Goal: Task Accomplishment & Management: Complete application form

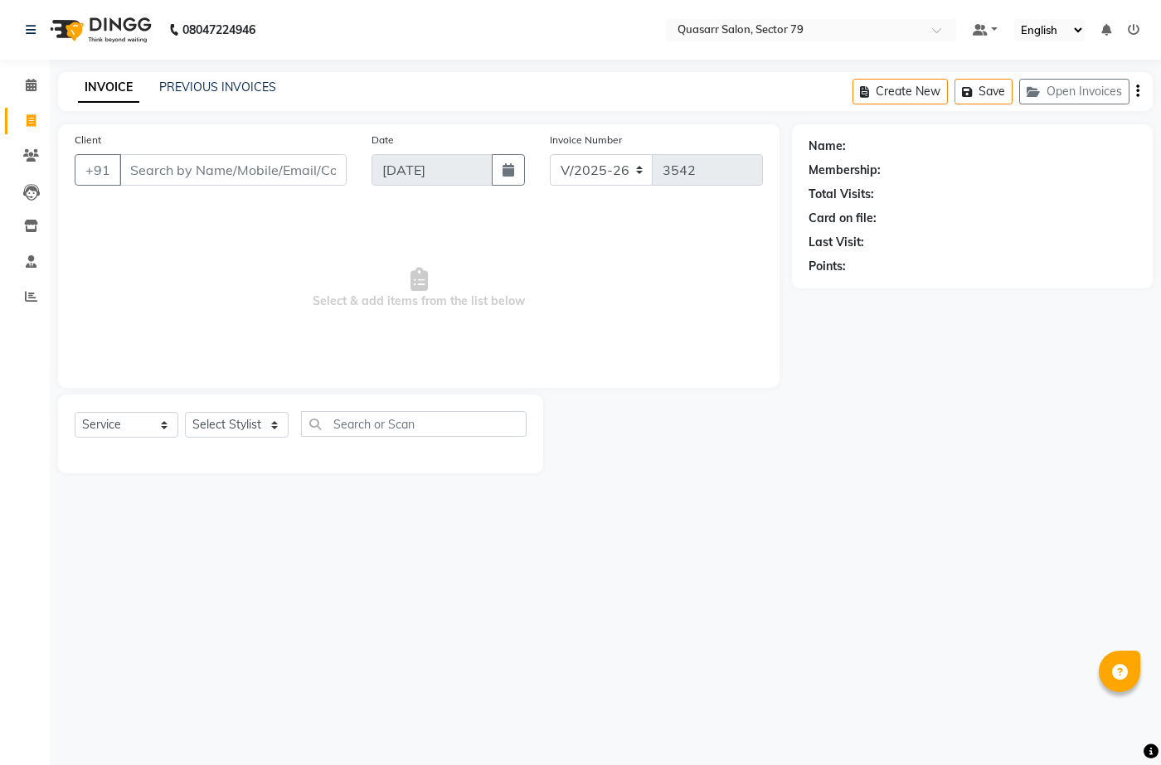
select select "7231"
select select "service"
click at [201, 177] on input "Client" at bounding box center [232, 170] width 227 height 32
drag, startPoint x: 221, startPoint y: 163, endPoint x: 0, endPoint y: 154, distance: 221.6
click at [0, 154] on app-home "08047224946 Select Location × Quasarr Salon, Sector 79 Default Panel My Panel E…" at bounding box center [580, 249] width 1161 height 498
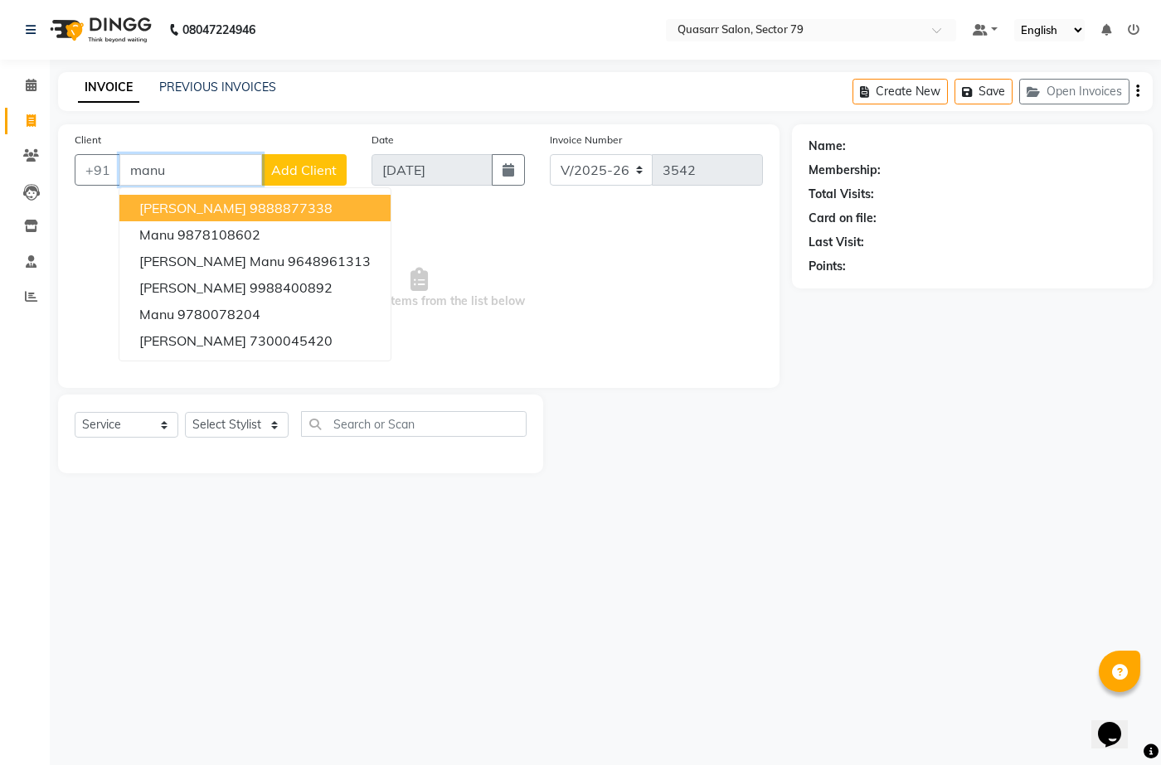
click at [337, 206] on button "[PERSON_NAME] 9888877338" at bounding box center [254, 208] width 271 height 27
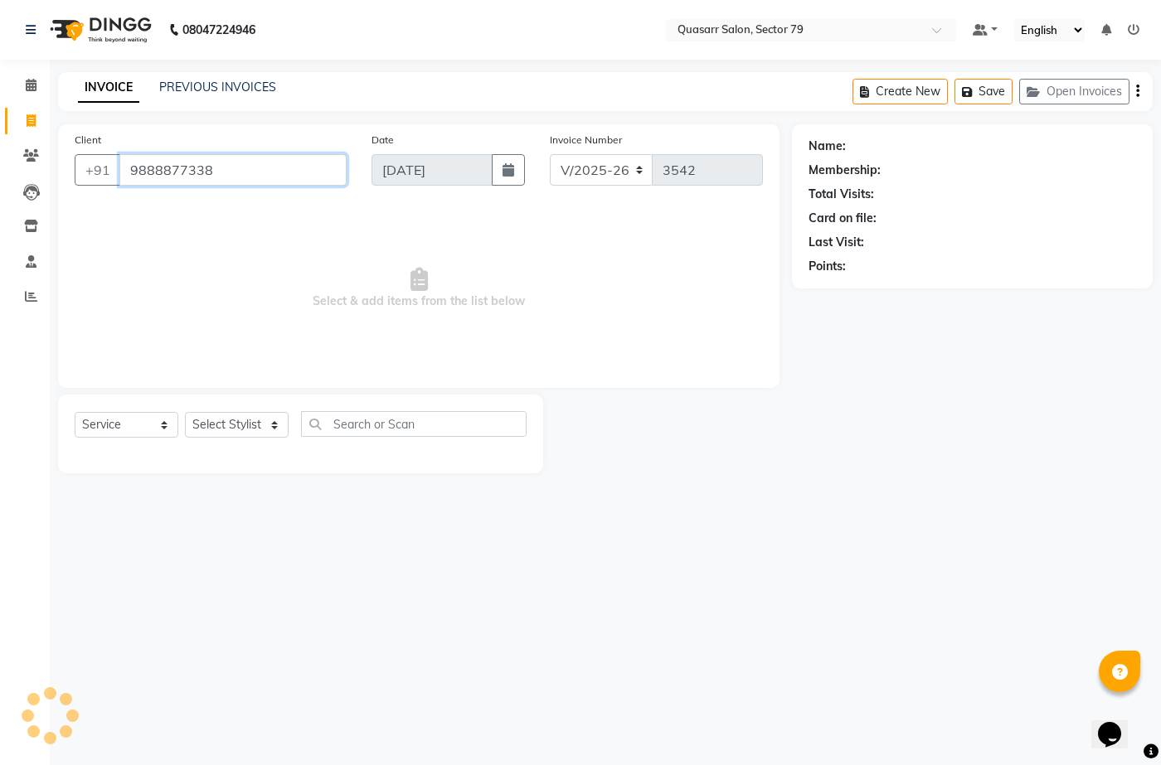
type input "9888877338"
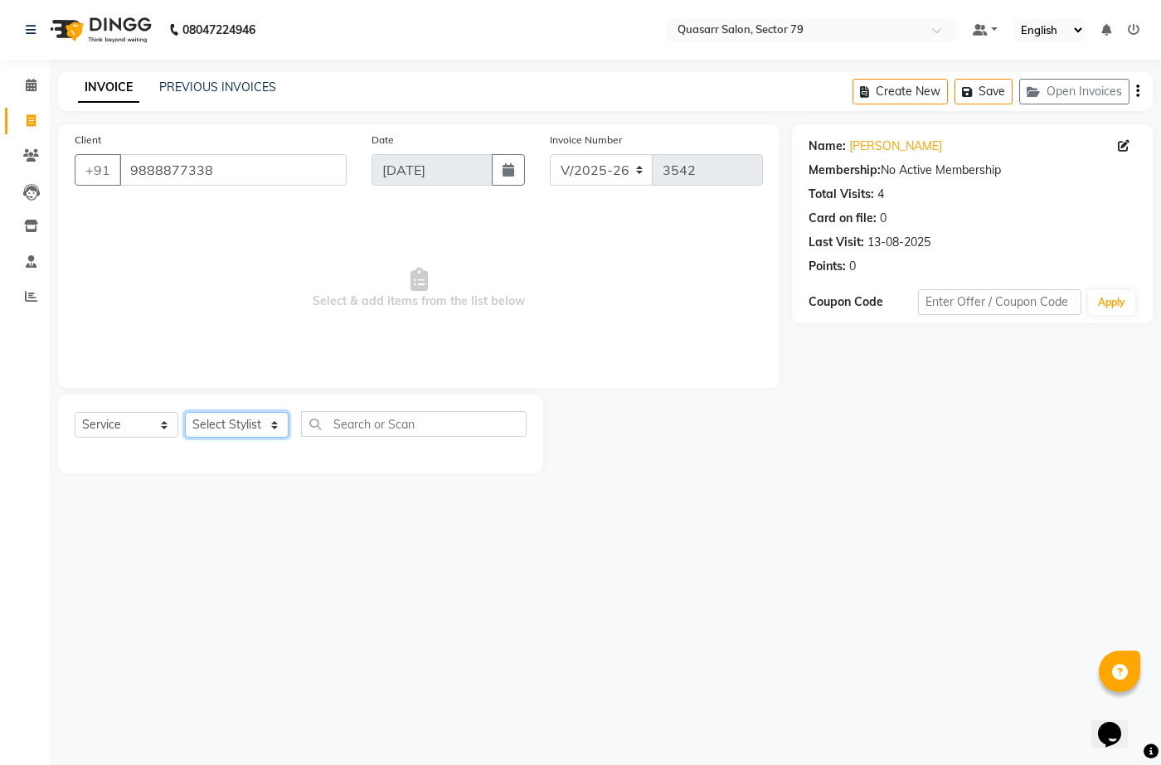
click at [245, 436] on select "Select Stylist ABOY ADDY MUA Aruna [PERSON_NAME] DEEP [PERSON_NAME] [PERSON_NAM…" at bounding box center [237, 425] width 104 height 26
select select "61618"
click at [185, 412] on select "Select Stylist ABOY ADDY MUA Aruna [PERSON_NAME] DEEP [PERSON_NAME] [PERSON_NAM…" at bounding box center [237, 425] width 104 height 26
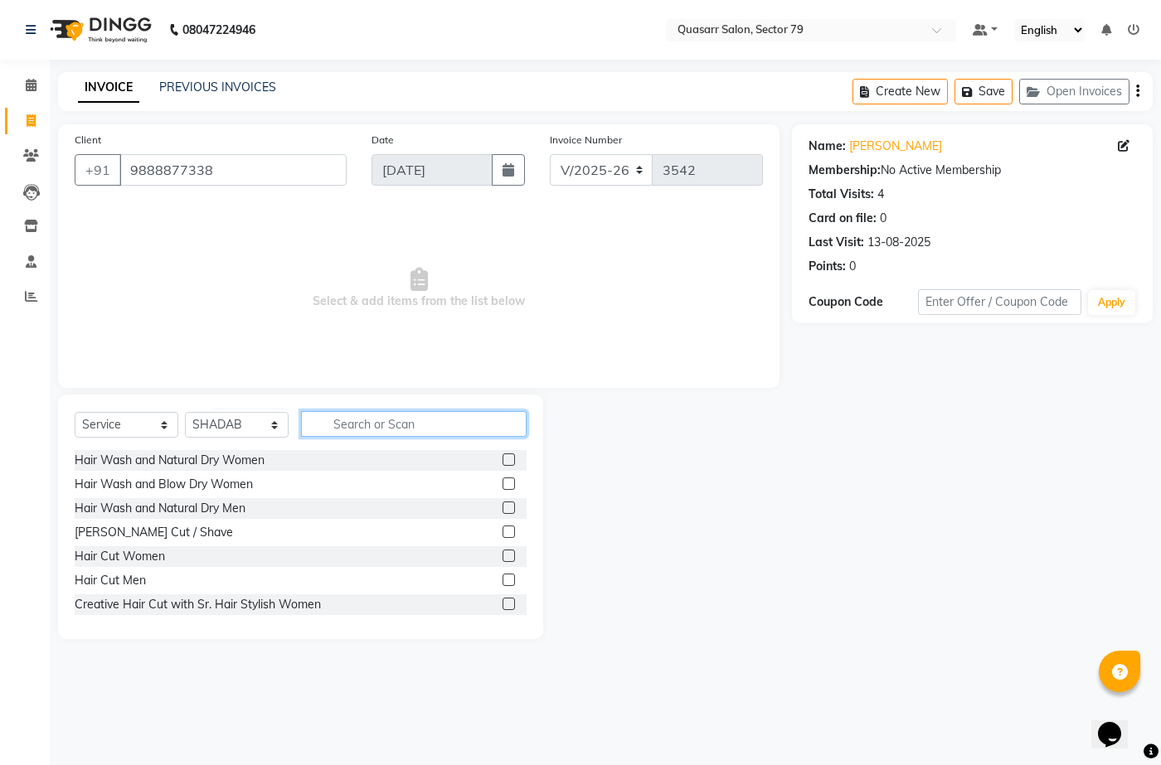
click at [462, 428] on input "text" at bounding box center [414, 424] width 226 height 26
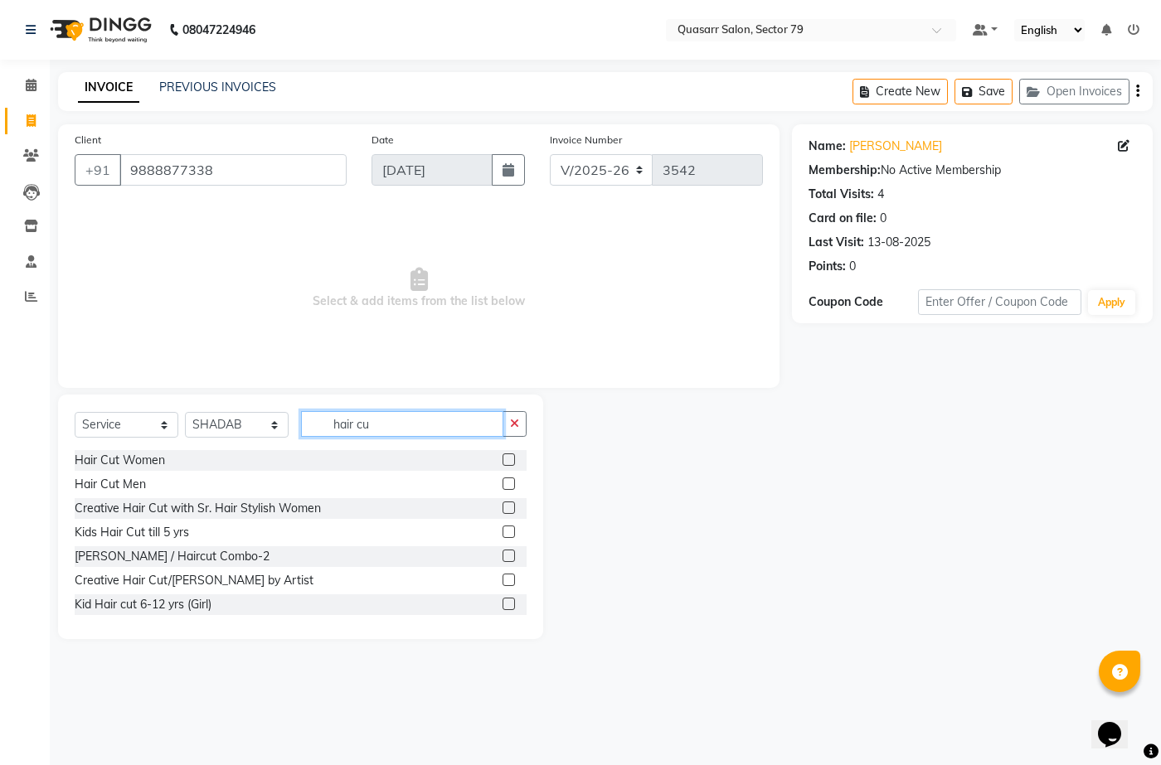
type input "hair cu"
click at [503, 485] on label at bounding box center [509, 484] width 12 height 12
click at [503, 485] on input "checkbox" at bounding box center [508, 484] width 11 height 11
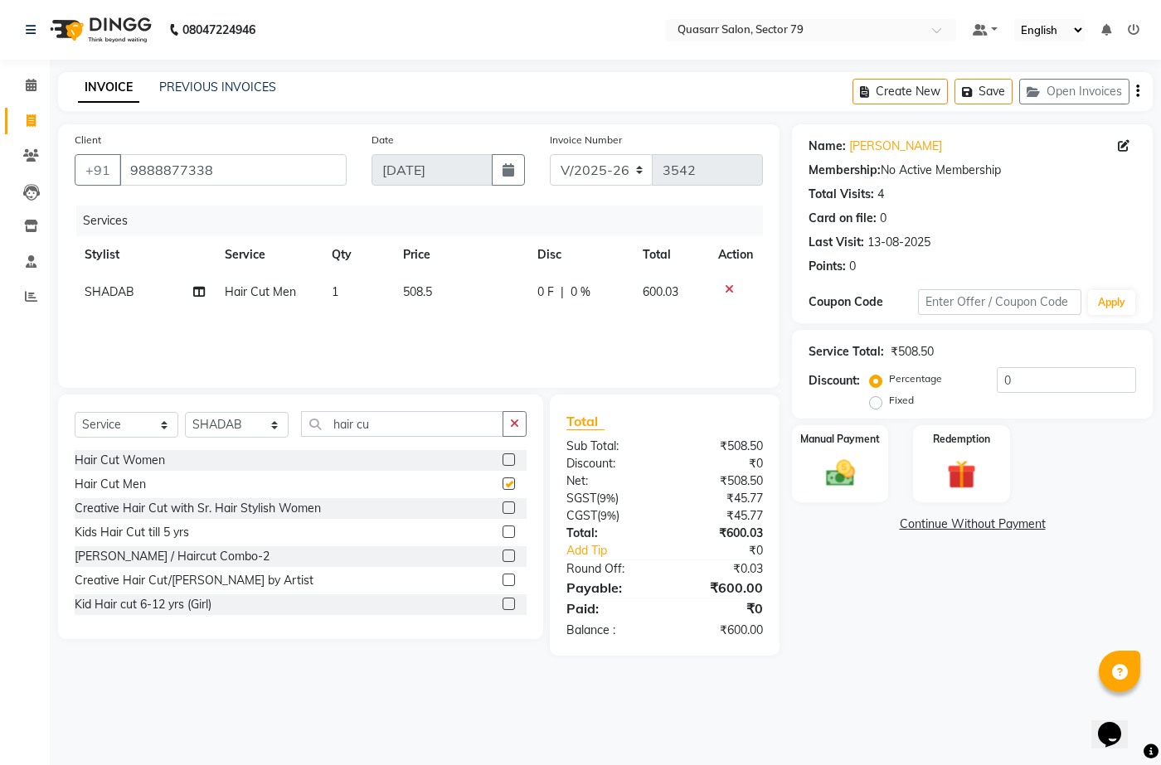
checkbox input "false"
click at [837, 473] on img at bounding box center [839, 473] width 49 height 35
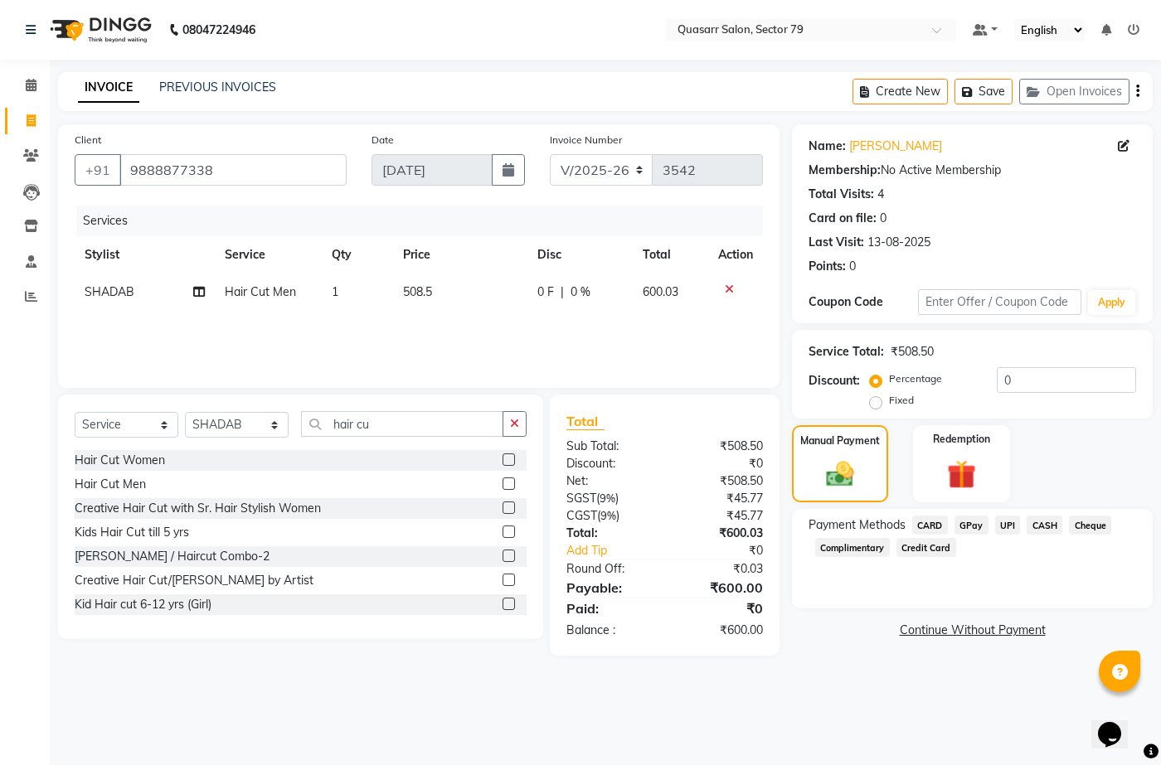
click at [1005, 519] on span "UPI" at bounding box center [1008, 525] width 26 height 19
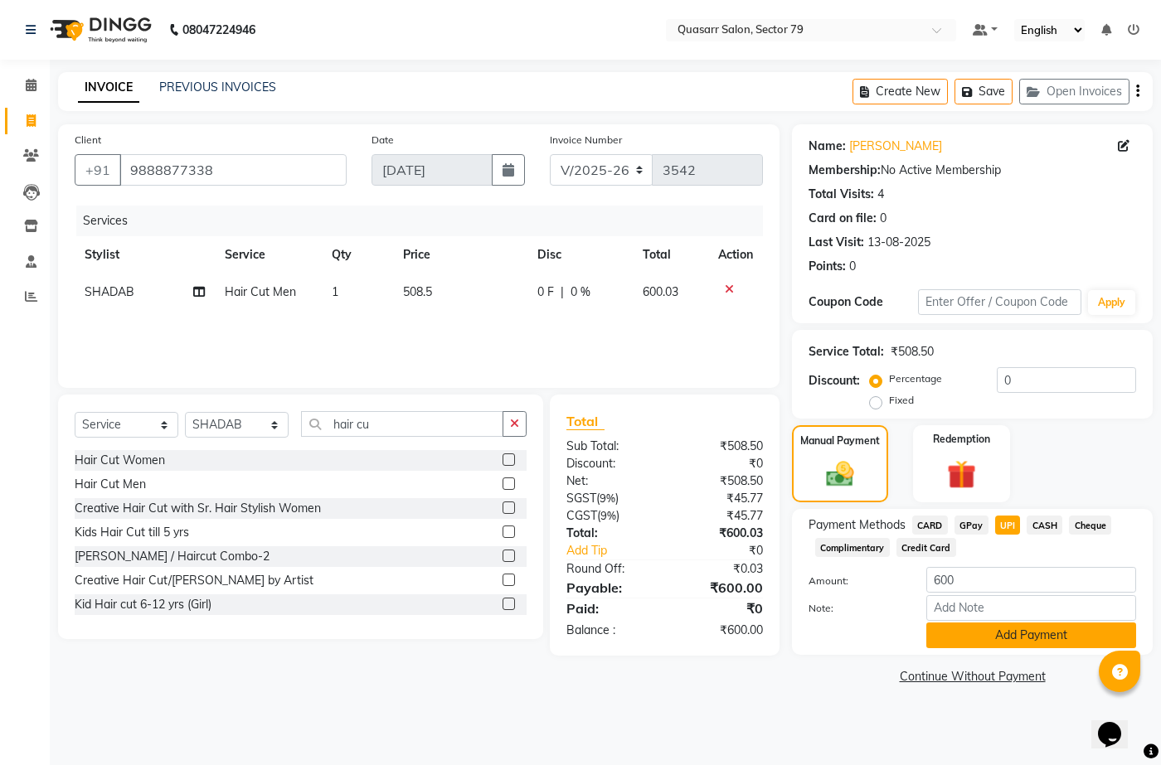
click at [1034, 635] on button "Add Payment" at bounding box center [1031, 636] width 210 height 26
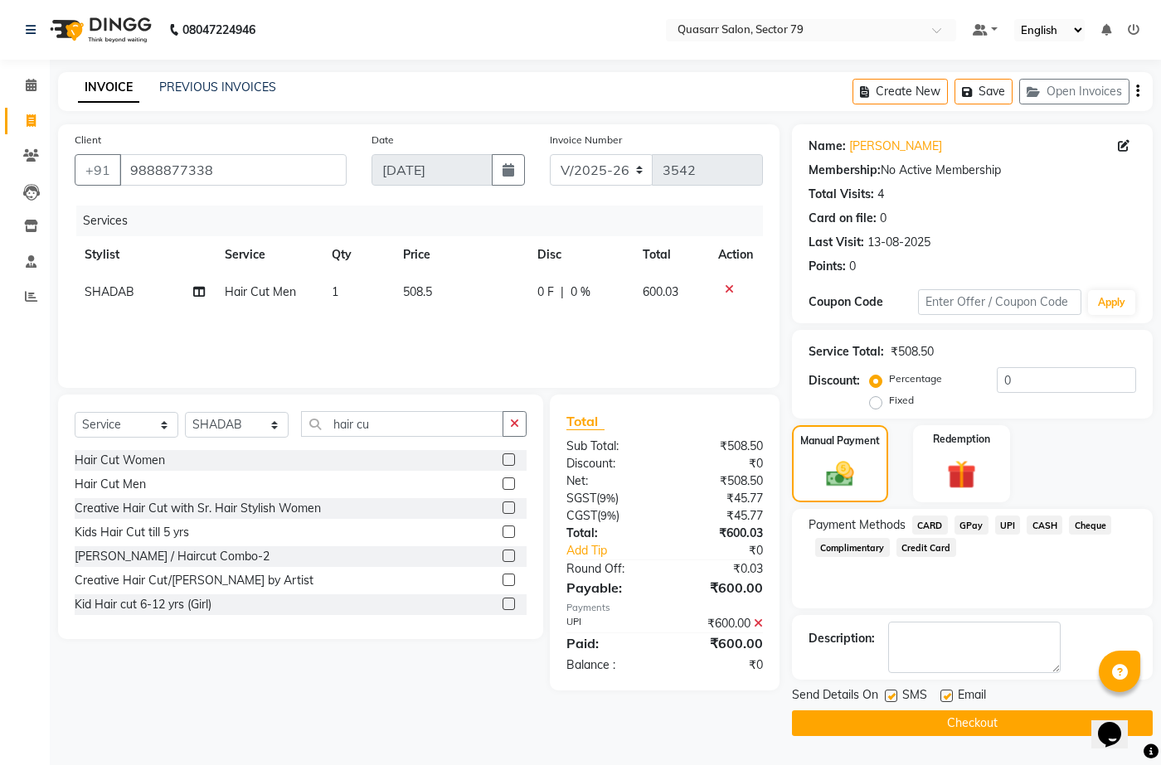
click at [946, 693] on label at bounding box center [946, 696] width 12 height 12
click at [946, 693] on input "checkbox" at bounding box center [945, 697] width 11 height 11
checkbox input "false"
click at [894, 701] on label at bounding box center [891, 696] width 12 height 12
click at [894, 701] on input "checkbox" at bounding box center [890, 697] width 11 height 11
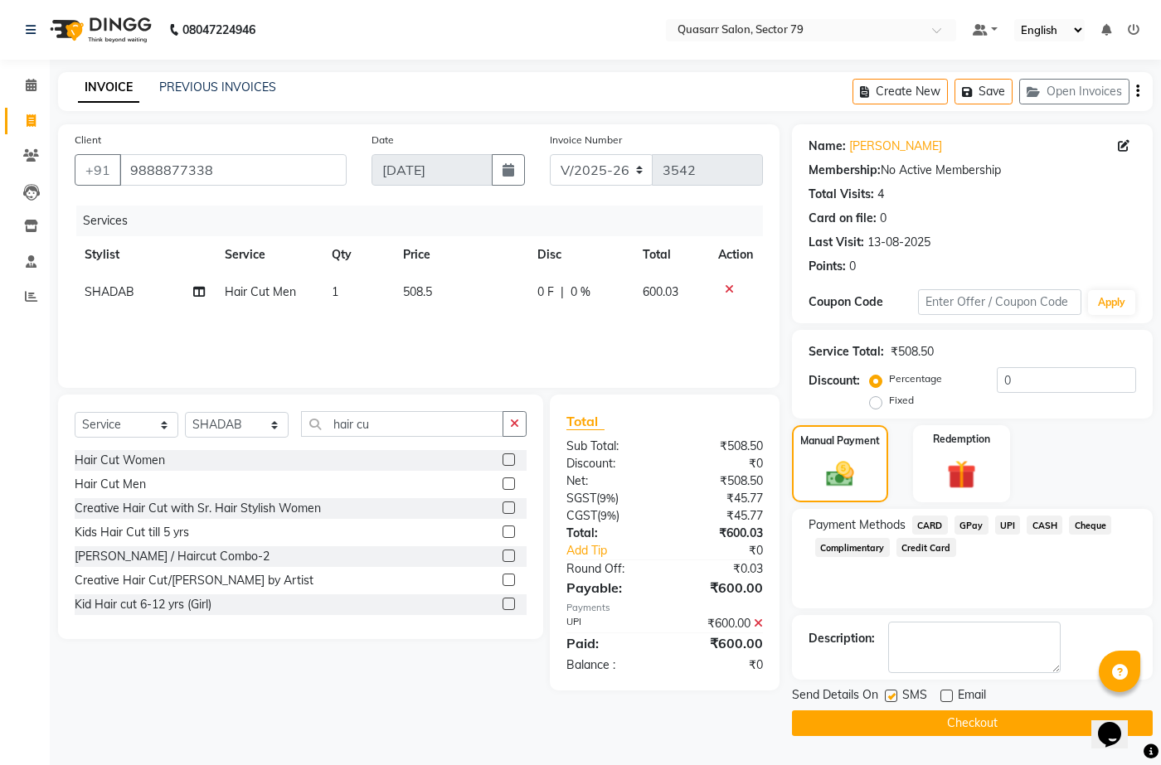
checkbox input "false"
click at [913, 726] on button "Checkout" at bounding box center [972, 724] width 361 height 26
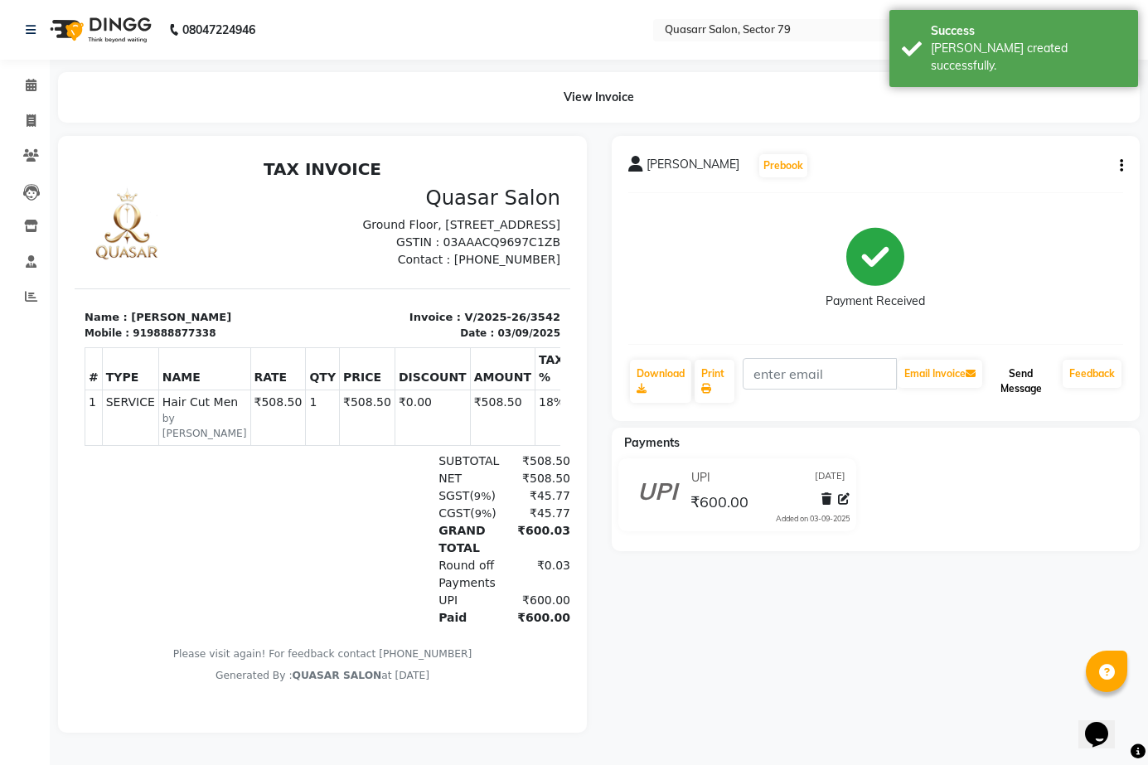
click at [1032, 385] on button "Send Message" at bounding box center [1021, 381] width 70 height 43
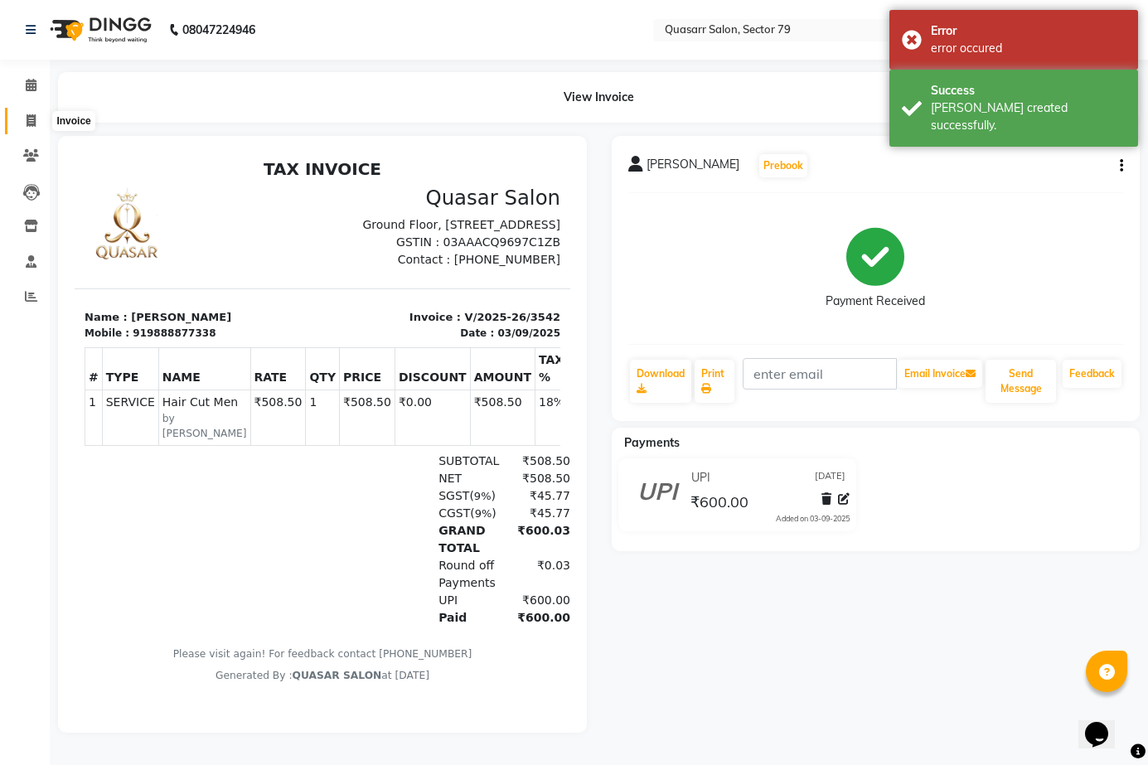
click at [31, 126] on icon at bounding box center [31, 120] width 9 height 12
select select "service"
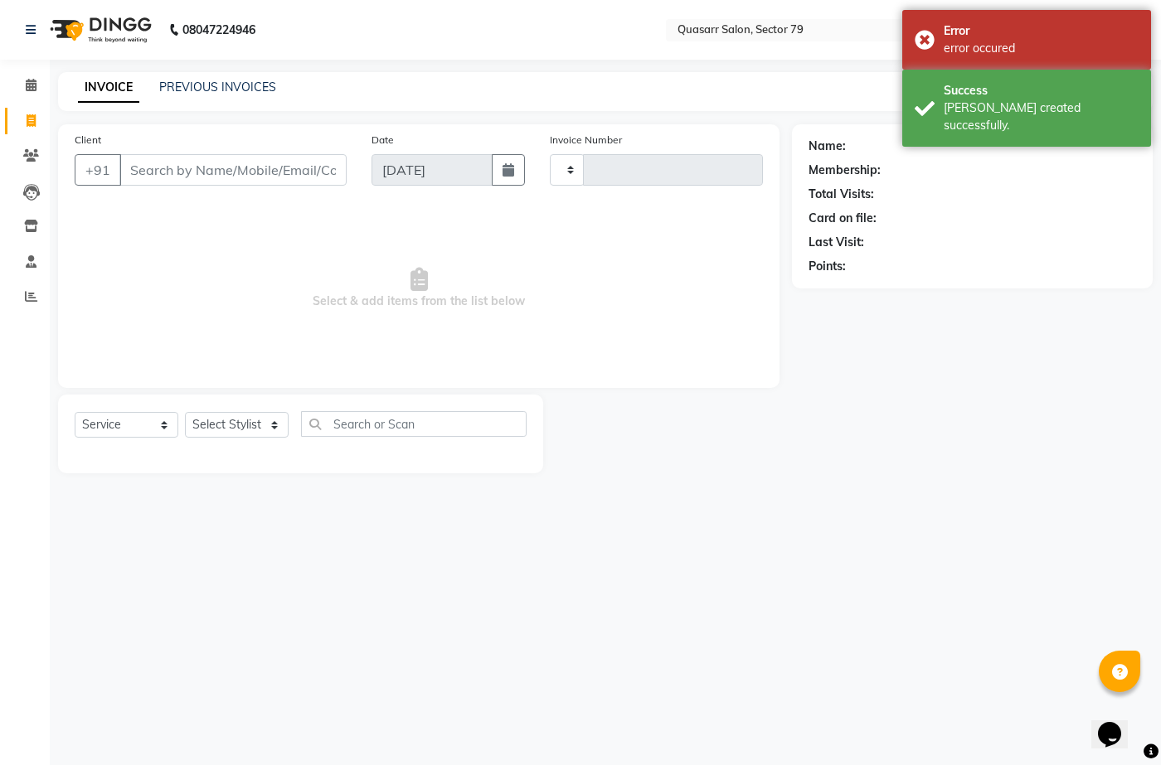
type input "3543"
select select "7231"
click at [199, 80] on link "PREVIOUS INVOICES" at bounding box center [217, 87] width 117 height 15
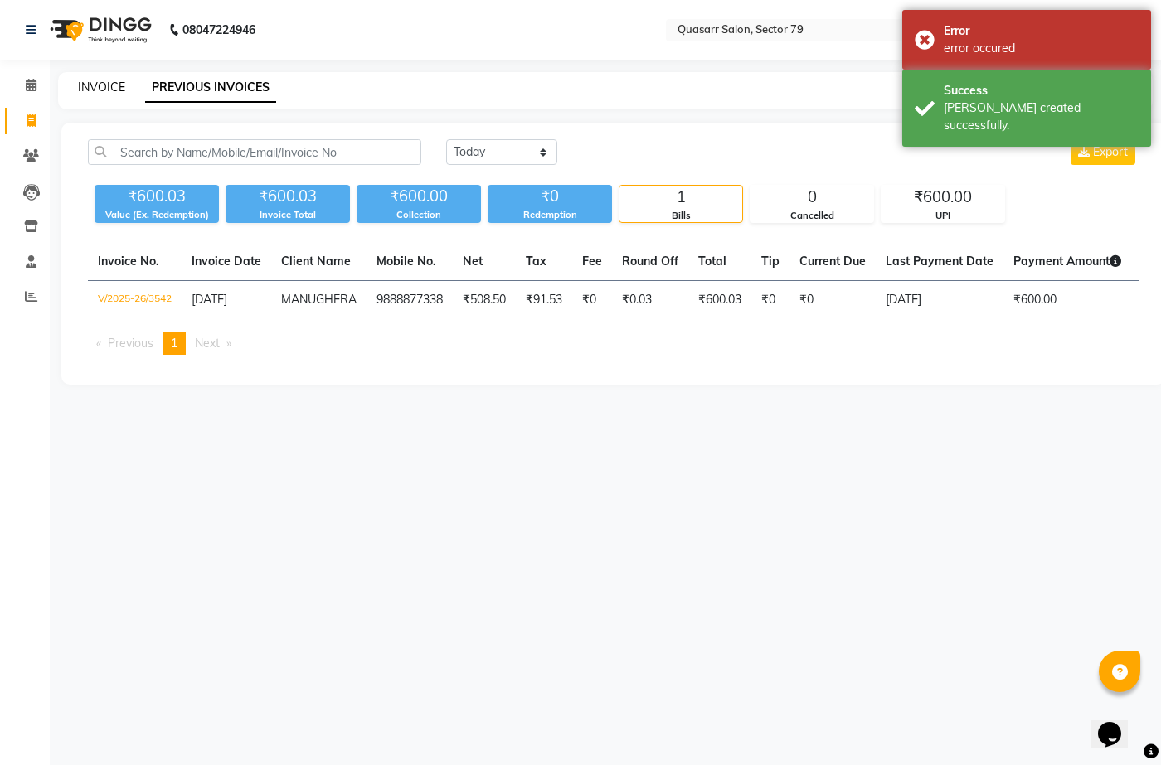
click at [120, 88] on link "INVOICE" at bounding box center [101, 87] width 47 height 15
select select "service"
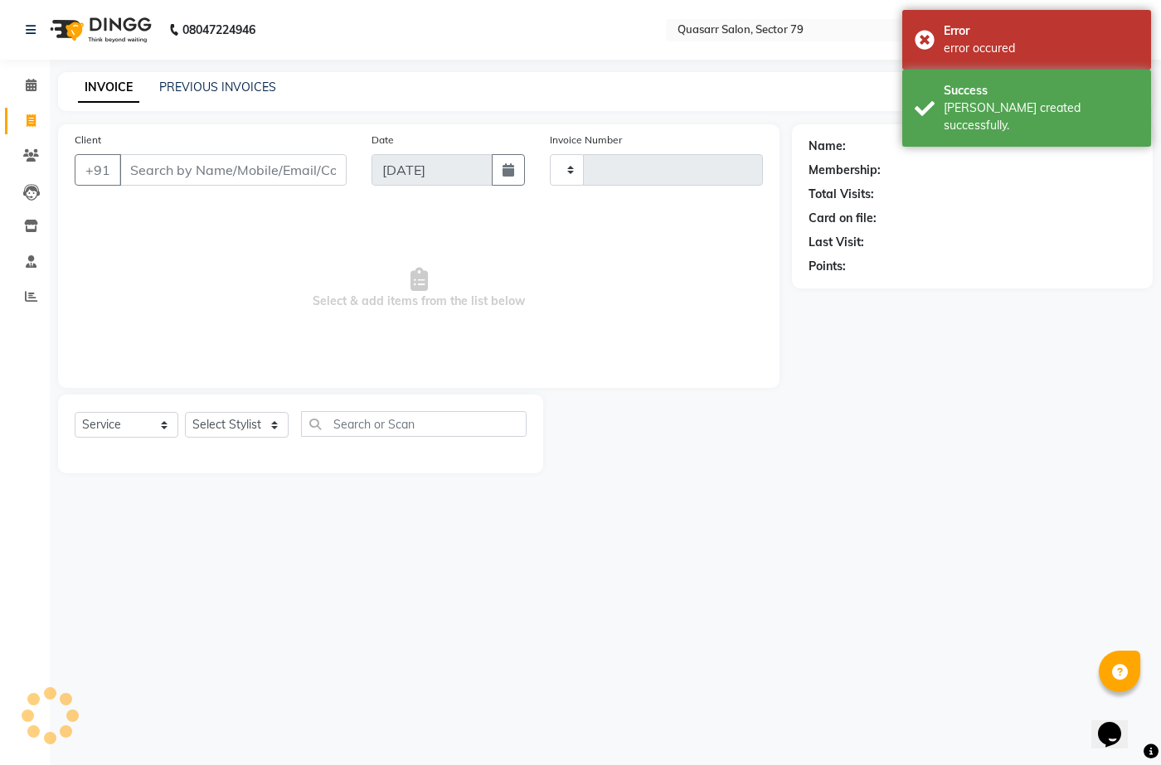
type input "3543"
select select "7231"
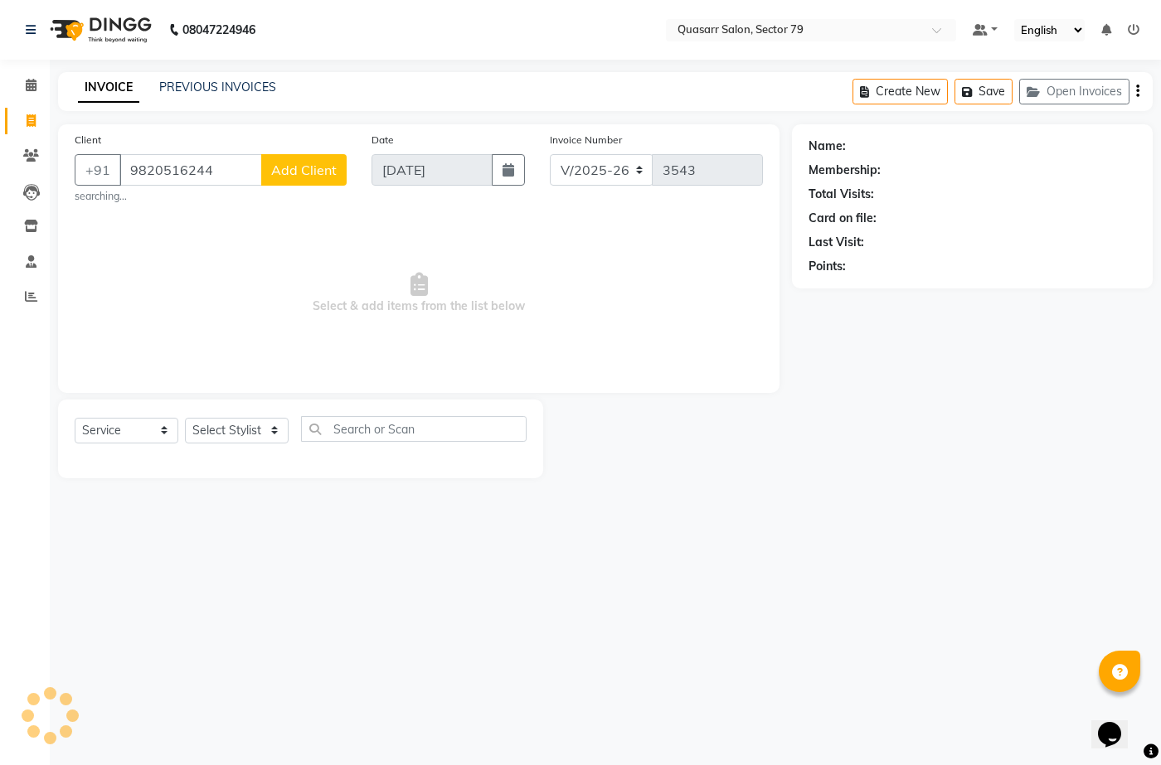
type input "9820516244"
click at [296, 171] on span "Add Client" at bounding box center [304, 170] width 66 height 17
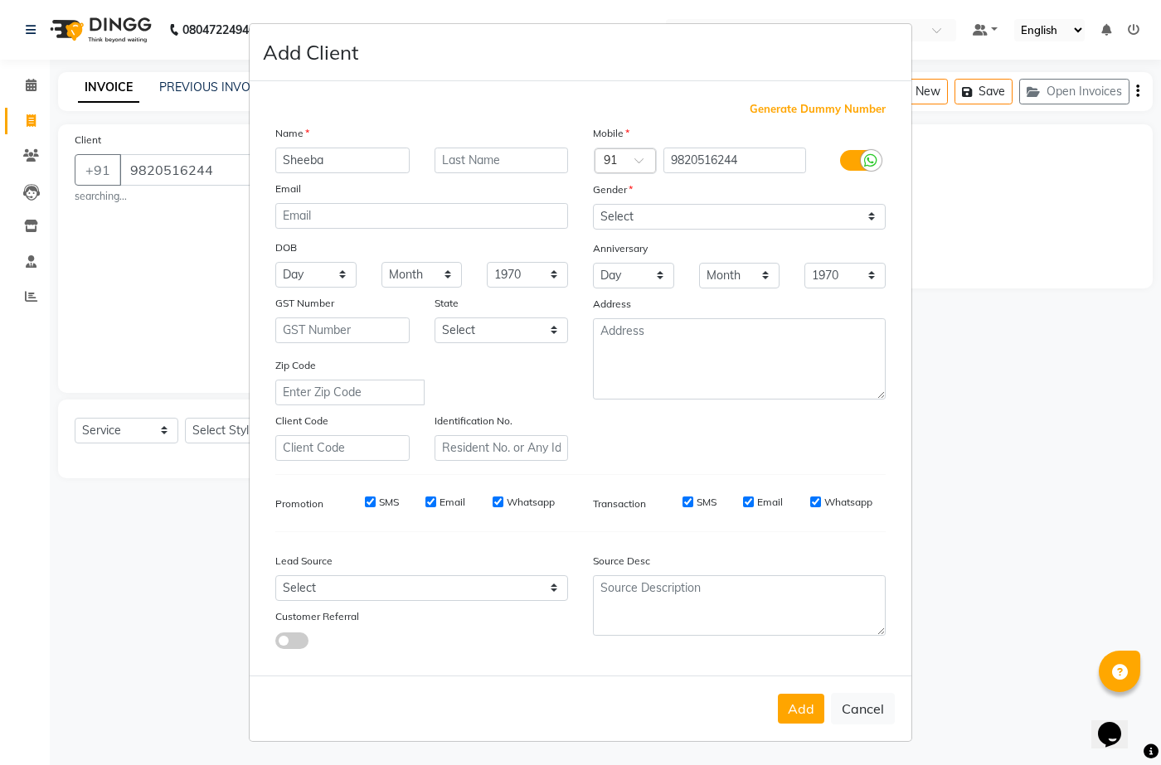
type input "Sheeba"
click at [841, 216] on select "Select [DEMOGRAPHIC_DATA] [DEMOGRAPHIC_DATA] Other Prefer Not To Say" at bounding box center [739, 217] width 293 height 26
select select "[DEMOGRAPHIC_DATA]"
click at [593, 204] on select "Select [DEMOGRAPHIC_DATA] [DEMOGRAPHIC_DATA] Other Prefer Not To Say" at bounding box center [739, 217] width 293 height 26
click at [810, 707] on button "Add" at bounding box center [801, 709] width 46 height 30
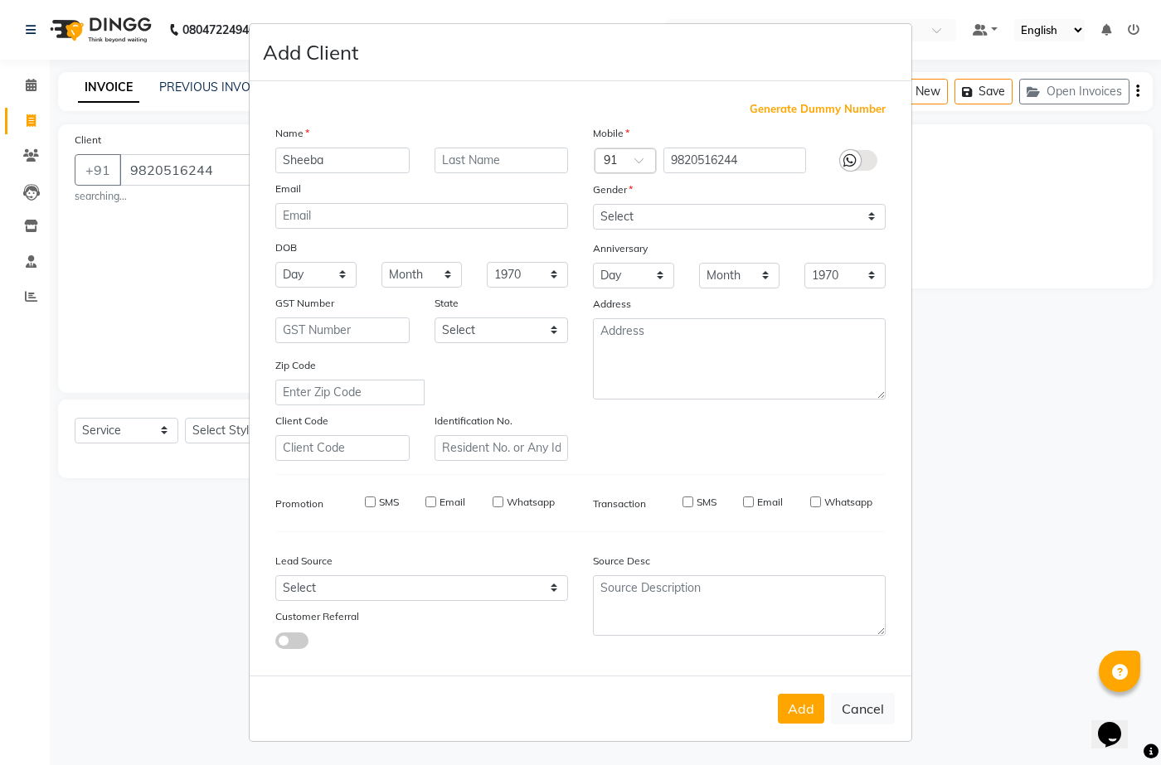
select select
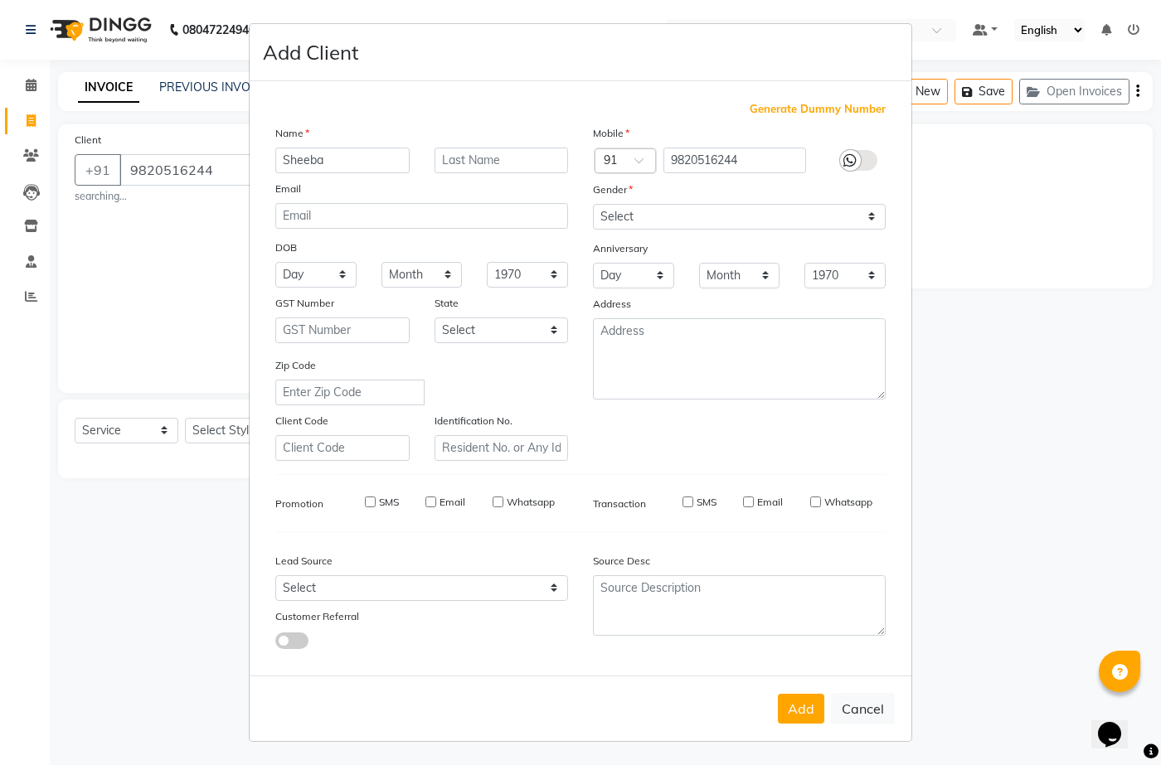
select select
checkbox input "false"
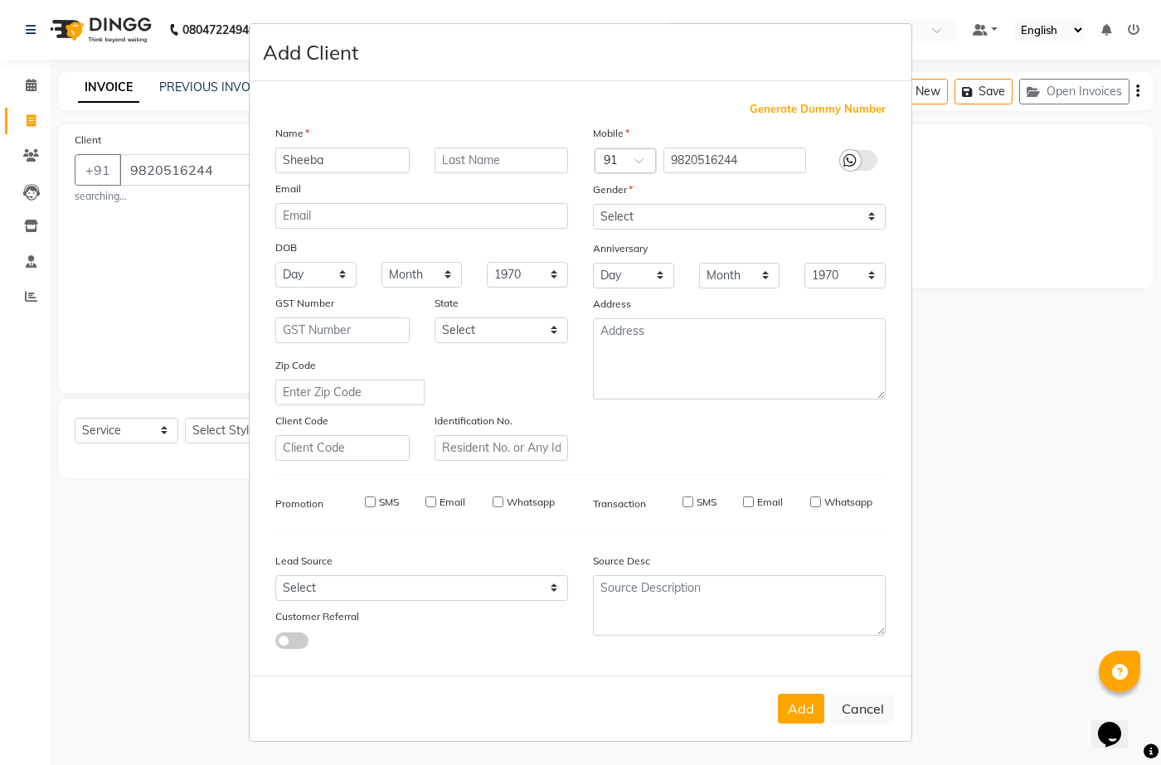
checkbox input "false"
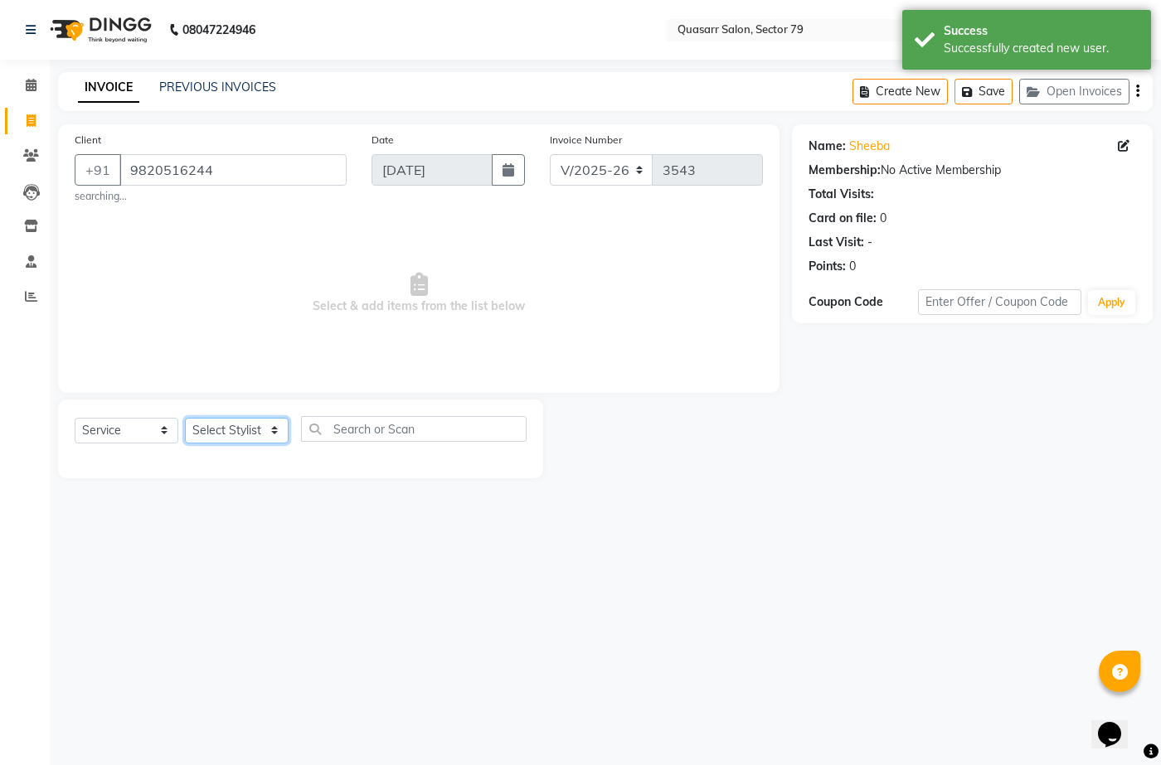
click at [231, 431] on select "Select Stylist ABOY ADDY MUA Aruna [PERSON_NAME] DEEP [PERSON_NAME] [PERSON_NAM…" at bounding box center [237, 431] width 104 height 26
select select "89957"
click at [185, 418] on select "Select Stylist ABOY ADDY MUA Aruna [PERSON_NAME] DEEP [PERSON_NAME] [PERSON_NAM…" at bounding box center [237, 431] width 104 height 26
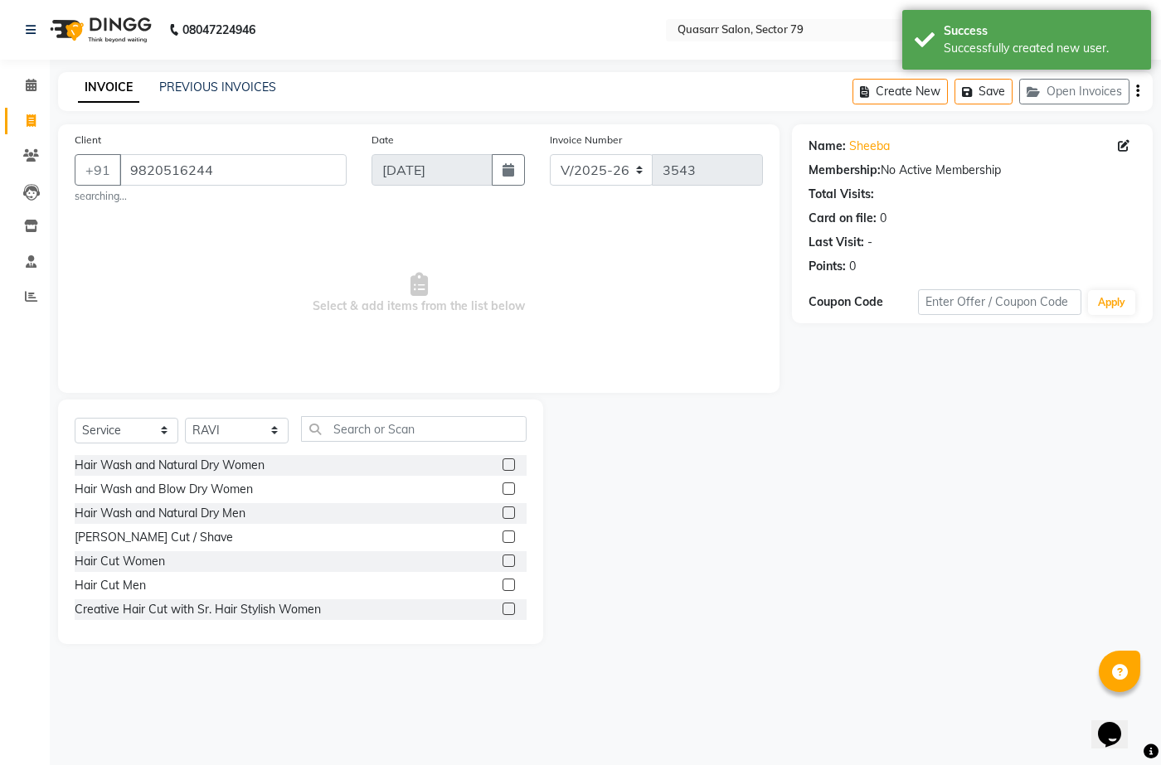
click at [232, 415] on div "Select Service Product Membership Package Voucher Prepaid Gift Card Select Styl…" at bounding box center [300, 522] width 485 height 245
click at [236, 420] on select "Select Stylist ABOY ADDY MUA Aruna [PERSON_NAME] DEEP [PERSON_NAME] [PERSON_NAM…" at bounding box center [237, 431] width 104 height 26
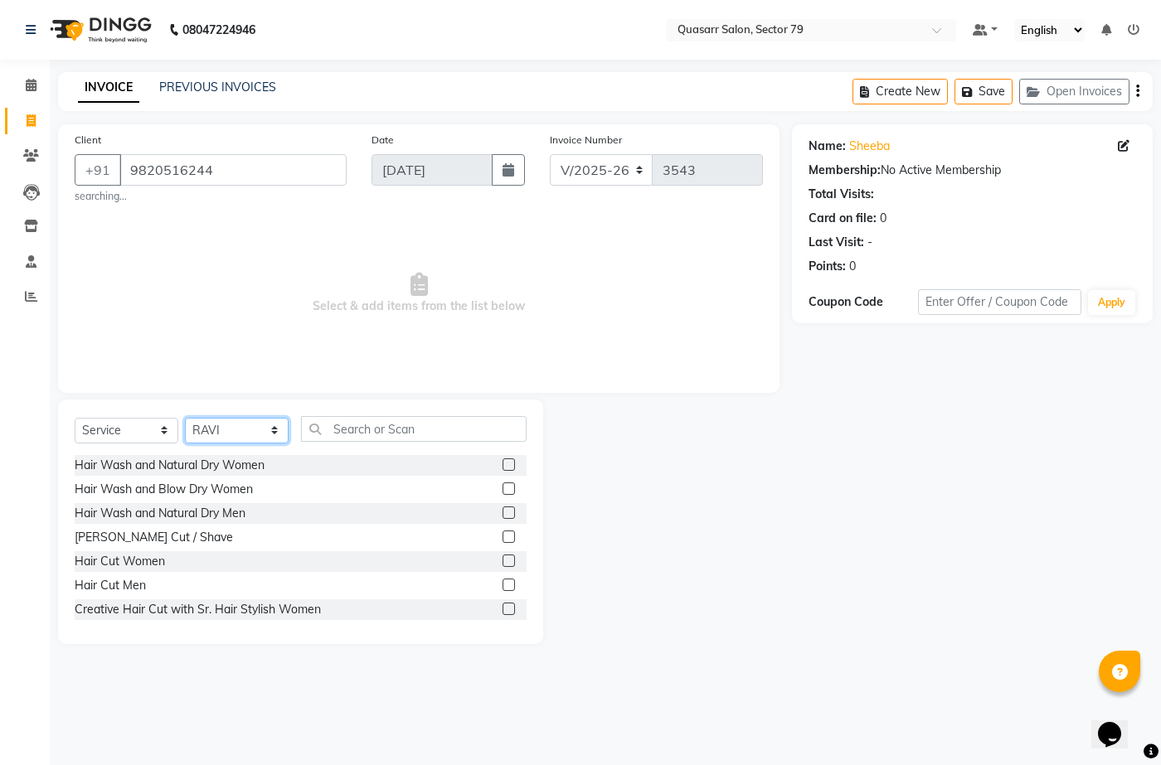
click at [185, 418] on select "Select Stylist ABOY ADDY MUA Aruna [PERSON_NAME] DEEP [PERSON_NAME] [PERSON_NAM…" at bounding box center [237, 431] width 104 height 26
click at [401, 424] on input "text" at bounding box center [414, 429] width 226 height 26
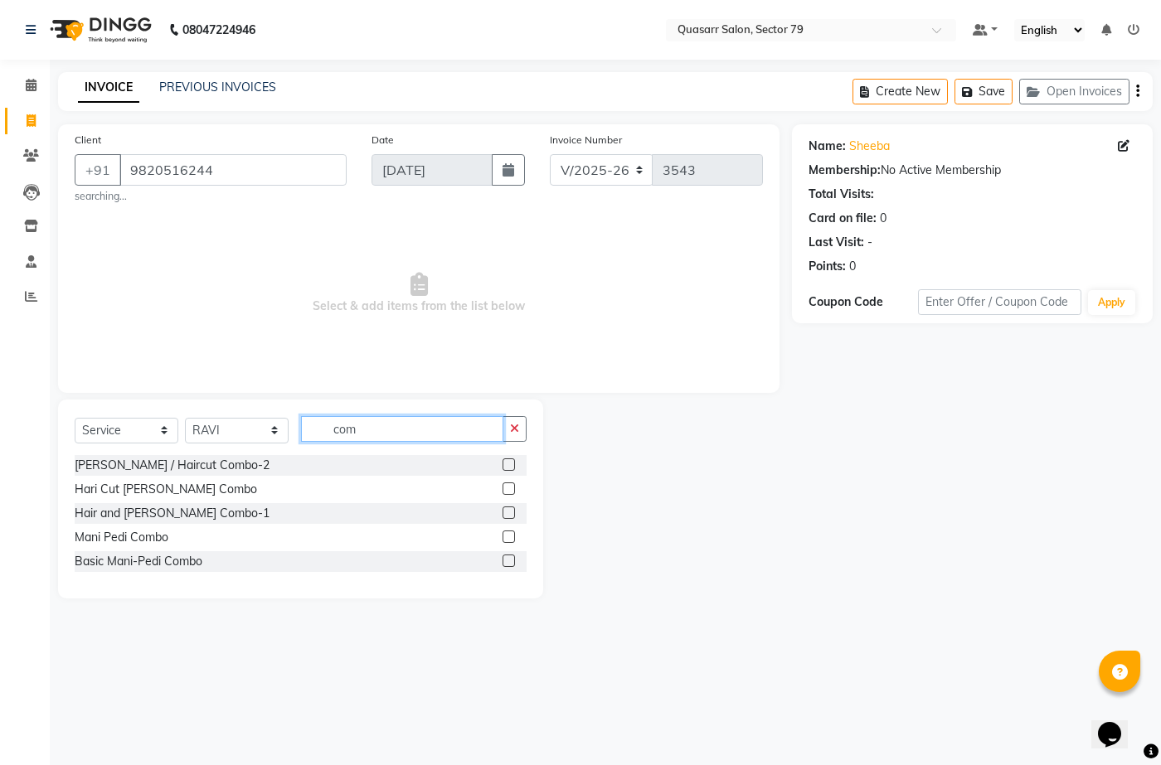
type input "com"
click at [507, 491] on label at bounding box center [509, 489] width 12 height 12
click at [507, 491] on input "checkbox" at bounding box center [508, 489] width 11 height 11
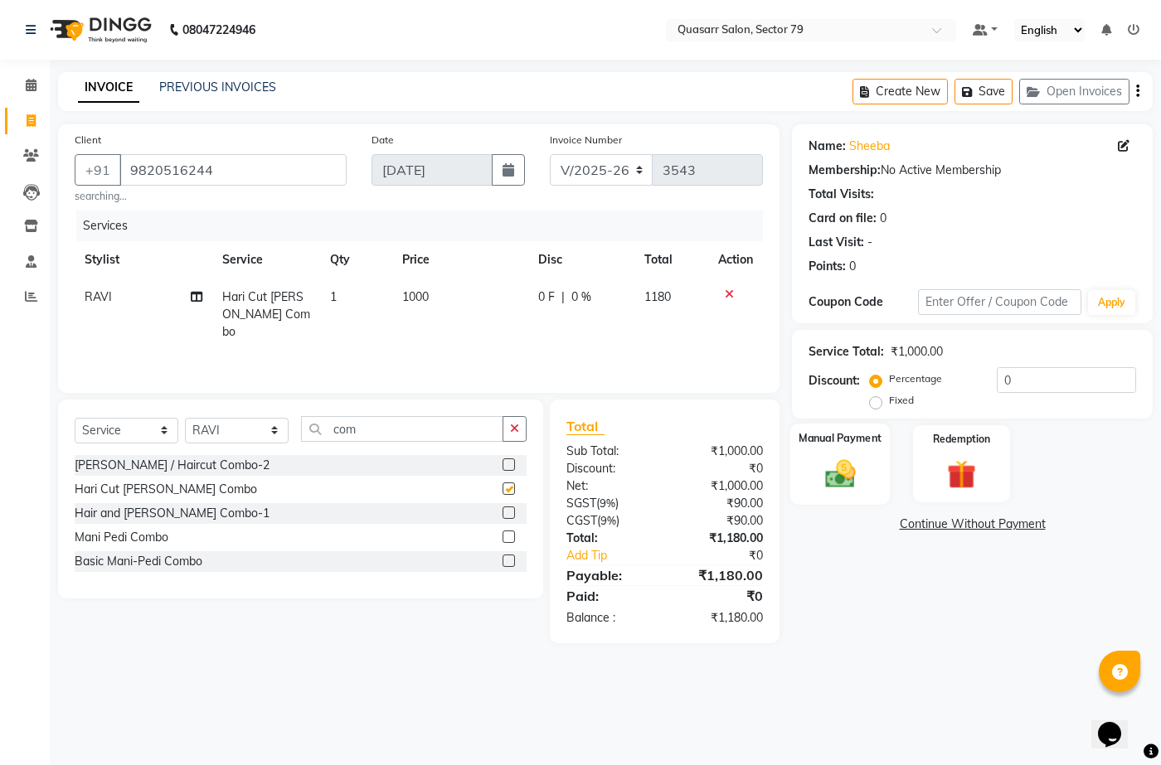
checkbox input "false"
drag, startPoint x: 1034, startPoint y: 378, endPoint x: 967, endPoint y: 369, distance: 67.8
click at [987, 371] on div "Percentage Fixed 0" at bounding box center [1004, 389] width 263 height 45
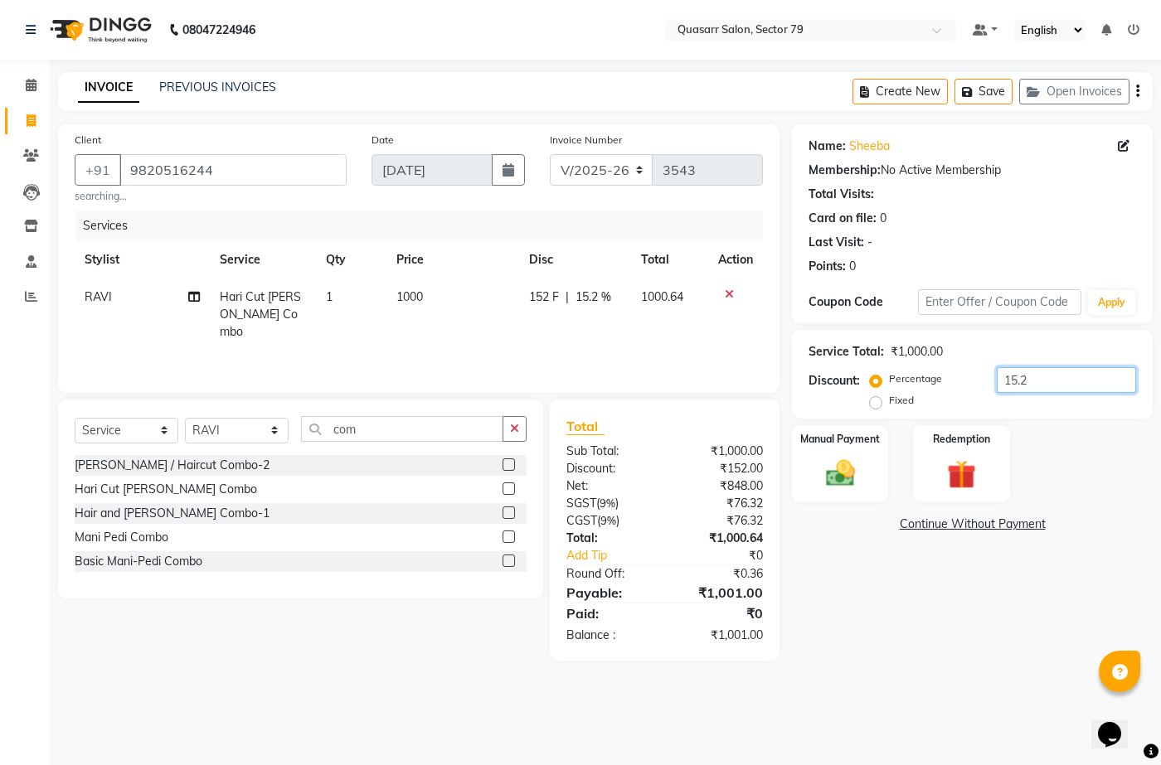
type input "15.25"
click at [913, 382] on div "Percentage Fixed 15.25" at bounding box center [1004, 389] width 263 height 45
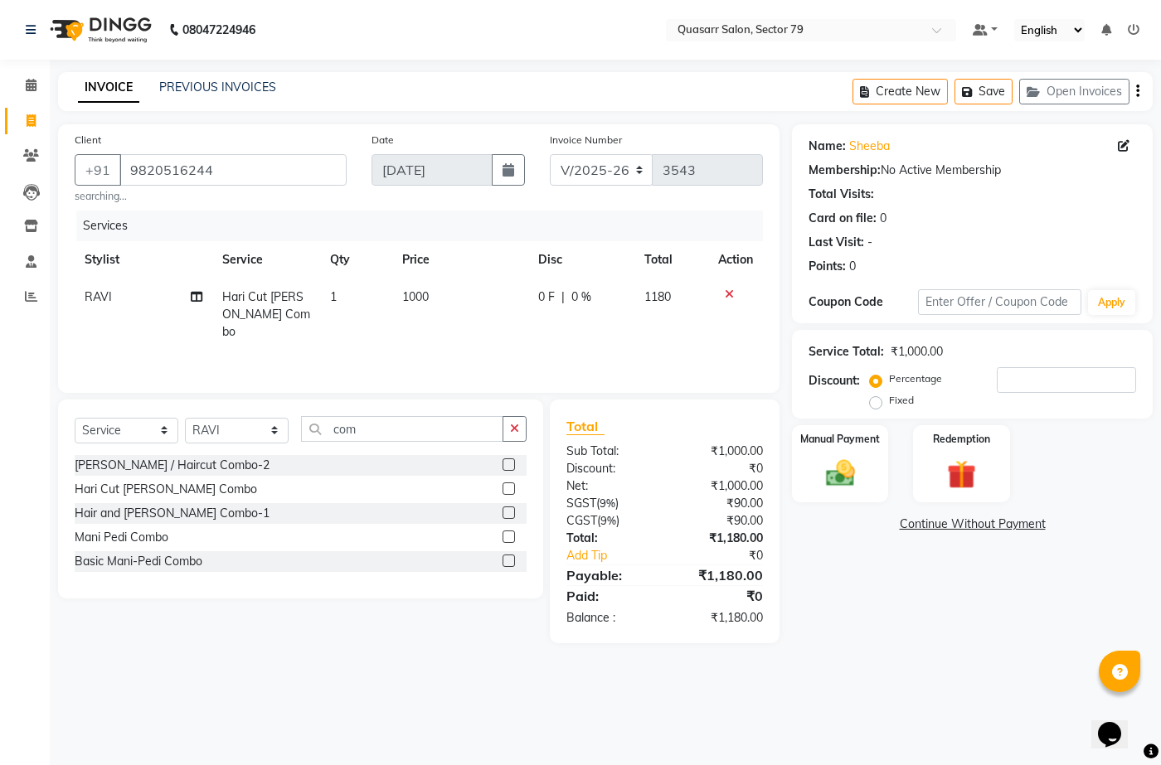
click at [730, 296] on icon at bounding box center [729, 295] width 9 height 12
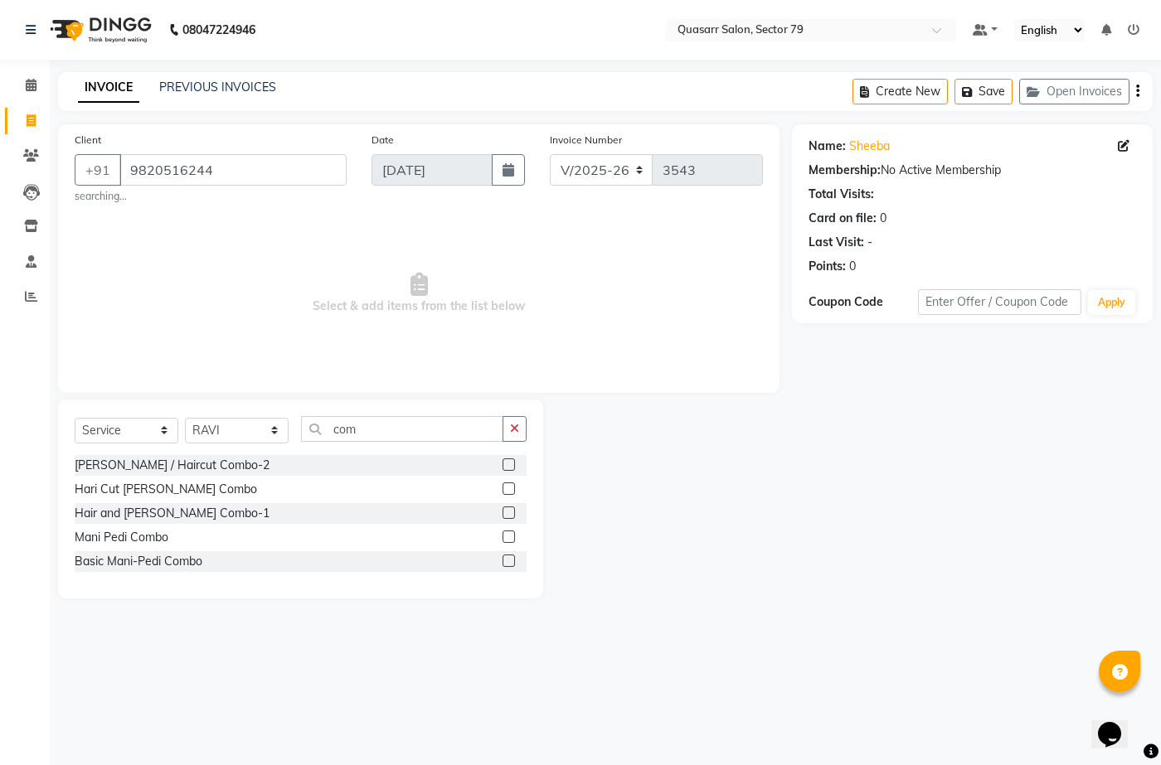
click at [504, 508] on label at bounding box center [509, 513] width 12 height 12
click at [504, 508] on input "checkbox" at bounding box center [508, 513] width 11 height 11
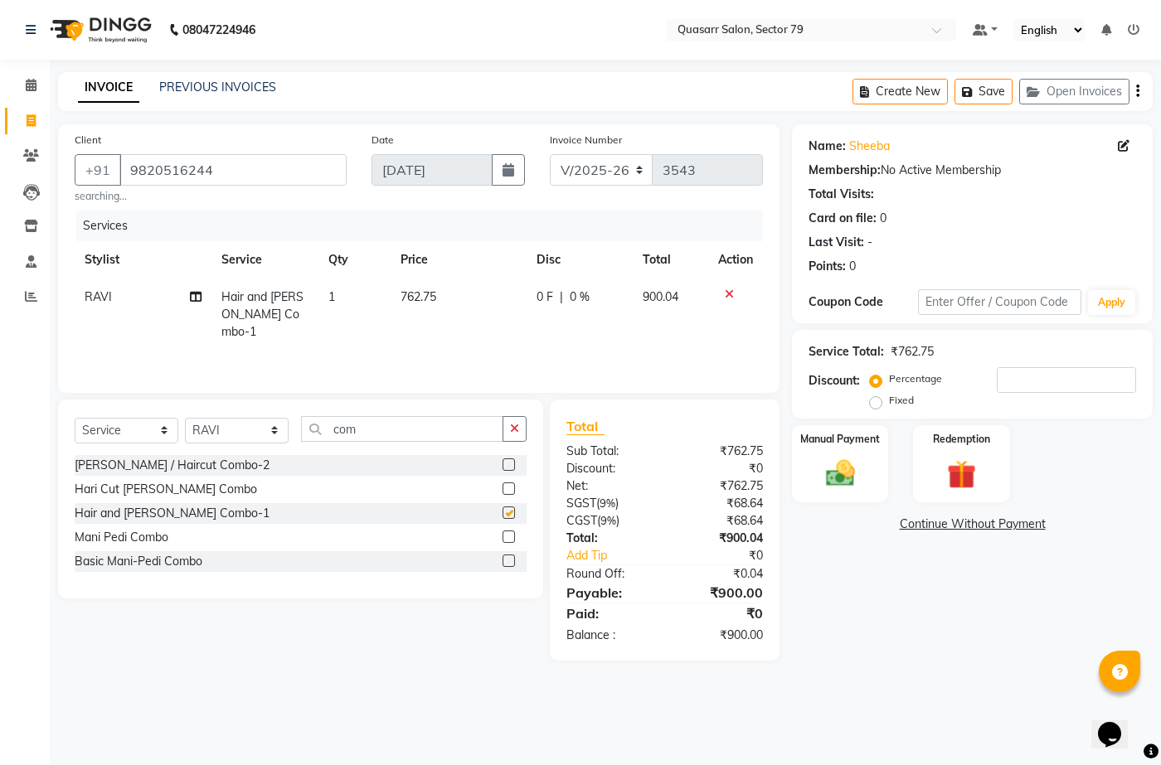
checkbox input "false"
click at [509, 464] on label at bounding box center [509, 465] width 12 height 12
click at [509, 464] on input "checkbox" at bounding box center [508, 465] width 11 height 11
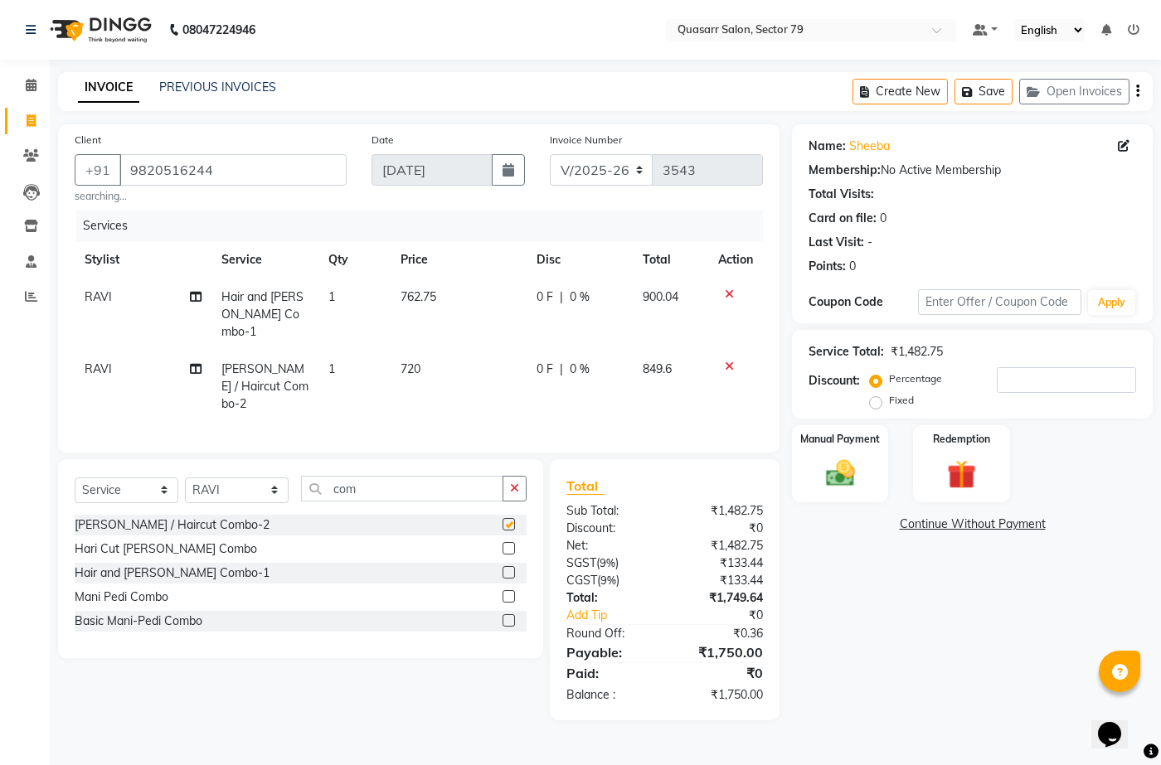
checkbox input "false"
click at [513, 542] on label at bounding box center [509, 548] width 12 height 12
click at [513, 544] on input "checkbox" at bounding box center [508, 549] width 11 height 11
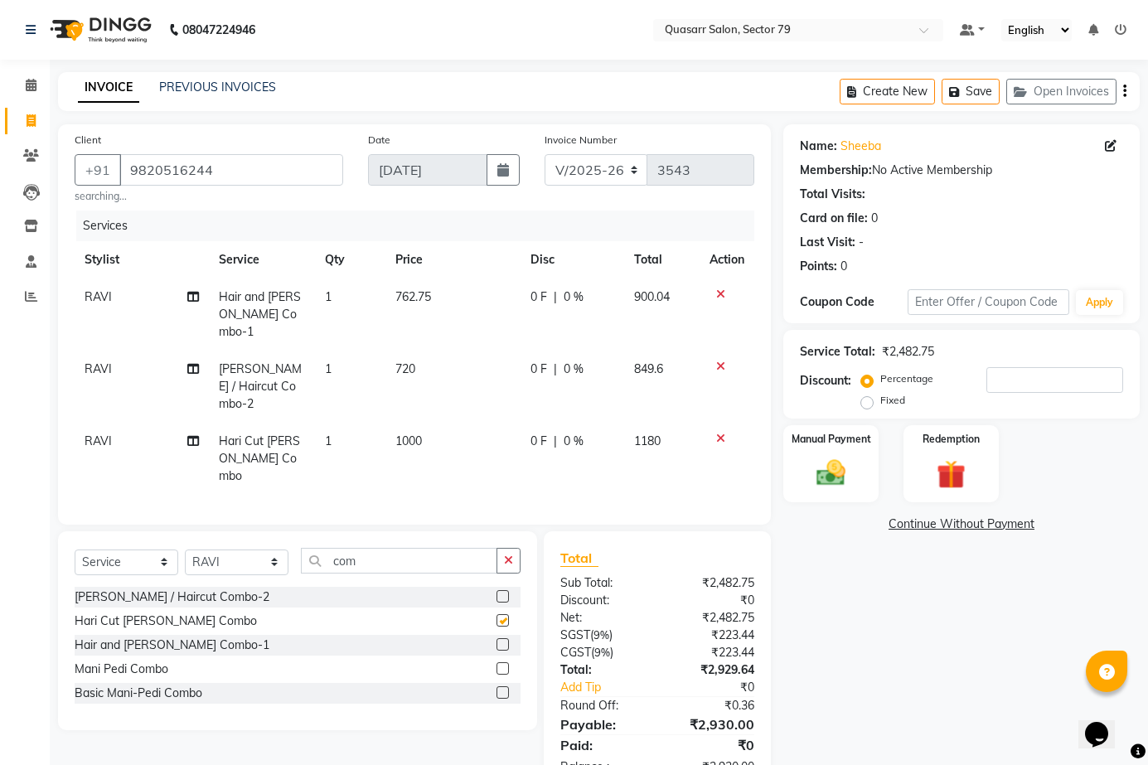
checkbox input "false"
click at [717, 361] on icon at bounding box center [720, 367] width 9 height 12
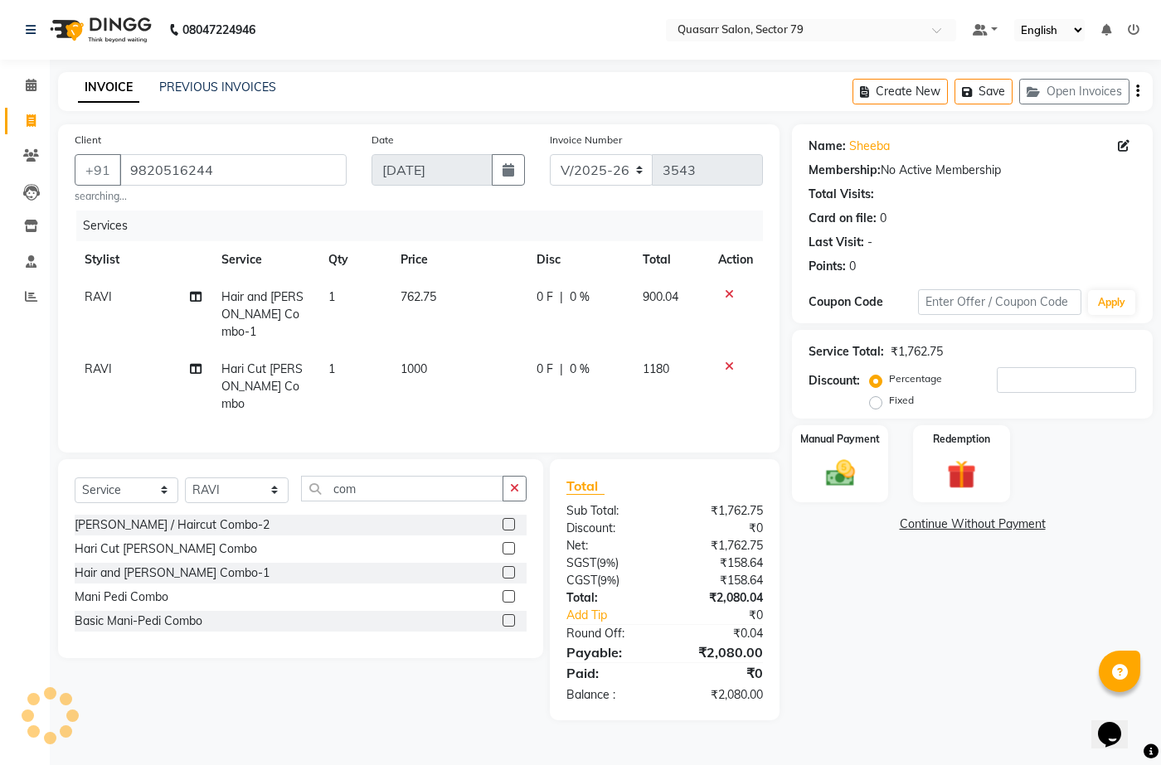
click at [726, 289] on icon at bounding box center [729, 295] width 9 height 12
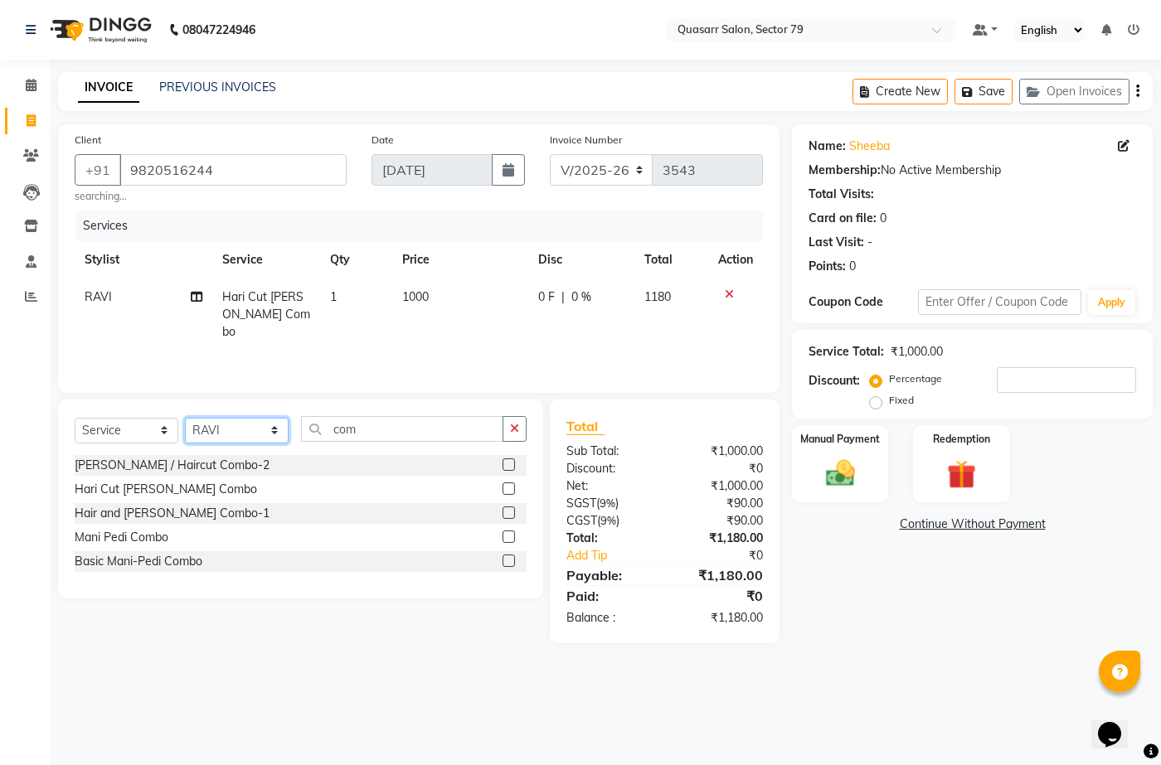
click at [242, 430] on select "Select Stylist ABOY ADDY MUA Aruna [PERSON_NAME] DEEP [PERSON_NAME] [PERSON_NAM…" at bounding box center [237, 431] width 104 height 26
select select "69599"
click at [185, 418] on select "Select Stylist ABOY ADDY MUA Aruna [PERSON_NAME] DEEP [PERSON_NAME] [PERSON_NAM…" at bounding box center [237, 431] width 104 height 26
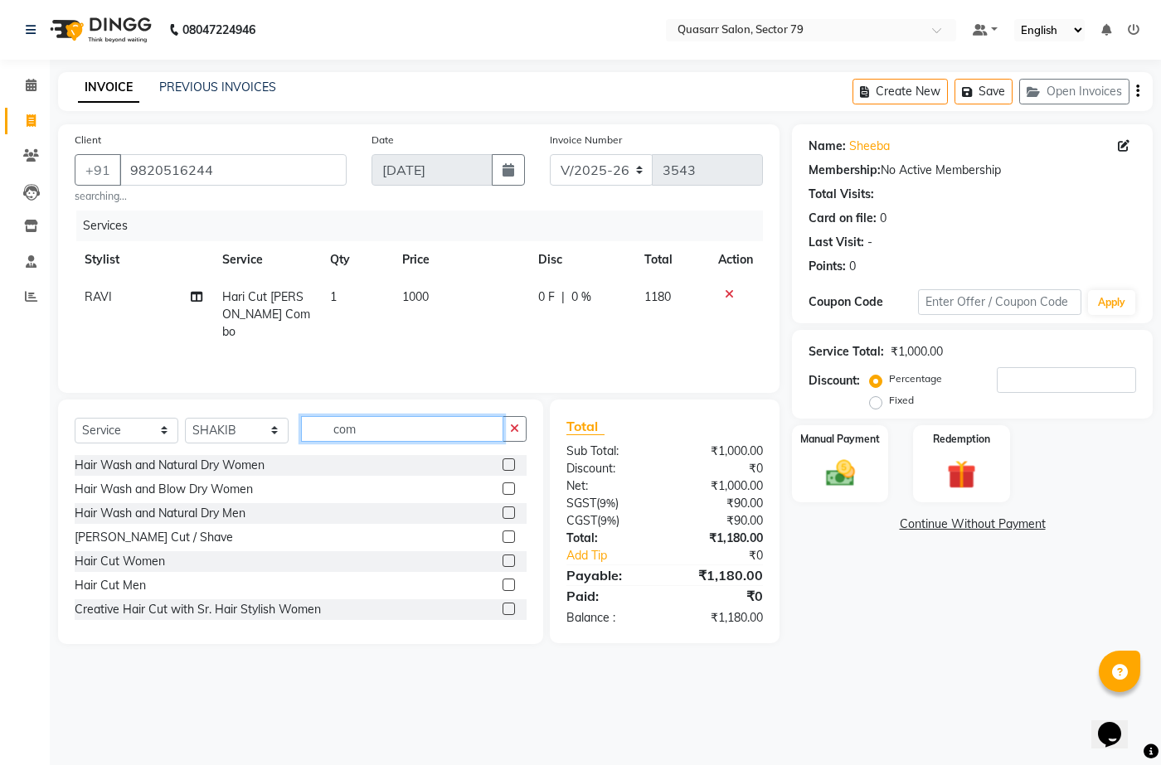
drag, startPoint x: 362, startPoint y: 435, endPoint x: 271, endPoint y: 410, distance: 93.5
click at [271, 410] on div "Select Service Product Membership Package Voucher Prepaid Gift Card Select Styl…" at bounding box center [300, 522] width 485 height 245
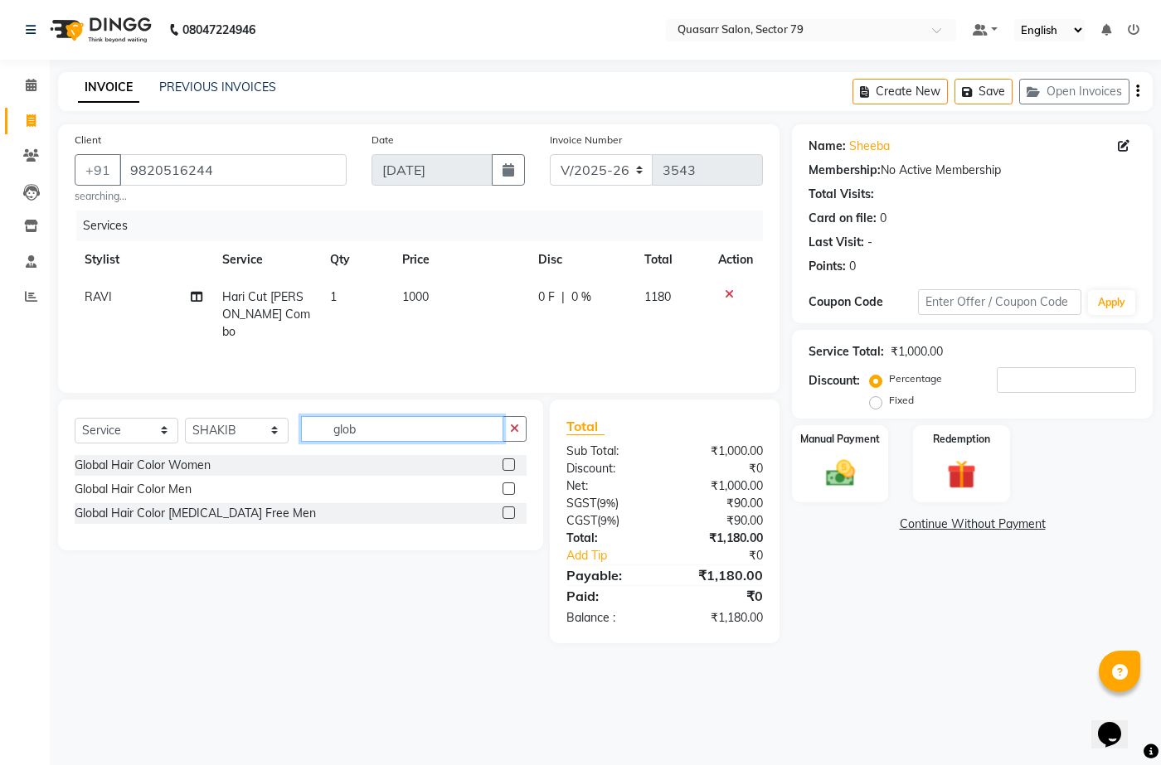
type input "glob"
click at [507, 465] on label at bounding box center [509, 465] width 12 height 12
click at [507, 465] on input "checkbox" at bounding box center [508, 465] width 11 height 11
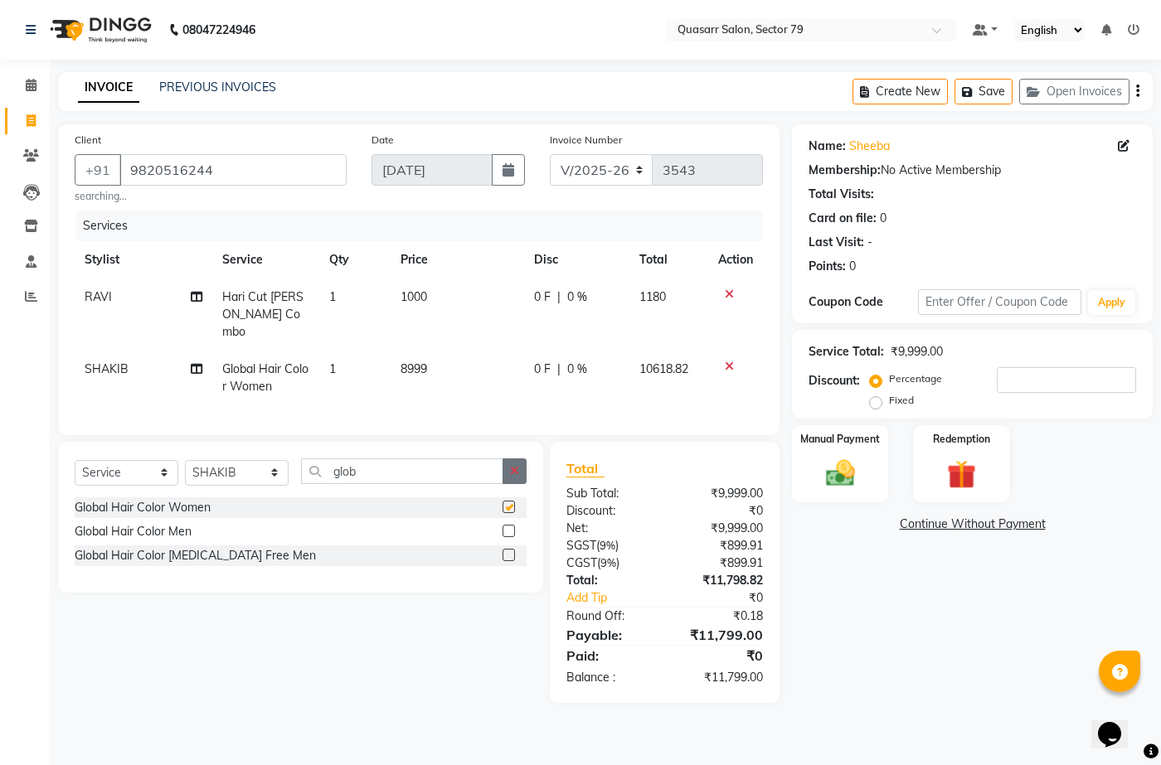
checkbox input "false"
click at [232, 469] on select "Select Stylist ABOY ADDY MUA Aruna [PERSON_NAME] DEEP [PERSON_NAME] [PERSON_NAM…" at bounding box center [237, 473] width 104 height 26
click at [226, 463] on select "Select Stylist ABOY ADDY MUA Aruna [PERSON_NAME] DEEP [PERSON_NAME] [PERSON_NAM…" at bounding box center [237, 473] width 104 height 26
select select "71055"
click at [185, 460] on select "Select Stylist ABOY ADDY MUA Aruna [PERSON_NAME] DEEP [PERSON_NAME] [PERSON_NAM…" at bounding box center [237, 473] width 104 height 26
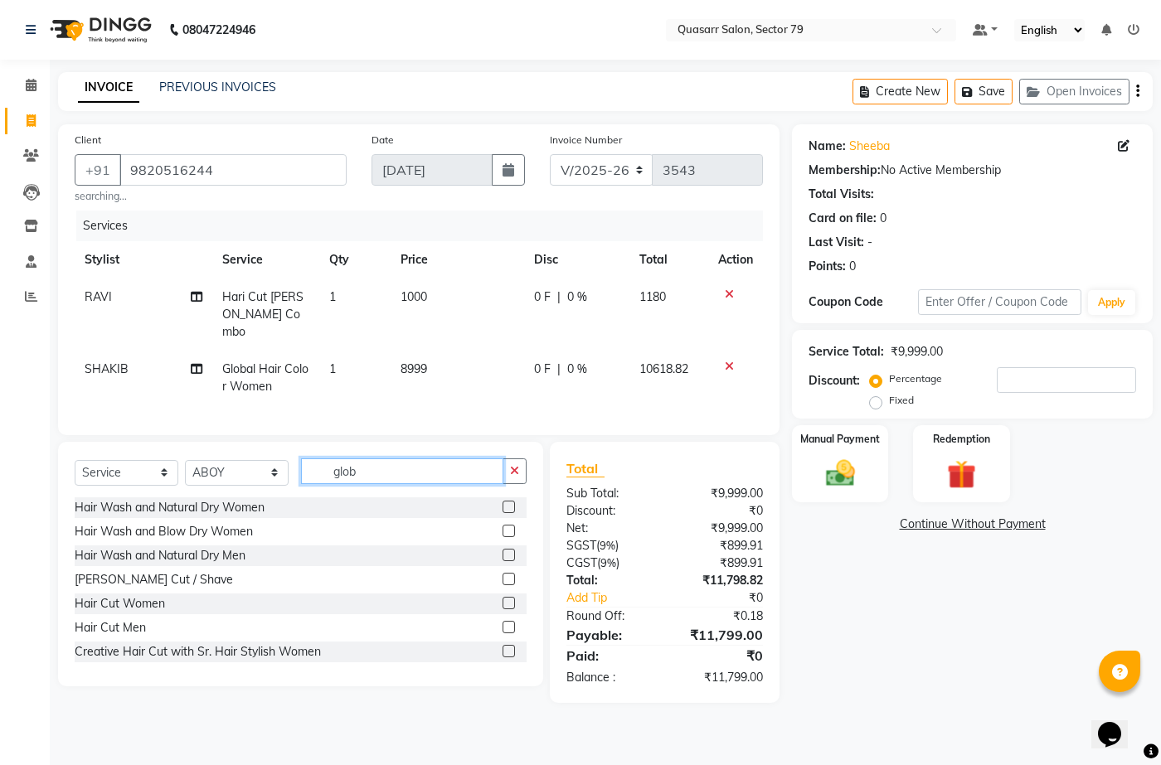
click at [271, 460] on div "Select Service Product Membership Package Voucher Prepaid Gift Card Select Styl…" at bounding box center [301, 478] width 452 height 39
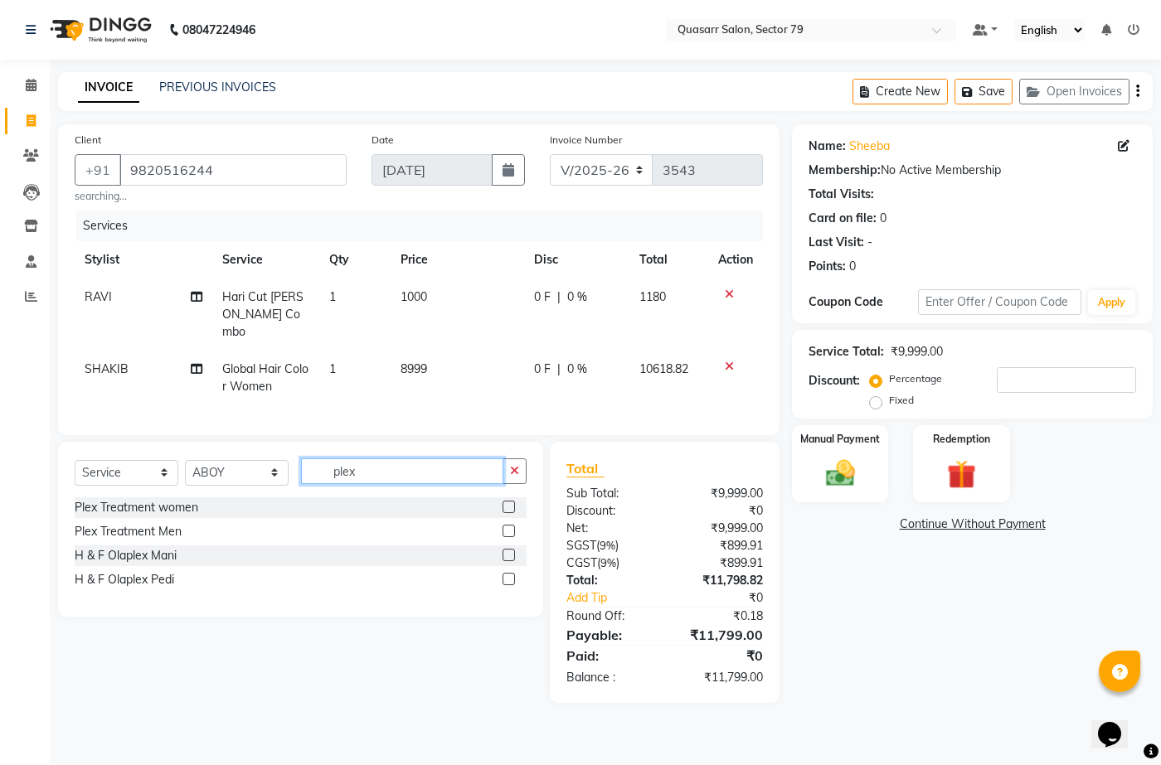
type input "plex"
click at [508, 505] on label at bounding box center [509, 507] width 12 height 12
click at [508, 505] on input "checkbox" at bounding box center [508, 508] width 11 height 11
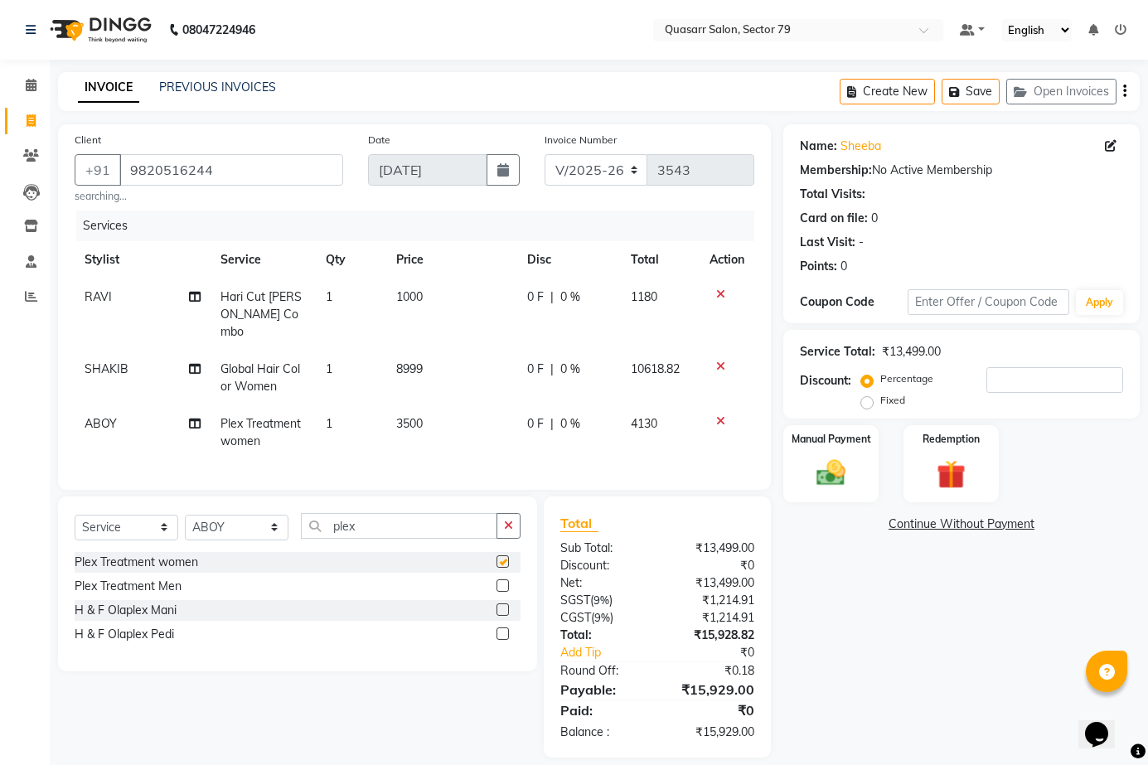
checkbox input "false"
click at [413, 417] on td "3500" at bounding box center [451, 432] width 131 height 55
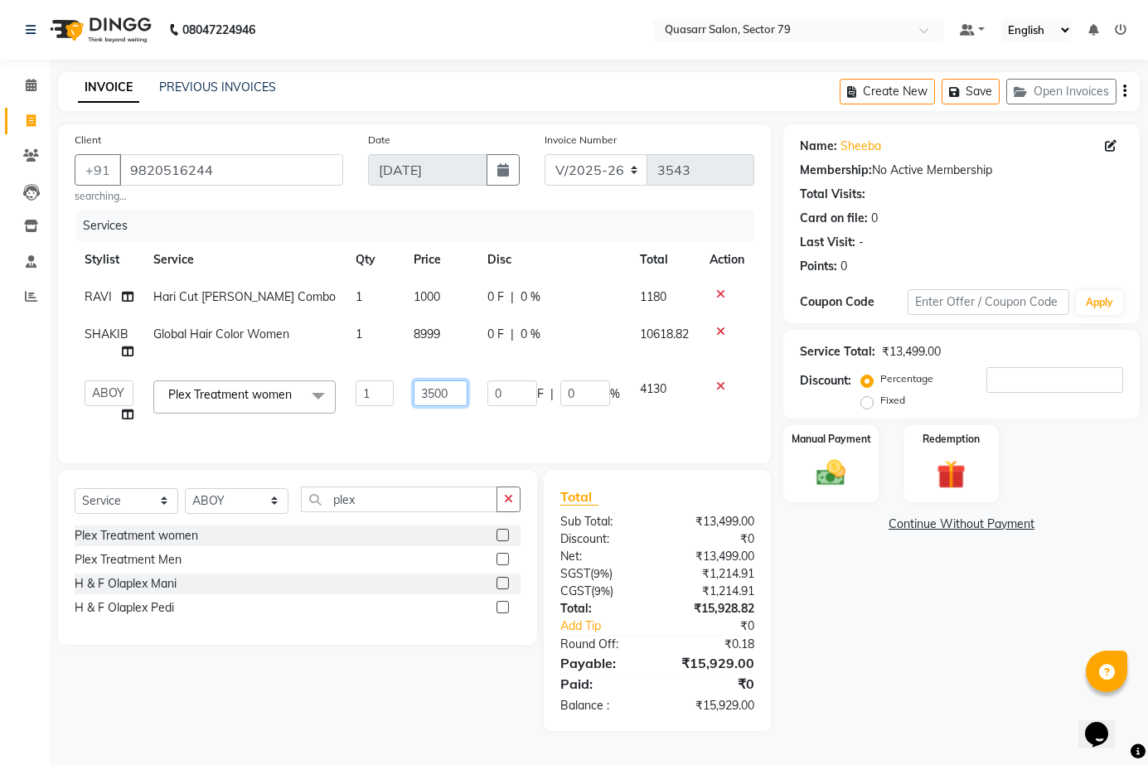
drag, startPoint x: 453, startPoint y: 395, endPoint x: 323, endPoint y: 381, distance: 130.0
click at [323, 381] on tr "ABOY ADDY MUA Aruna [PERSON_NAME] DEEP [PERSON_NAME] DEVI JAANVEER [PERSON_NAME…" at bounding box center [415, 402] width 680 height 63
type input "1900"
click at [405, 437] on div "Services Stylist Service Qty Price Disc Total Action [PERSON_NAME] Cut [PERSON_…" at bounding box center [415, 329] width 680 height 236
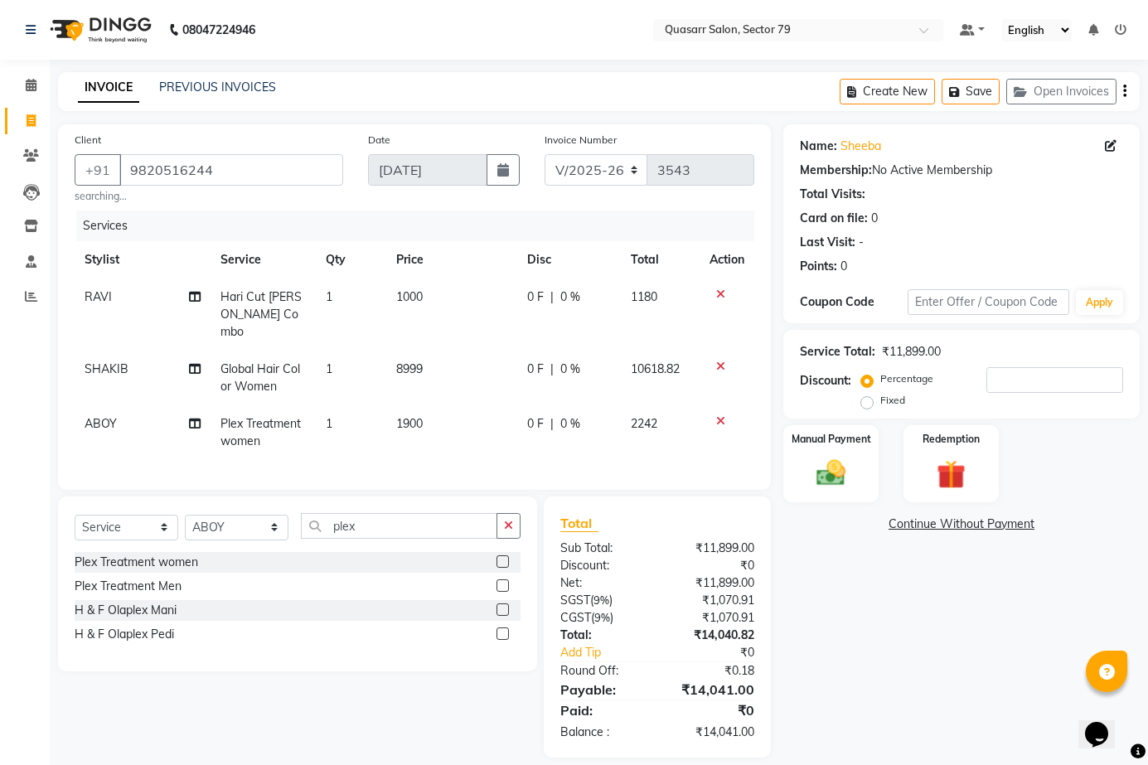
scroll to position [12, 0]
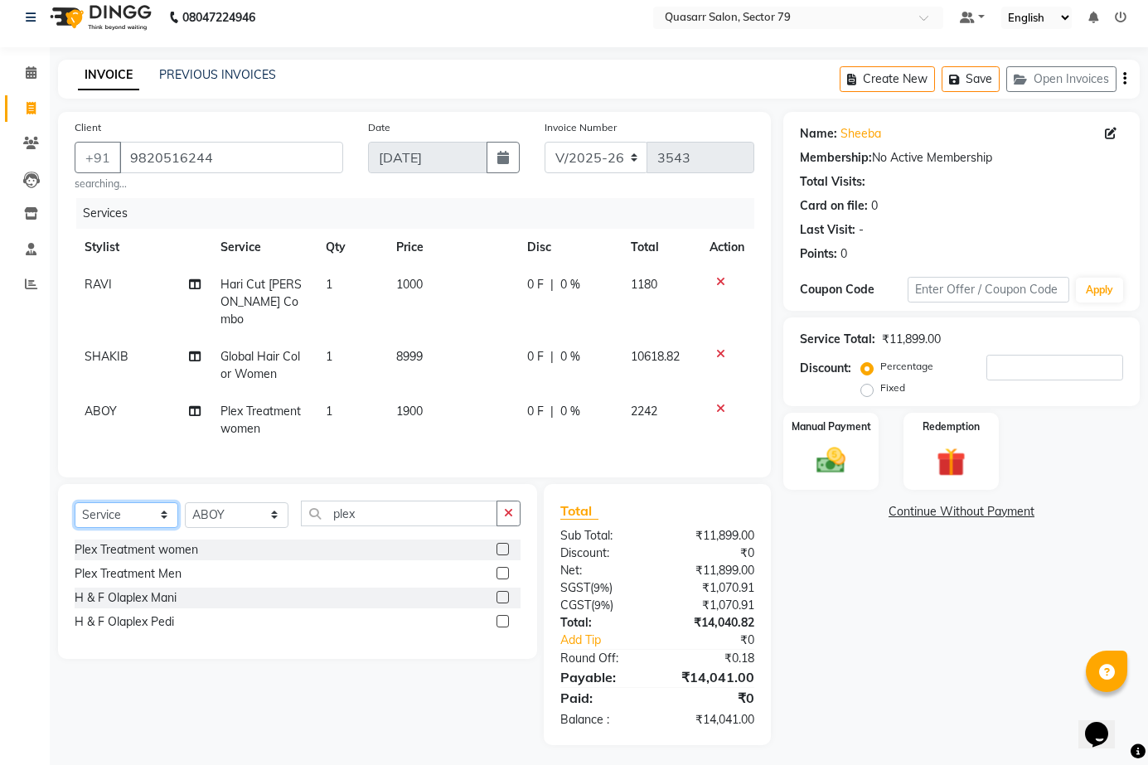
click at [121, 512] on select "Select Service Product Membership Package Voucher Prepaid Gift Card" at bounding box center [127, 516] width 104 height 26
select select "product"
click at [75, 503] on select "Select Service Product Membership Package Voucher Prepaid Gift Card" at bounding box center [127, 516] width 104 height 26
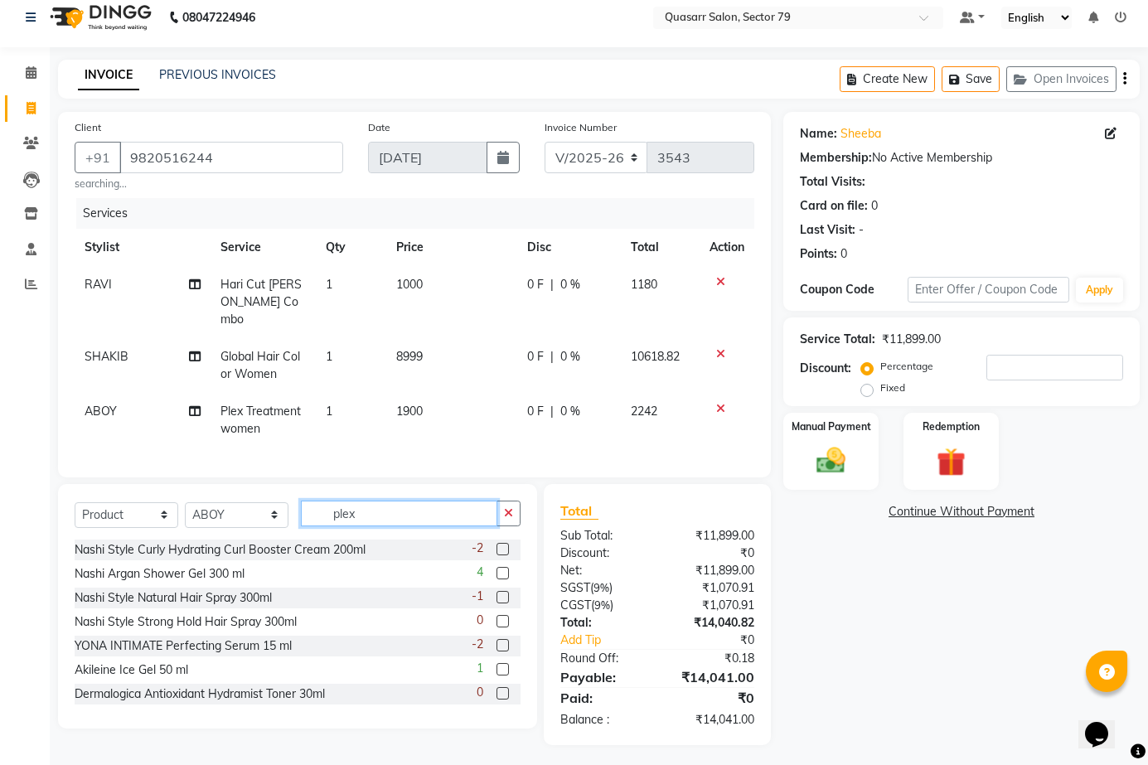
drag, startPoint x: 370, startPoint y: 512, endPoint x: 306, endPoint y: 505, distance: 64.3
click at [306, 505] on input "plex" at bounding box center [399, 514] width 197 height 26
click at [201, 510] on select "Select Stylist ABOY ADDY MUA Aruna [PERSON_NAME] DEEP [PERSON_NAME] [PERSON_NAM…" at bounding box center [237, 516] width 104 height 26
select select "69599"
click at [185, 503] on select "Select Stylist ABOY ADDY MUA Aruna [PERSON_NAME] DEEP [PERSON_NAME] [PERSON_NAM…" at bounding box center [237, 516] width 104 height 26
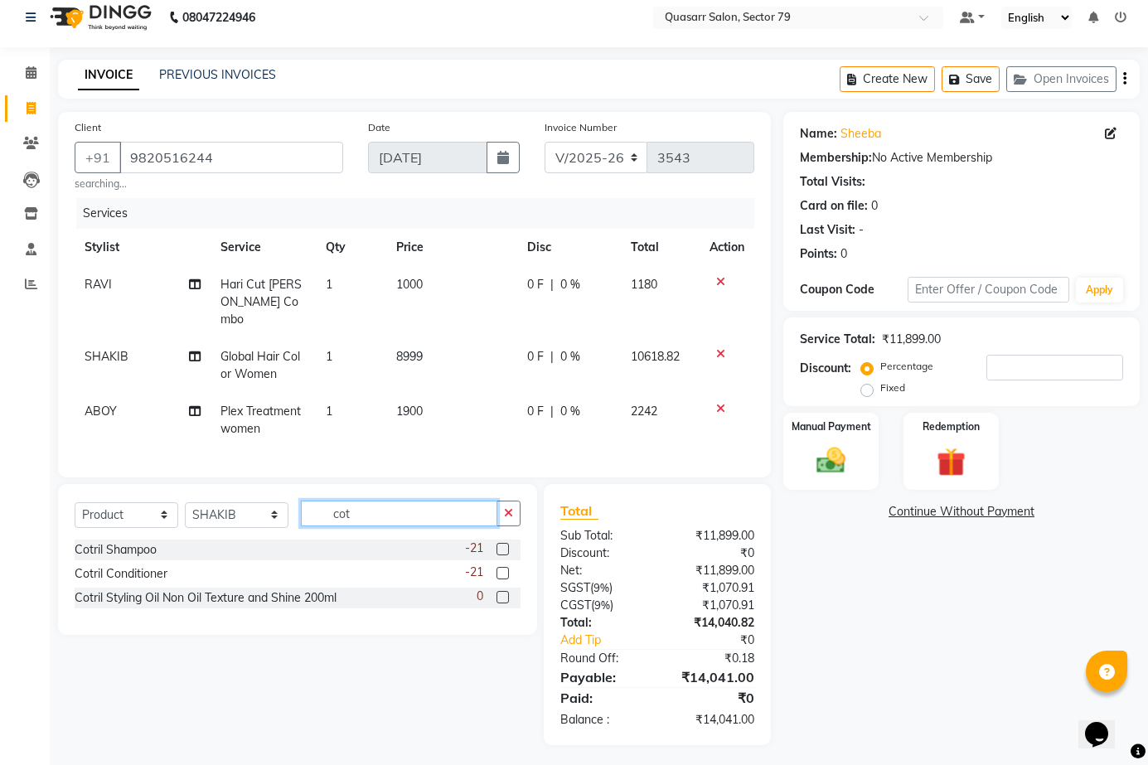
type input "cot"
click at [501, 546] on label at bounding box center [503, 549] width 12 height 12
click at [501, 546] on input "checkbox" at bounding box center [502, 550] width 11 height 11
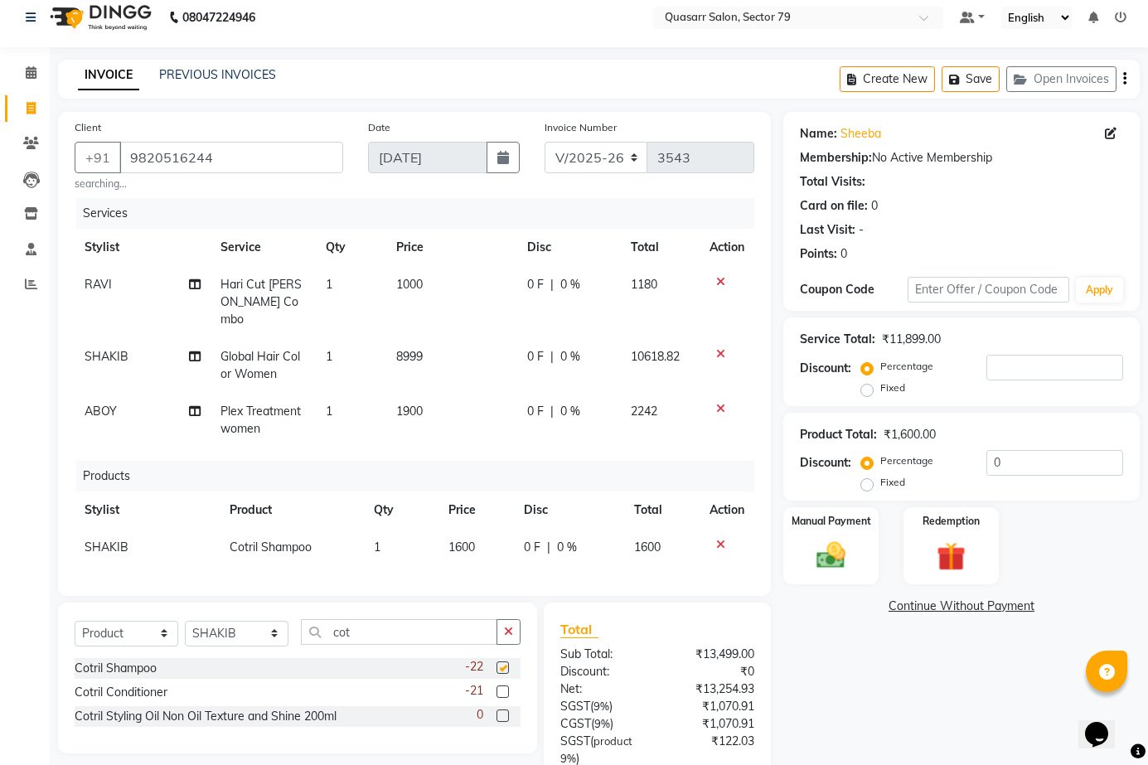
checkbox input "false"
drag, startPoint x: 504, startPoint y: 682, endPoint x: 489, endPoint y: 600, distance: 83.4
click at [504, 682] on div "-21" at bounding box center [493, 692] width 56 height 21
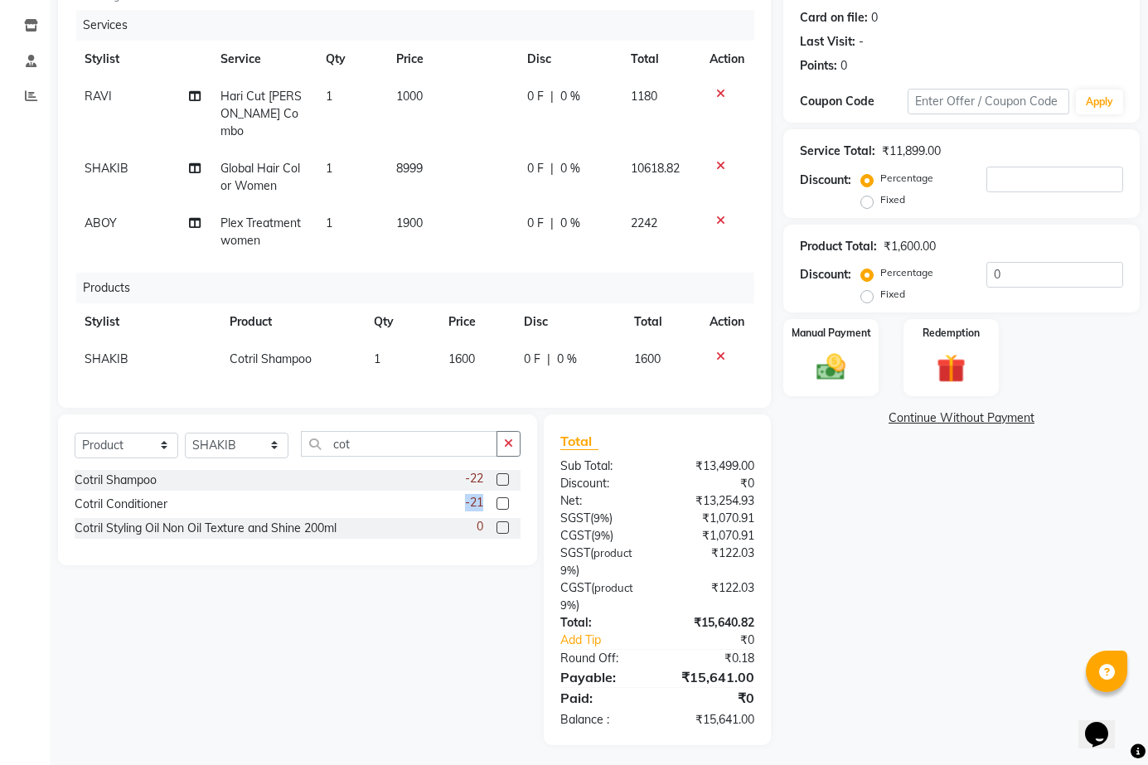
click at [501, 501] on label at bounding box center [503, 504] width 12 height 12
click at [501, 501] on input "checkbox" at bounding box center [502, 504] width 11 height 11
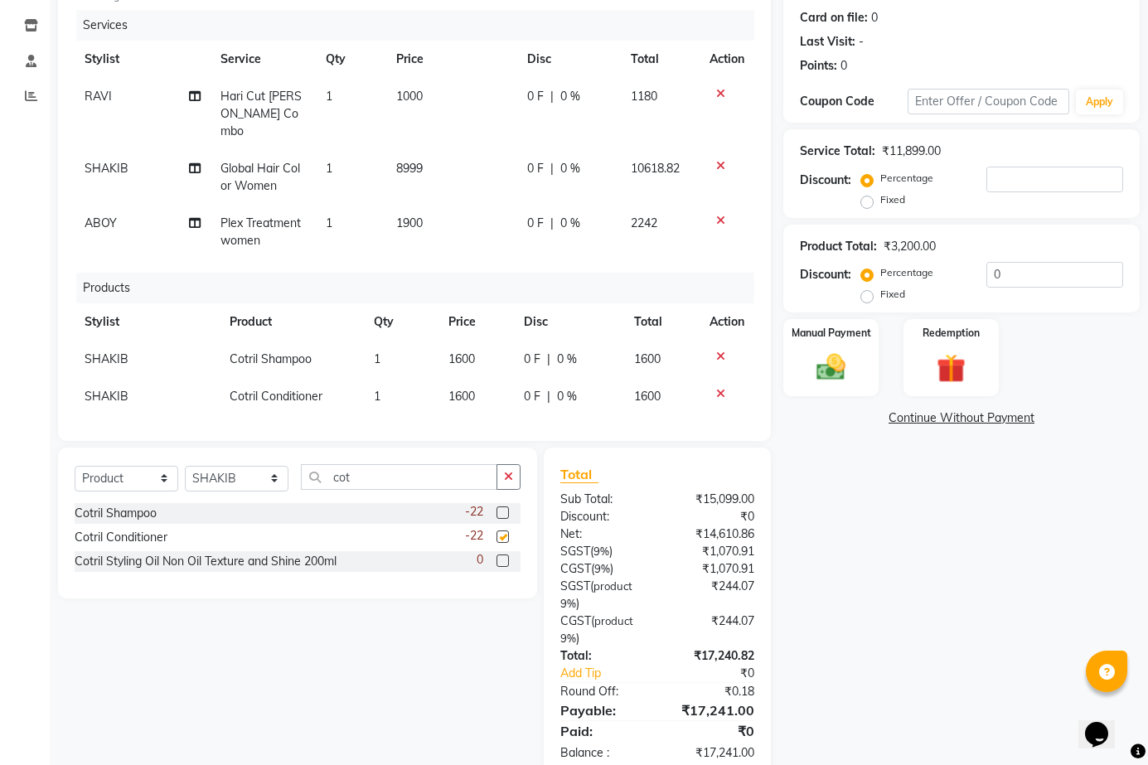
checkbox input "false"
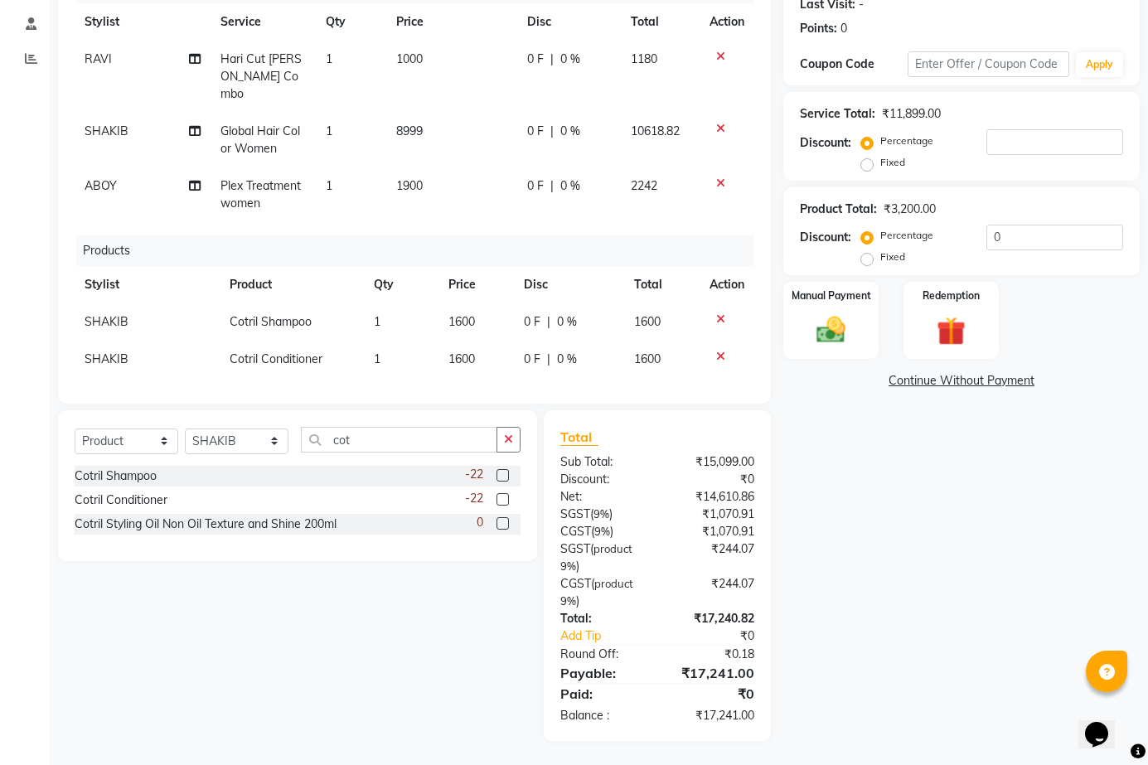
scroll to position [72, 0]
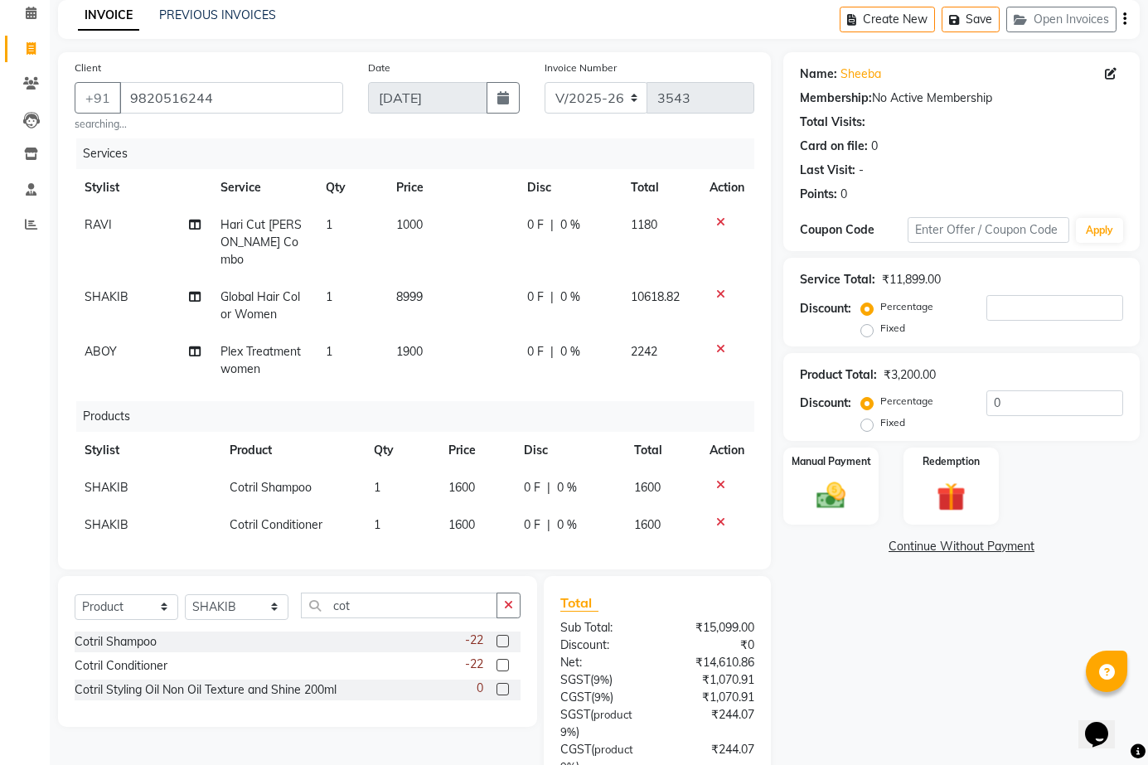
click at [415, 289] on span "8999" at bounding box center [409, 296] width 27 height 15
select select "69599"
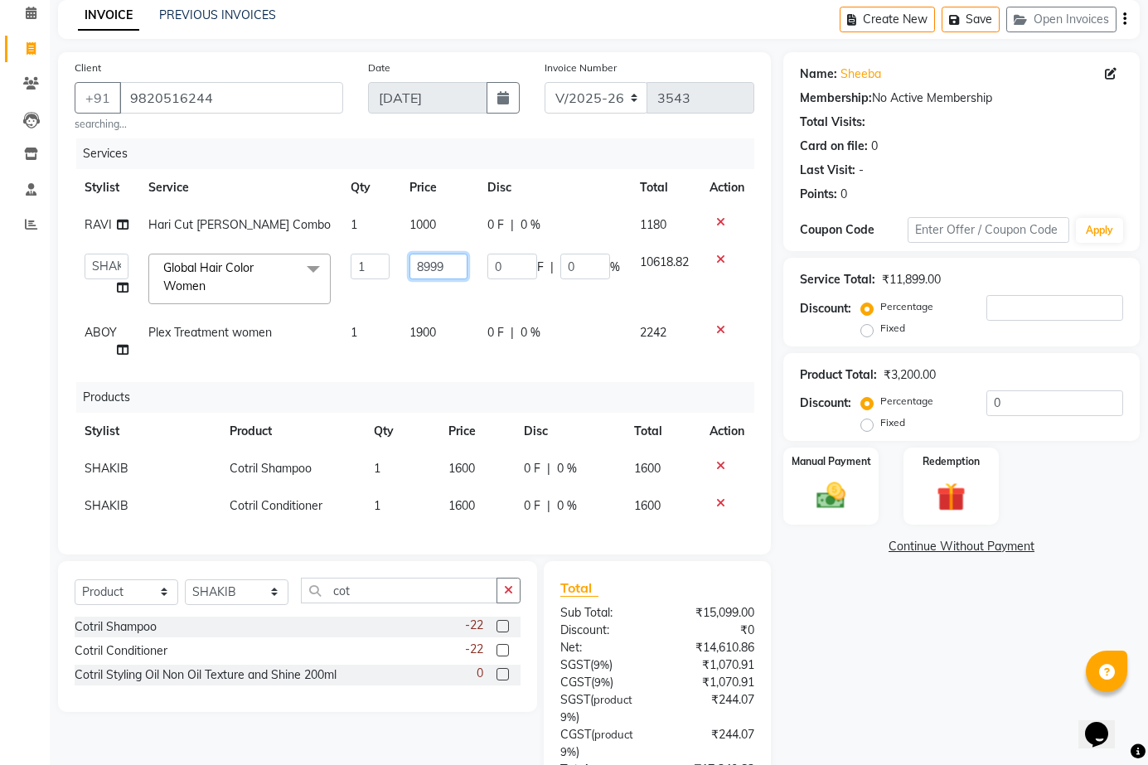
drag, startPoint x: 449, startPoint y: 265, endPoint x: 318, endPoint y: 279, distance: 130.9
click at [318, 279] on tr "ABOY ADDY MUA Aruna [PERSON_NAME] DEEP [PERSON_NAME] DEVI JAANVEER [PERSON_NAME…" at bounding box center [415, 279] width 680 height 70
type input "6500"
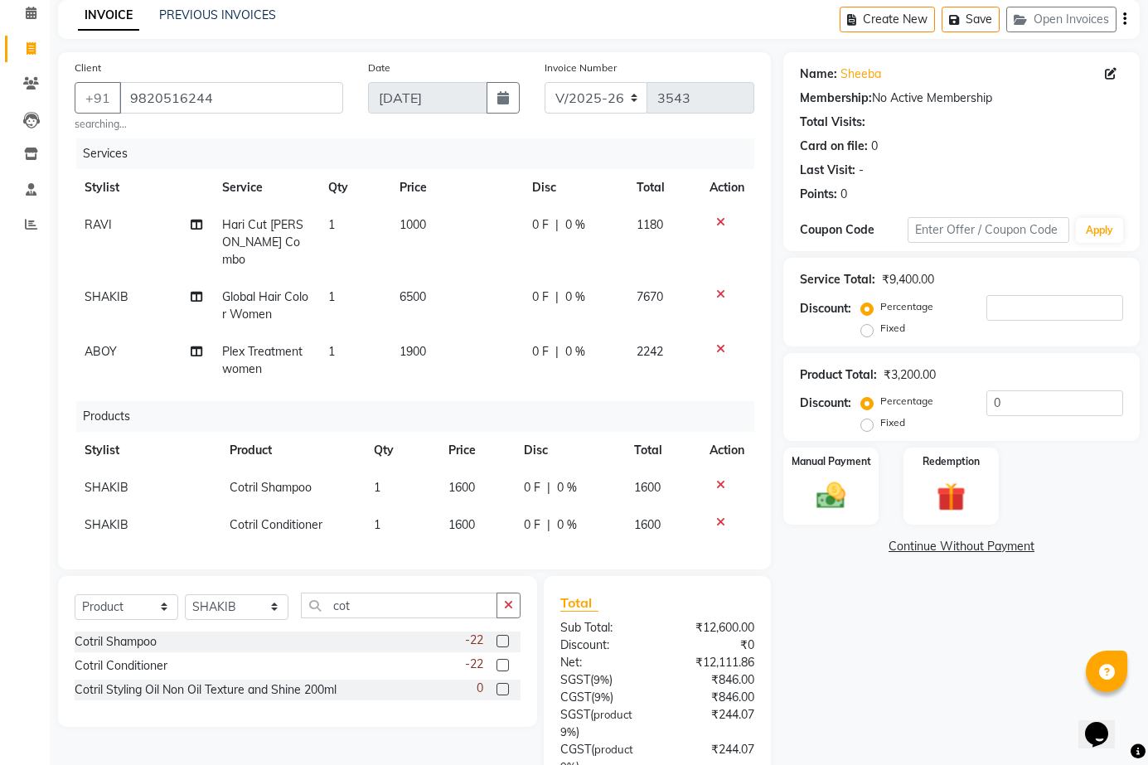
click at [387, 333] on td "1" at bounding box center [353, 360] width 70 height 55
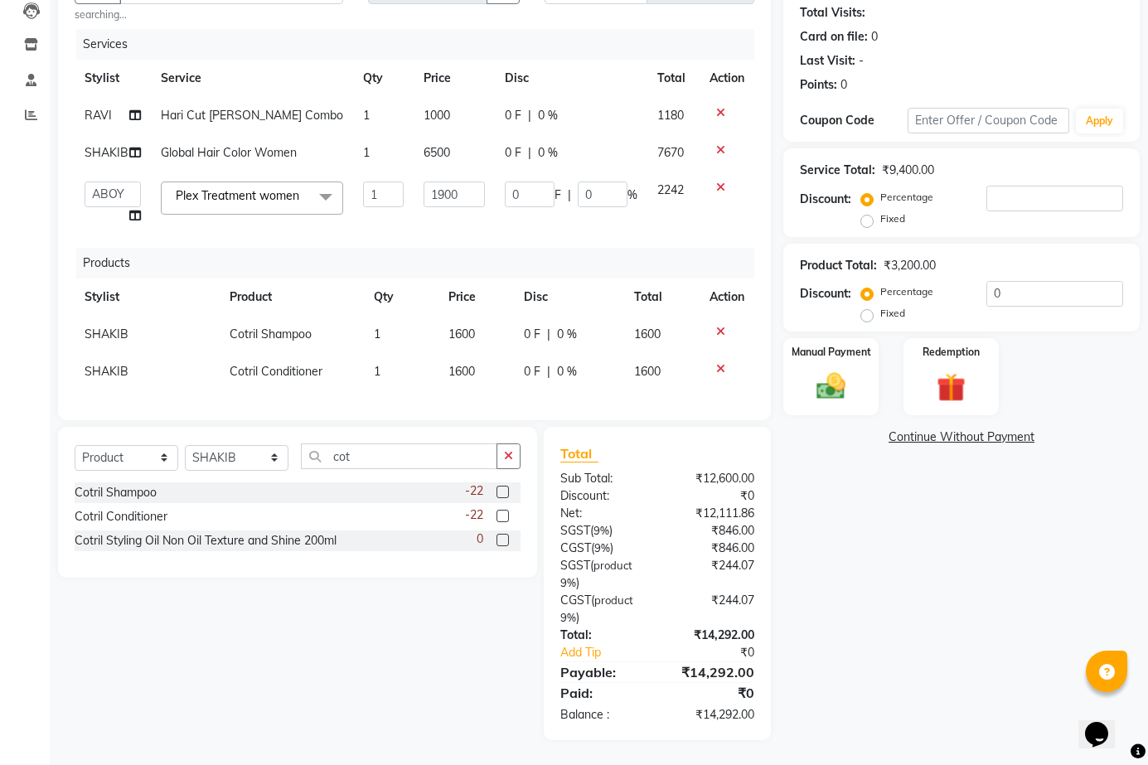
scroll to position [111, 0]
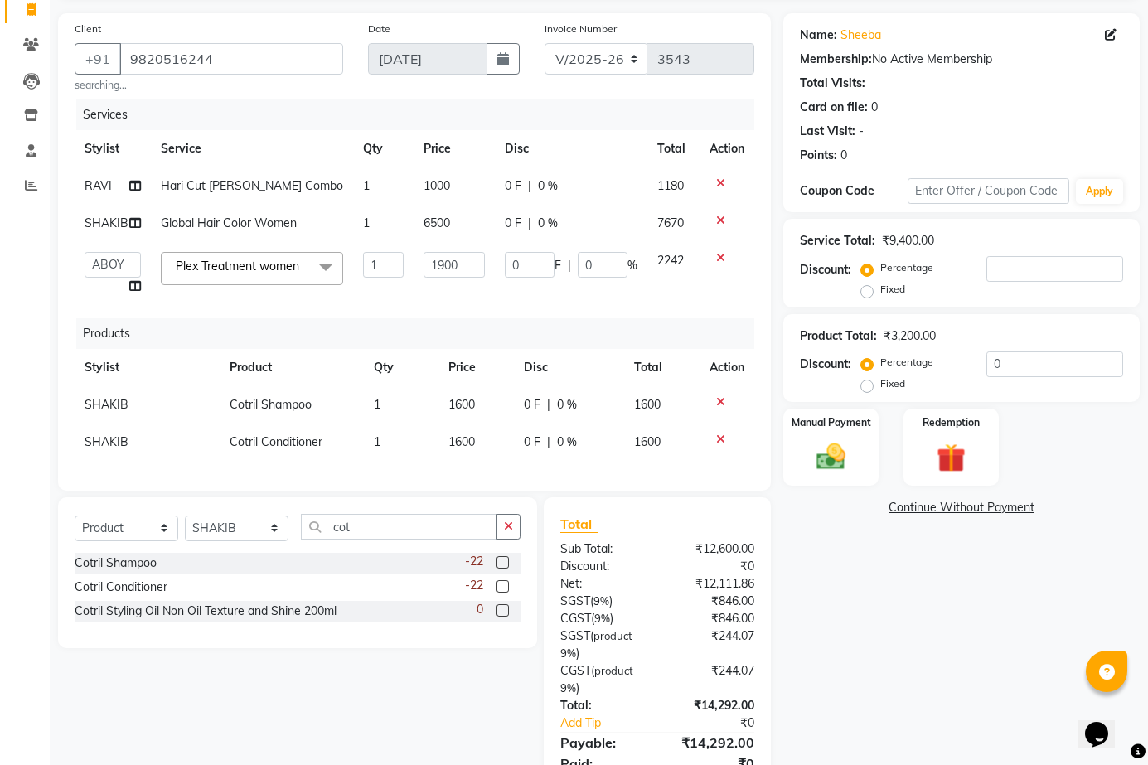
click at [430, 246] on td "1900" at bounding box center [454, 273] width 81 height 63
click at [465, 223] on td "6500" at bounding box center [454, 223] width 81 height 37
select select "69599"
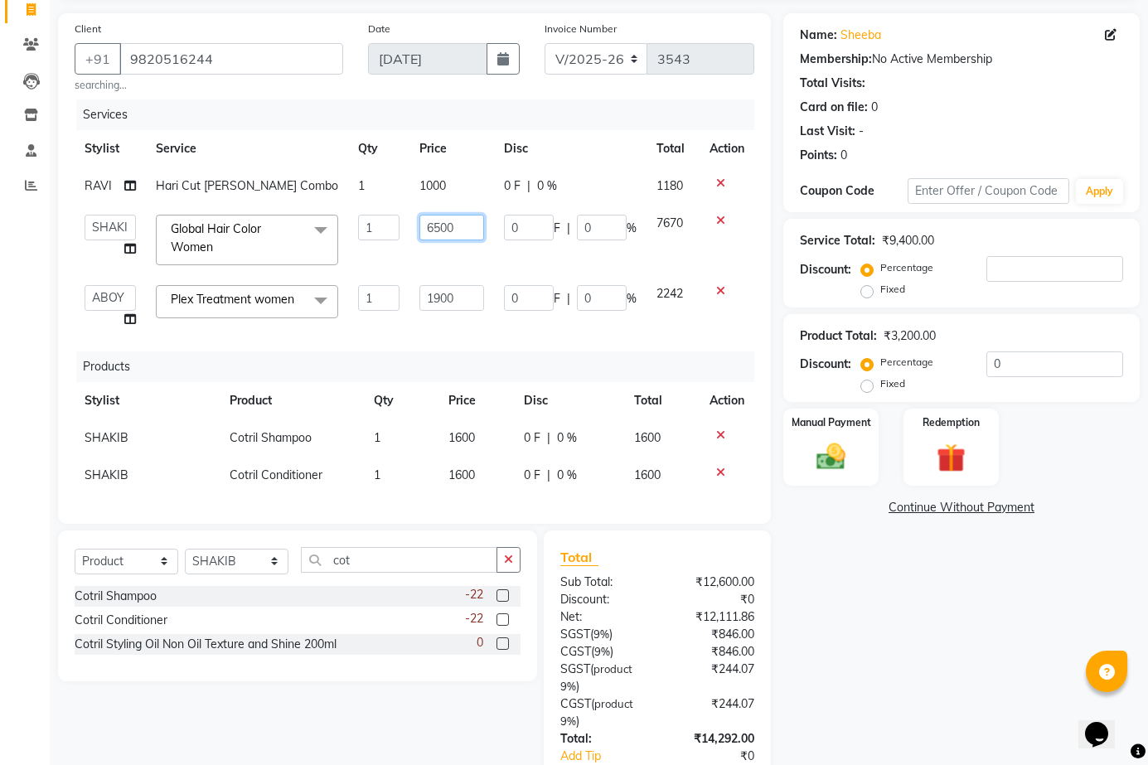
drag, startPoint x: 469, startPoint y: 223, endPoint x: 379, endPoint y: 226, distance: 89.6
click at [389, 222] on tr "ABOY ADDY MUA Aruna [PERSON_NAME] DEEP [PERSON_NAME] DEVI JAANVEER [PERSON_NAME…" at bounding box center [415, 240] width 680 height 70
type input "7999"
click at [414, 348] on div "Services Stylist Service Qty Price Disc Total Action [PERSON_NAME] Cut [PERSON_…" at bounding box center [415, 304] width 680 height 408
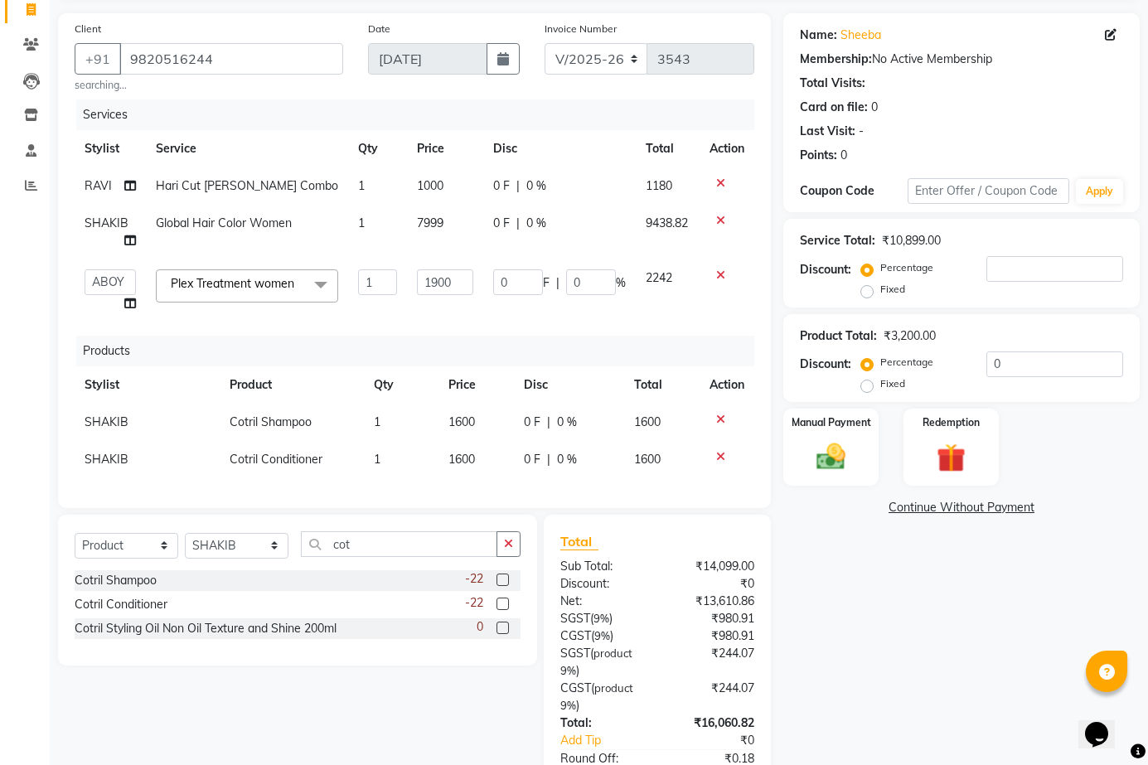
scroll to position [216, 0]
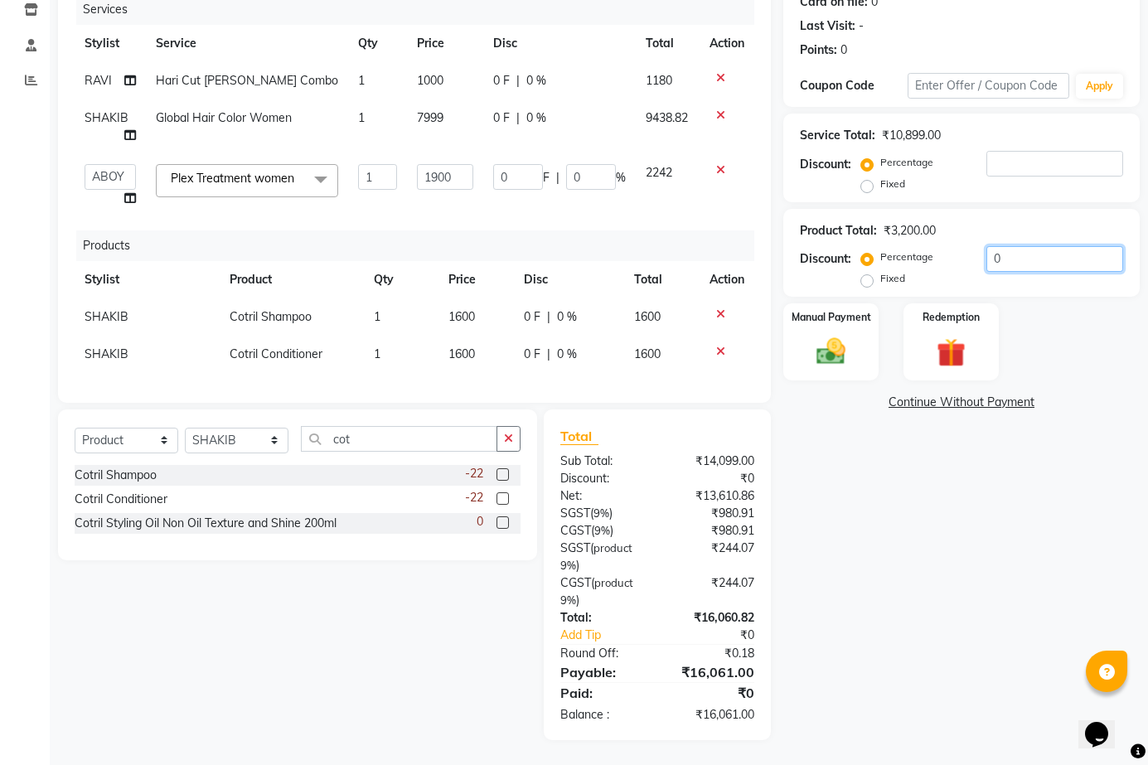
drag, startPoint x: 1000, startPoint y: 253, endPoint x: 920, endPoint y: 255, distance: 79.6
click at [923, 253] on div "Percentage Fixed 0" at bounding box center [994, 268] width 259 height 45
type input "2"
click at [444, 213] on td "1900" at bounding box center [445, 185] width 76 height 63
click at [719, 174] on icon at bounding box center [720, 170] width 9 height 12
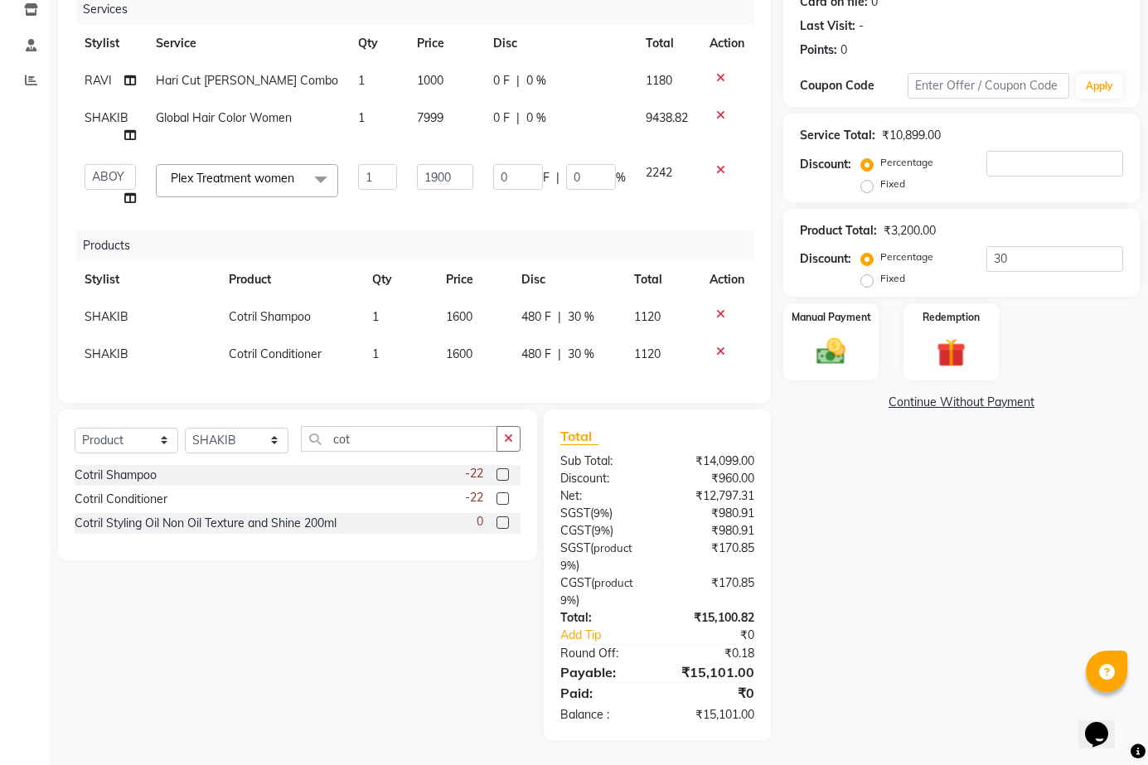
scroll to position [183, 0]
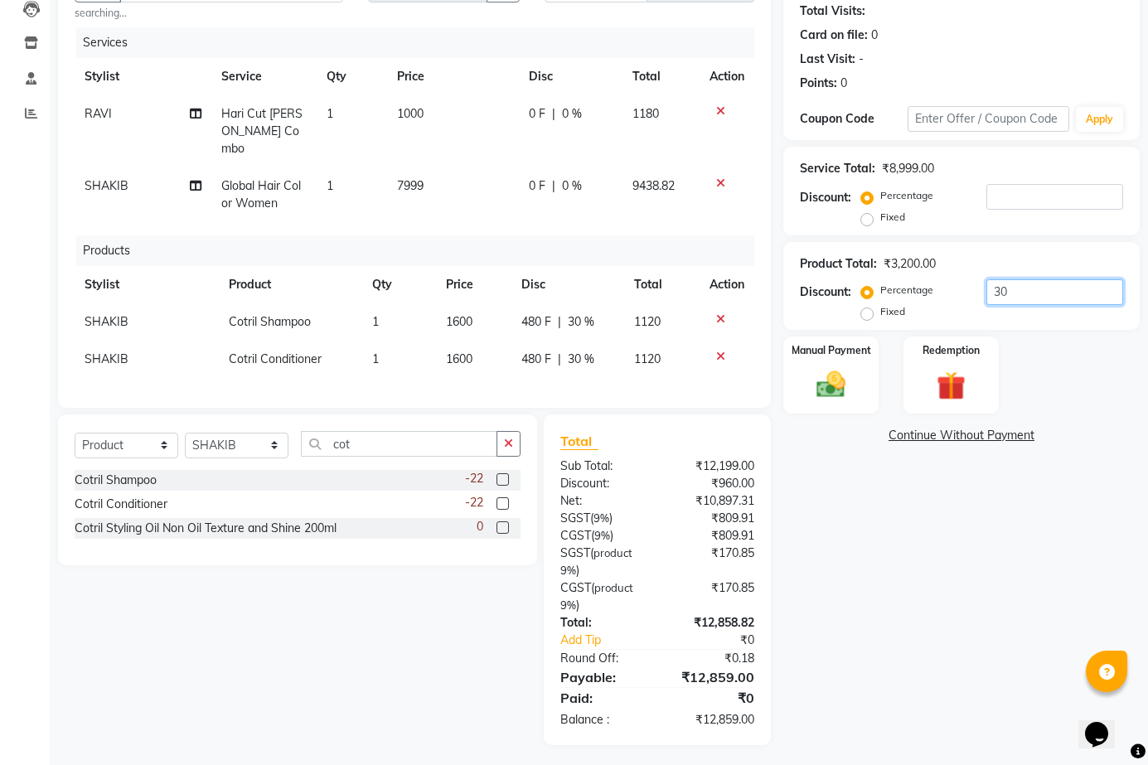
click at [1019, 295] on input "30" at bounding box center [1055, 292] width 137 height 26
type input "3"
click at [362, 192] on td "1" at bounding box center [352, 195] width 70 height 55
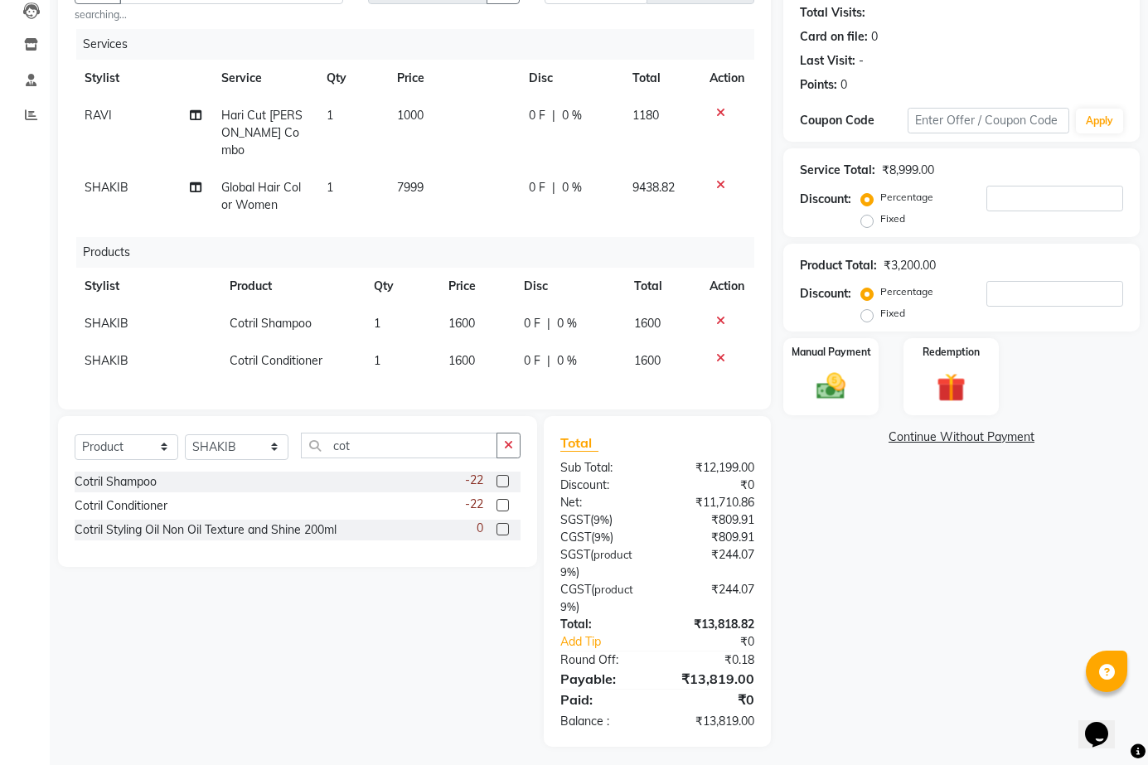
select select "69599"
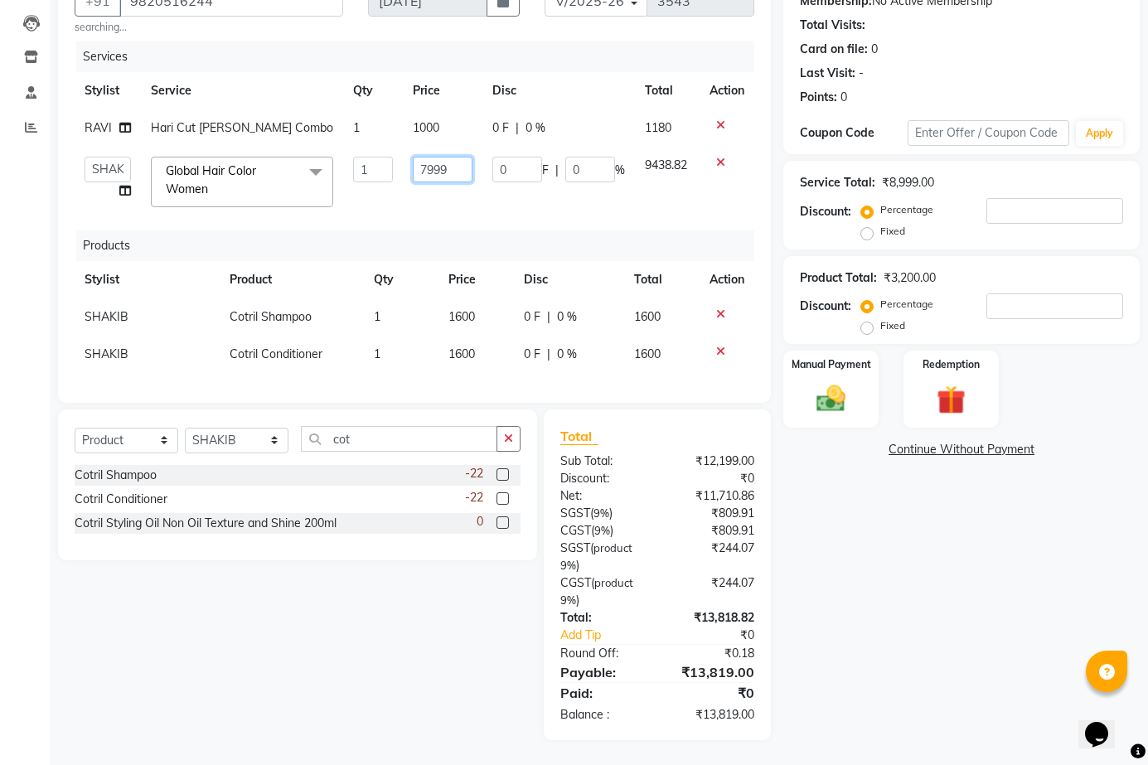
drag, startPoint x: 447, startPoint y: 158, endPoint x: 252, endPoint y: 129, distance: 197.0
click at [252, 129] on tbody "[PERSON_NAME] Cut [PERSON_NAME] Combo 1 1000 0 F | 0 % 1180 ABOY ADDY MUA Aruna…" at bounding box center [415, 163] width 680 height 108
type input "8"
type input "7999"
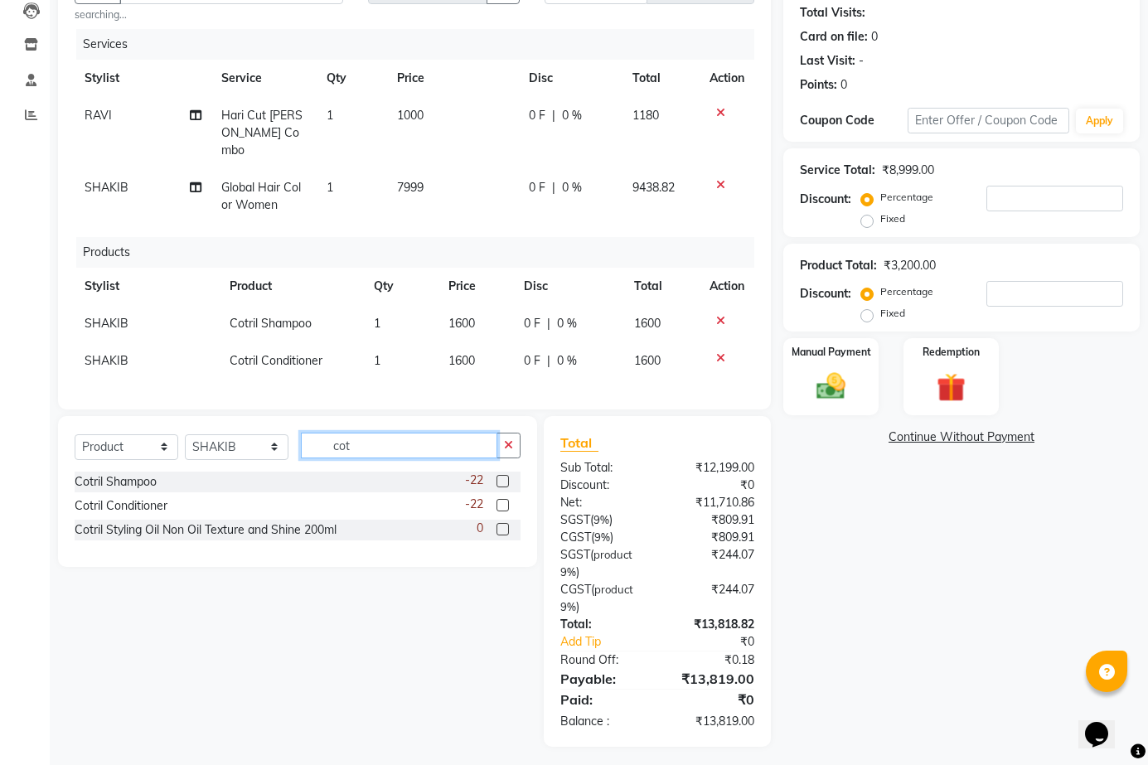
drag, startPoint x: 386, startPoint y: 439, endPoint x: 296, endPoint y: 432, distance: 89.9
click at [296, 433] on div "Select Service Product Membership Package Voucher Prepaid Gift Card Select Styl…" at bounding box center [298, 452] width 446 height 39
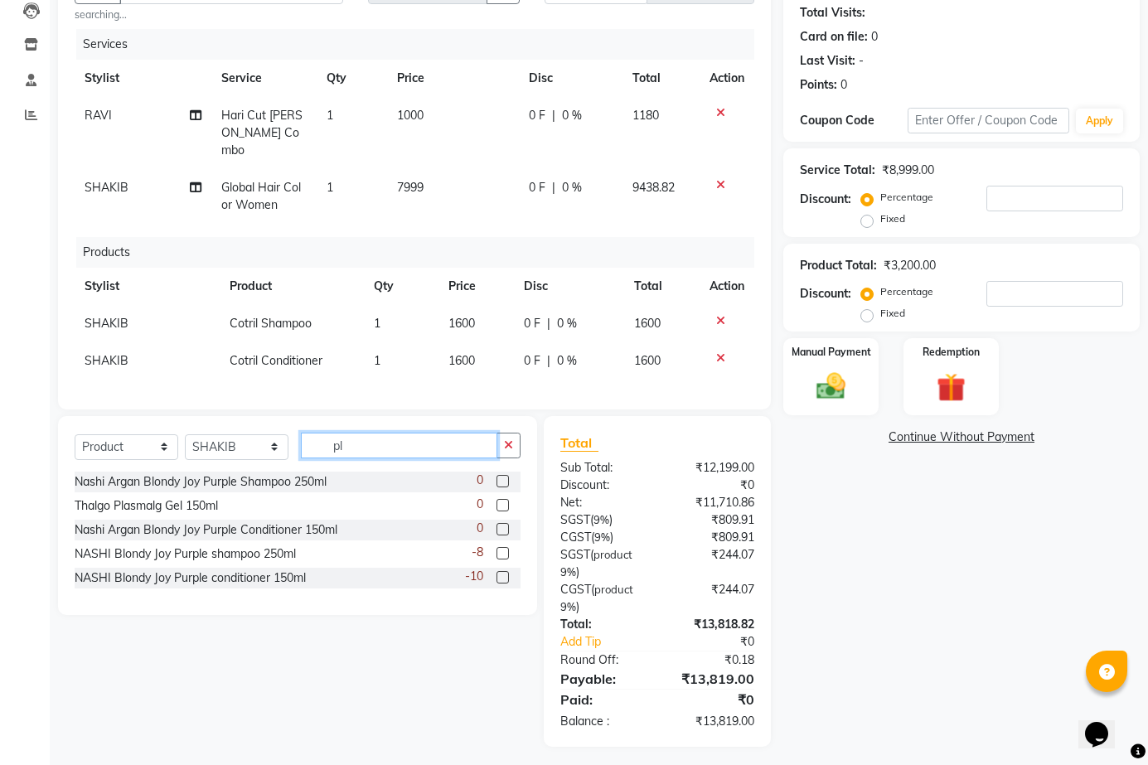
type input "p"
type input "pl"
click at [130, 443] on select "Select Service Product Membership Package Voucher Prepaid Gift Card" at bounding box center [127, 448] width 104 height 26
select select "service"
click at [75, 435] on select "Select Service Product Membership Package Voucher Prepaid Gift Card" at bounding box center [127, 448] width 104 height 26
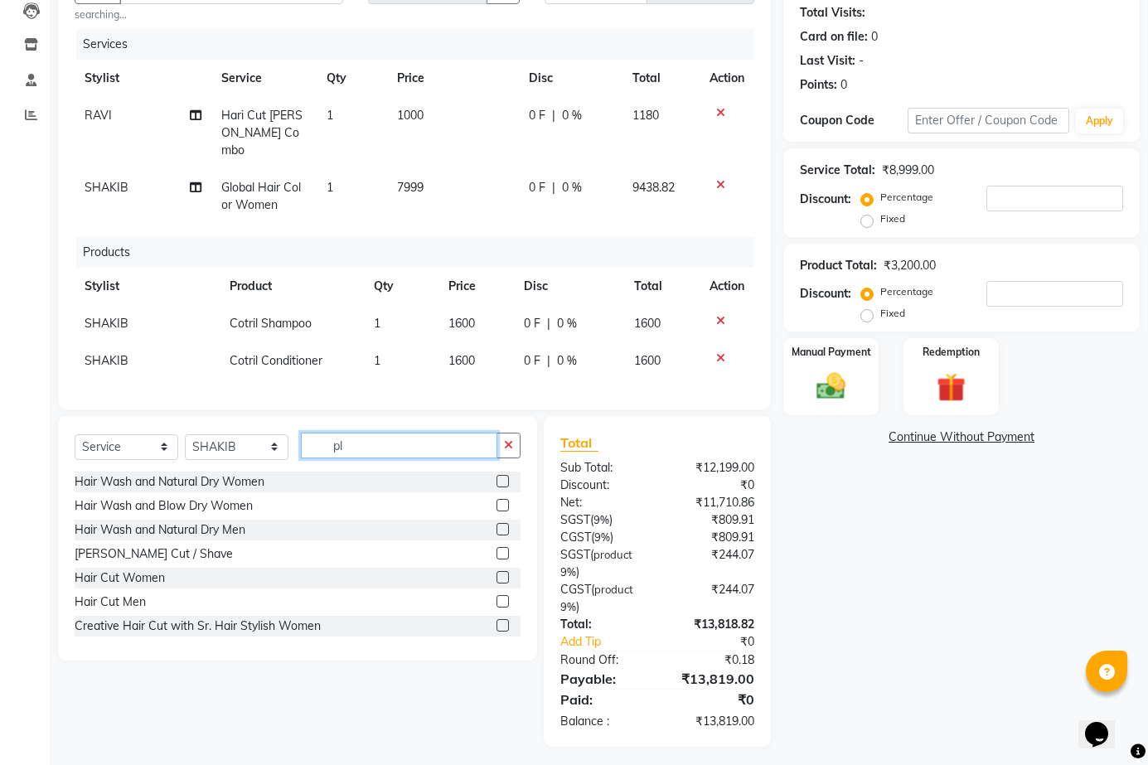
click at [367, 437] on input "pl" at bounding box center [399, 446] width 197 height 26
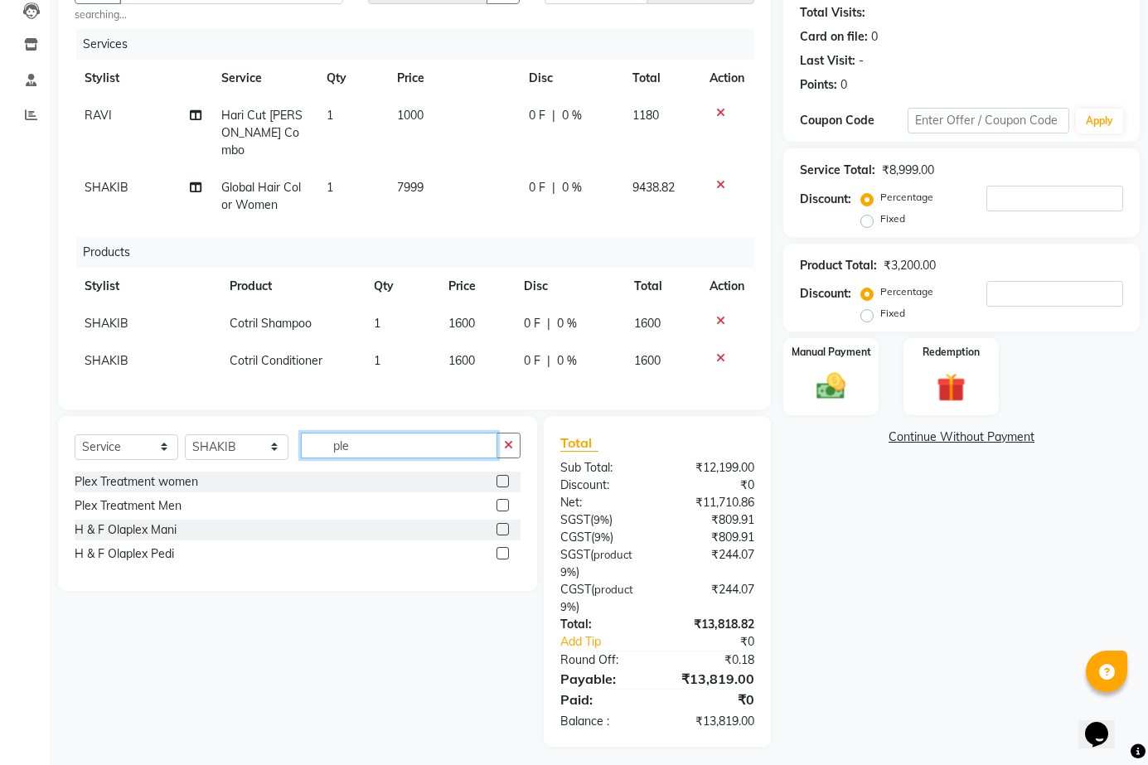
type input "ple"
click at [499, 478] on label at bounding box center [503, 481] width 12 height 12
click at [499, 478] on input "checkbox" at bounding box center [502, 482] width 11 height 11
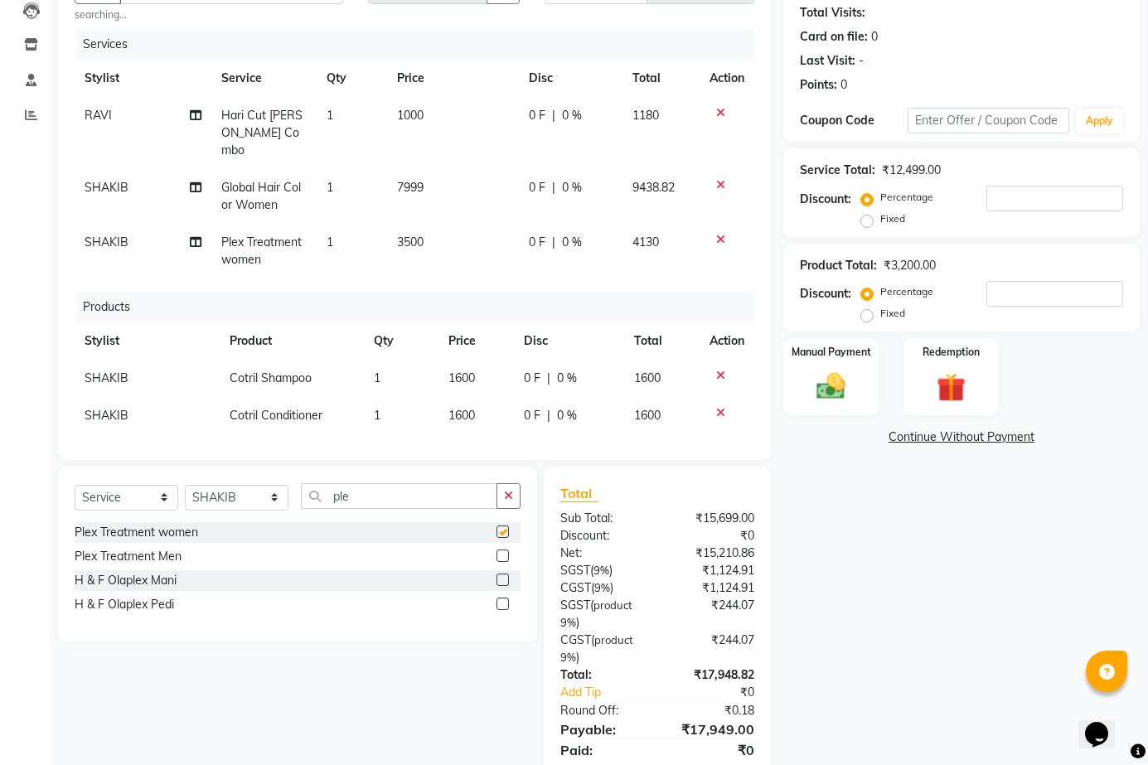
checkbox input "false"
click at [406, 235] on span "3500" at bounding box center [410, 242] width 27 height 15
select select "69599"
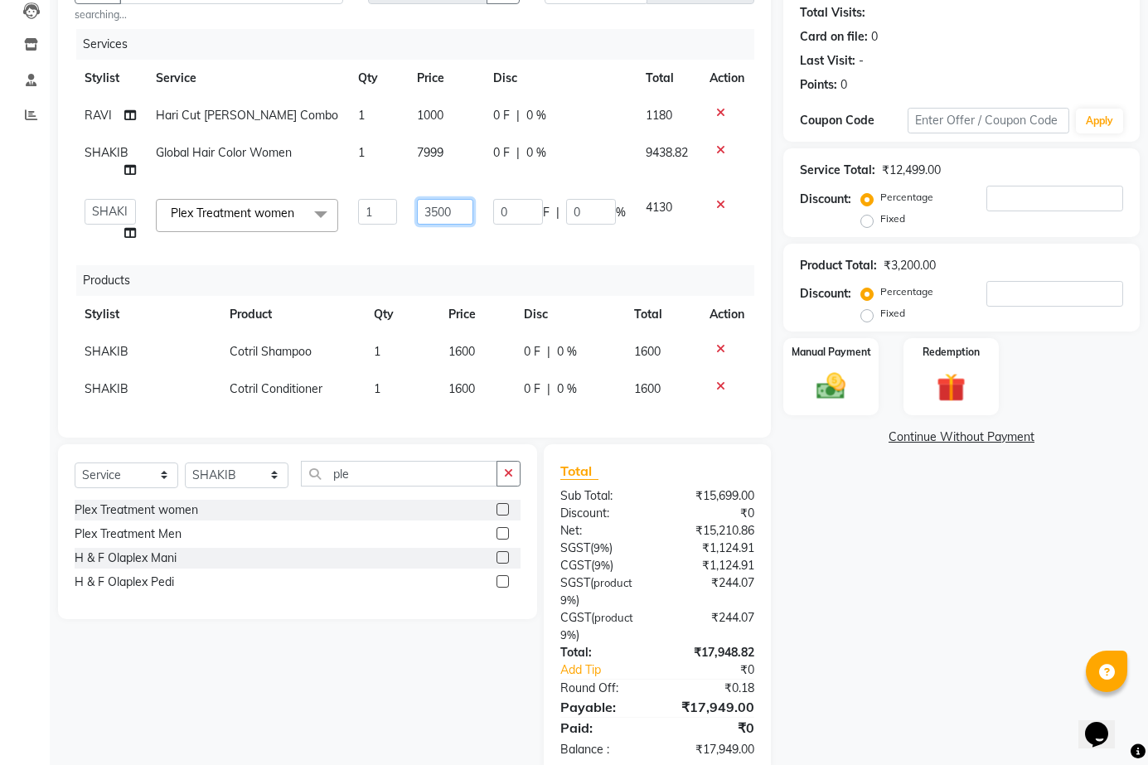
drag, startPoint x: 448, startPoint y: 216, endPoint x: 346, endPoint y: 195, distance: 104.1
click at [353, 197] on tr "ABOY ADDY MUA Aruna [PERSON_NAME] DEEP [PERSON_NAME] DEVI JAANVEER [PERSON_NAME…" at bounding box center [415, 220] width 680 height 63
type input "2500"
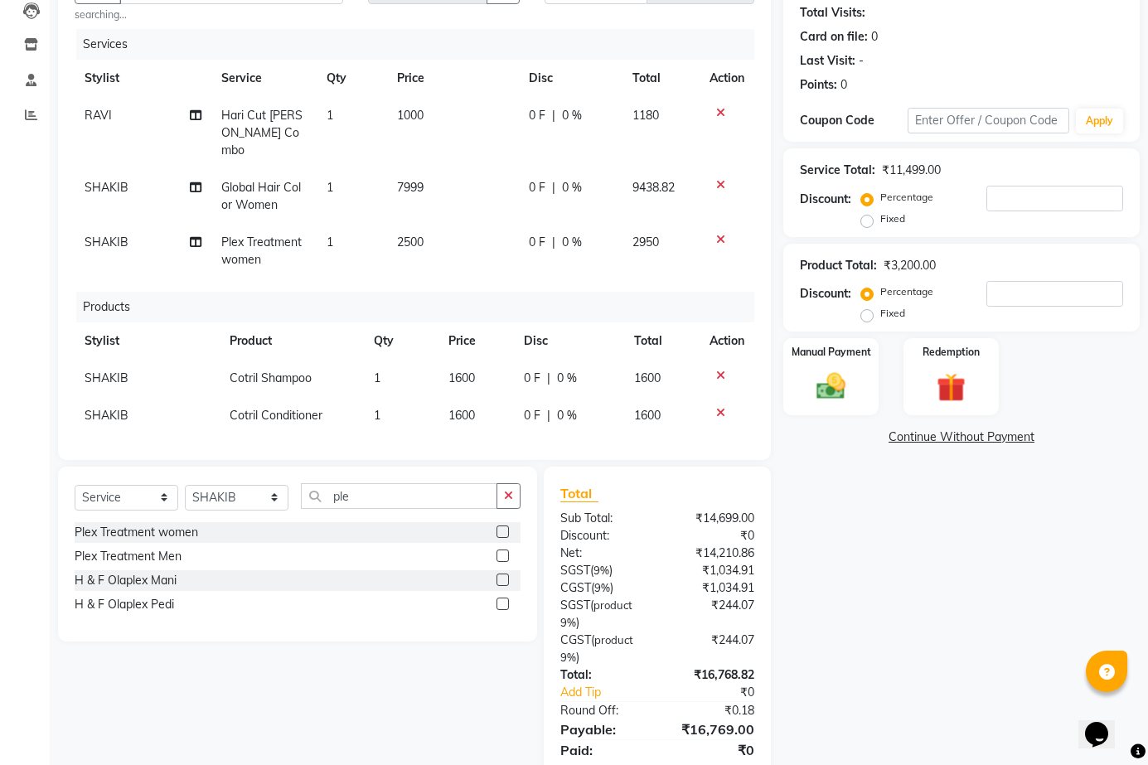
click at [374, 243] on td "1" at bounding box center [352, 251] width 70 height 55
select select "69599"
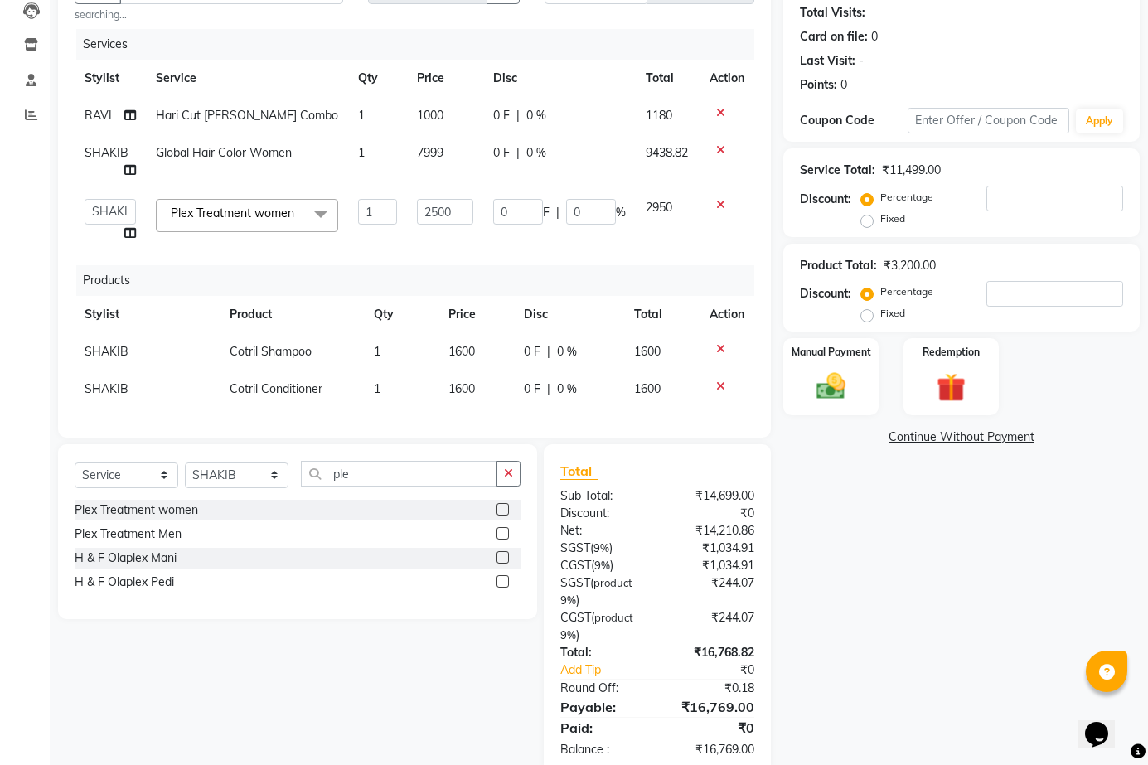
scroll to position [229, 0]
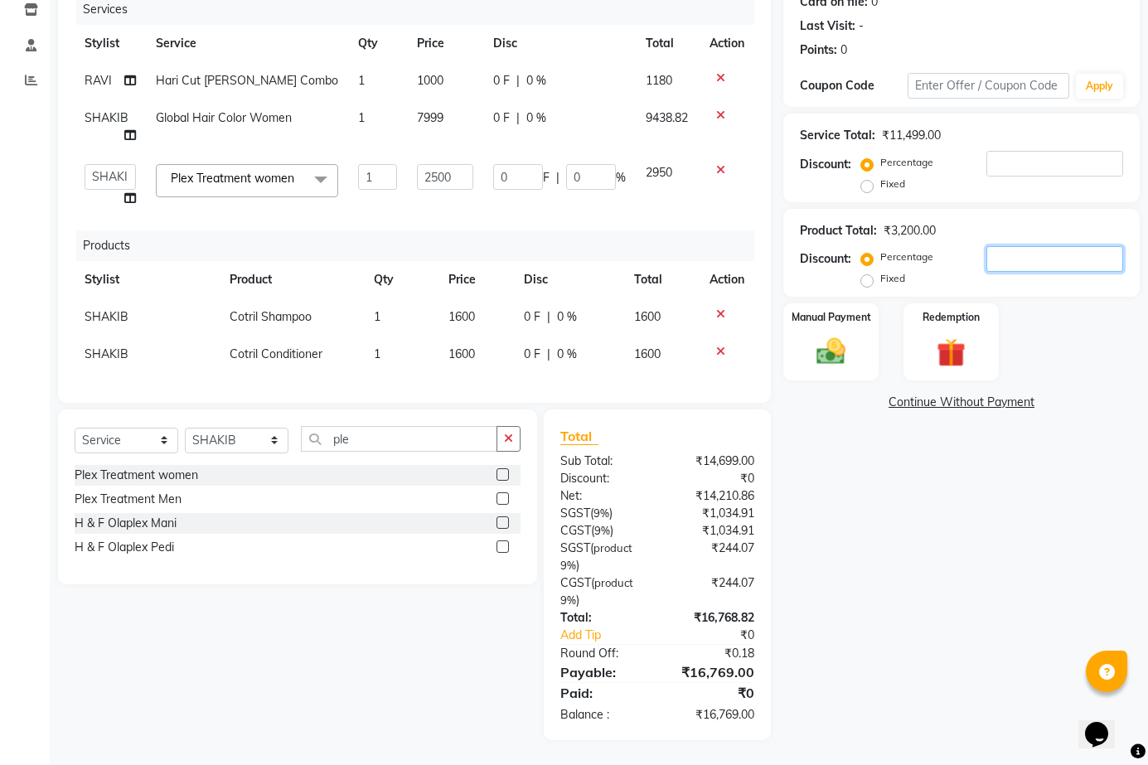
click at [998, 246] on input "number" at bounding box center [1055, 259] width 137 height 26
type input "2"
type input "3"
click at [411, 100] on td "7999" at bounding box center [445, 127] width 76 height 55
select select "69599"
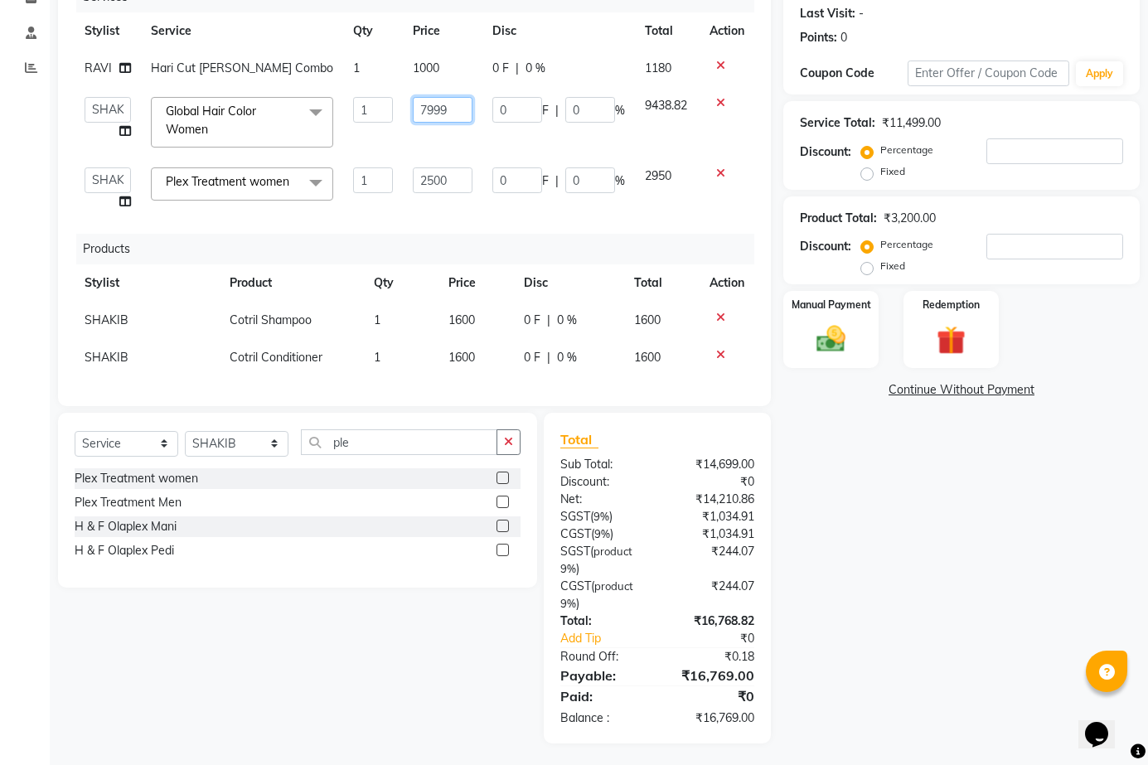
drag, startPoint x: 450, startPoint y: 111, endPoint x: 378, endPoint y: 104, distance: 72.4
click at [378, 104] on tr "ABOY ADDY MUA Aruna [PERSON_NAME] DEEP [PERSON_NAME] DEVI JAANVEER [PERSON_NAME…" at bounding box center [415, 122] width 680 height 70
type input "6999"
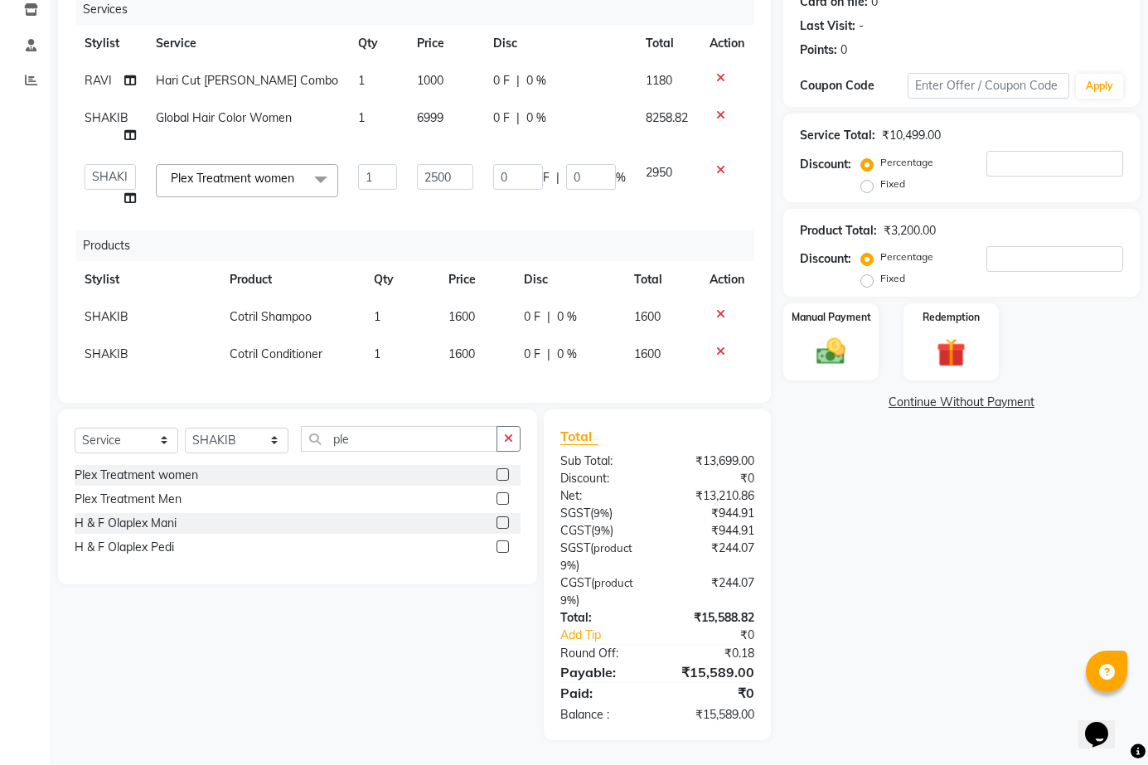
scroll to position [216, 0]
click at [449, 219] on div "Services Stylist Service Qty Price Disc Total Action [PERSON_NAME] Cut [PERSON_…" at bounding box center [415, 190] width 680 height 392
click at [1070, 263] on input "number" at bounding box center [1055, 259] width 137 height 26
type input "2"
type input "3"
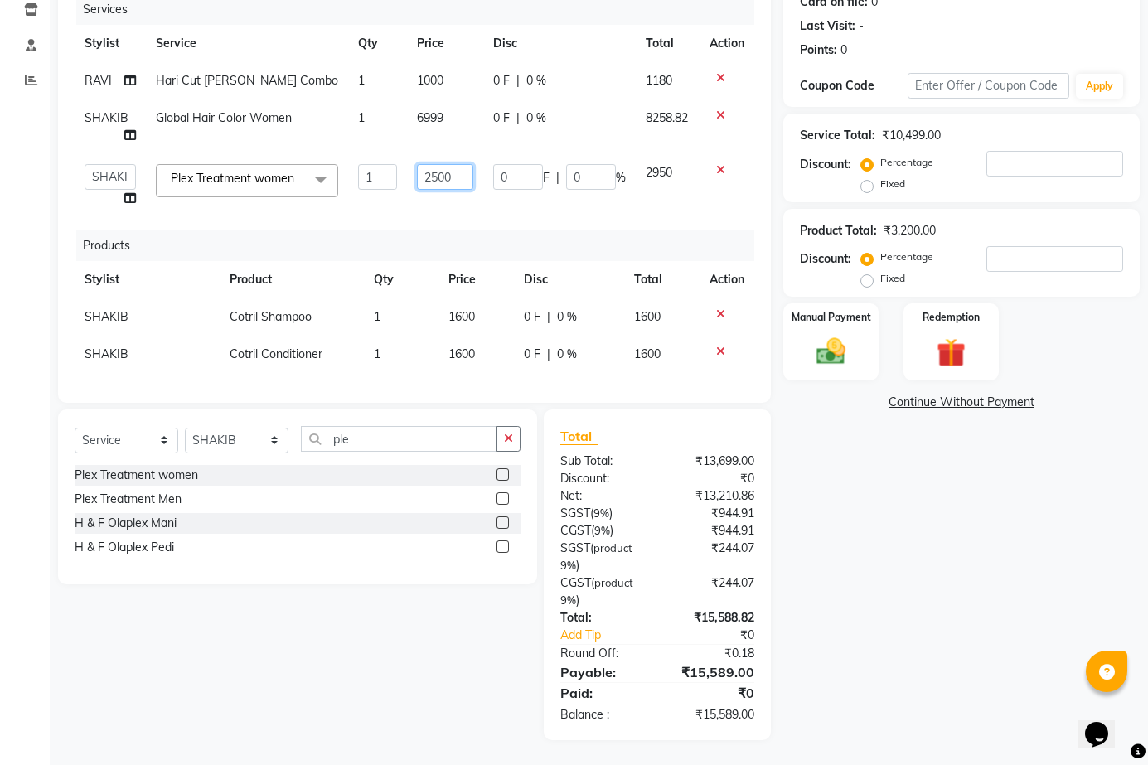
drag, startPoint x: 455, startPoint y: 179, endPoint x: 369, endPoint y: 176, distance: 86.3
click at [371, 175] on tr "ABOY ADDY MUA Aruna [PERSON_NAME] DEEP [PERSON_NAME] DEVI JAANVEER [PERSON_NAME…" at bounding box center [415, 185] width 680 height 63
type input "2000"
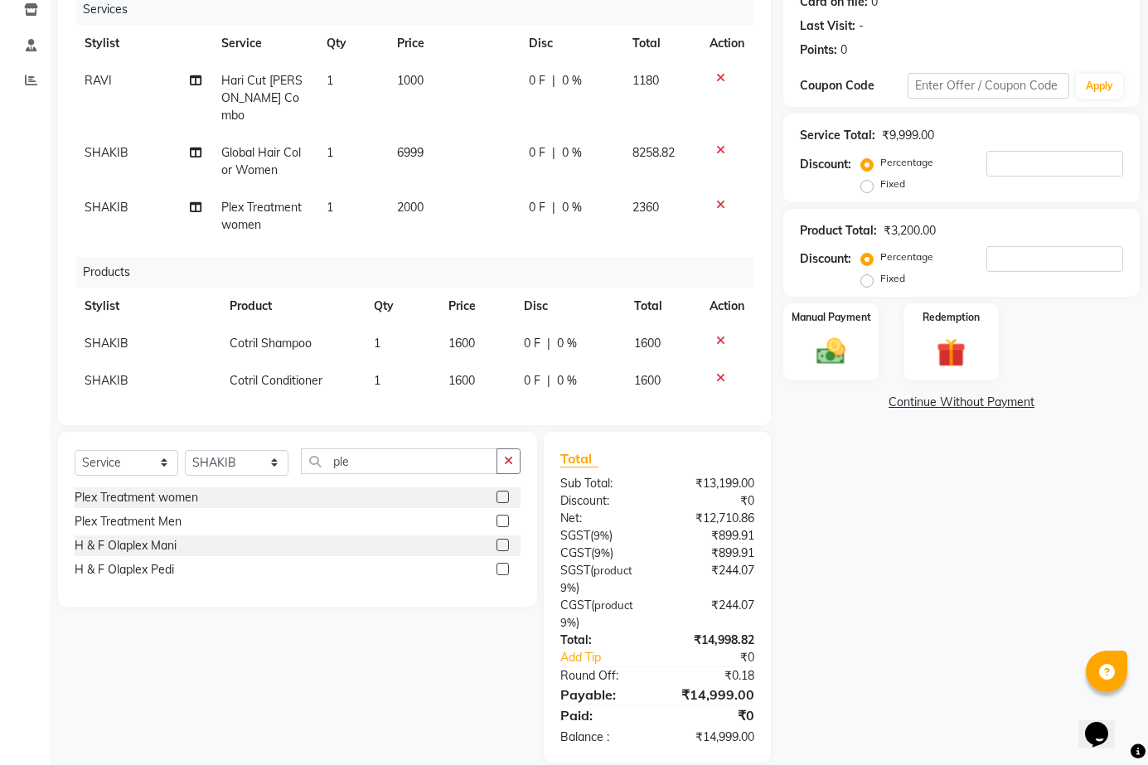
click at [430, 229] on div "Services Stylist Service Qty Price Disc Total Action [PERSON_NAME] Cut [PERSON_…" at bounding box center [415, 201] width 680 height 415
click at [398, 205] on td "2000" at bounding box center [453, 216] width 132 height 55
select select "69599"
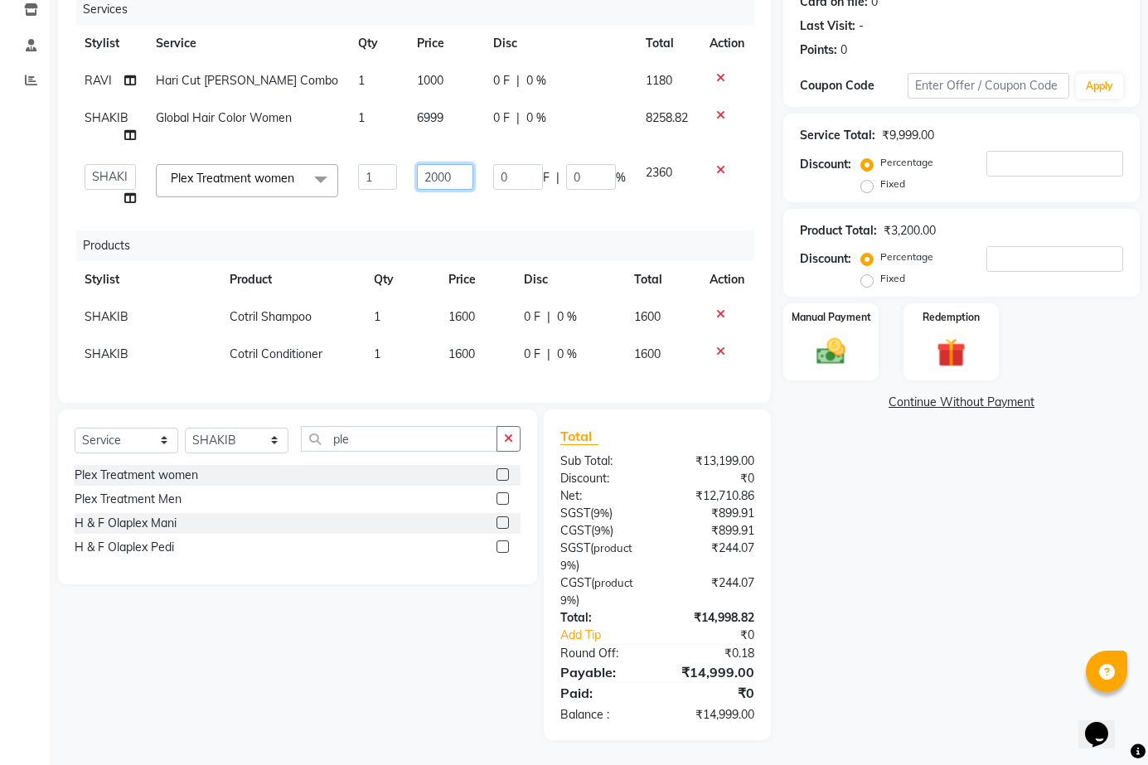
drag, startPoint x: 459, startPoint y: 182, endPoint x: 221, endPoint y: 165, distance: 238.6
click at [226, 165] on tr "ABOY ADDY MUA Aruna [PERSON_NAME] DEEP [PERSON_NAME] DEVI JAANVEER [PERSON_NAME…" at bounding box center [415, 185] width 680 height 63
type input "1999"
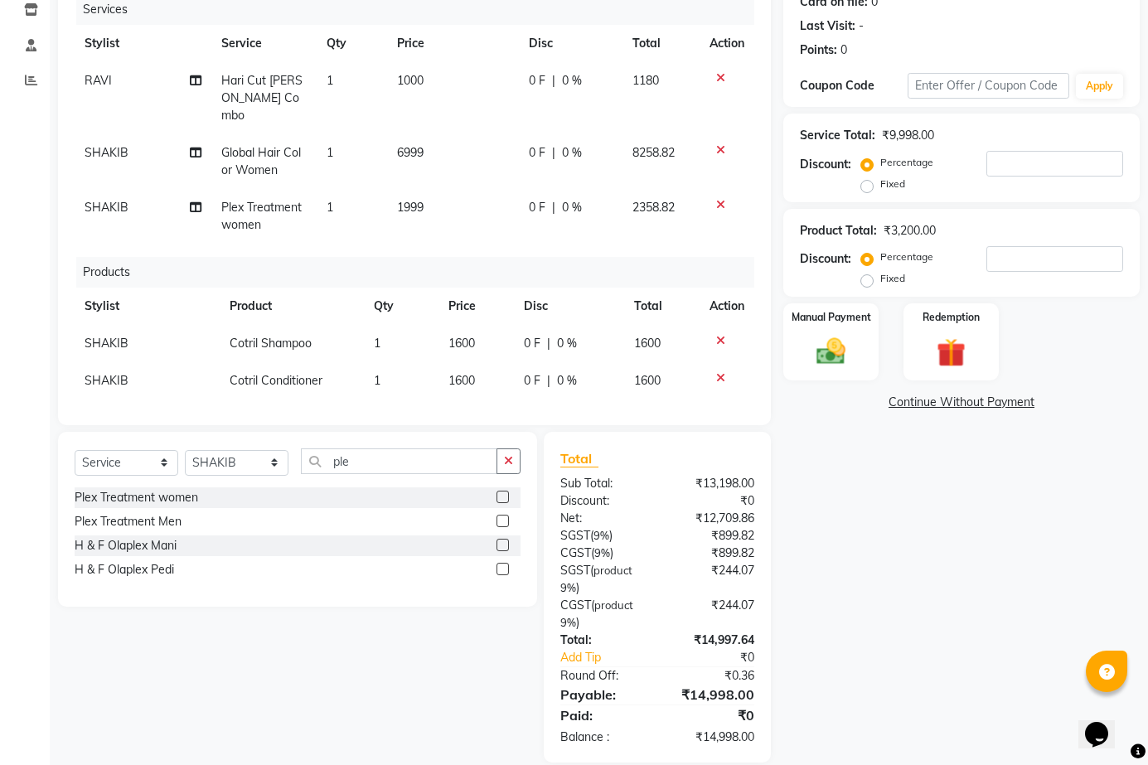
click at [427, 212] on td "1999" at bounding box center [453, 216] width 132 height 55
select select "69599"
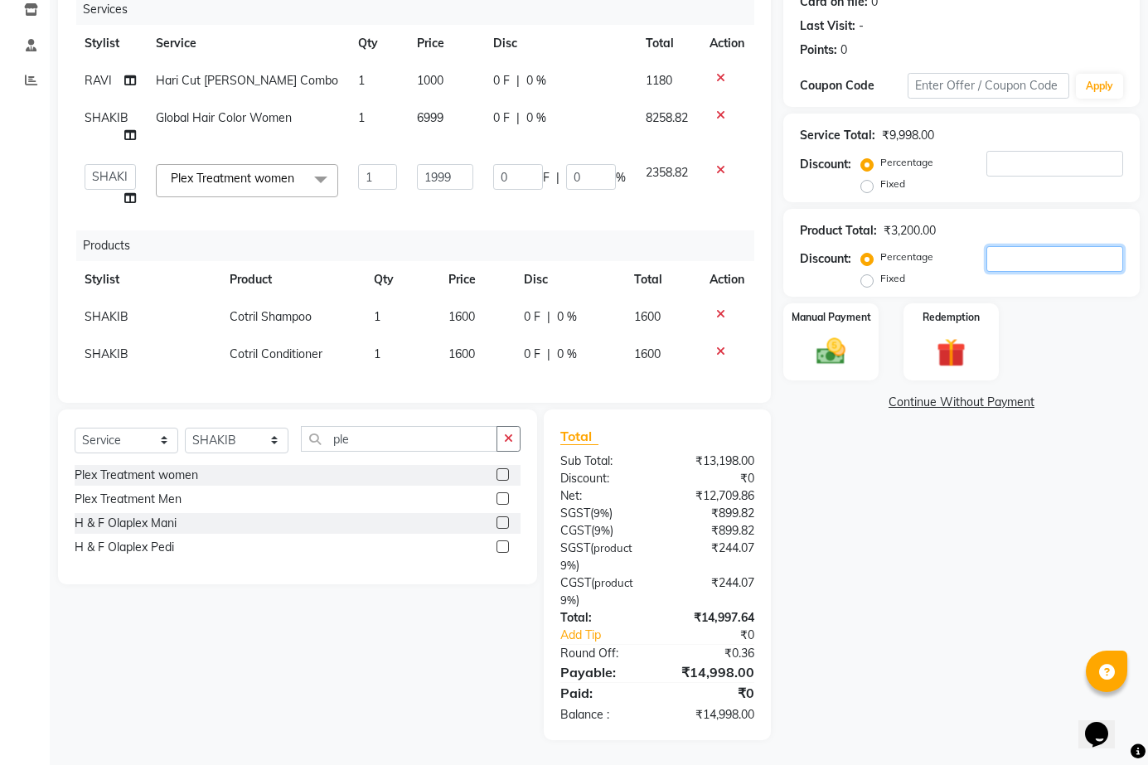
click at [1030, 266] on input "number" at bounding box center [1055, 259] width 137 height 26
type input "1"
type input "2"
type input "3"
drag, startPoint x: 1009, startPoint y: 265, endPoint x: 998, endPoint y: 264, distance: 11.7
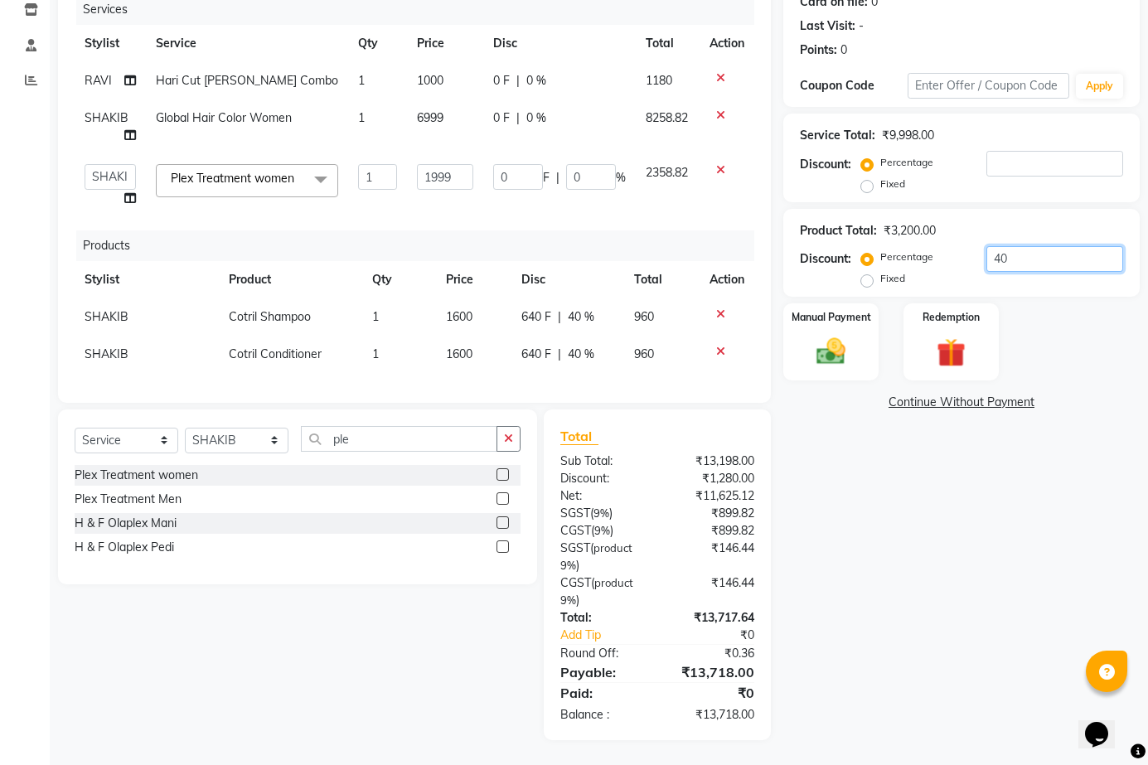
click at [1003, 264] on input "40" at bounding box center [1055, 259] width 137 height 26
type input "4"
click at [722, 173] on icon at bounding box center [720, 170] width 9 height 12
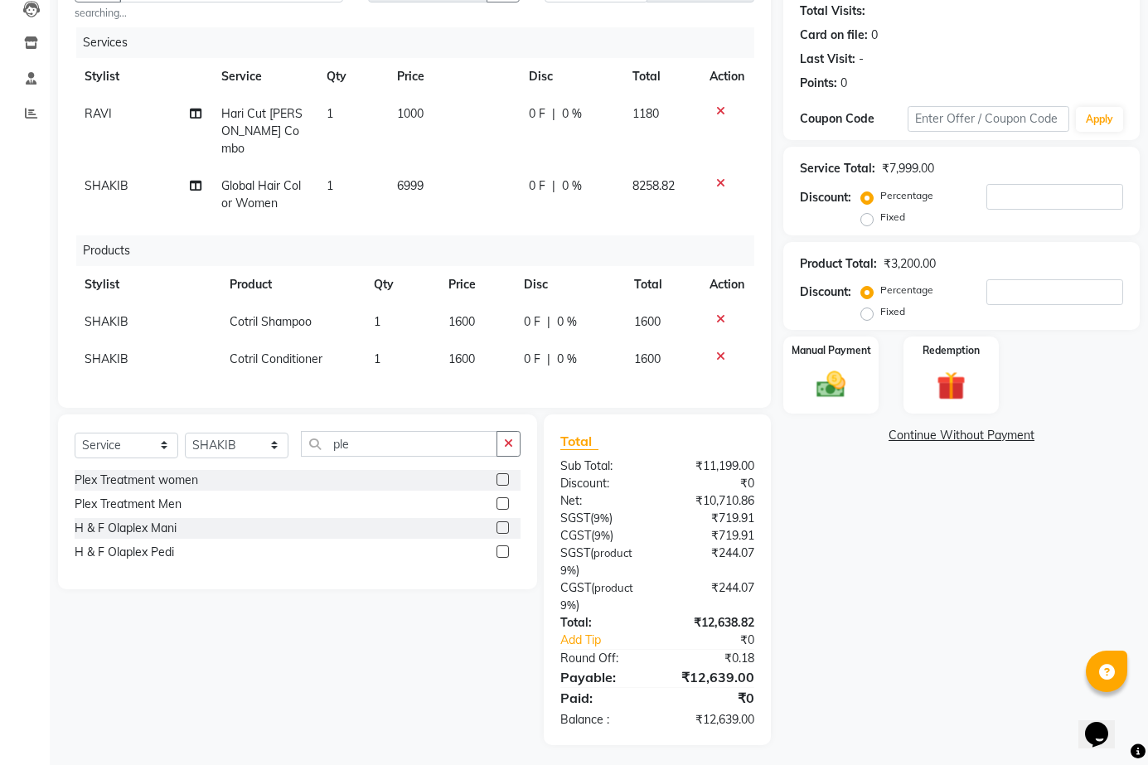
click at [410, 178] on span "6999" at bounding box center [410, 185] width 27 height 15
select select "69599"
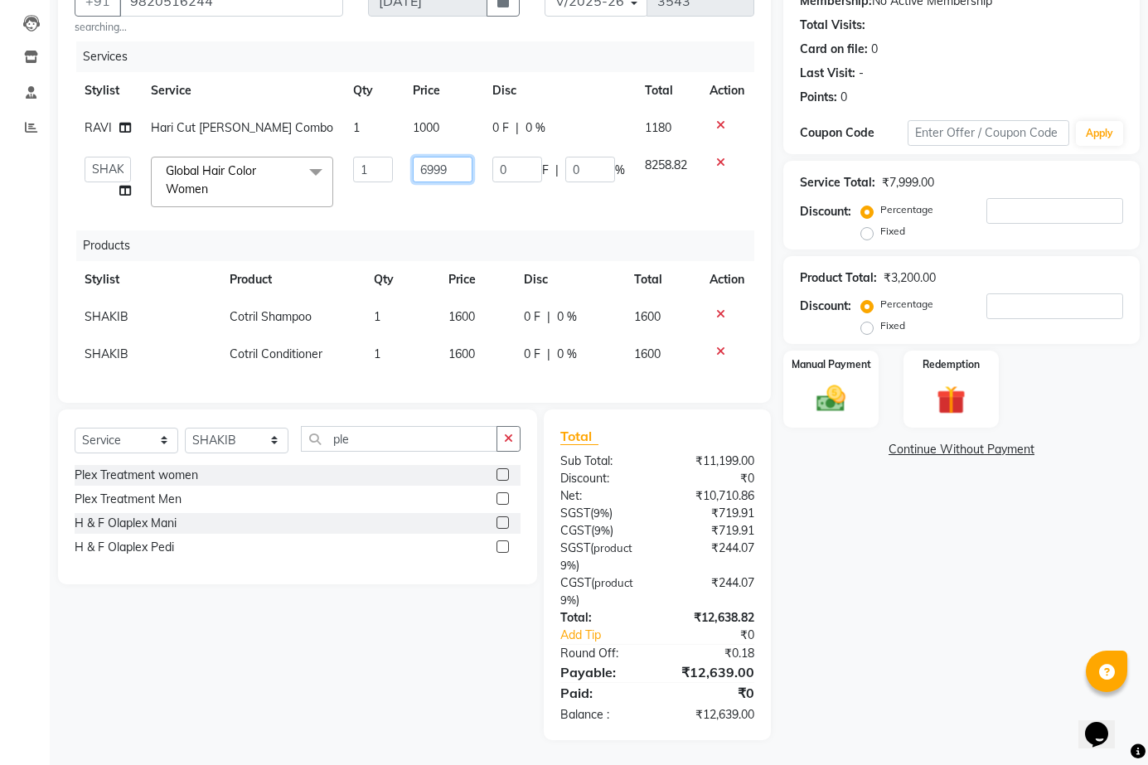
drag, startPoint x: 464, startPoint y: 156, endPoint x: 349, endPoint y: 158, distance: 114.5
click at [349, 158] on tr "ABOY ADDY MUA Aruna [PERSON_NAME] DEEP [PERSON_NAME] DEVI JAANVEER [PERSON_NAME…" at bounding box center [415, 182] width 680 height 70
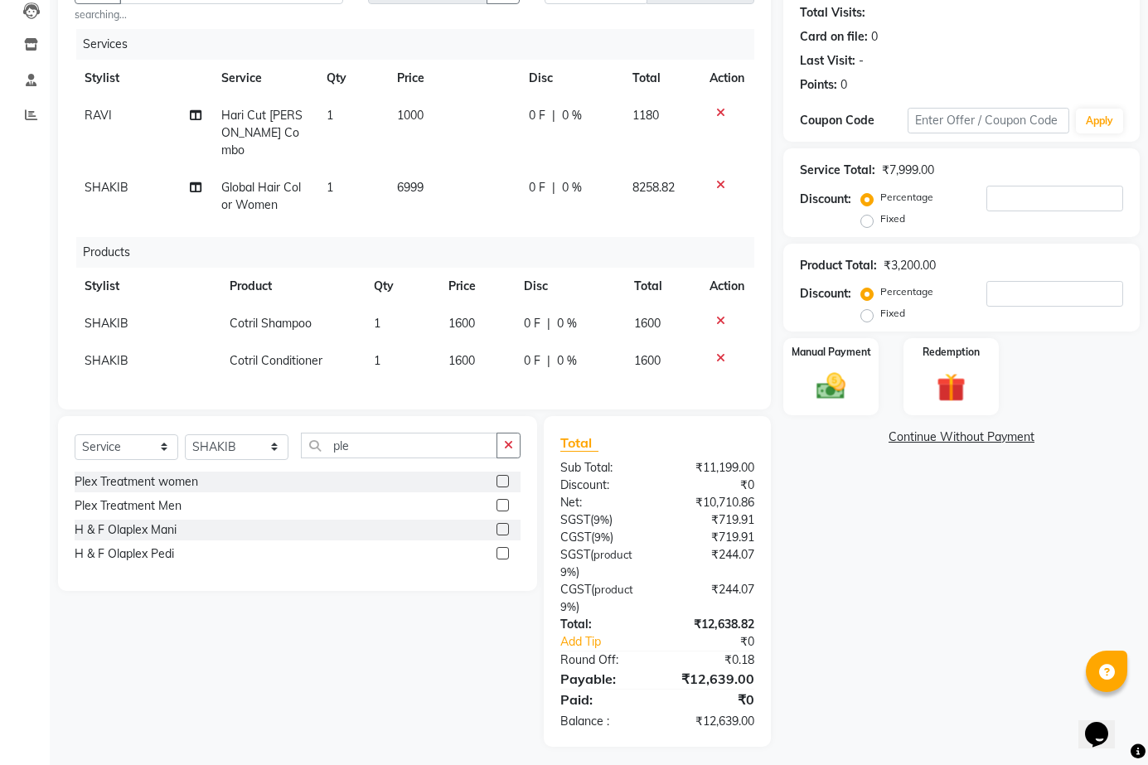
click at [721, 149] on tbody "[PERSON_NAME] Cut [PERSON_NAME] Combo 1 1000 0 F | 0 % 1180 SHAKIB Global Hair …" at bounding box center [415, 160] width 680 height 127
drag, startPoint x: 373, startPoint y: 434, endPoint x: 227, endPoint y: 435, distance: 146.0
click at [227, 435] on div "Select Service Product Membership Package Voucher Prepaid Gift Card Select Styl…" at bounding box center [298, 452] width 446 height 39
type input "sr ar"
click at [503, 476] on label at bounding box center [503, 481] width 12 height 12
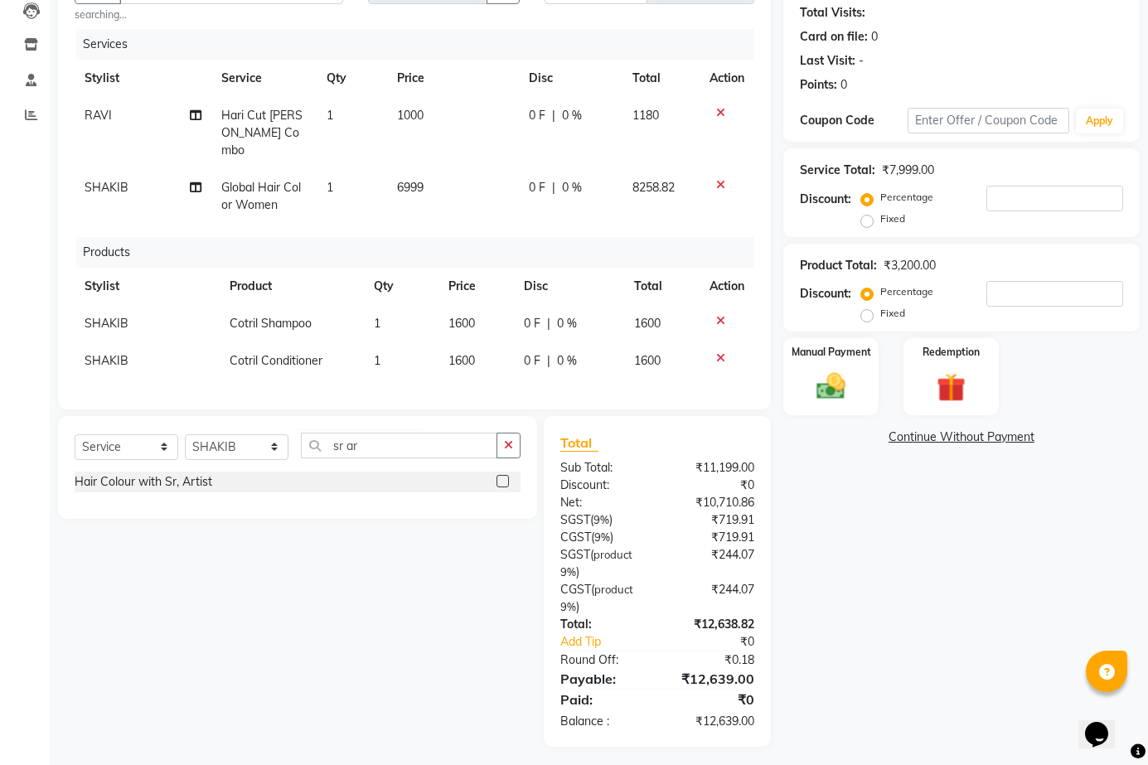
click at [503, 477] on input "checkbox" at bounding box center [502, 482] width 11 height 11
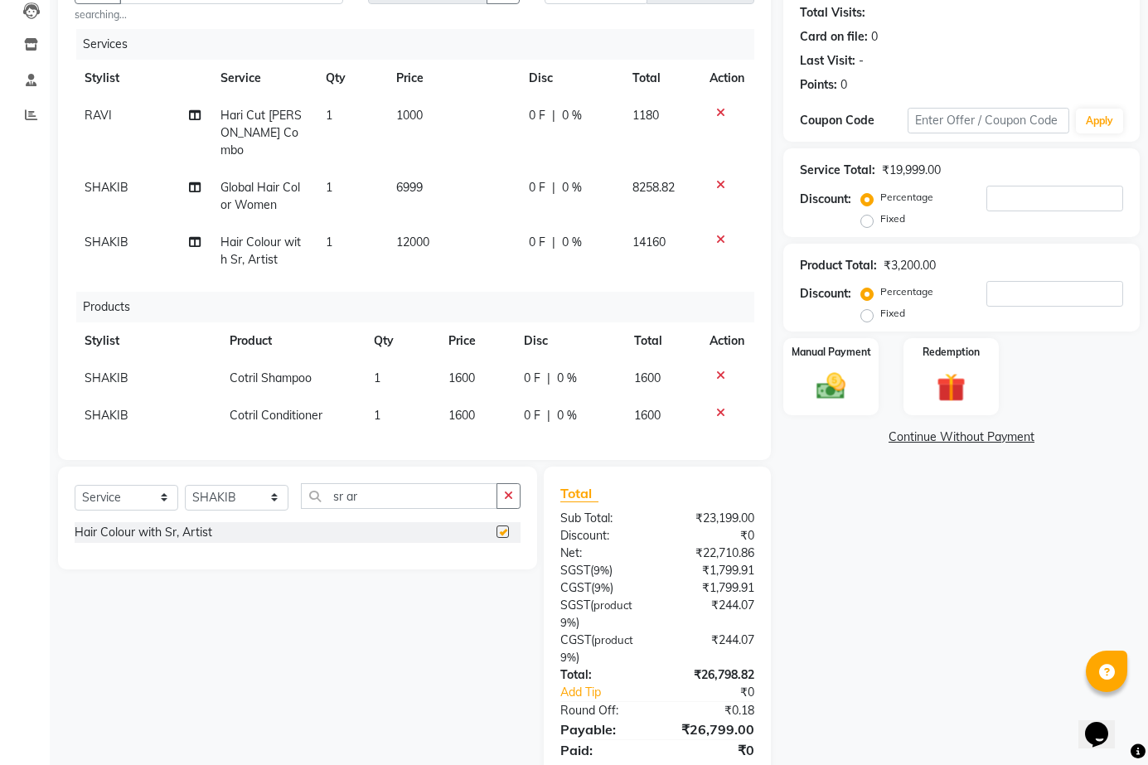
checkbox input "false"
click at [718, 175] on td at bounding box center [727, 196] width 55 height 55
click at [718, 179] on icon at bounding box center [720, 185] width 9 height 12
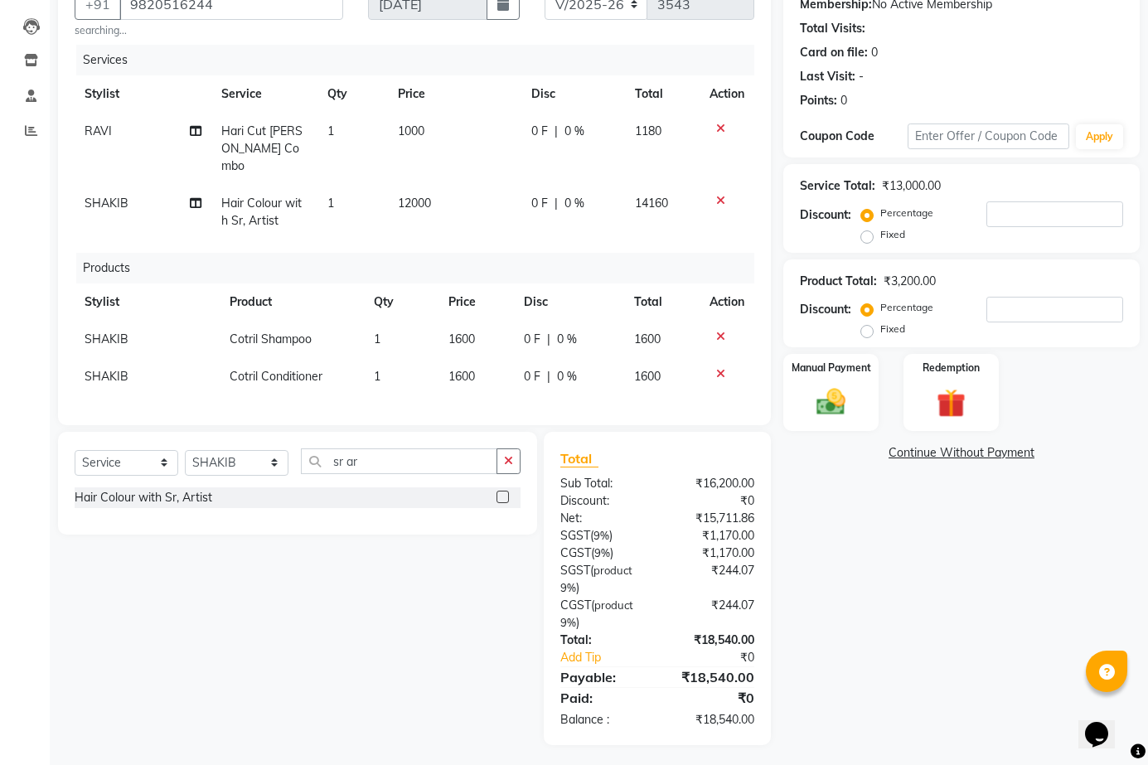
click at [404, 196] on span "12000" at bounding box center [414, 203] width 33 height 15
select select "69599"
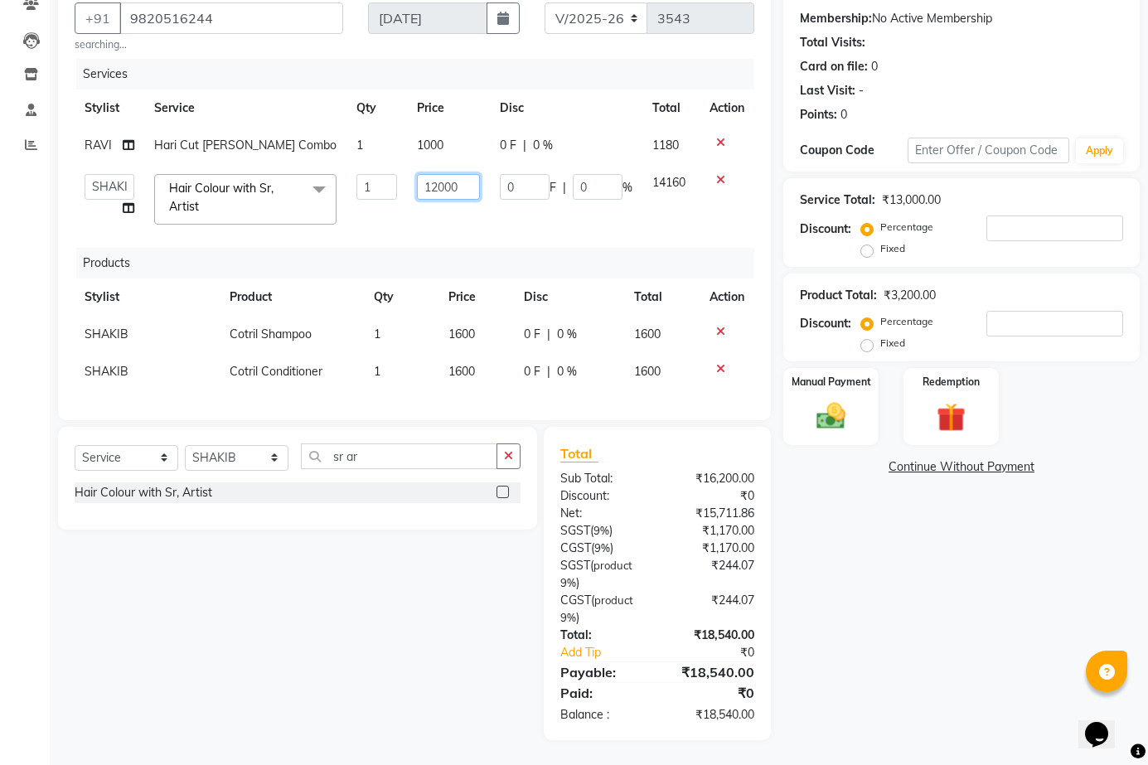
drag, startPoint x: 462, startPoint y: 180, endPoint x: 347, endPoint y: 180, distance: 115.3
click at [349, 180] on tr "ABOY ADDY MUA Aruna [PERSON_NAME] DEEP [PERSON_NAME] DEVI JAANVEER [PERSON_NAME…" at bounding box center [415, 199] width 680 height 70
type input "9500"
click at [415, 189] on td "9500" at bounding box center [448, 199] width 83 height 70
select select "69599"
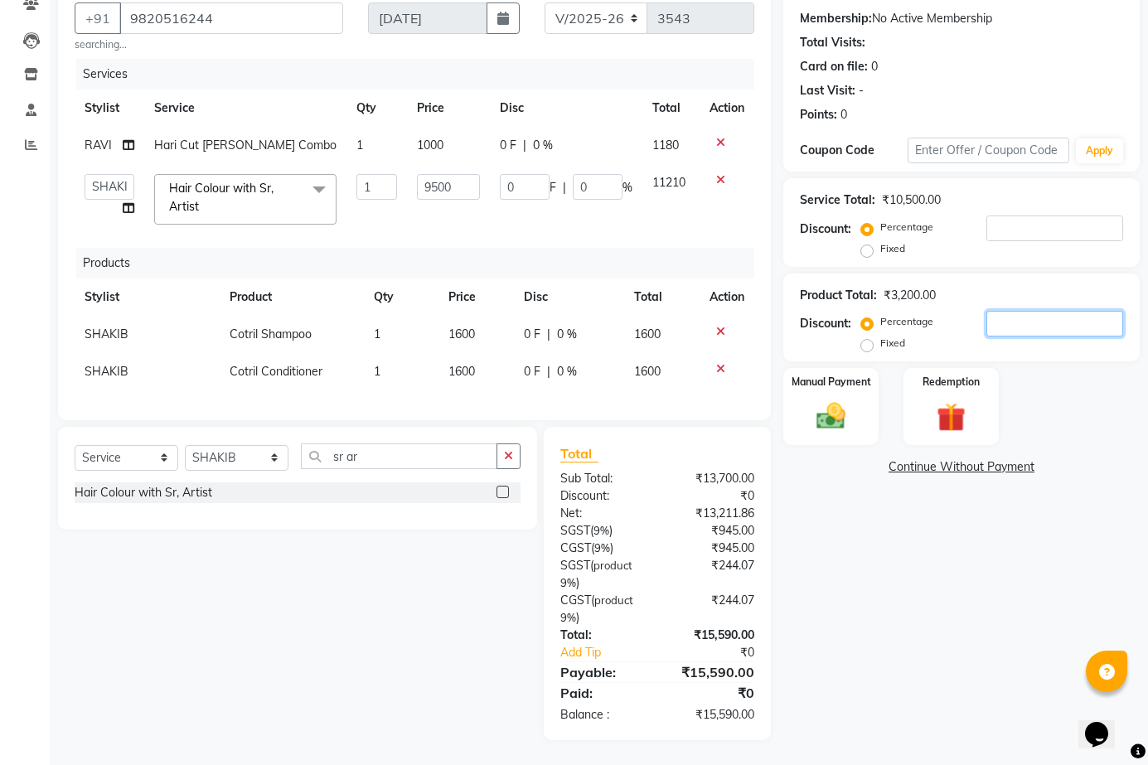
click at [1061, 316] on input "number" at bounding box center [1055, 324] width 137 height 26
type input "1"
click at [999, 224] on input "number" at bounding box center [1055, 229] width 137 height 26
type input "1"
type input "95"
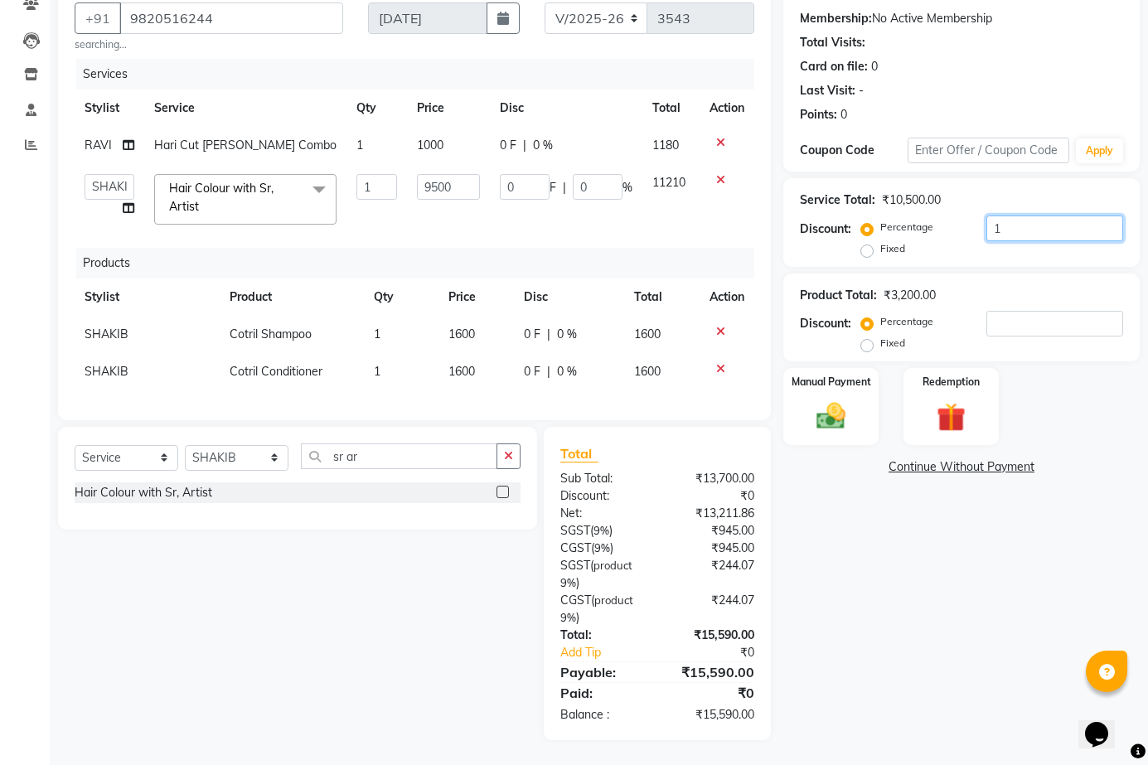
type input "1"
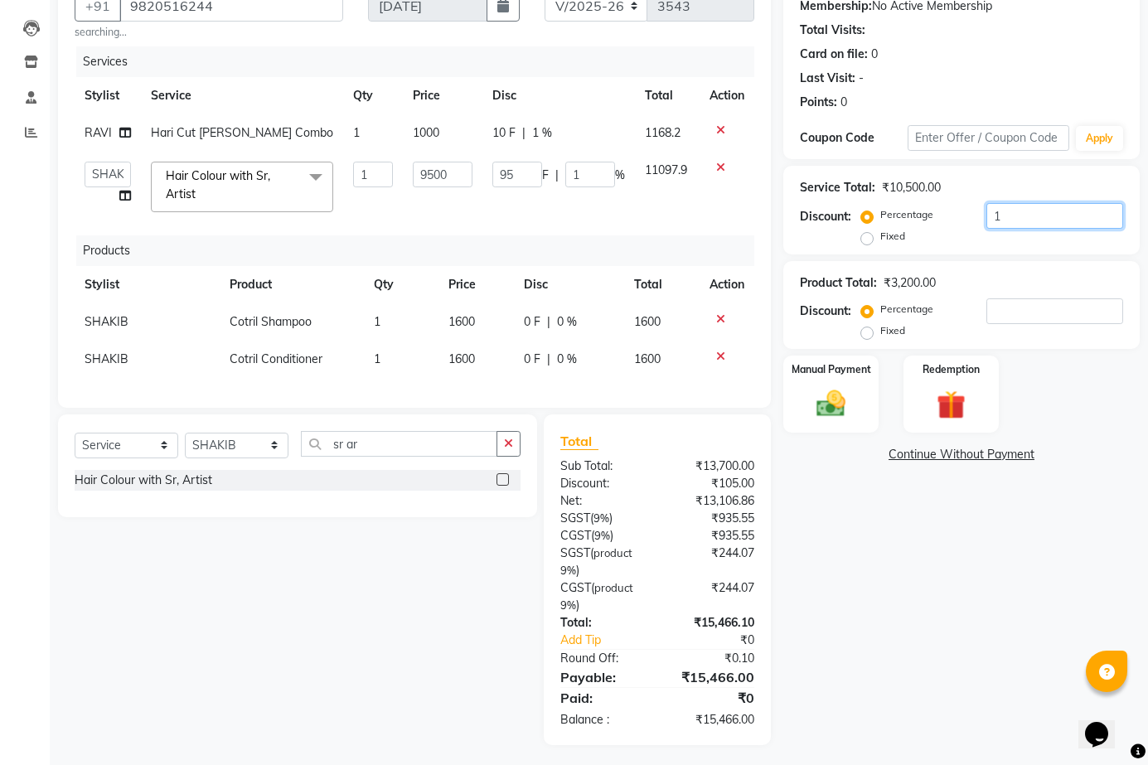
type input "15"
type input "1425"
type input "15"
type input "15.2"
type input "1444"
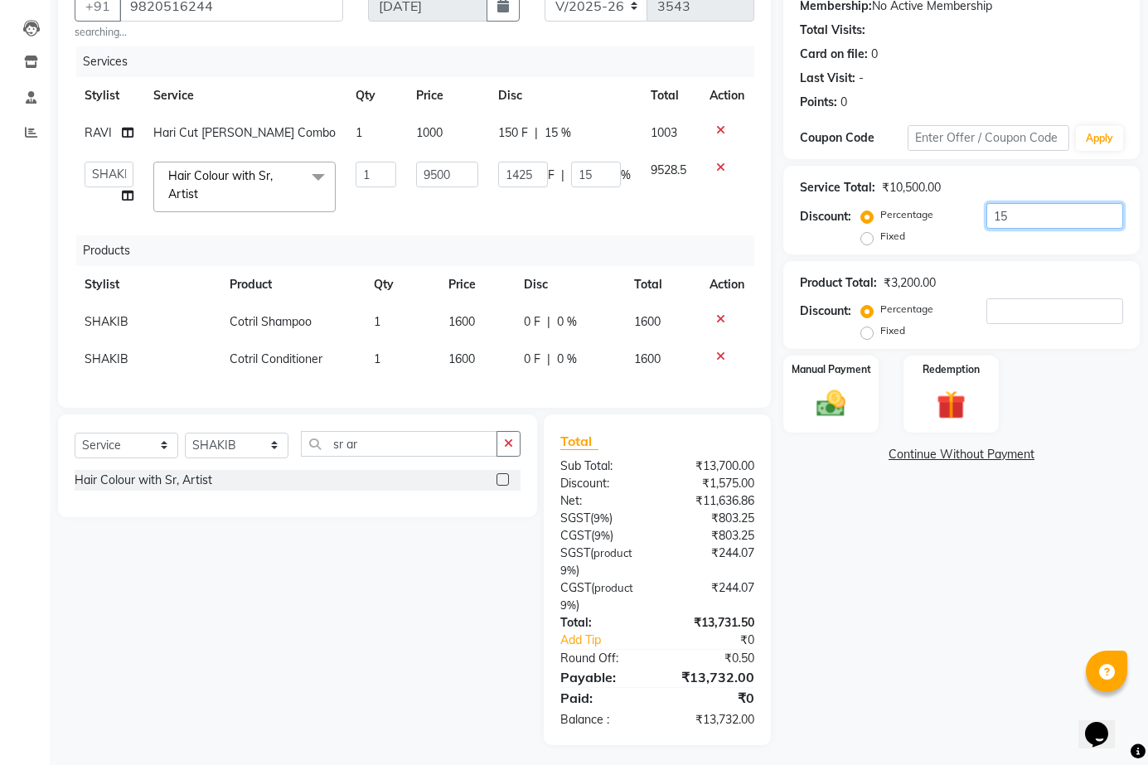
type input "15.2"
type input "15.25"
type input "1448.75"
type input "15.25"
type input "15.2"
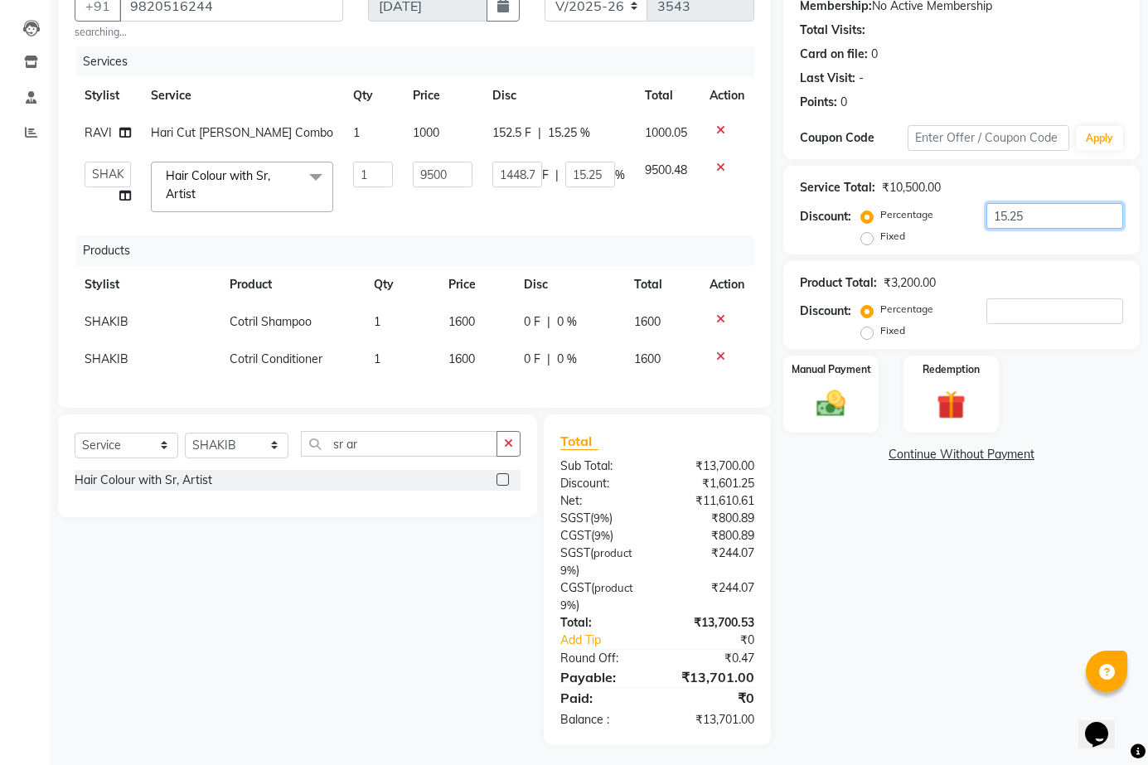
type input "1444"
type input "15.2"
type input "15.26"
type input "1449.7"
type input "15.26"
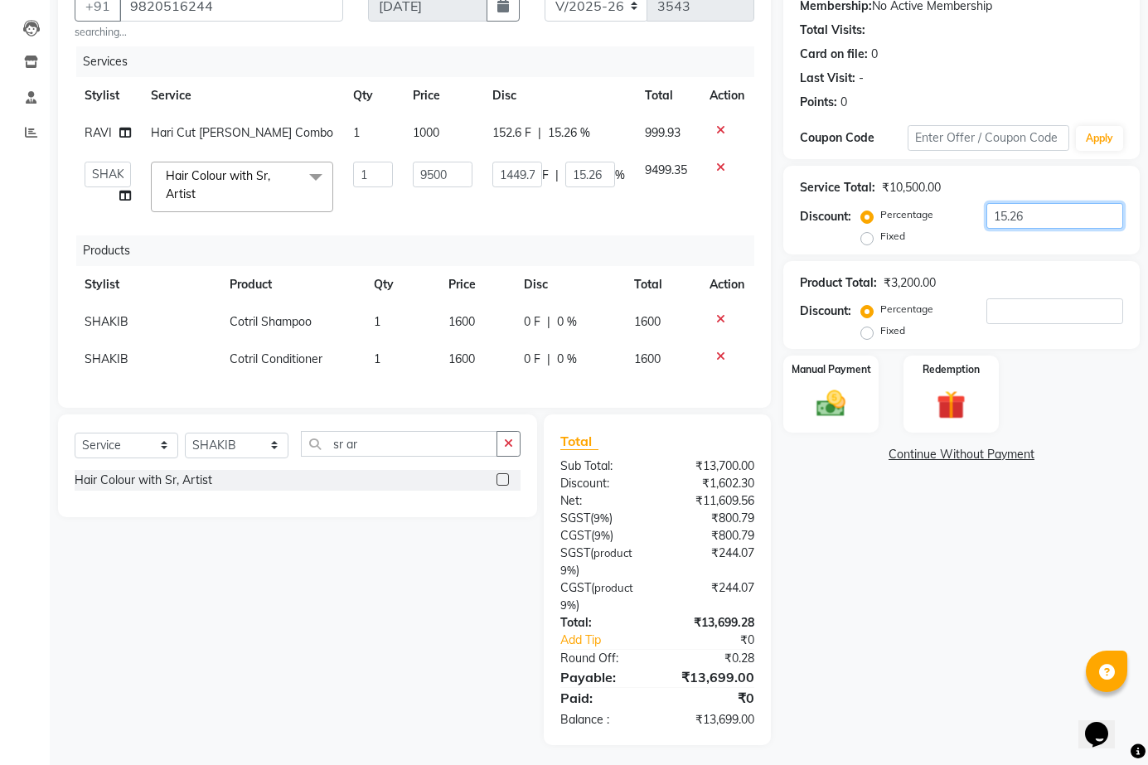
type input "15.2"
type input "1444"
type input "15.2"
type input "15"
type input "1425"
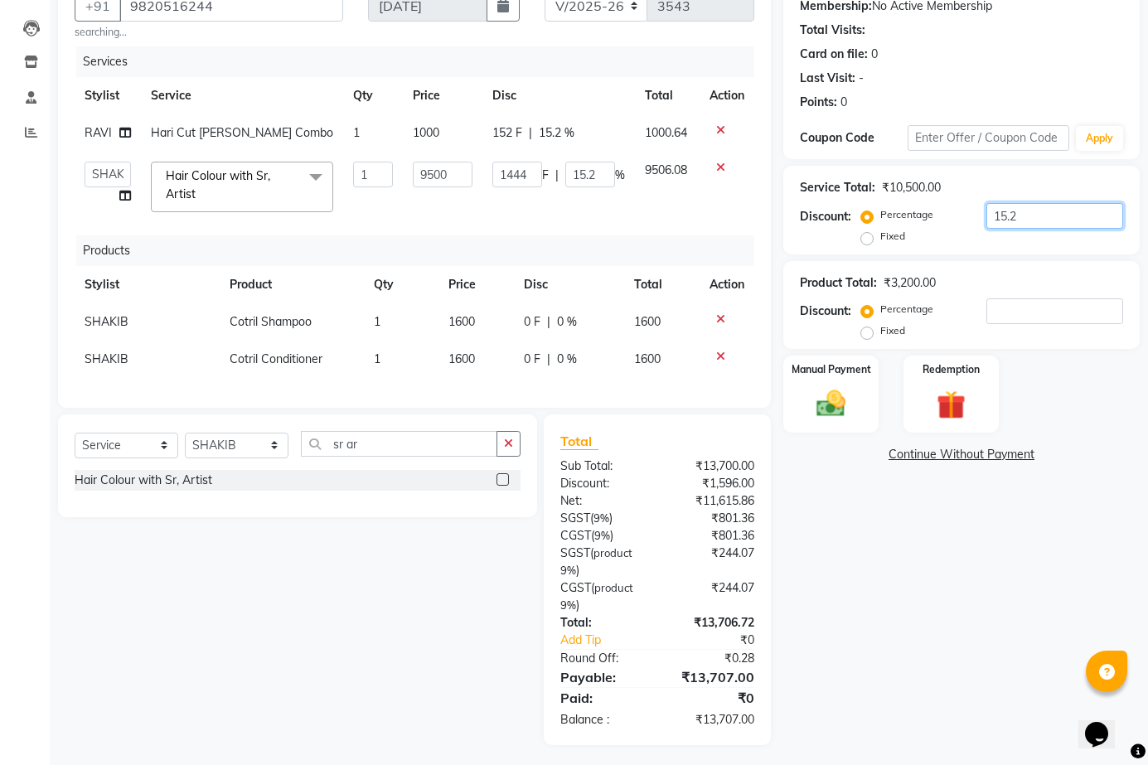
type input "15"
type input "15.3"
type input "1453.5"
type input "15.3"
type input "15"
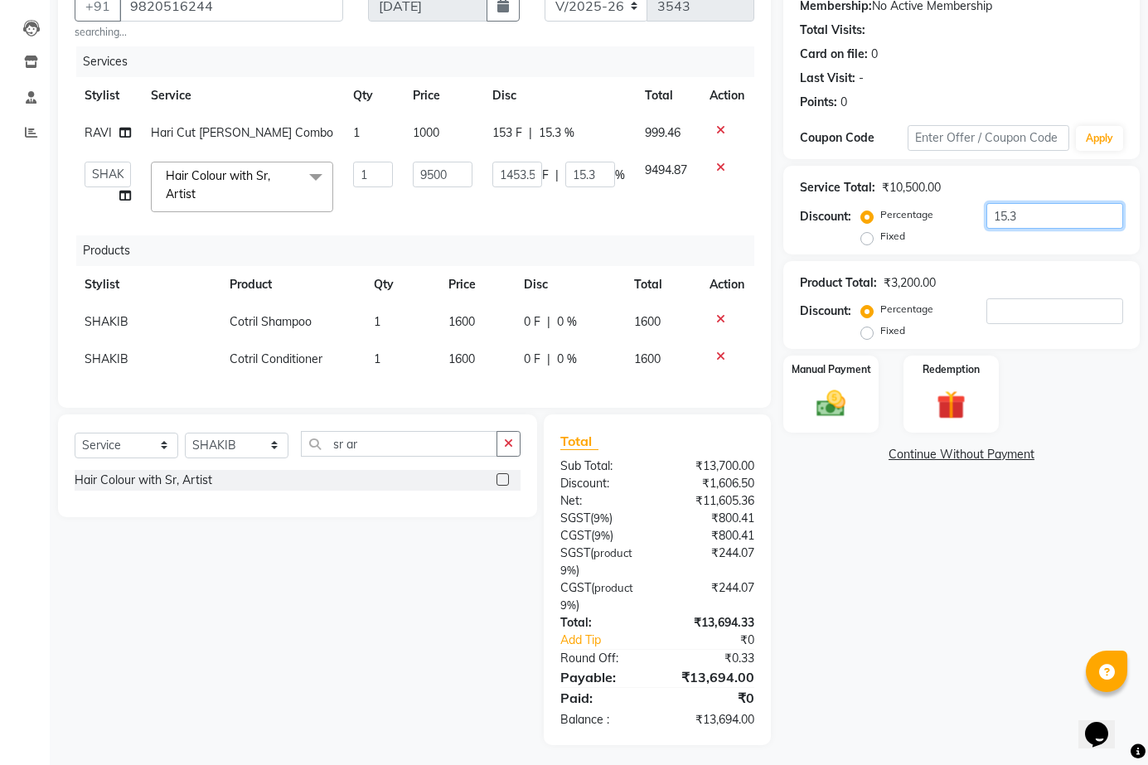
type input "1425"
type input "15"
type input "15.5"
type input "1472.5"
type input "15.5"
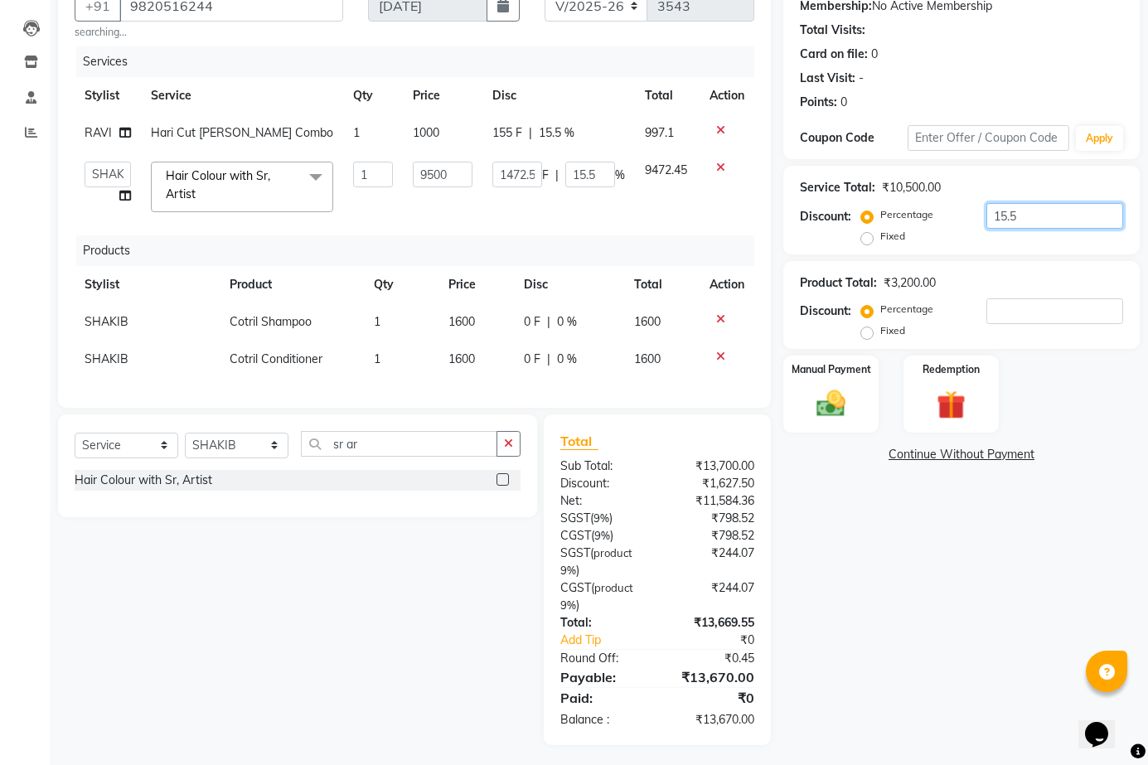
type input "15"
type input "1425"
type input "15"
type input "15.3"
type input "1453.5"
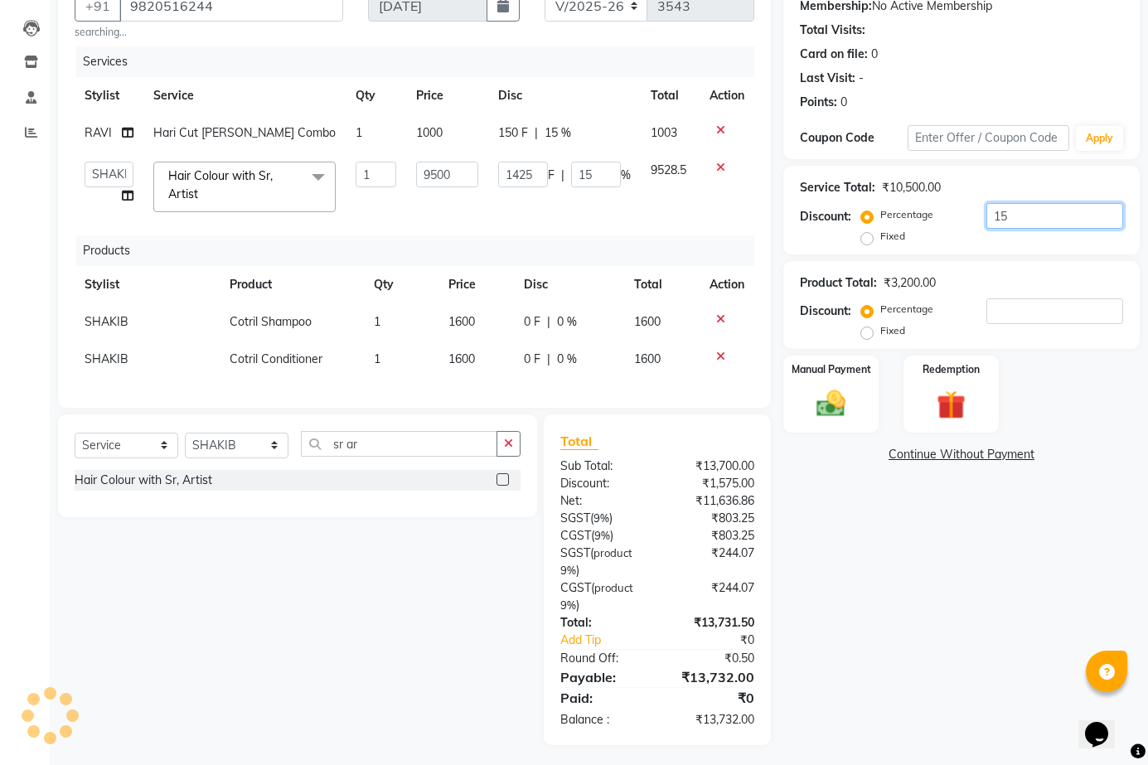
type input "15.3"
type input "15"
type input "1425"
type input "15"
type input "15.2"
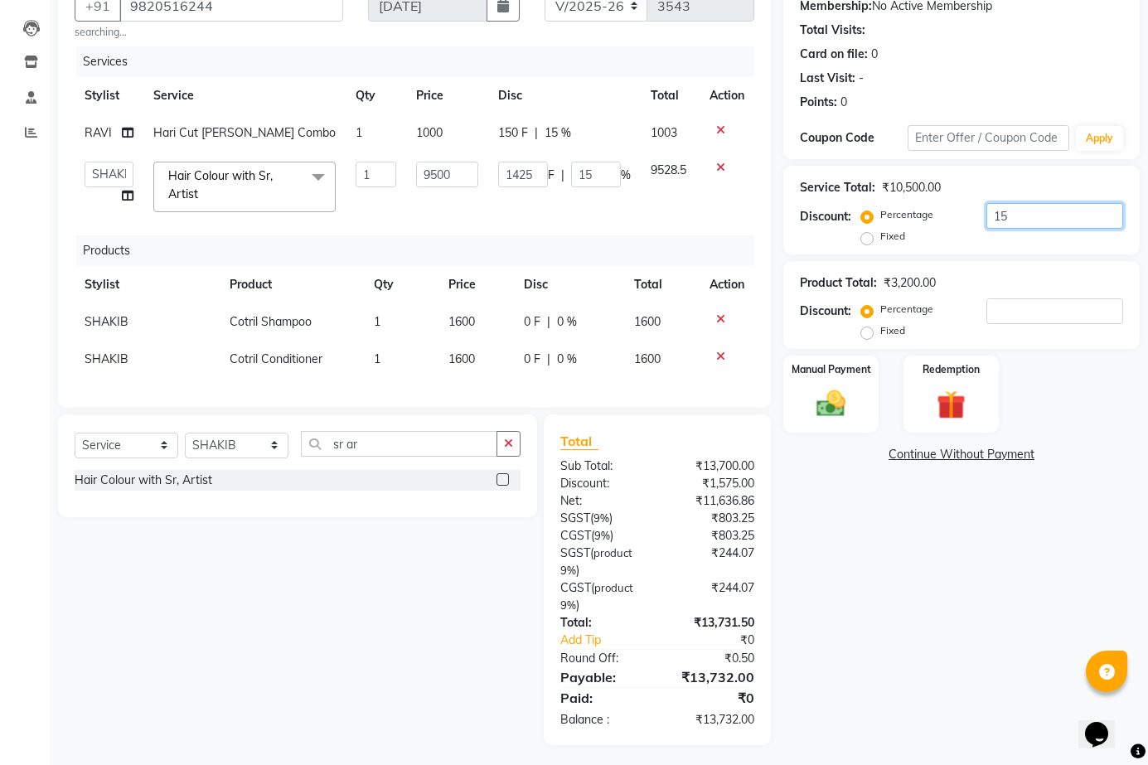
type input "1444"
type input "15.2"
type input "15.25"
type input "1448.75"
type input "15.25"
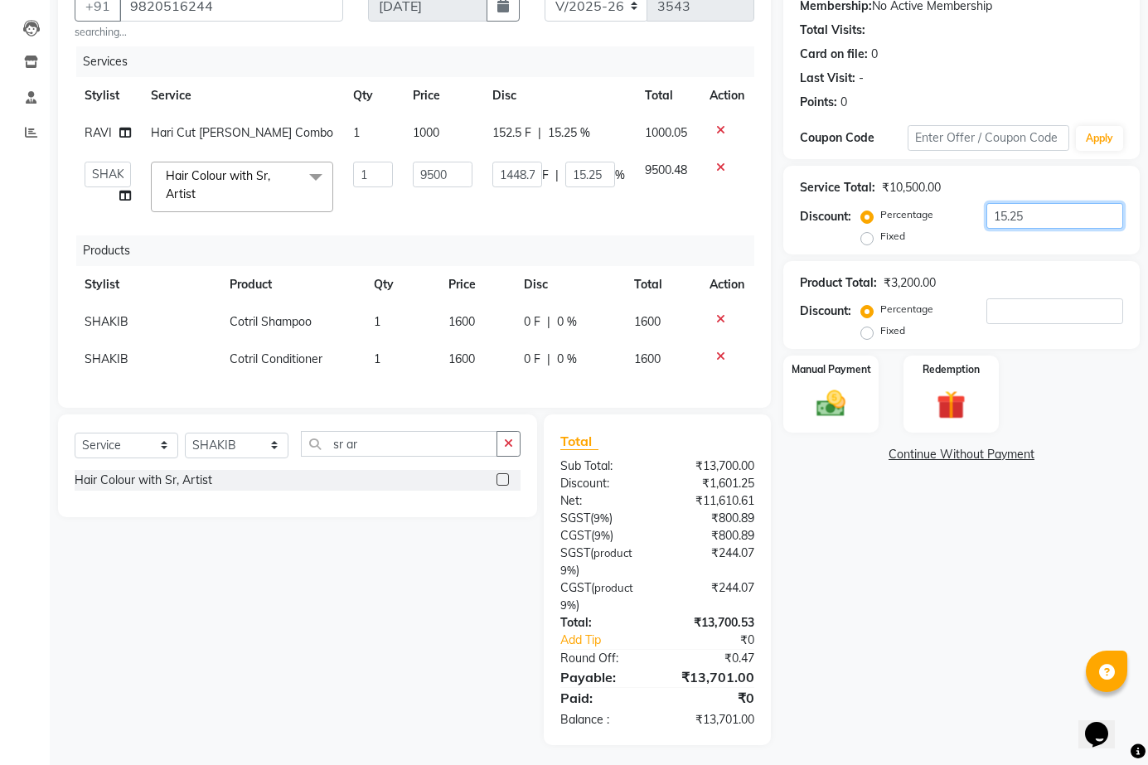
type input "15.255"
type input "1449.23"
type input "15.26"
type input "15.255"
click at [841, 387] on img at bounding box center [831, 404] width 49 height 34
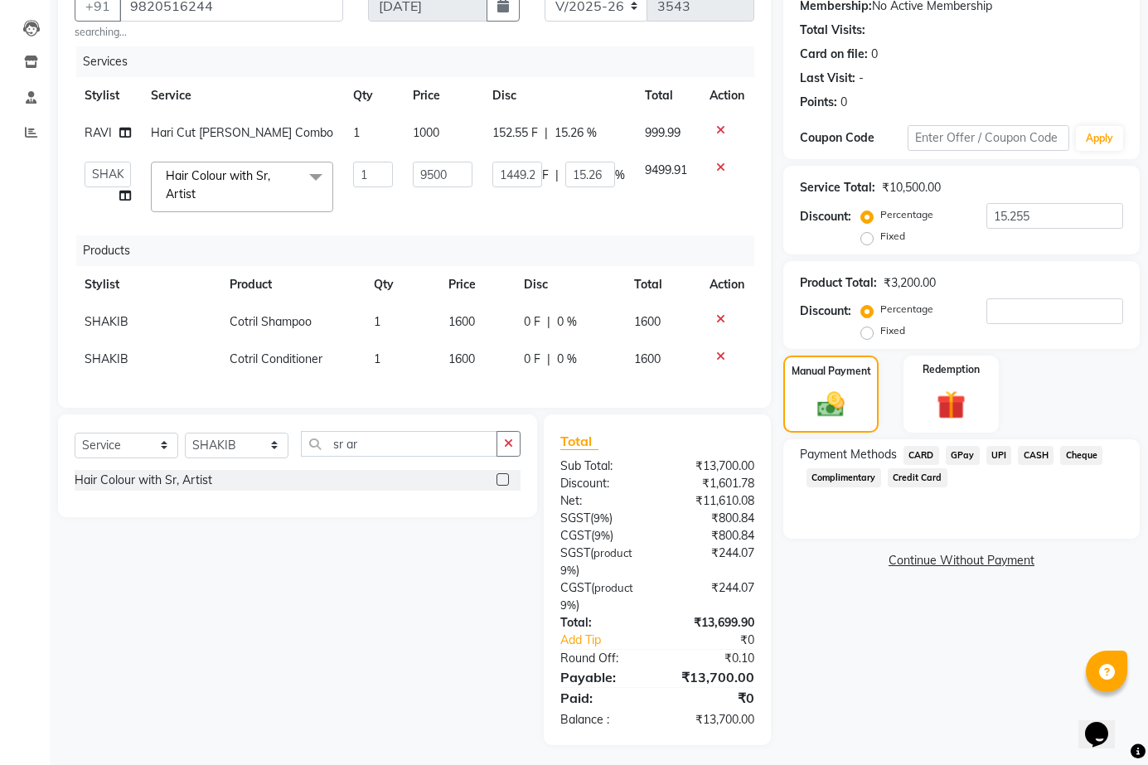
click at [1003, 454] on span "UPI" at bounding box center [1000, 455] width 26 height 19
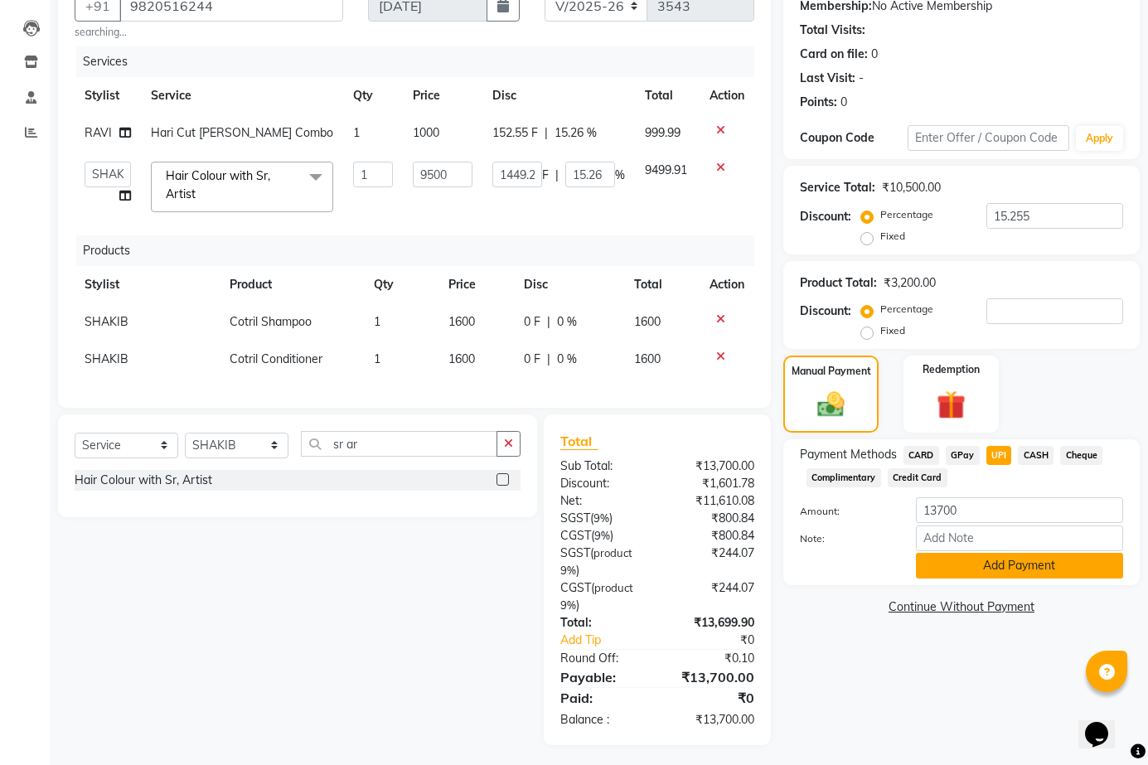
click at [1041, 566] on button "Add Payment" at bounding box center [1019, 566] width 207 height 26
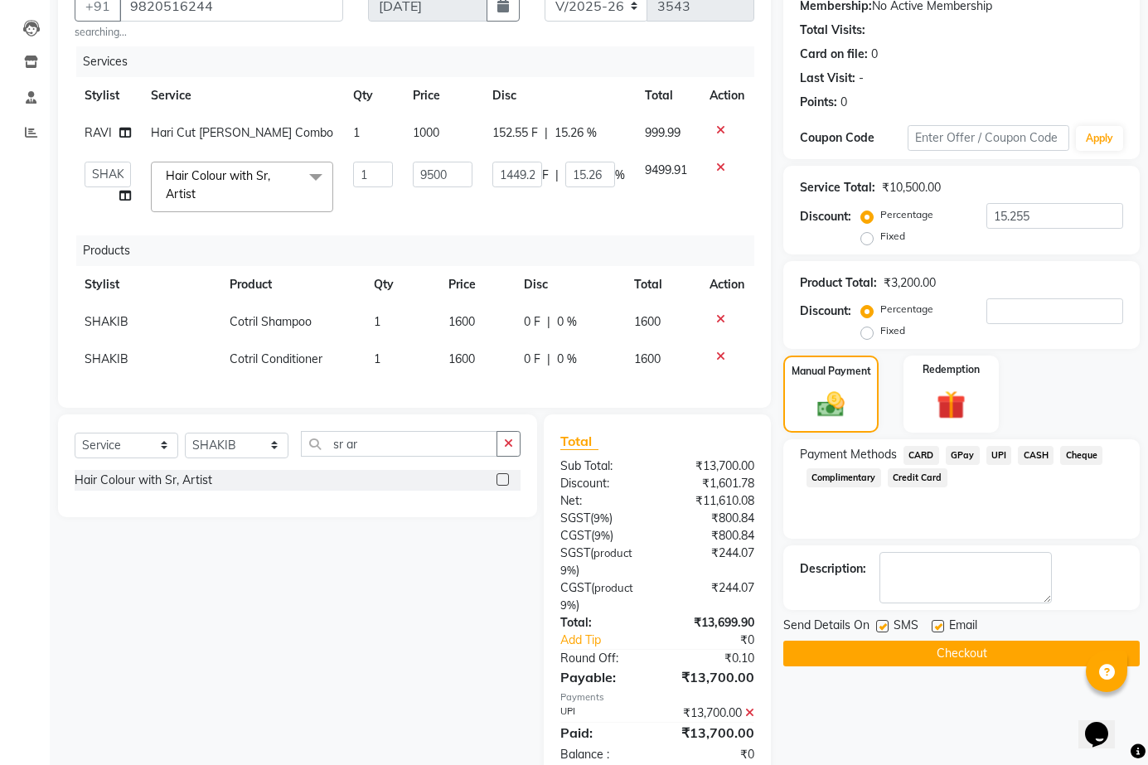
click at [936, 624] on label at bounding box center [938, 626] width 12 height 12
click at [936, 624] on input "checkbox" at bounding box center [937, 627] width 11 height 11
checkbox input "false"
click at [882, 628] on label at bounding box center [882, 626] width 12 height 12
click at [882, 628] on input "checkbox" at bounding box center [881, 627] width 11 height 11
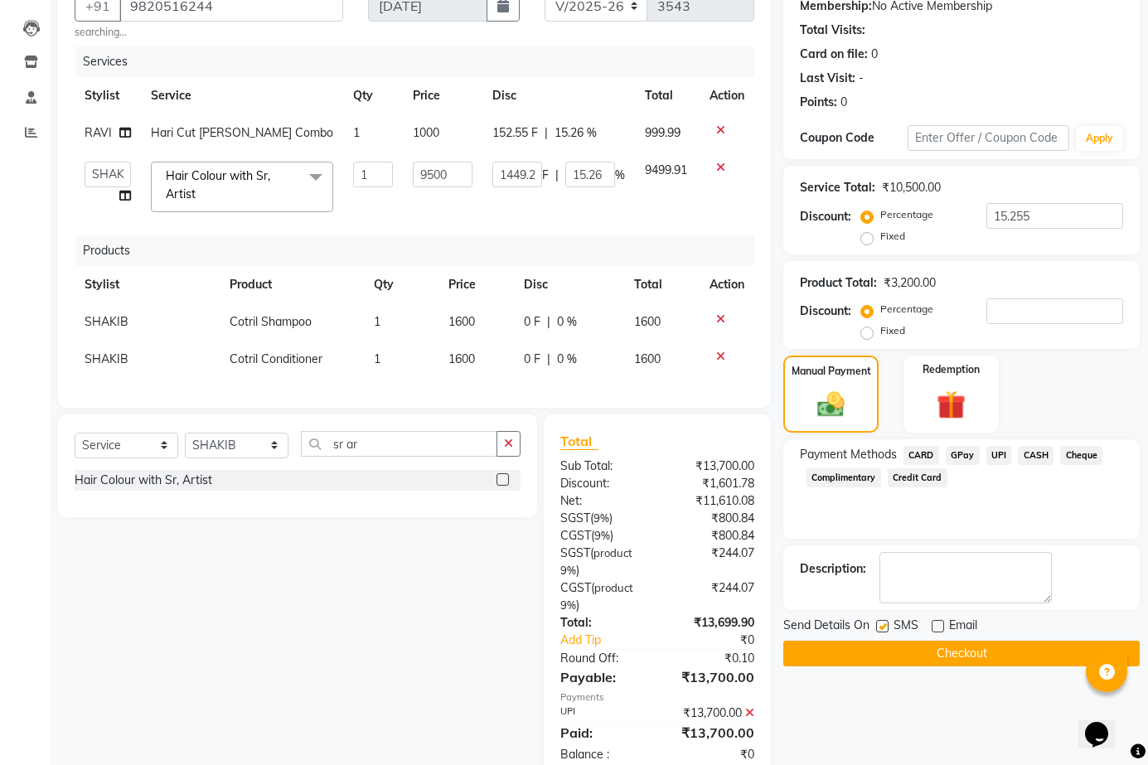
checkbox input "false"
click at [897, 657] on button "Checkout" at bounding box center [962, 654] width 357 height 26
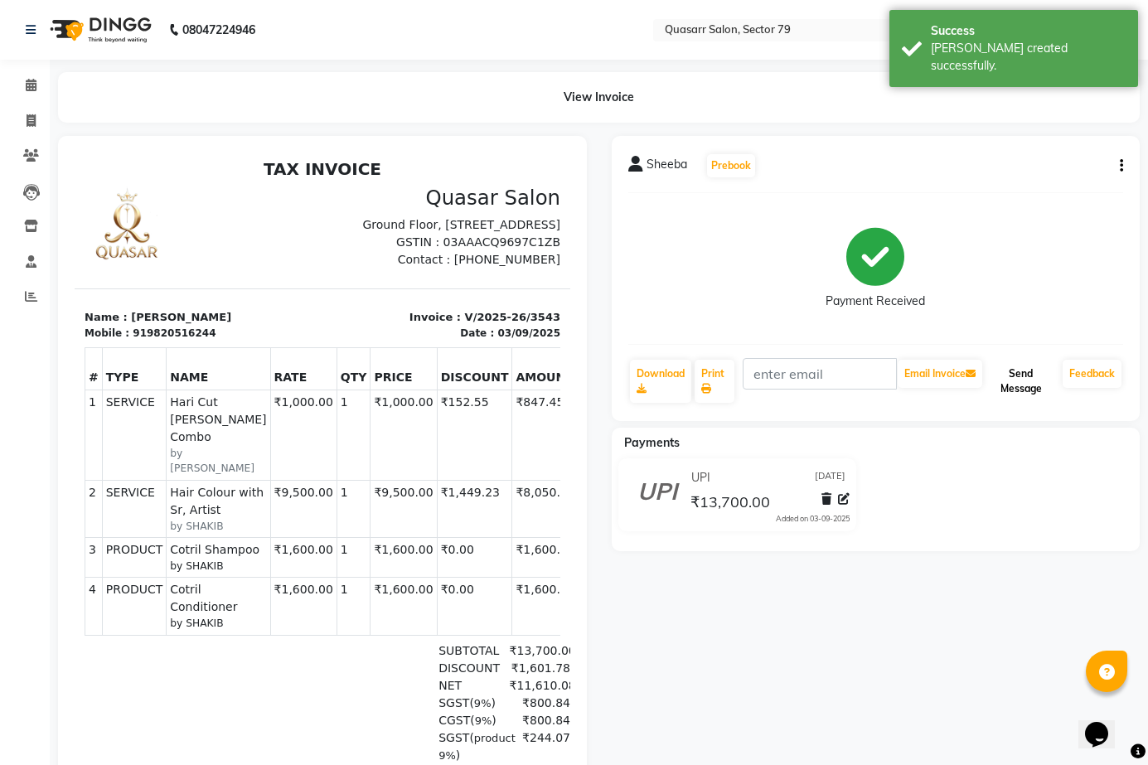
click at [1042, 394] on button "Send Message" at bounding box center [1021, 381] width 70 height 43
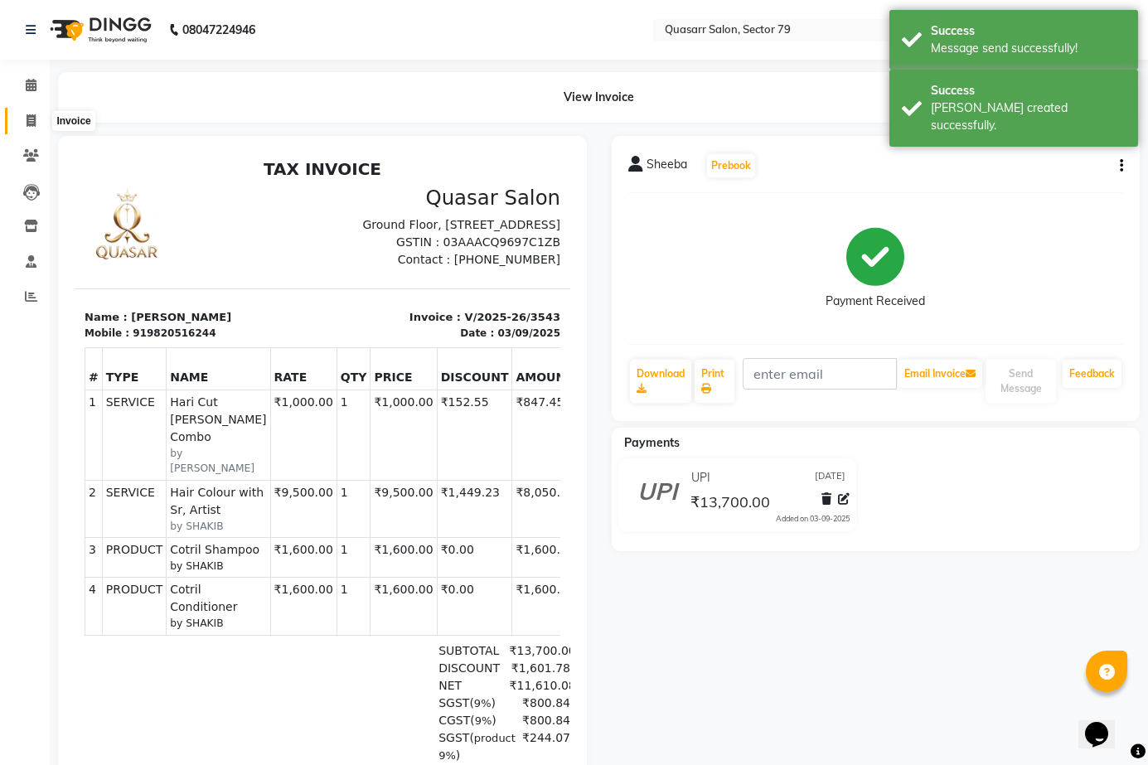
click at [36, 125] on icon at bounding box center [31, 120] width 9 height 12
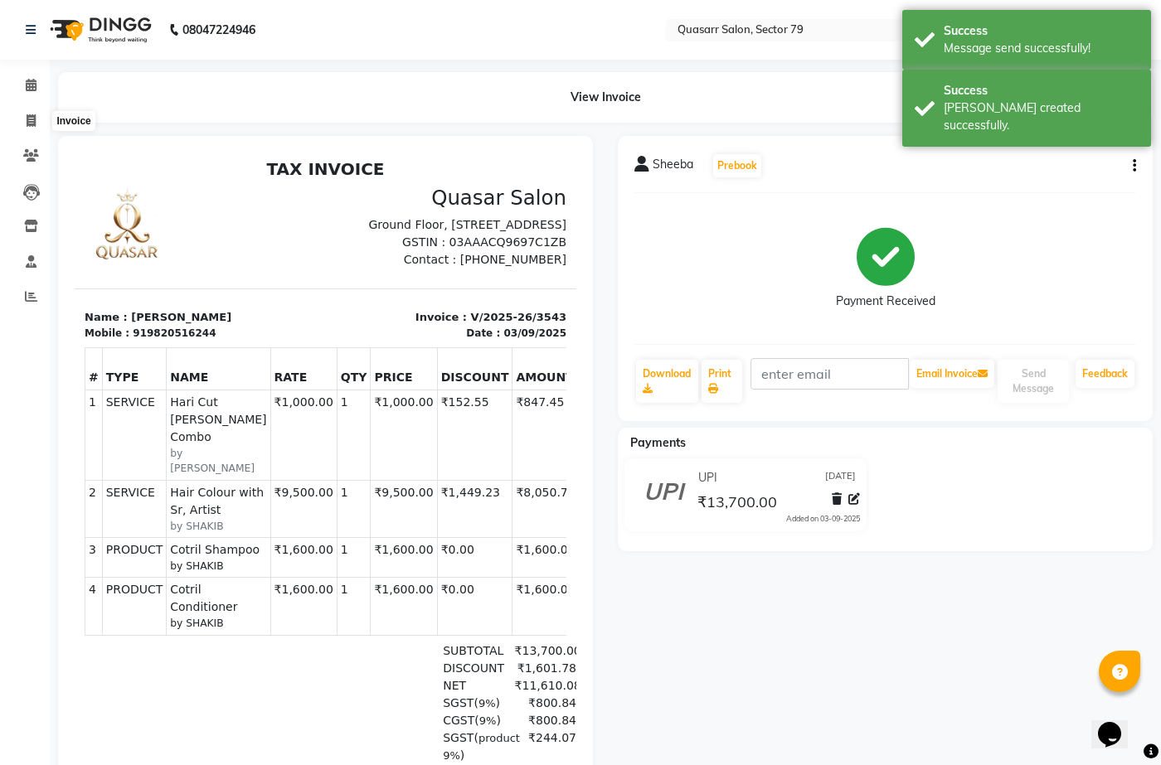
select select "7231"
select select "service"
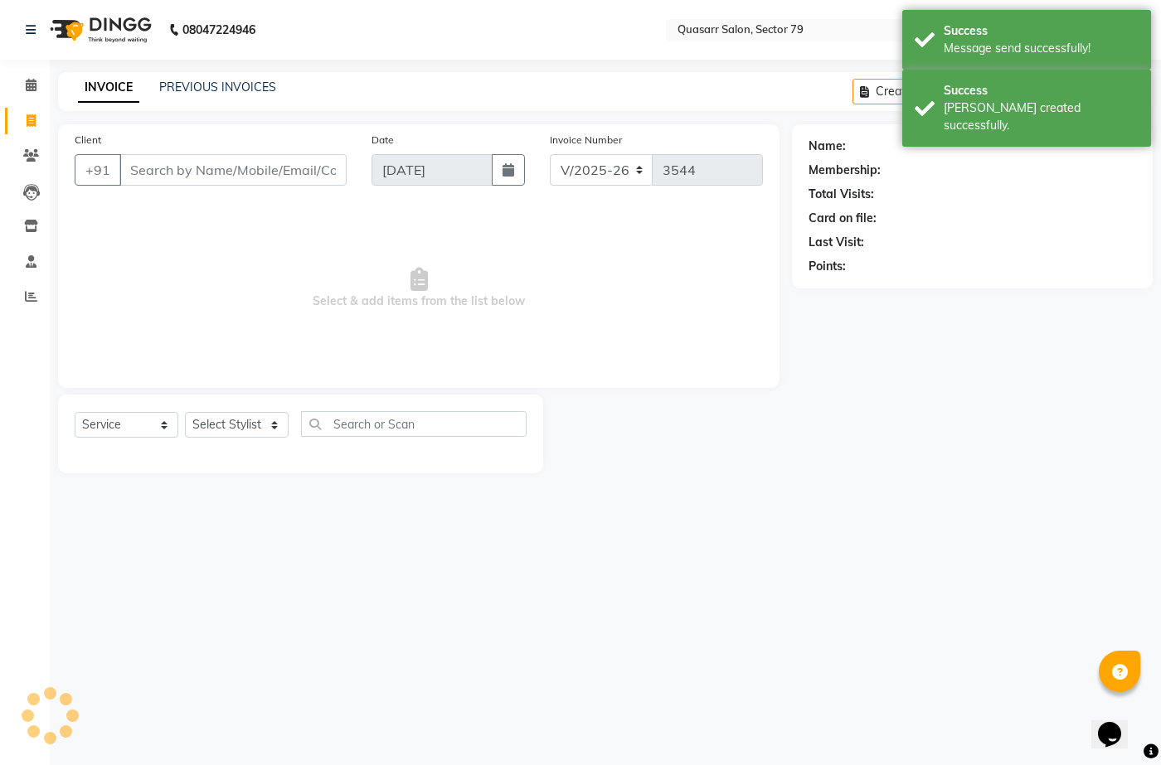
click at [169, 178] on input "Client" at bounding box center [232, 170] width 227 height 32
type input "9"
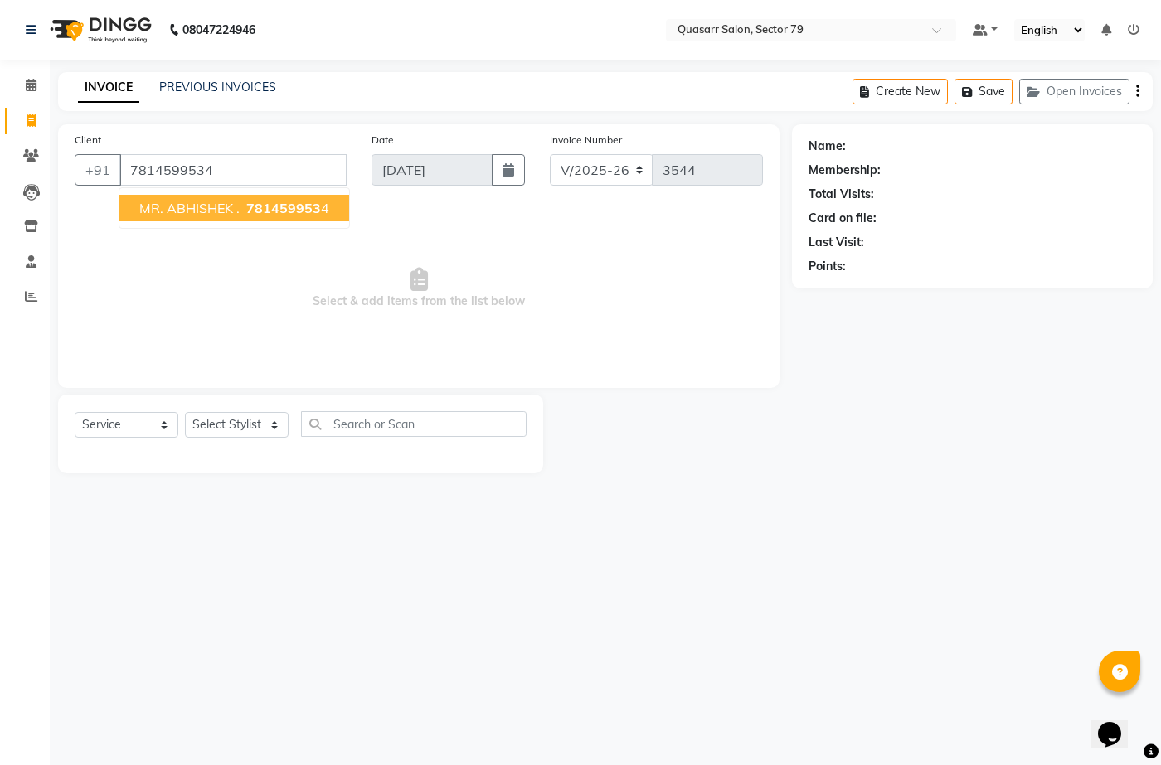
type input "7814599534"
click at [183, 208] on span "MR. ABHISHEK ." at bounding box center [189, 208] width 100 height 17
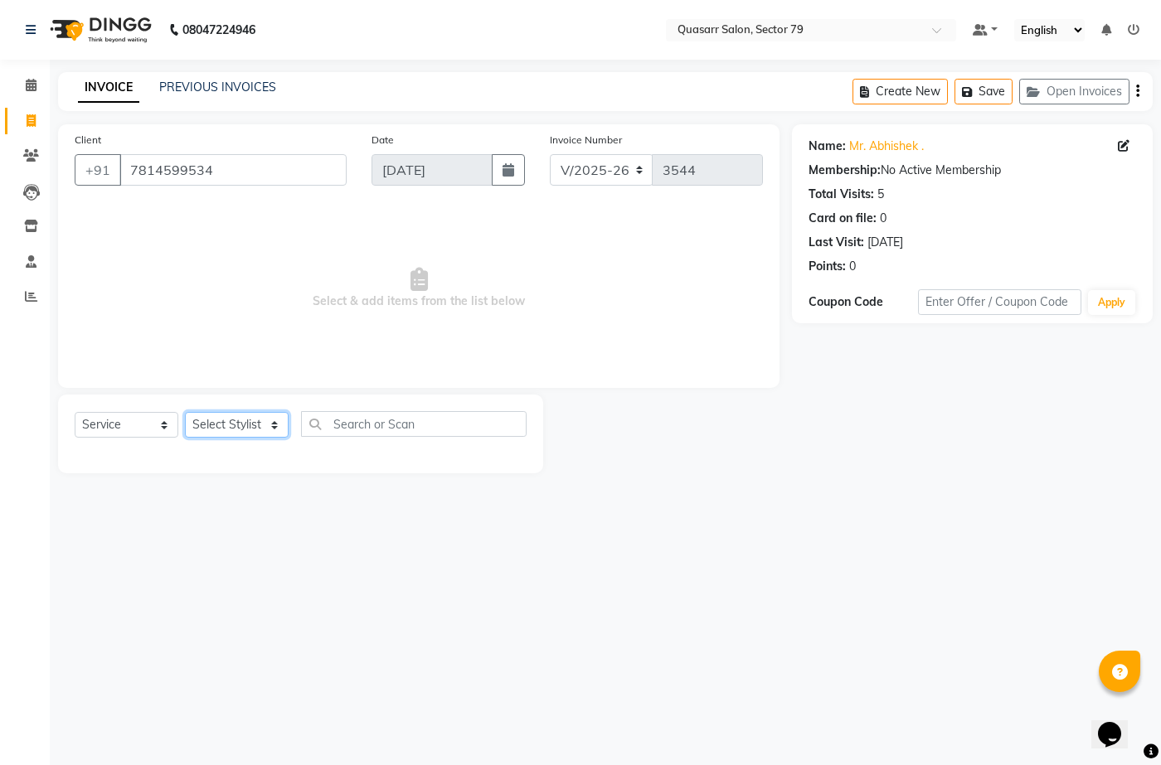
click at [228, 424] on select "Select Stylist ABOY ADDY MUA Aruna [PERSON_NAME] DEEP [PERSON_NAME] [PERSON_NAM…" at bounding box center [237, 425] width 104 height 26
select select "74664"
click at [185, 412] on select "Select Stylist ABOY ADDY MUA Aruna [PERSON_NAME] DEEP [PERSON_NAME] [PERSON_NAM…" at bounding box center [237, 425] width 104 height 26
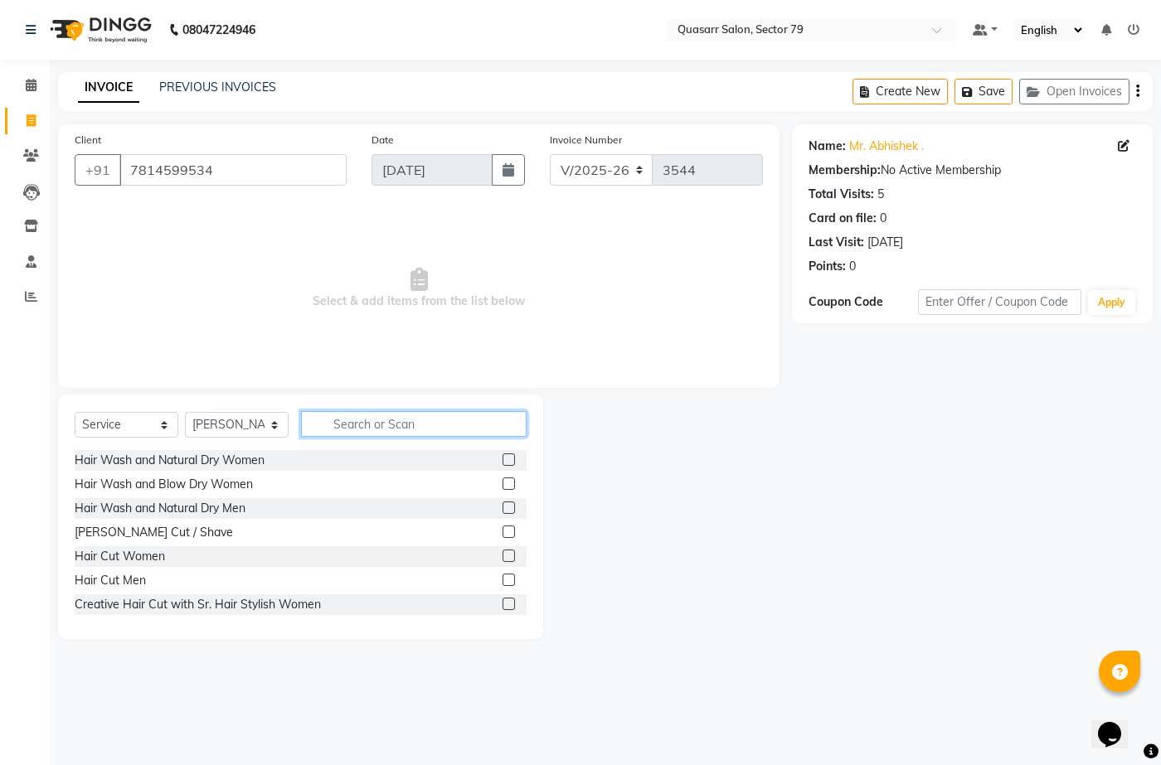
click at [380, 422] on input "text" at bounding box center [414, 424] width 226 height 26
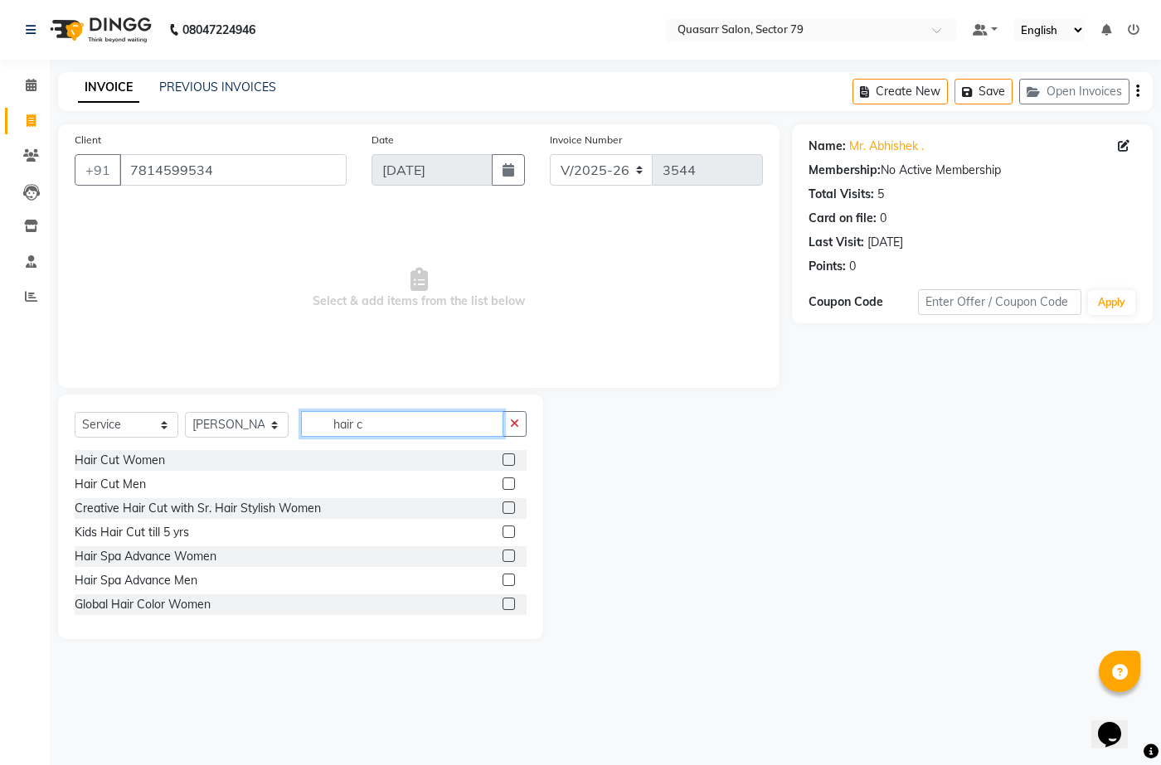
type input "hair c"
click at [503, 488] on label at bounding box center [509, 484] width 12 height 12
click at [503, 488] on input "checkbox" at bounding box center [508, 484] width 11 height 11
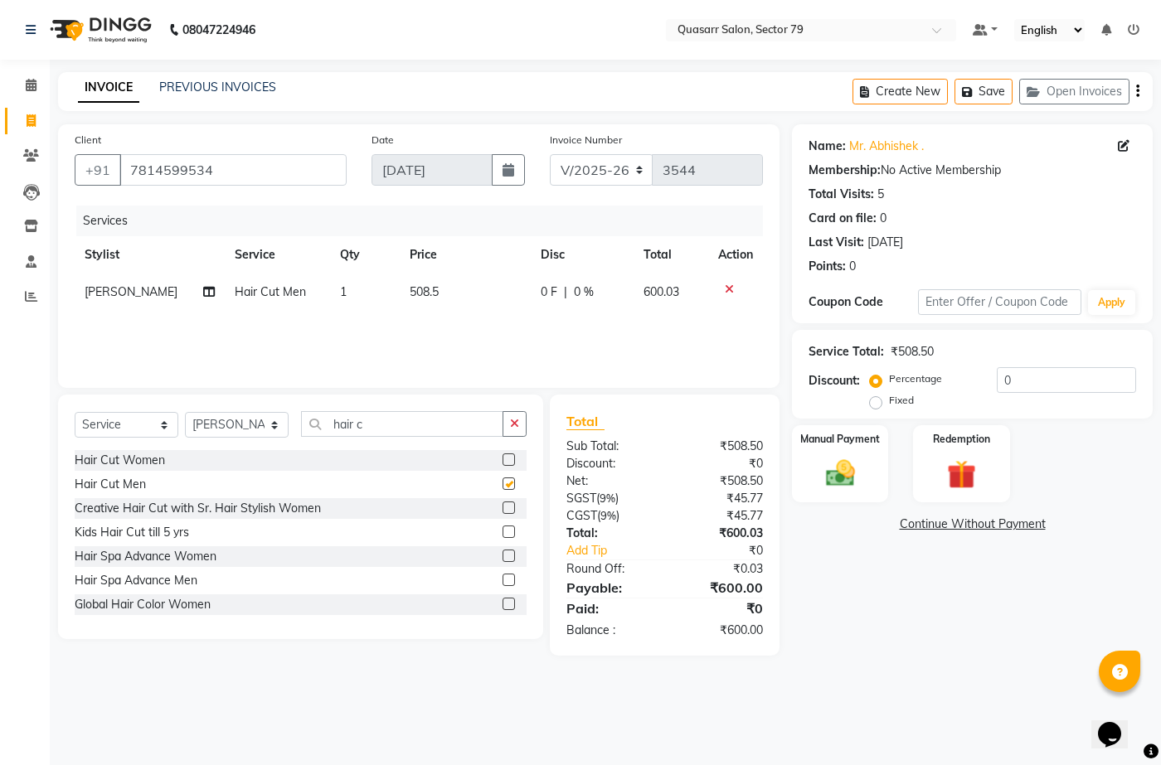
checkbox input "false"
click at [386, 424] on input "hair c" at bounding box center [402, 424] width 202 height 26
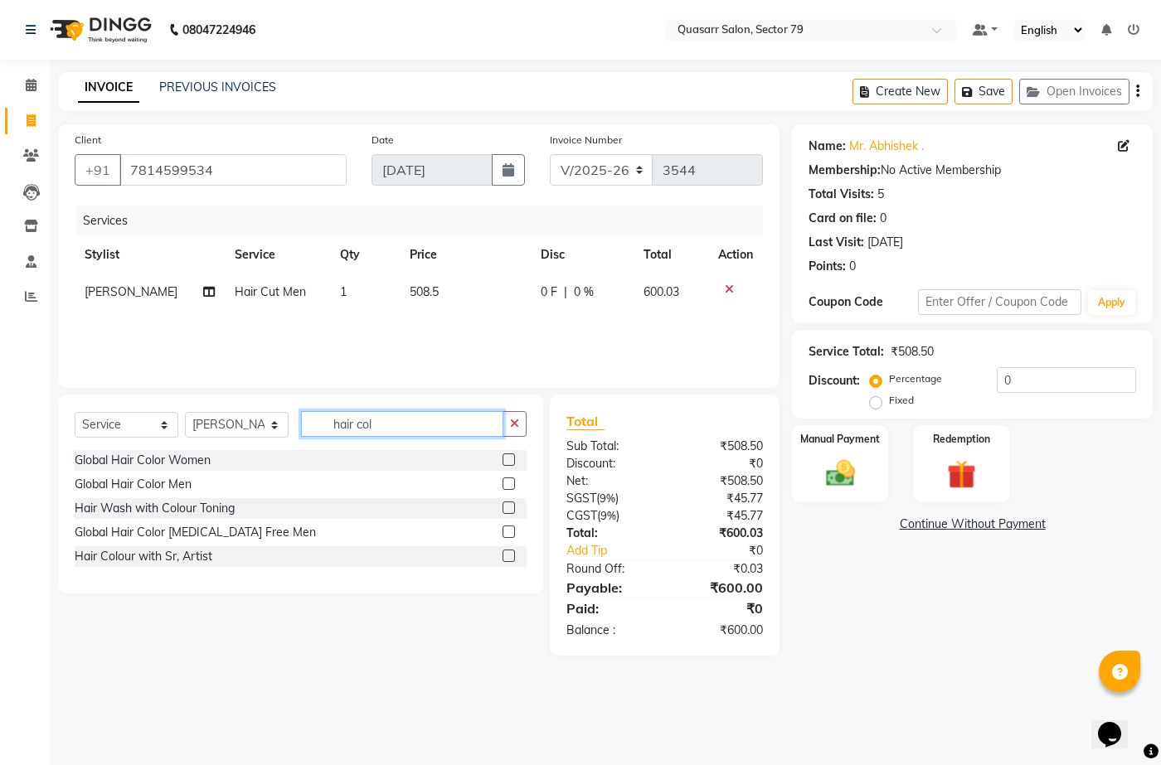
type input "hair col"
click at [507, 488] on label at bounding box center [509, 484] width 12 height 12
click at [507, 488] on input "checkbox" at bounding box center [508, 484] width 11 height 11
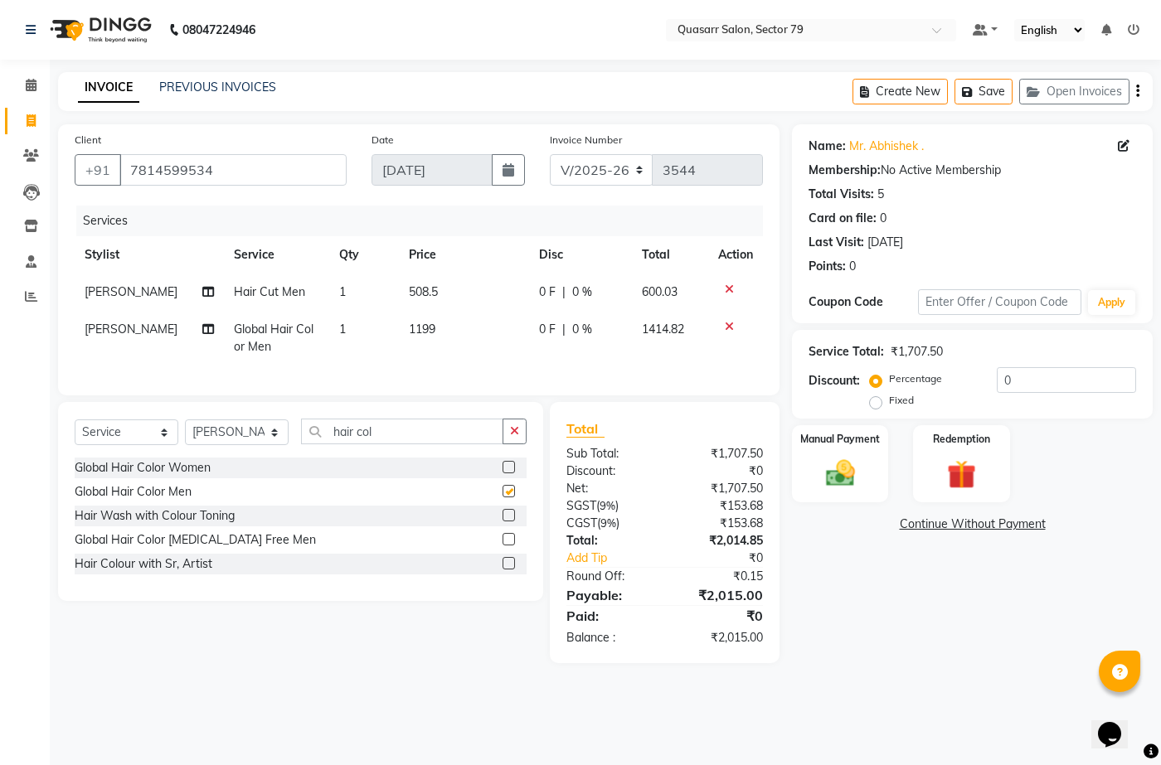
checkbox input "false"
click at [1020, 386] on input "0" at bounding box center [1066, 380] width 139 height 26
type input "1"
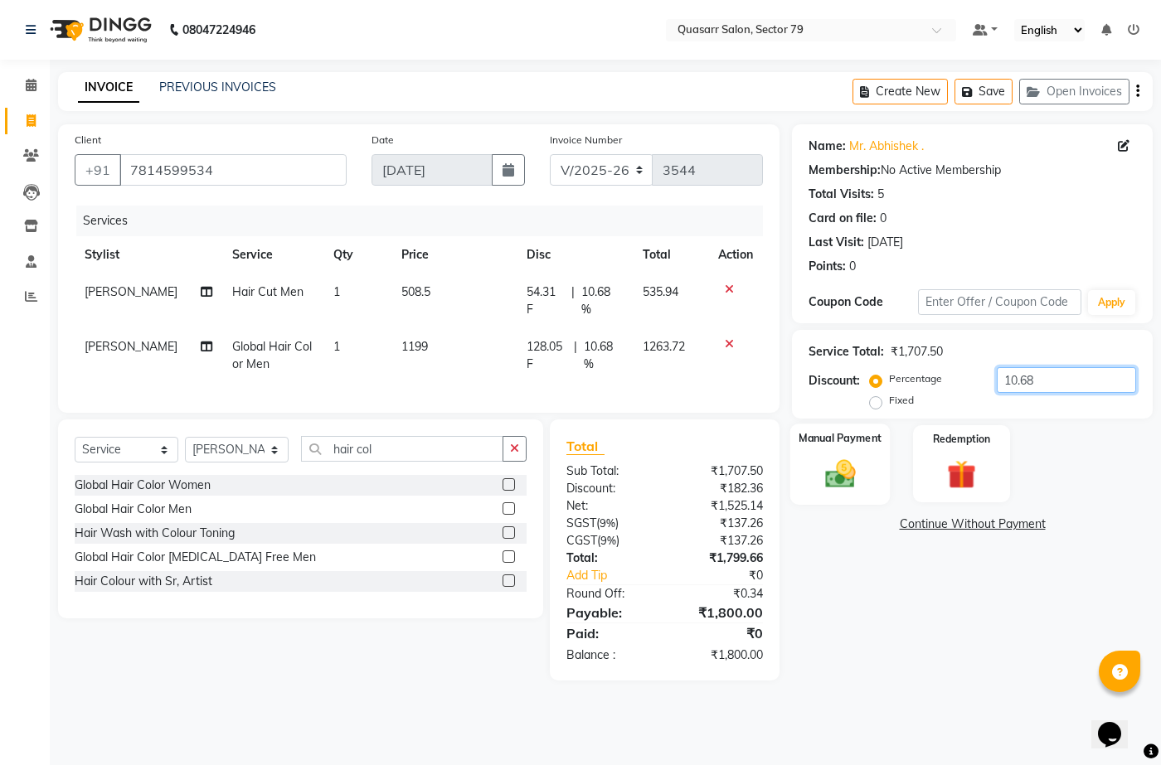
type input "10.68"
click at [857, 465] on img at bounding box center [839, 473] width 49 height 35
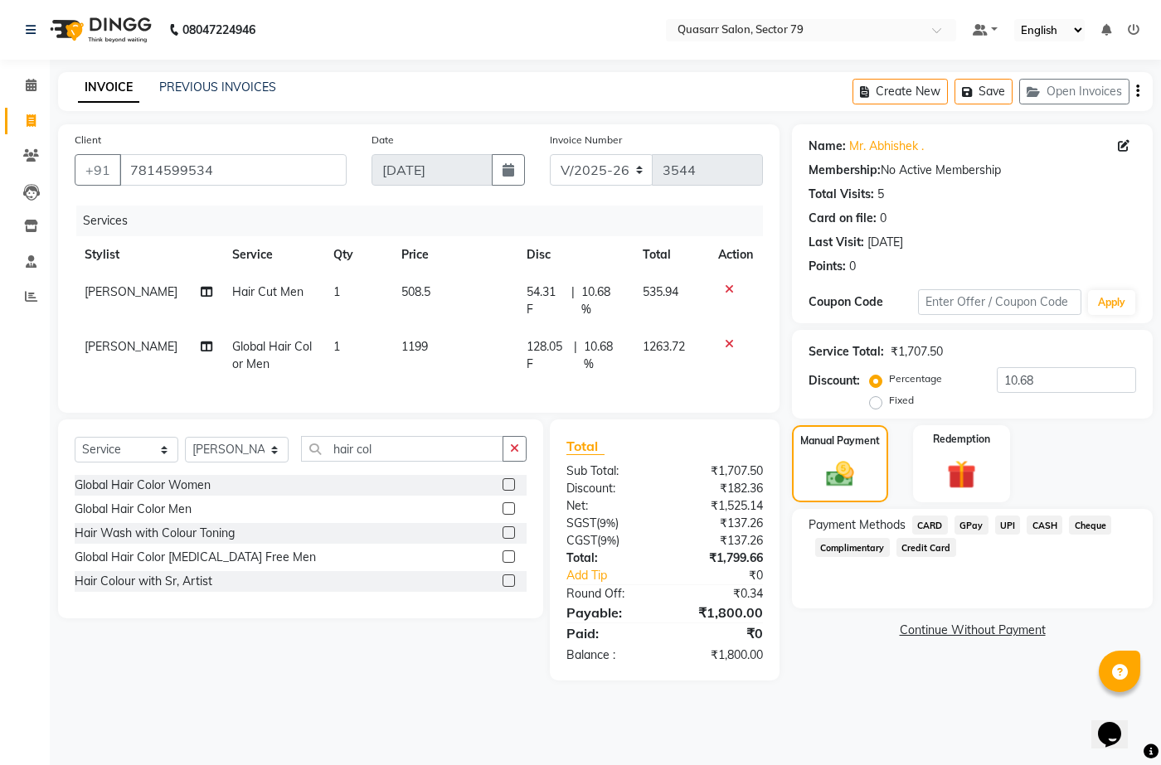
click at [1051, 527] on span "CASH" at bounding box center [1045, 525] width 36 height 19
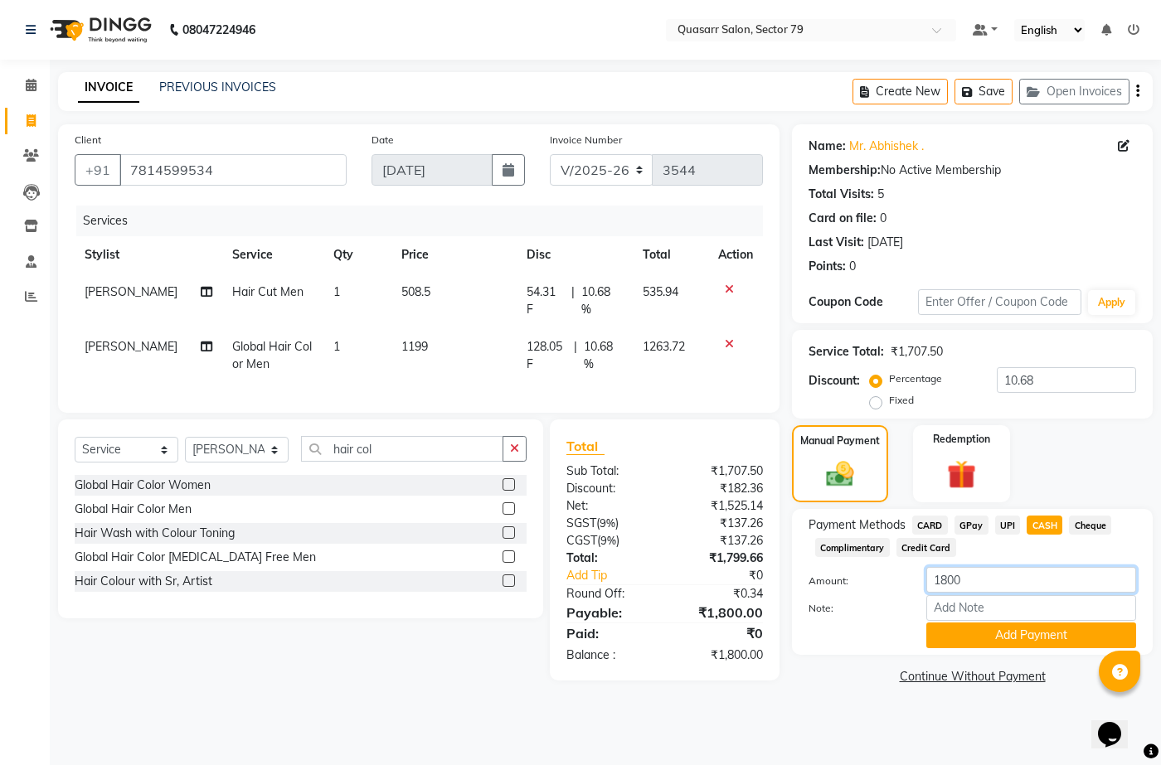
drag, startPoint x: 964, startPoint y: 582, endPoint x: 876, endPoint y: 582, distance: 87.1
click at [876, 582] on div "Amount: 1800" at bounding box center [972, 581] width 352 height 28
type input "1500"
click at [960, 638] on button "Add Payment" at bounding box center [1031, 636] width 210 height 26
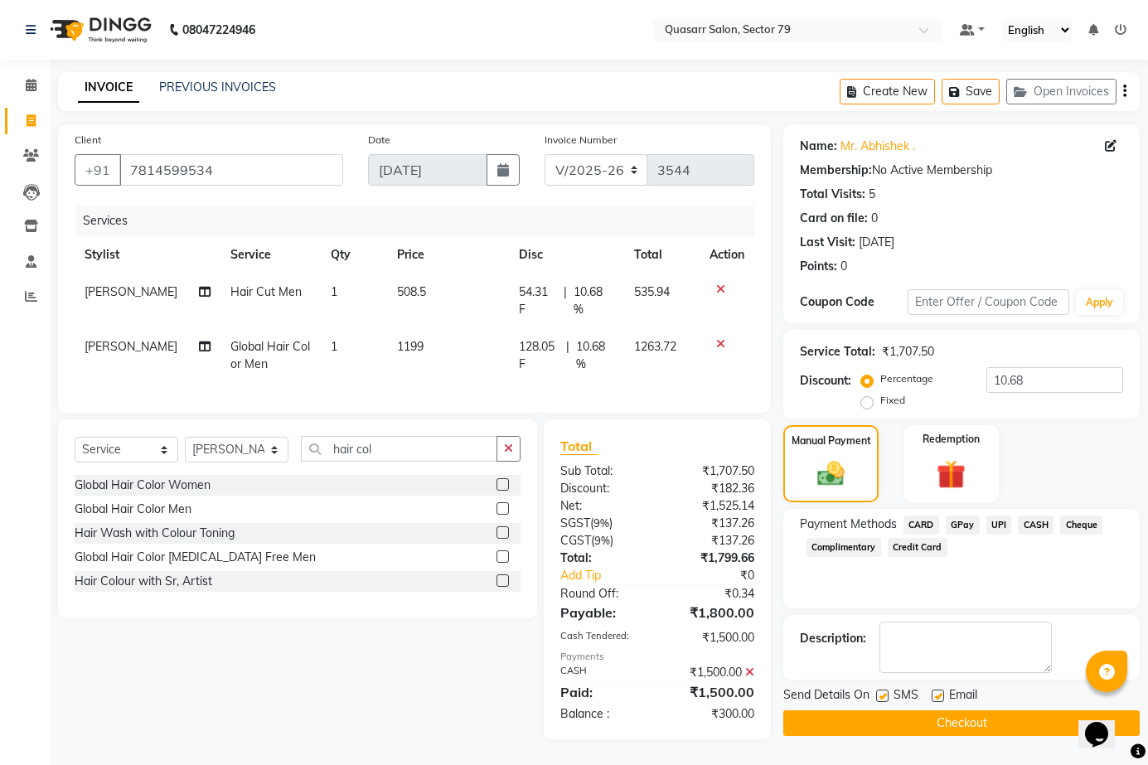
click at [1001, 520] on span "UPI" at bounding box center [1000, 525] width 26 height 19
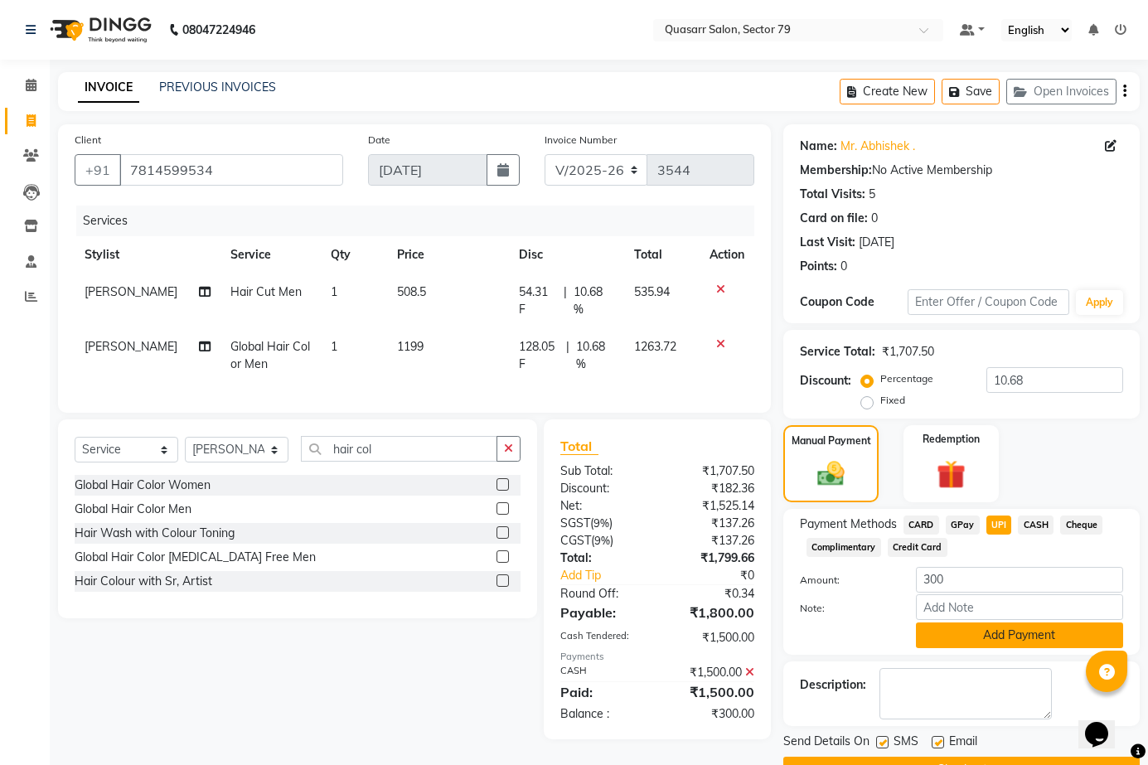
click at [988, 632] on button "Add Payment" at bounding box center [1019, 636] width 207 height 26
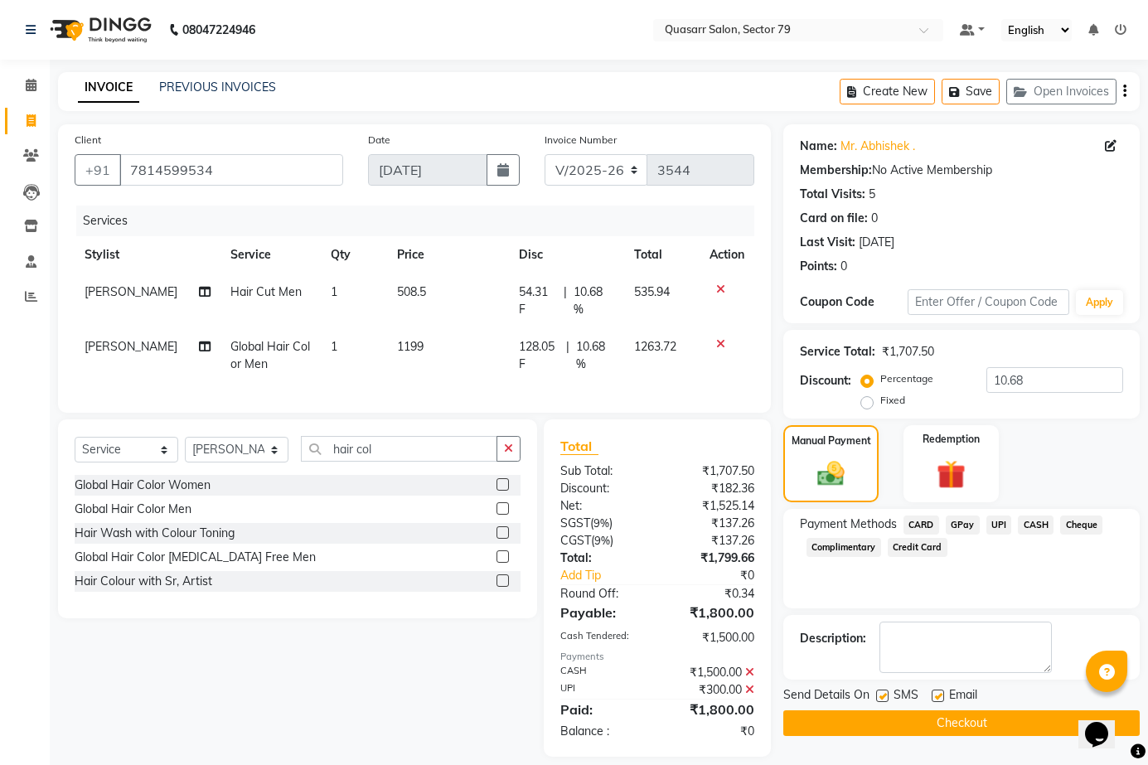
scroll to position [29, 0]
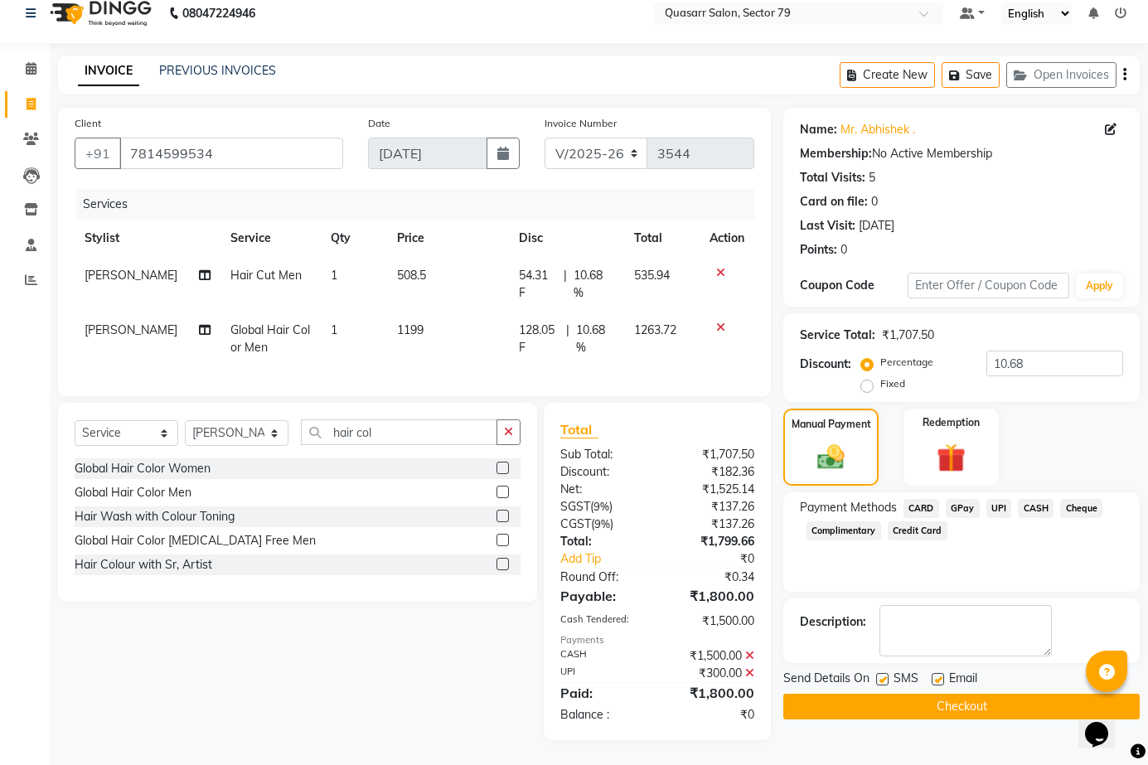
click at [940, 673] on label at bounding box center [938, 679] width 12 height 12
click at [940, 675] on input "checkbox" at bounding box center [937, 680] width 11 height 11
checkbox input "false"
click at [886, 673] on label at bounding box center [882, 679] width 12 height 12
click at [886, 675] on input "checkbox" at bounding box center [881, 680] width 11 height 11
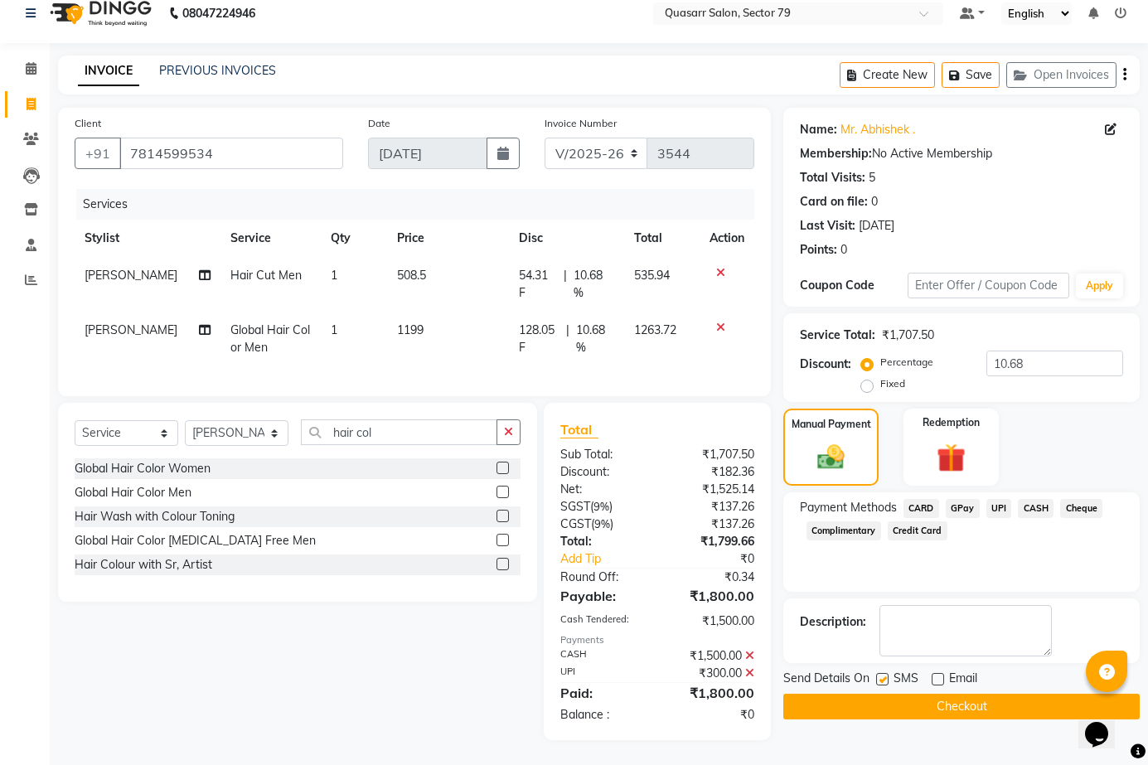
checkbox input "false"
click at [894, 694] on button "Checkout" at bounding box center [962, 707] width 357 height 26
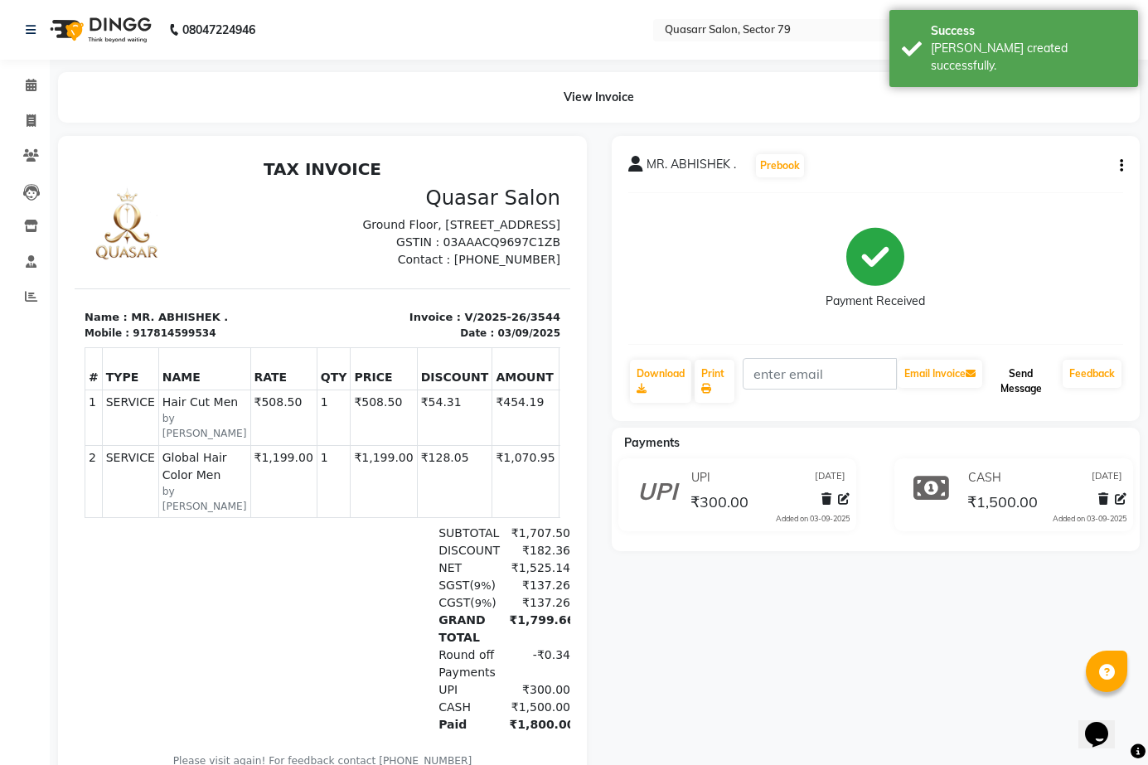
click at [1022, 387] on button "Send Message" at bounding box center [1021, 381] width 70 height 43
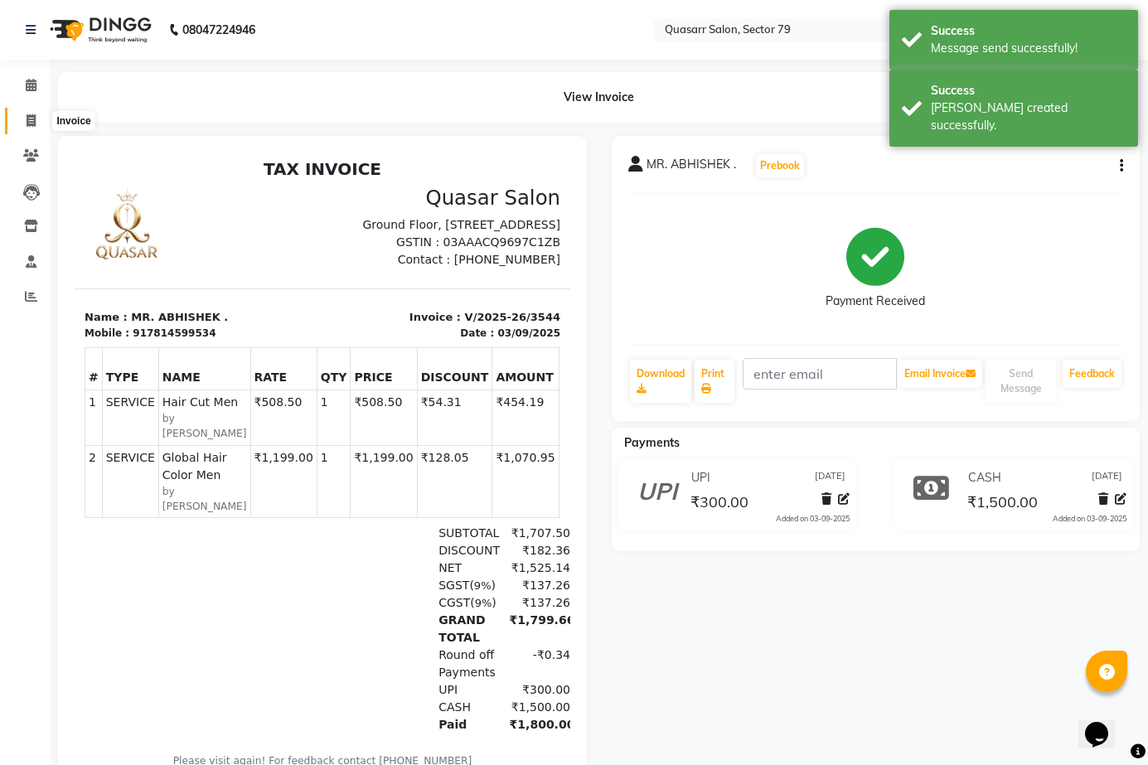
click at [32, 126] on icon at bounding box center [31, 120] width 9 height 12
select select "service"
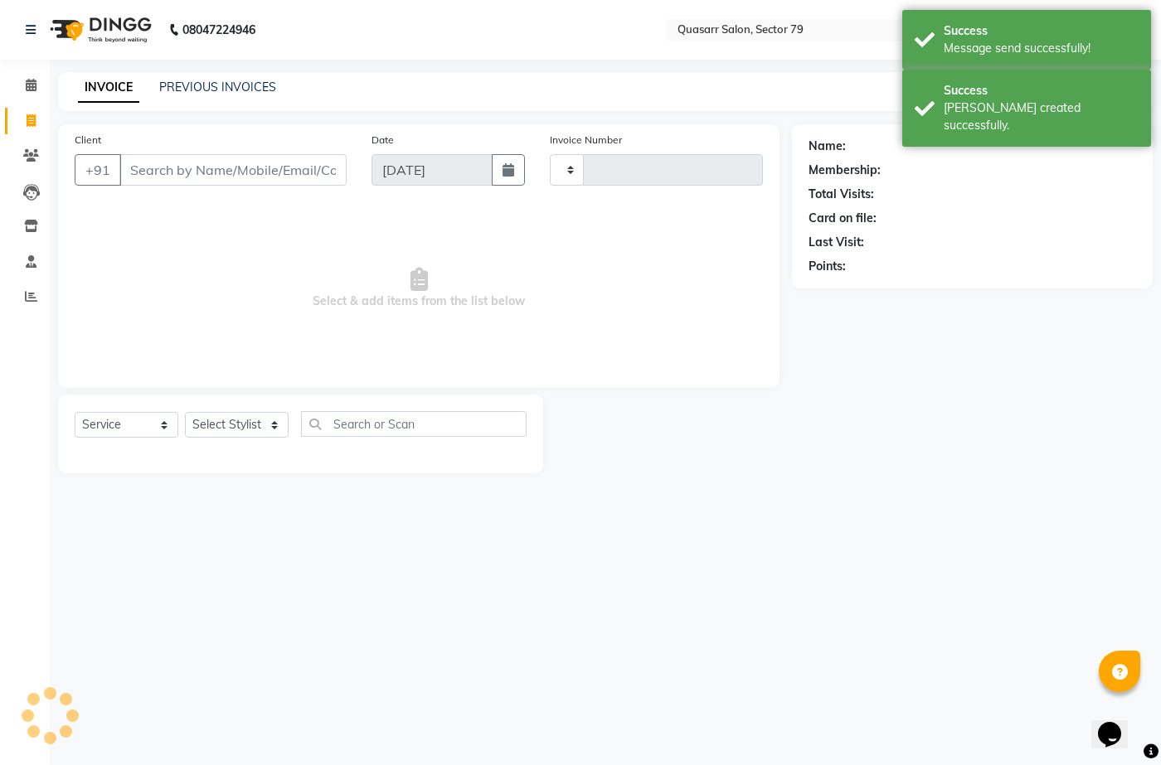
type input "3545"
select select "7231"
click at [195, 170] on input "Client" at bounding box center [232, 170] width 227 height 32
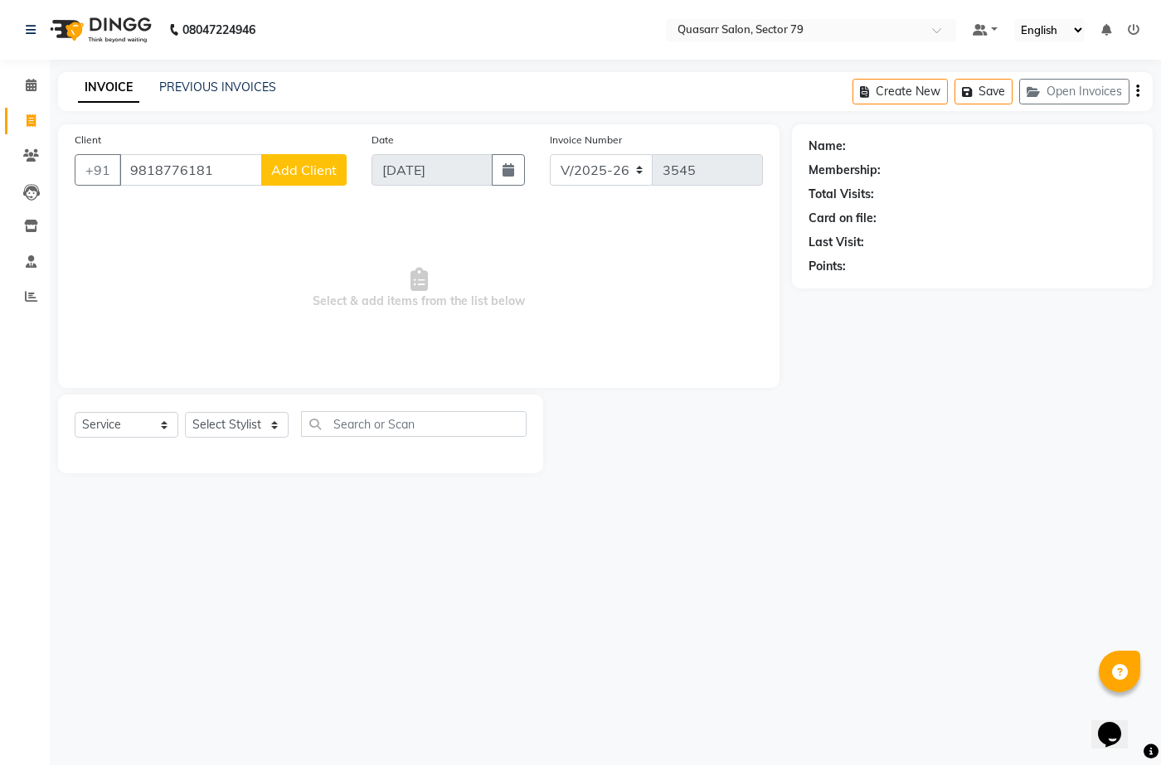
type input "9818776181"
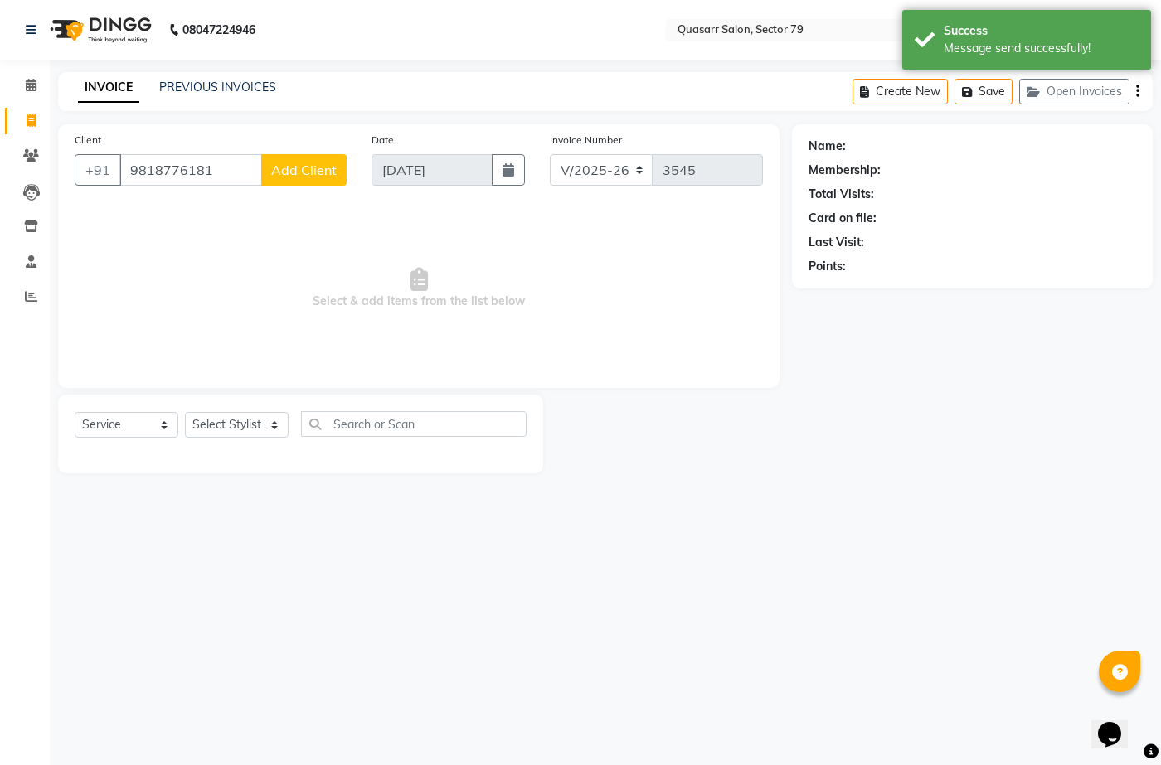
click at [318, 163] on span "Add Client" at bounding box center [304, 170] width 66 height 17
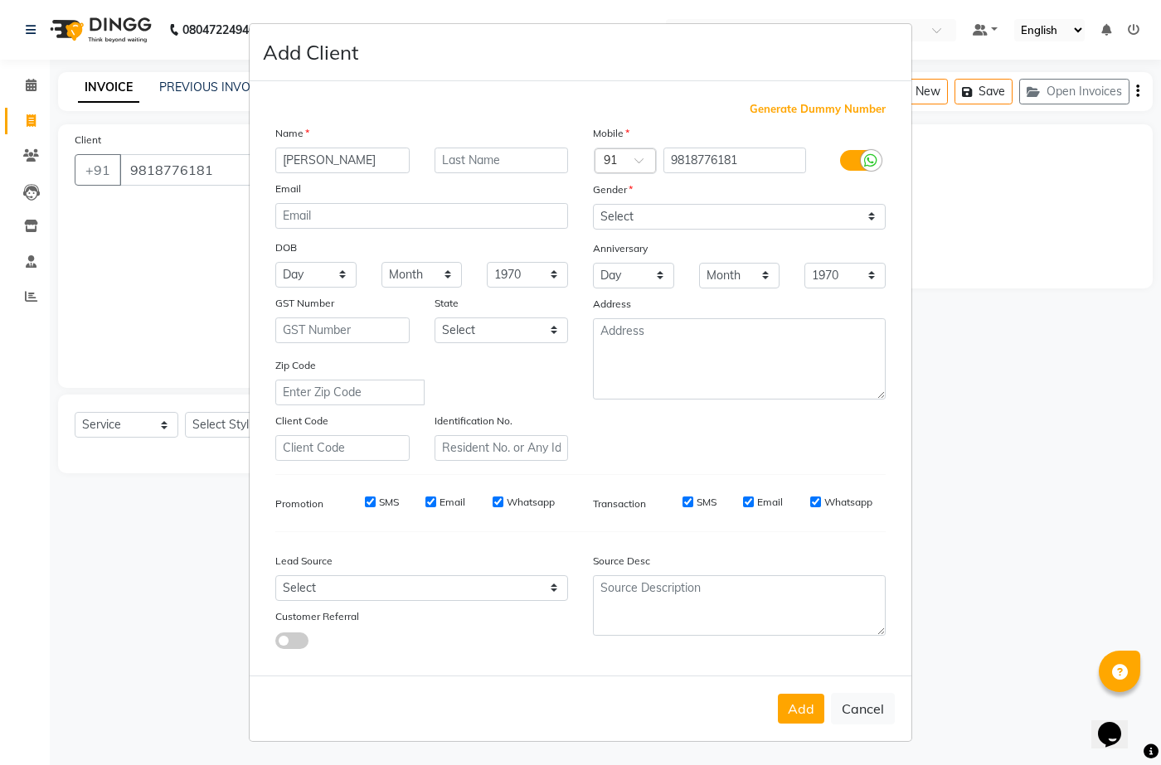
type input "[PERSON_NAME]"
click at [512, 153] on input "text" at bounding box center [502, 161] width 134 height 26
type input "[PERSON_NAME]"
click at [673, 206] on select "Select [DEMOGRAPHIC_DATA] [DEMOGRAPHIC_DATA] Other Prefer Not To Say" at bounding box center [739, 217] width 293 height 26
select select "[DEMOGRAPHIC_DATA]"
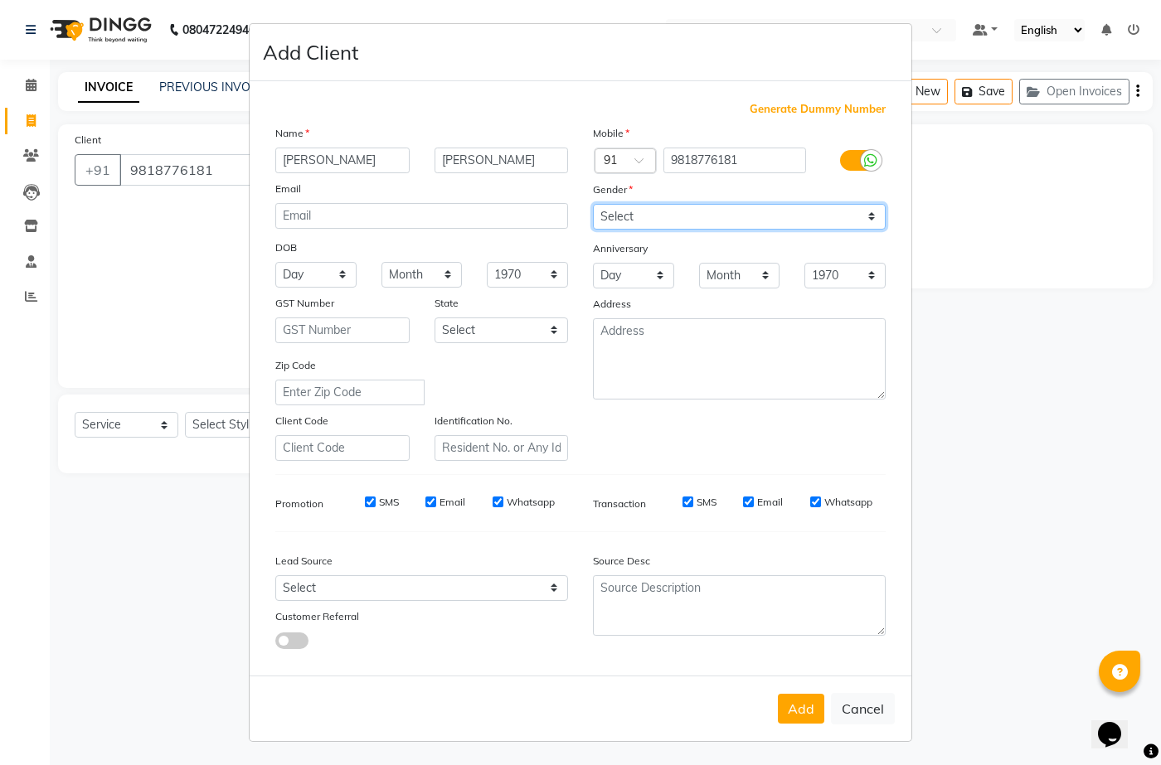
click at [593, 204] on select "Select [DEMOGRAPHIC_DATA] [DEMOGRAPHIC_DATA] Other Prefer Not To Say" at bounding box center [739, 217] width 293 height 26
click at [810, 706] on button "Add" at bounding box center [801, 709] width 46 height 30
select select
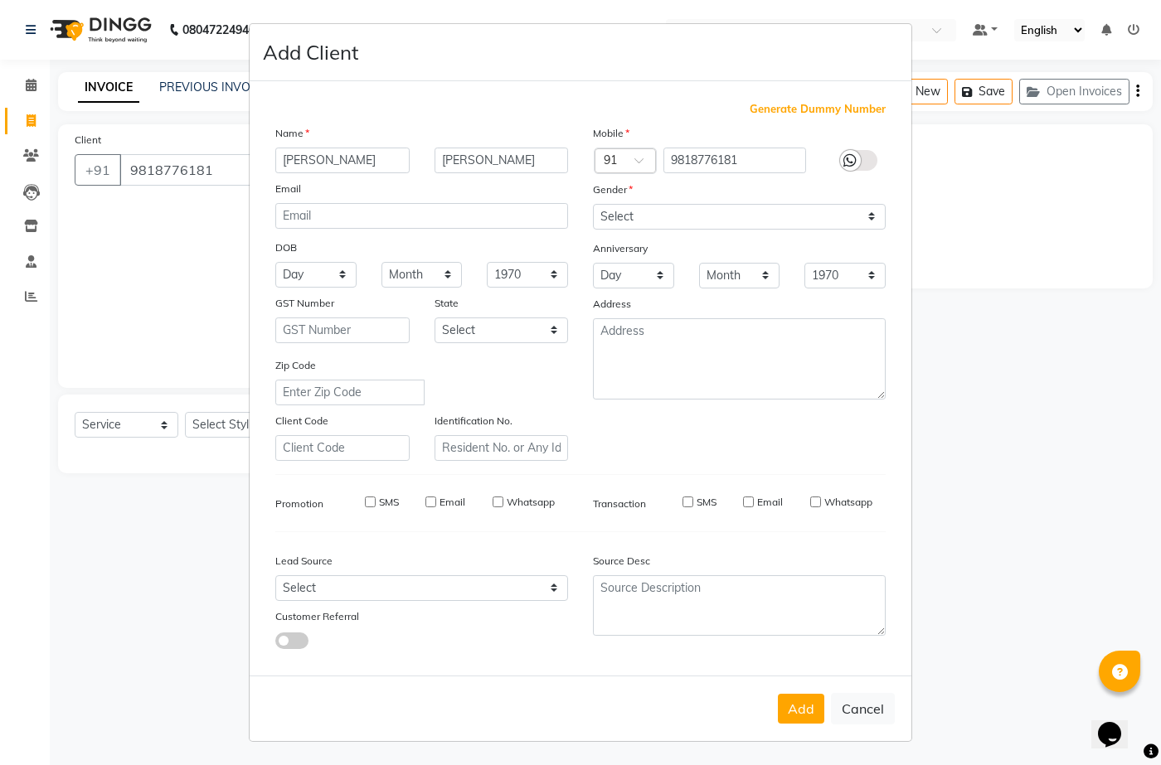
select select
checkbox input "false"
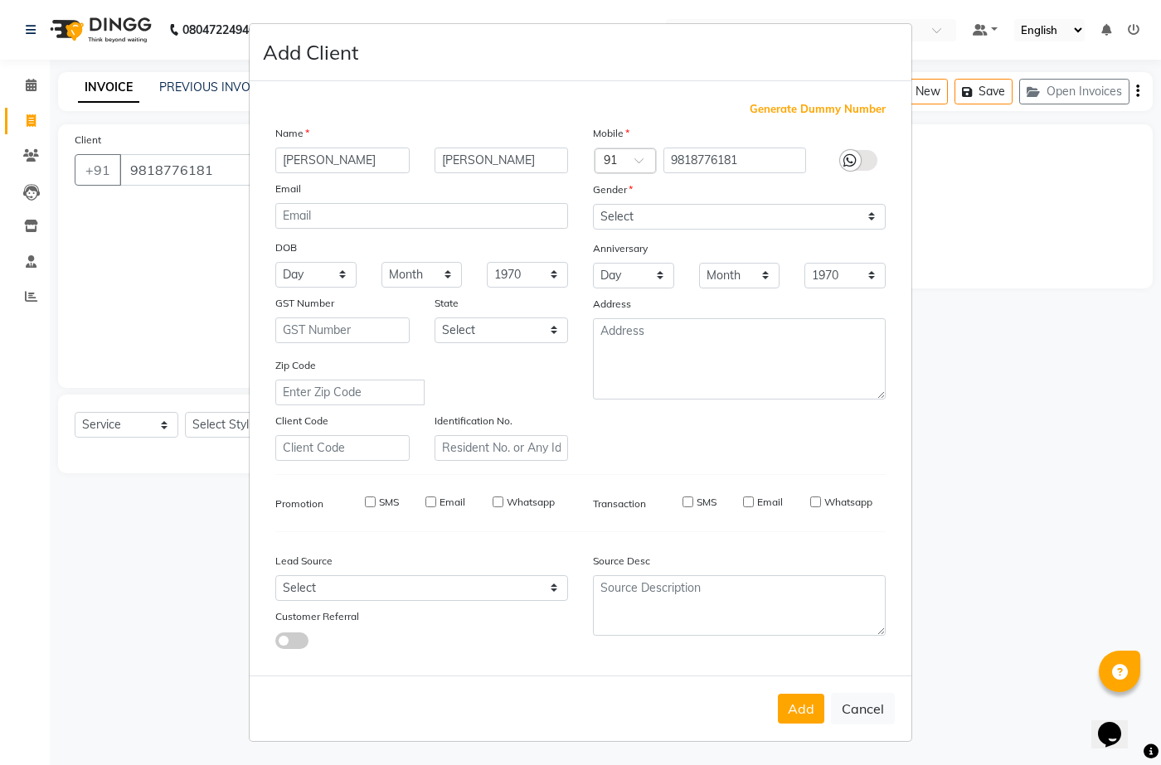
checkbox input "false"
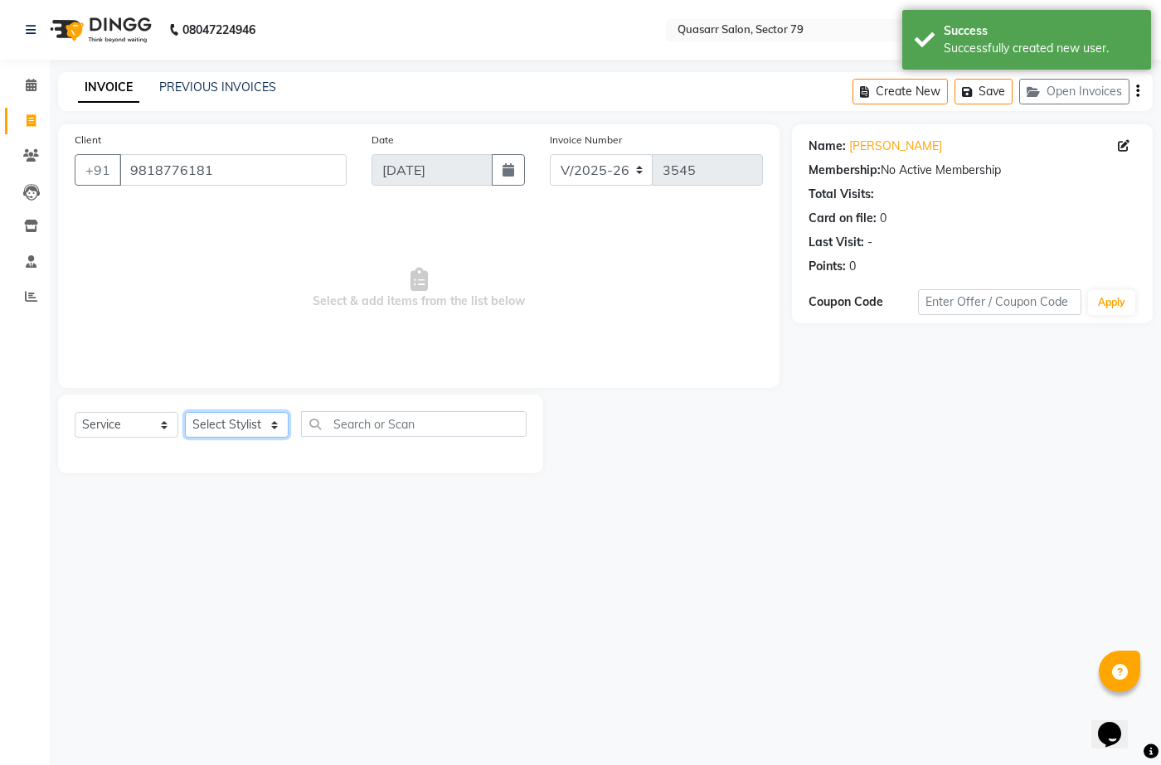
click at [250, 426] on select "Select Stylist ABOY ADDY MUA Aruna [PERSON_NAME] DEEP [PERSON_NAME] [PERSON_NAM…" at bounding box center [237, 425] width 104 height 26
select select "83551"
click at [185, 412] on select "Select Stylist ABOY ADDY MUA Aruna [PERSON_NAME] DEEP [PERSON_NAME] [PERSON_NAM…" at bounding box center [237, 425] width 104 height 26
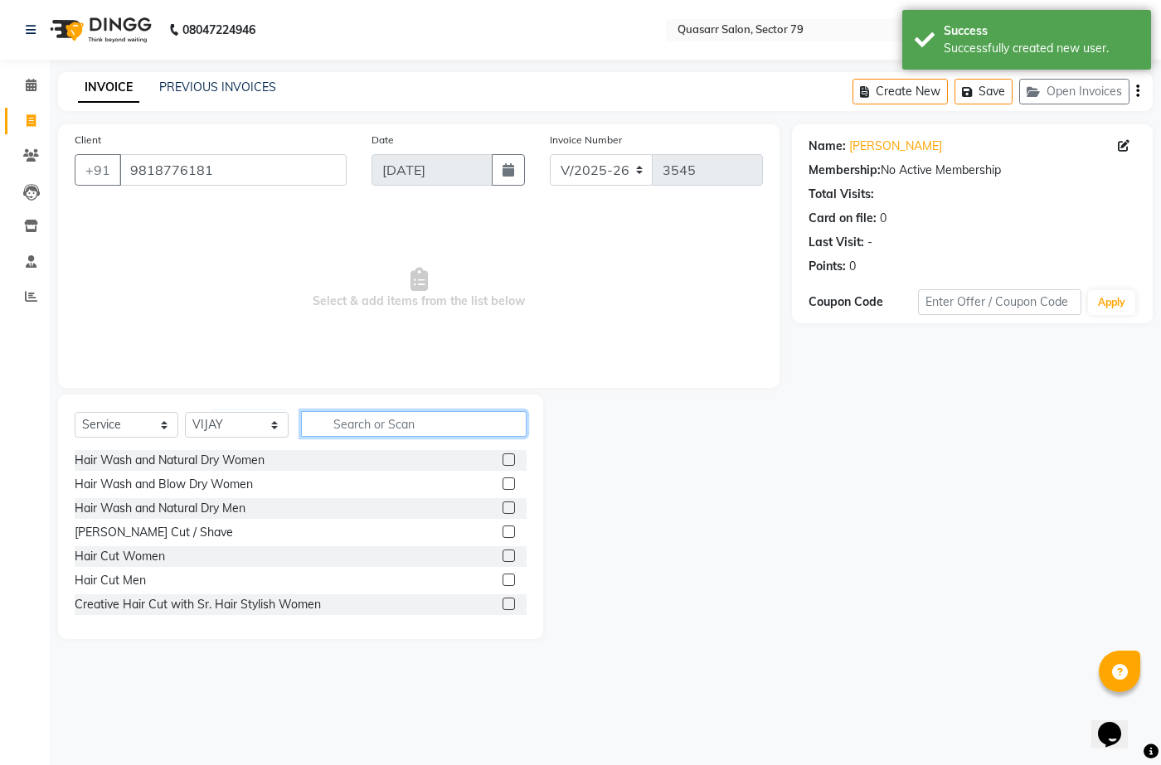
click at [387, 429] on input "text" at bounding box center [414, 424] width 226 height 26
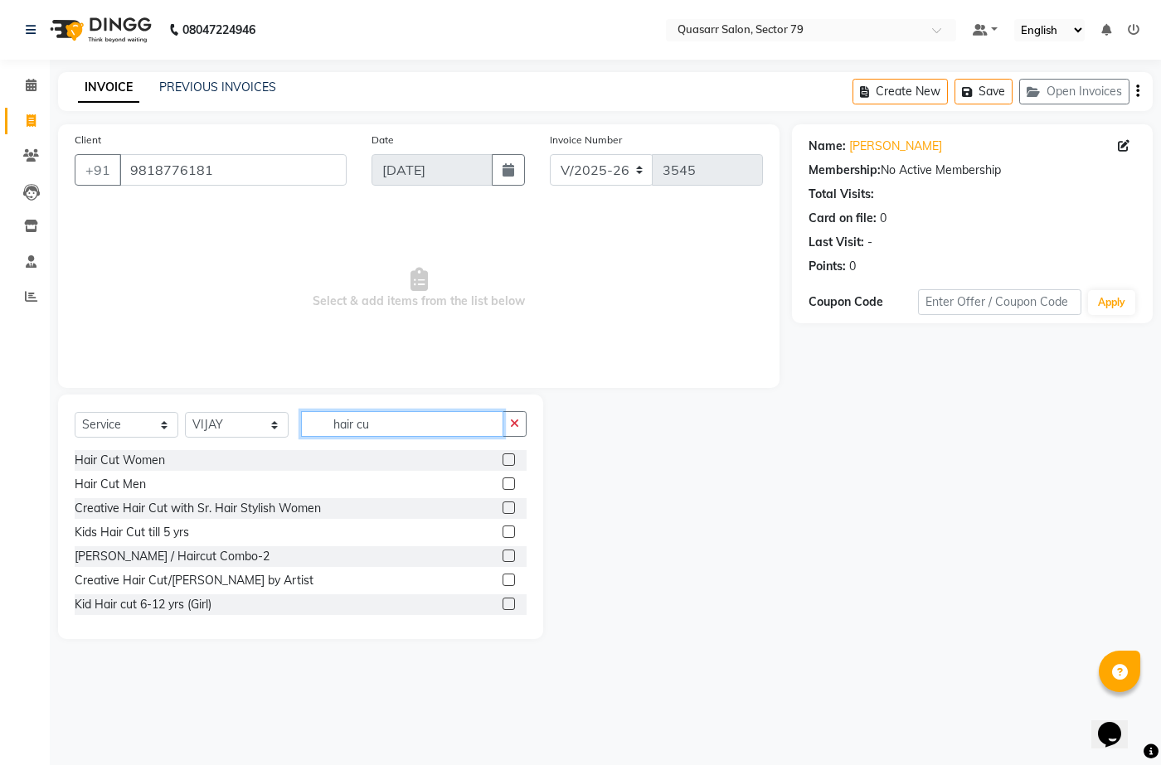
type input "hair cu"
click at [503, 485] on label at bounding box center [509, 484] width 12 height 12
click at [503, 485] on input "checkbox" at bounding box center [508, 484] width 11 height 11
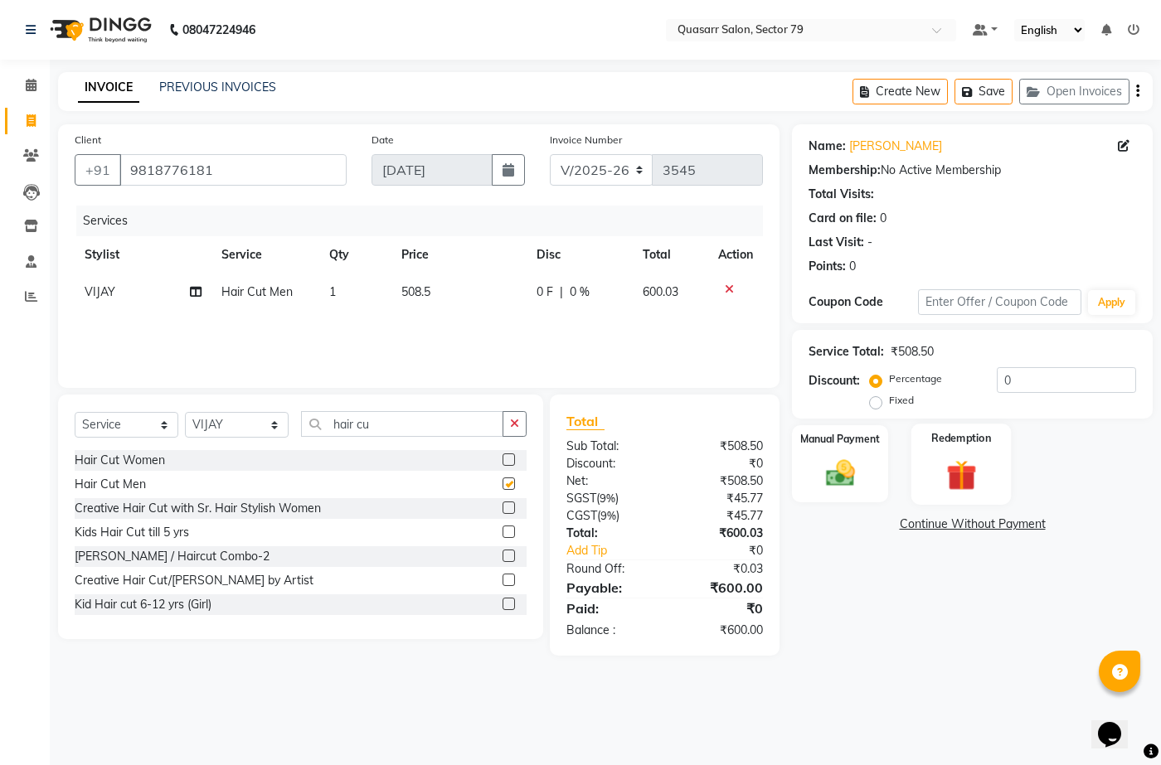
checkbox input "false"
click at [860, 477] on img at bounding box center [839, 473] width 49 height 35
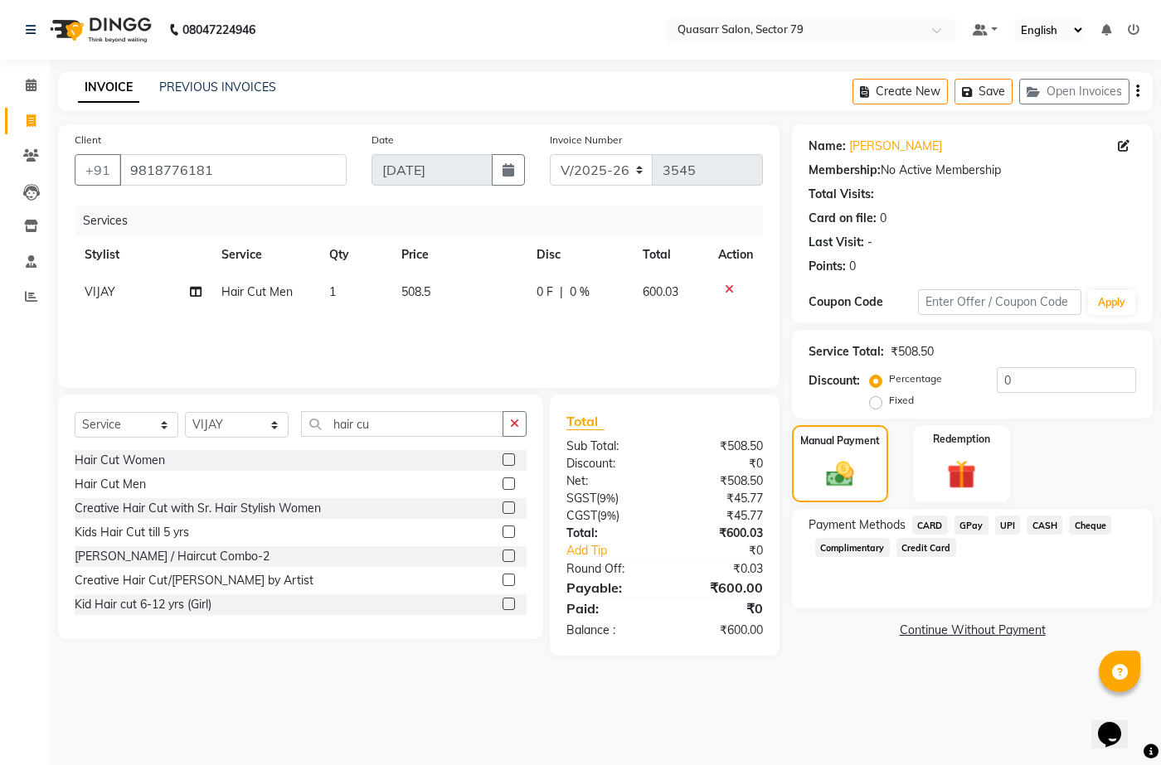
click at [1008, 517] on span "UPI" at bounding box center [1008, 525] width 26 height 19
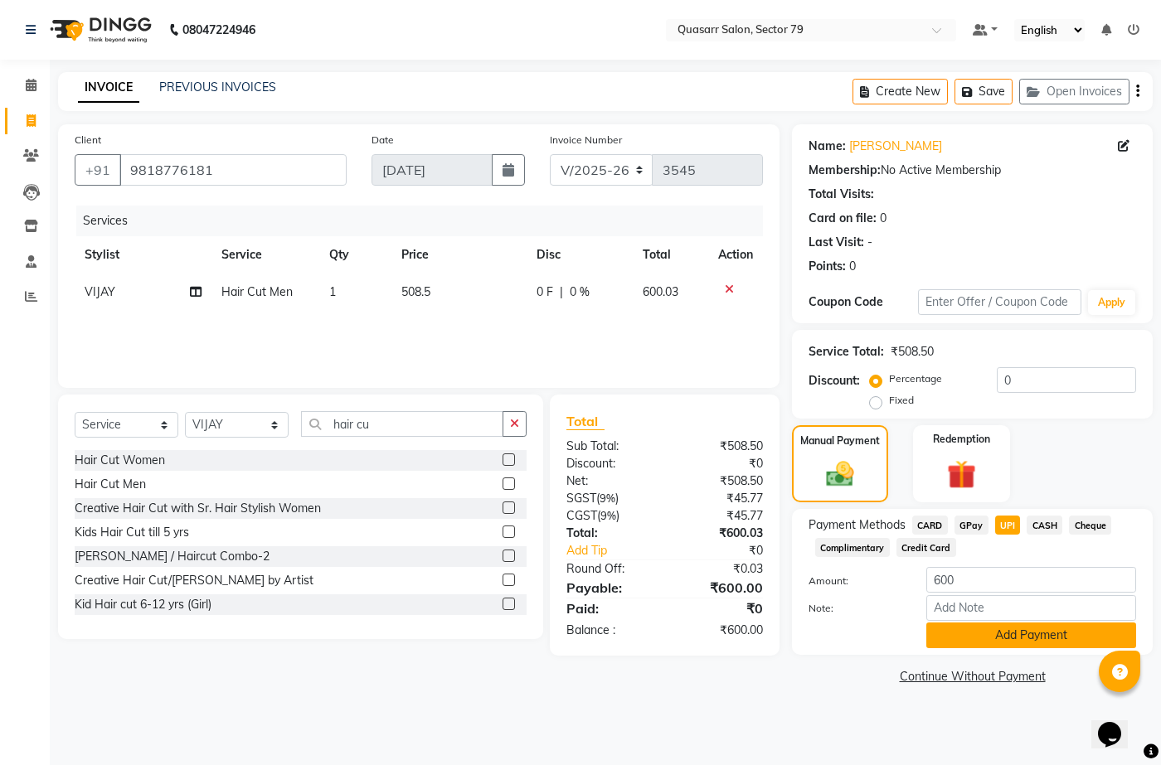
click at [1034, 628] on button "Add Payment" at bounding box center [1031, 636] width 210 height 26
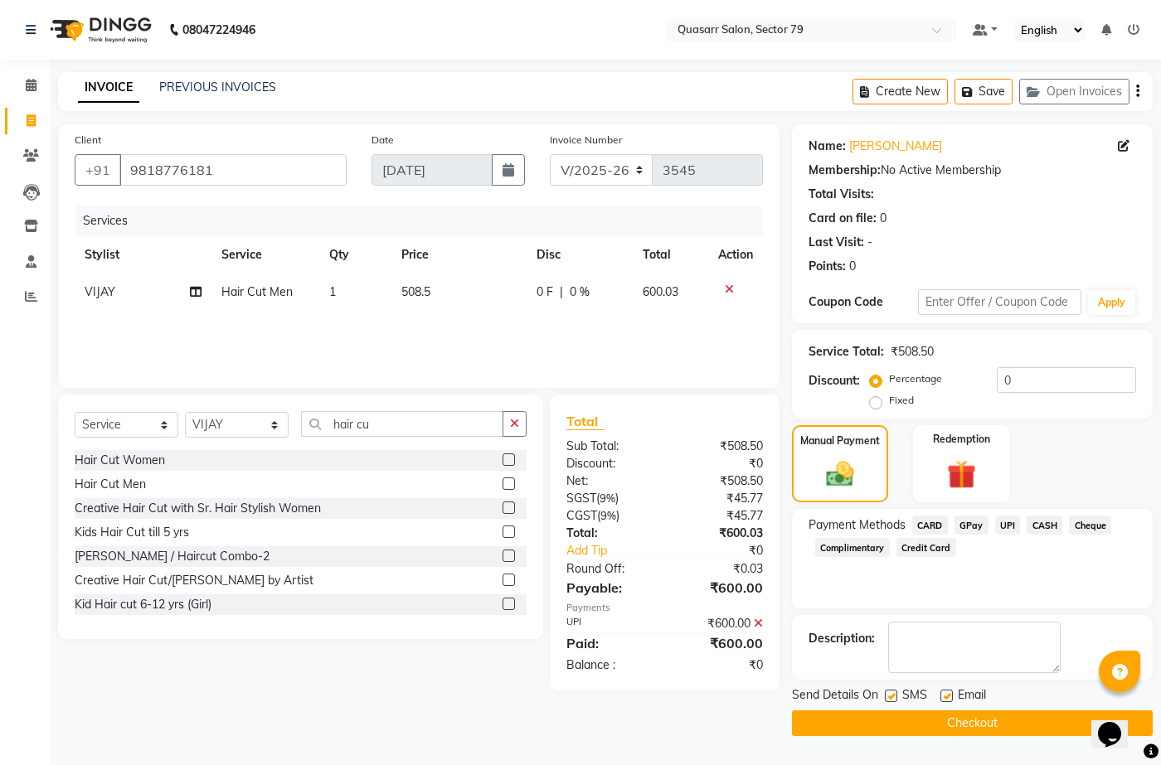
click at [948, 696] on label at bounding box center [946, 696] width 12 height 12
click at [948, 696] on input "checkbox" at bounding box center [945, 697] width 11 height 11
checkbox input "false"
click at [891, 694] on label at bounding box center [891, 696] width 12 height 12
click at [891, 694] on input "checkbox" at bounding box center [890, 697] width 11 height 11
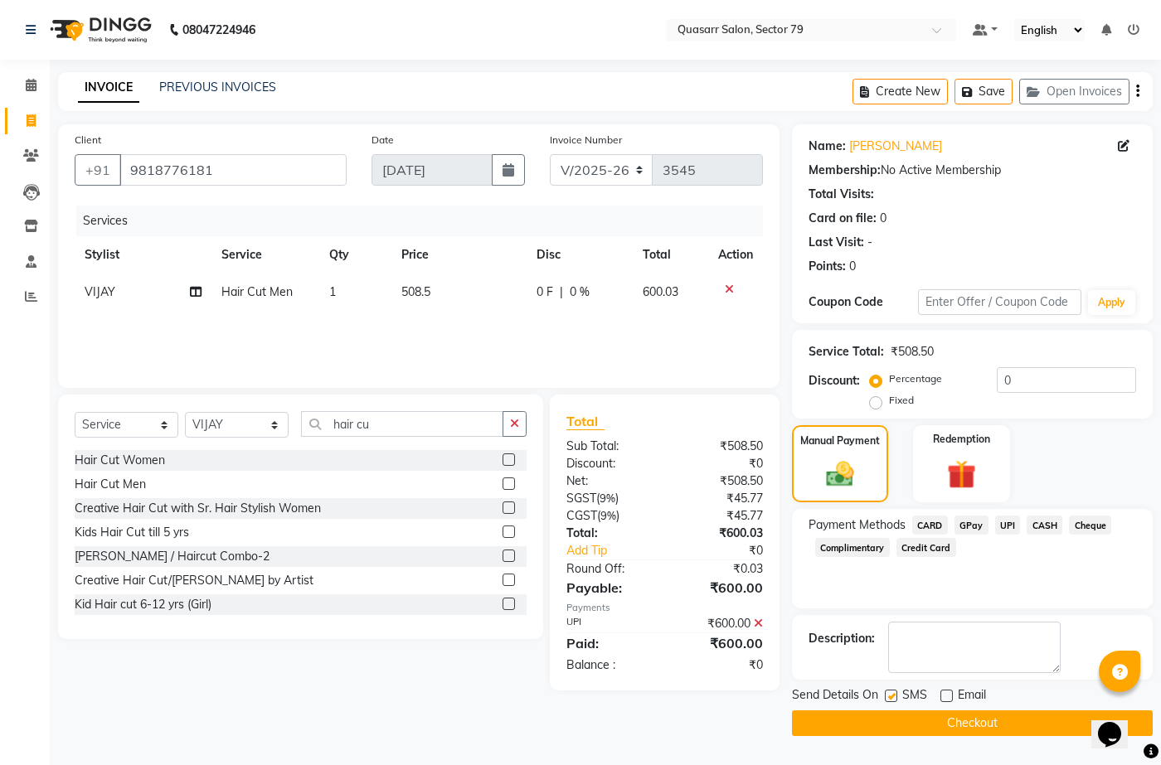
checkbox input "false"
click at [900, 708] on div "Send Details On SMS Email Checkout" at bounding box center [972, 712] width 361 height 50
click at [900, 711] on button "Checkout" at bounding box center [972, 724] width 361 height 26
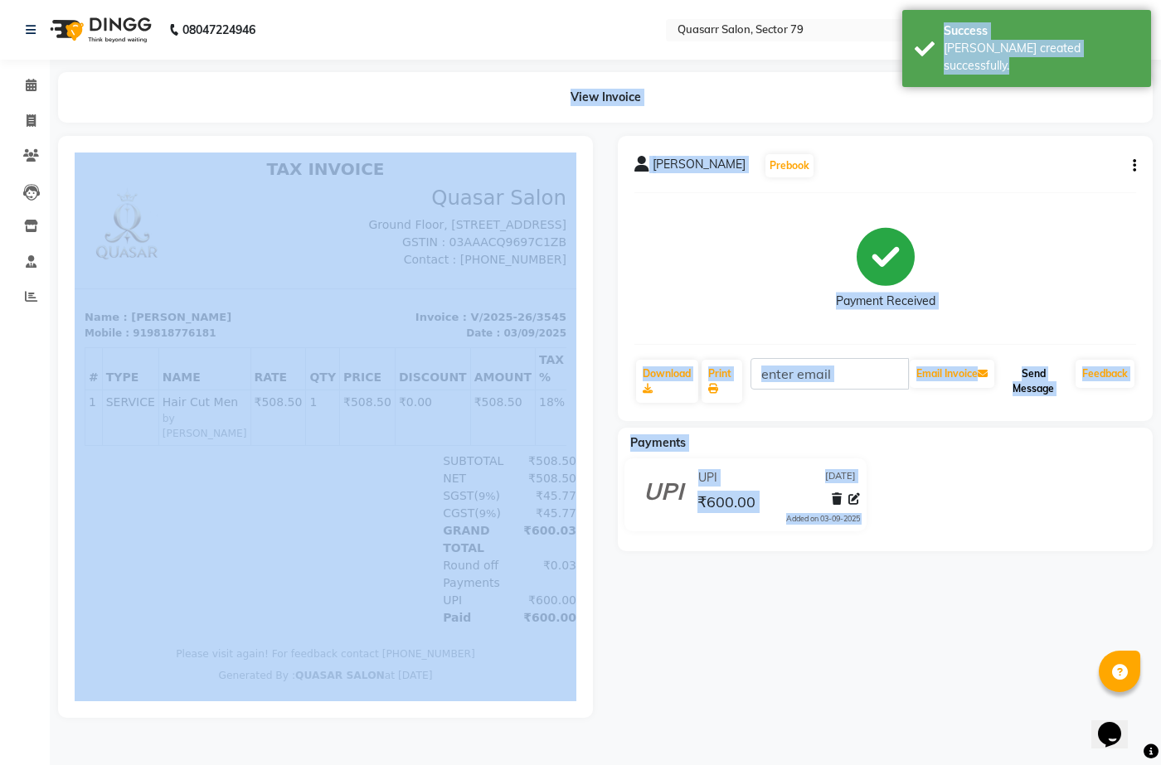
click at [1036, 378] on button "Send Message" at bounding box center [1033, 381] width 71 height 43
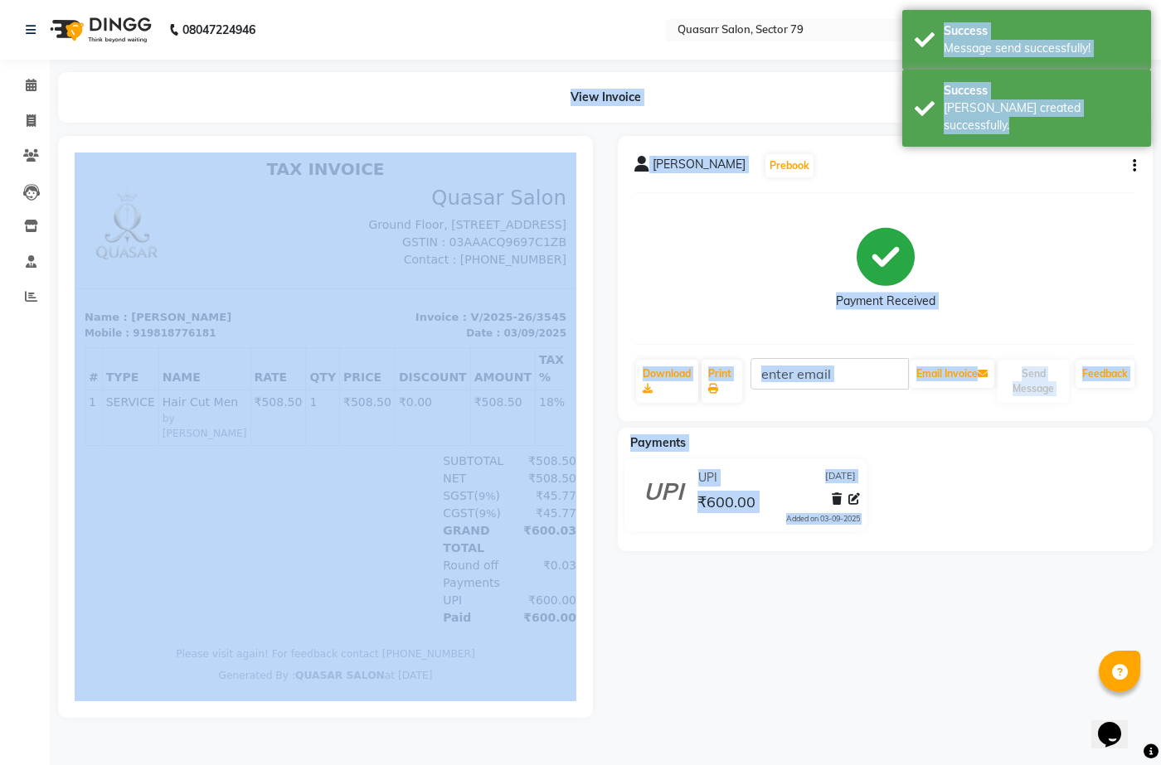
click at [1012, 678] on div "[PERSON_NAME] Prebook Payment Received Download Print Email Invoice Send Messag…" at bounding box center [885, 427] width 560 height 582
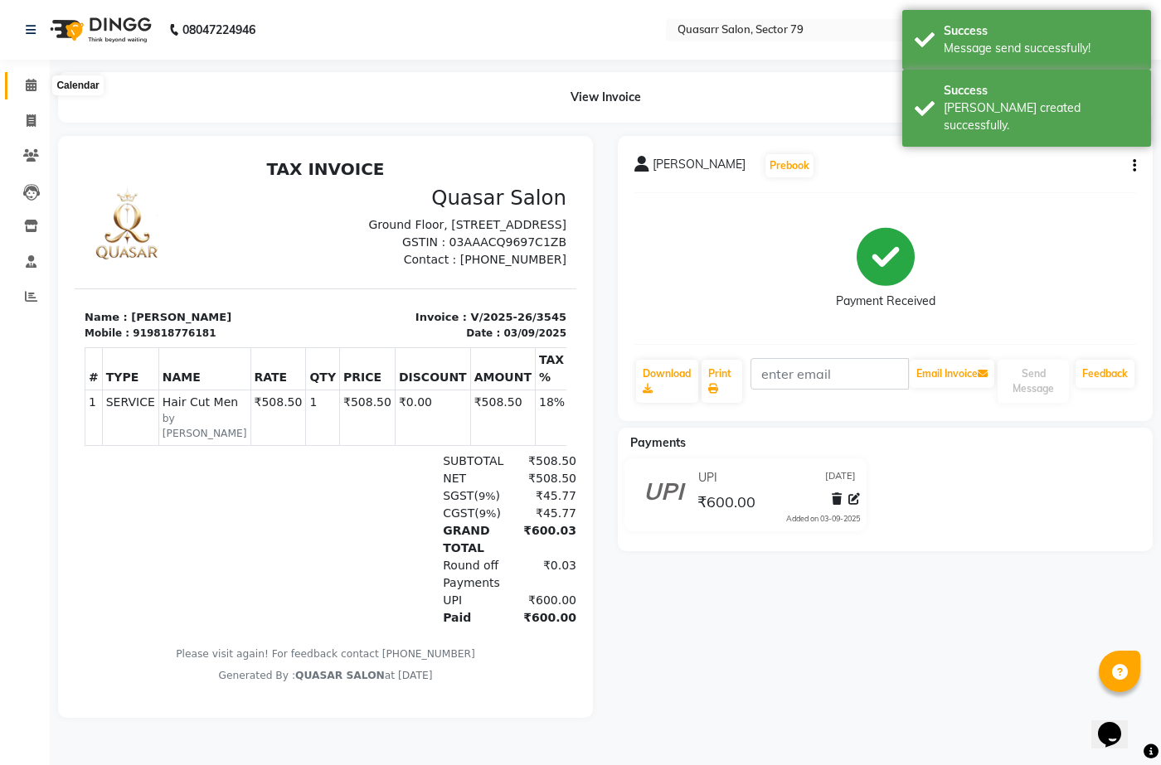
click at [35, 84] on icon at bounding box center [31, 85] width 11 height 12
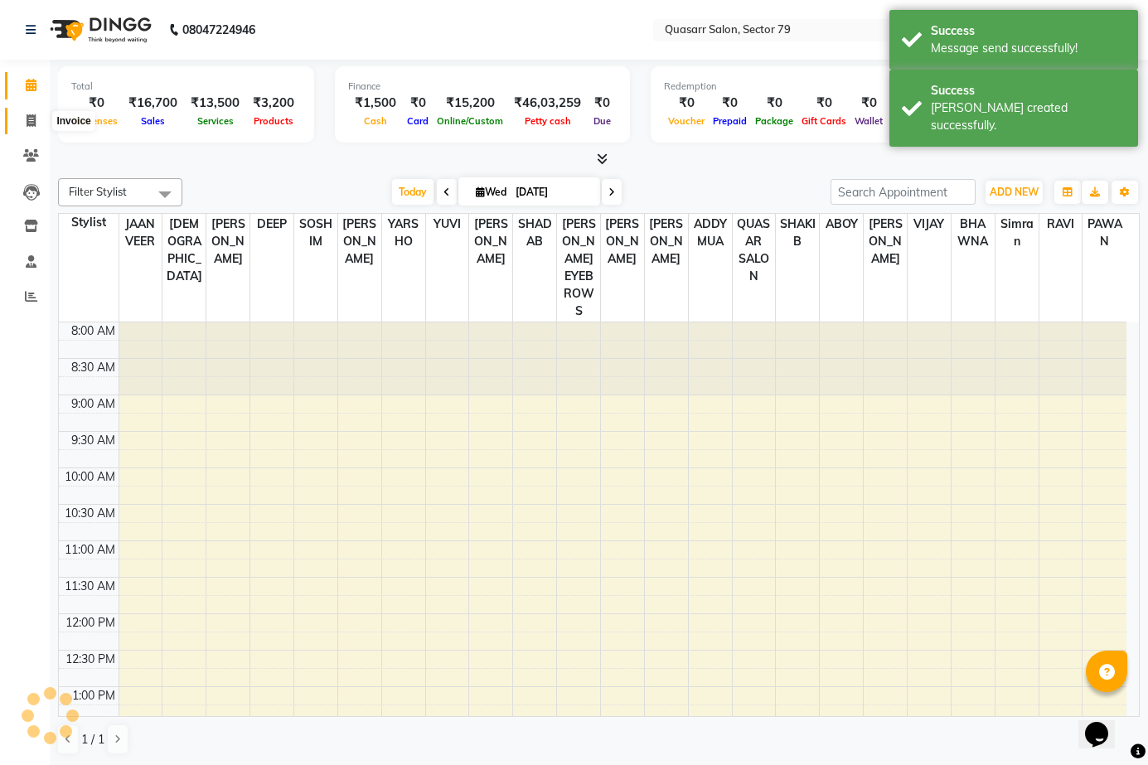
scroll to position [512, 0]
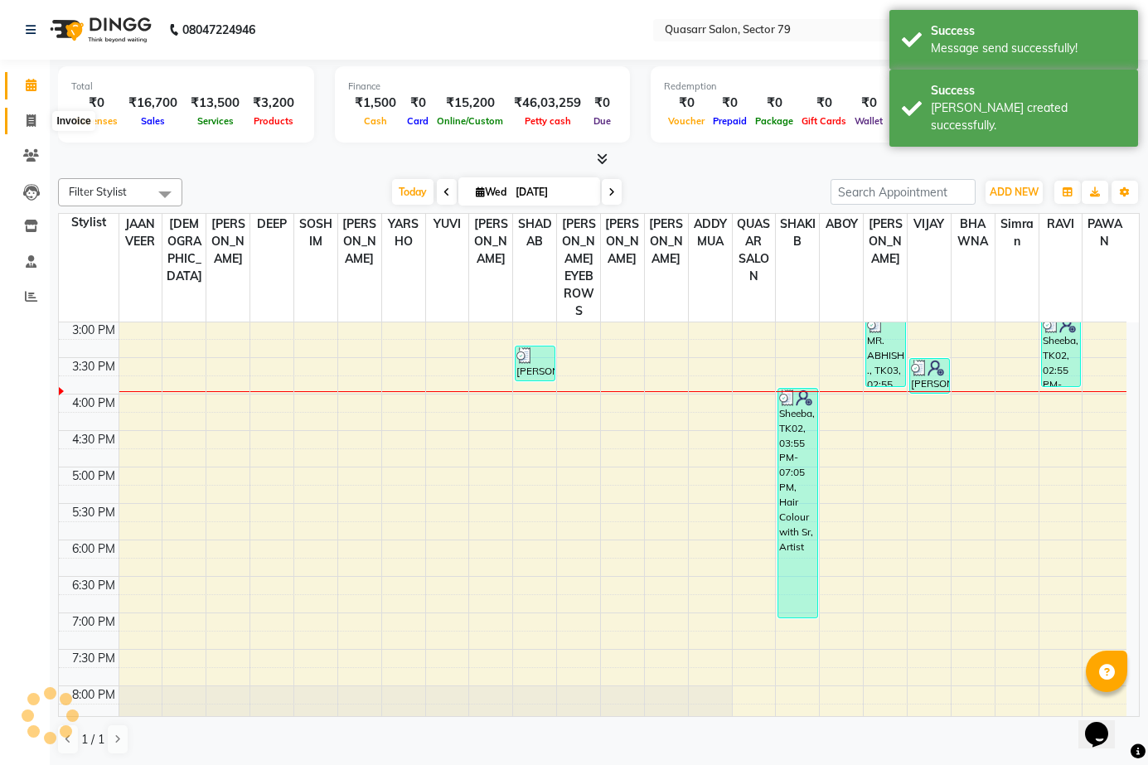
click at [29, 118] on icon at bounding box center [31, 120] width 9 height 12
select select "service"
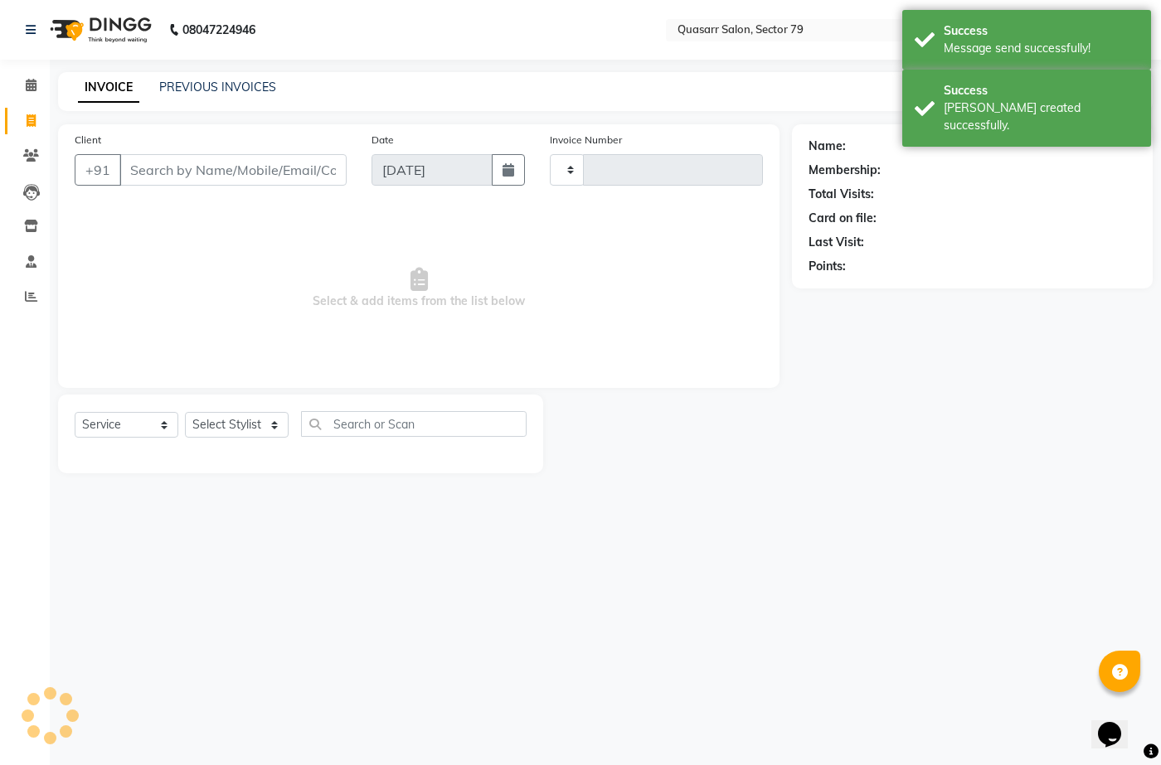
type input "3546"
select select "7231"
click at [219, 83] on link "PREVIOUS INVOICES" at bounding box center [217, 87] width 117 height 15
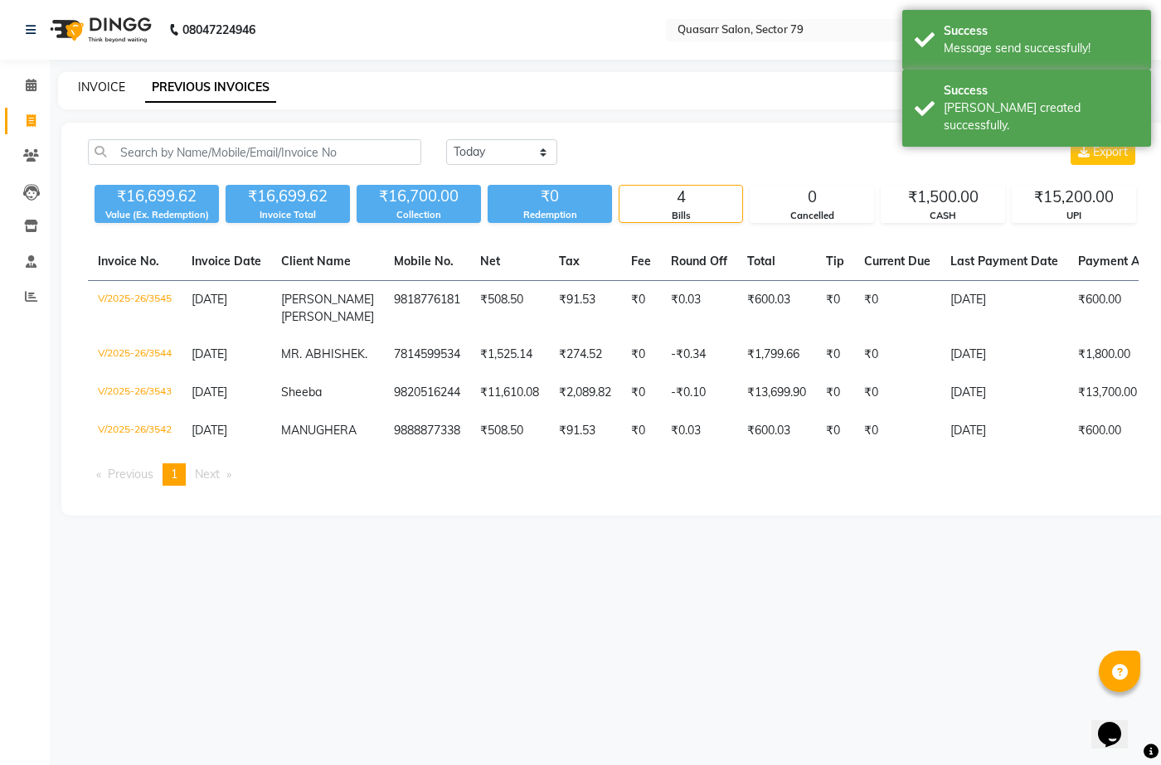
click at [115, 85] on link "INVOICE" at bounding box center [101, 87] width 47 height 15
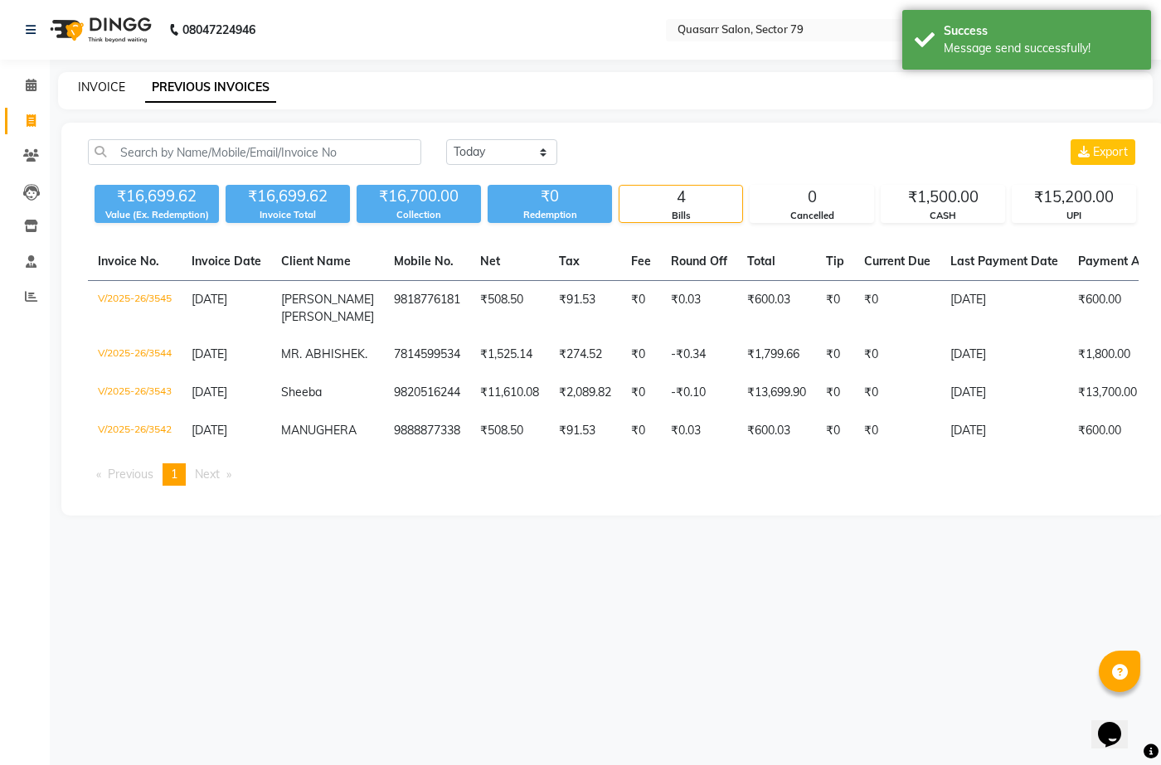
select select "service"
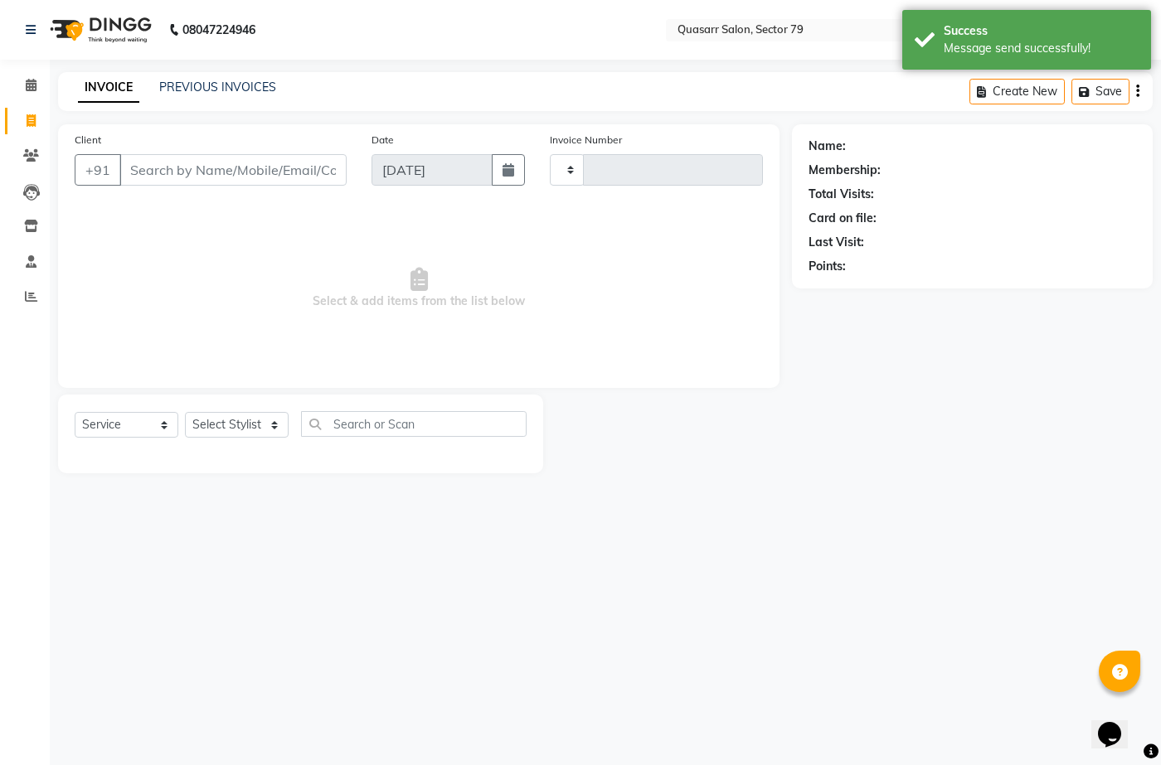
type input "3546"
select select "7231"
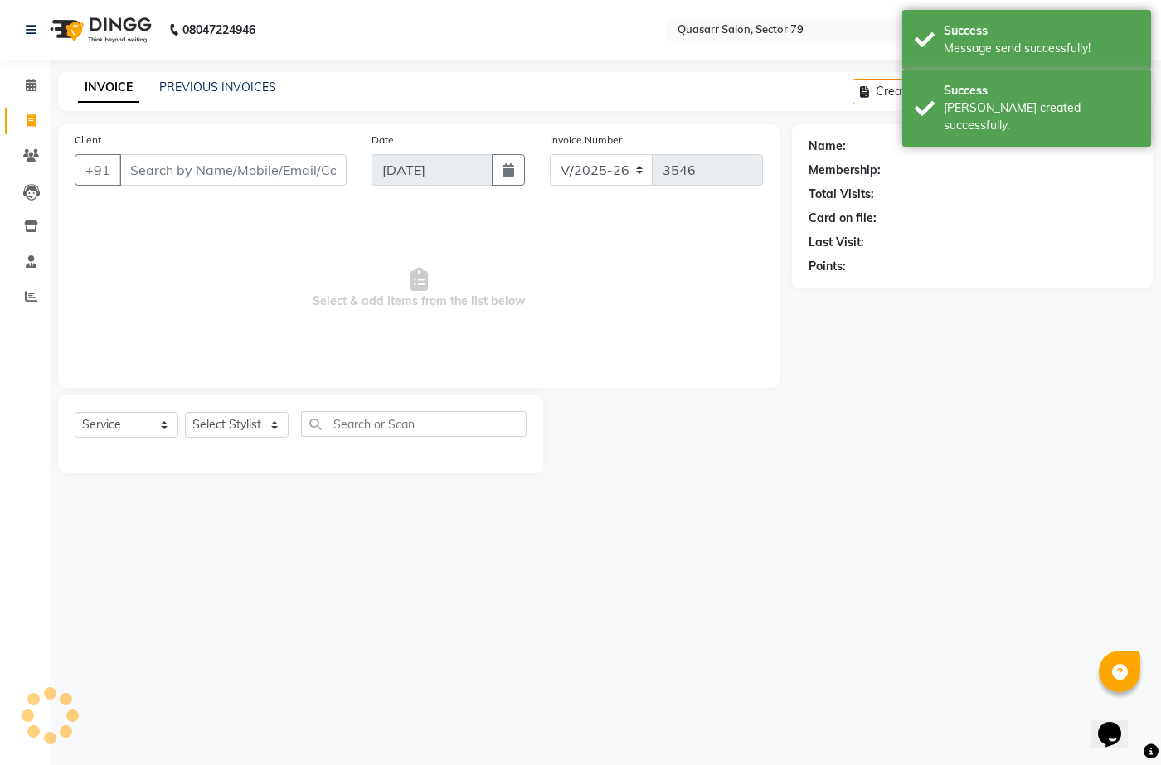
click at [163, 175] on input "Client" at bounding box center [232, 170] width 227 height 32
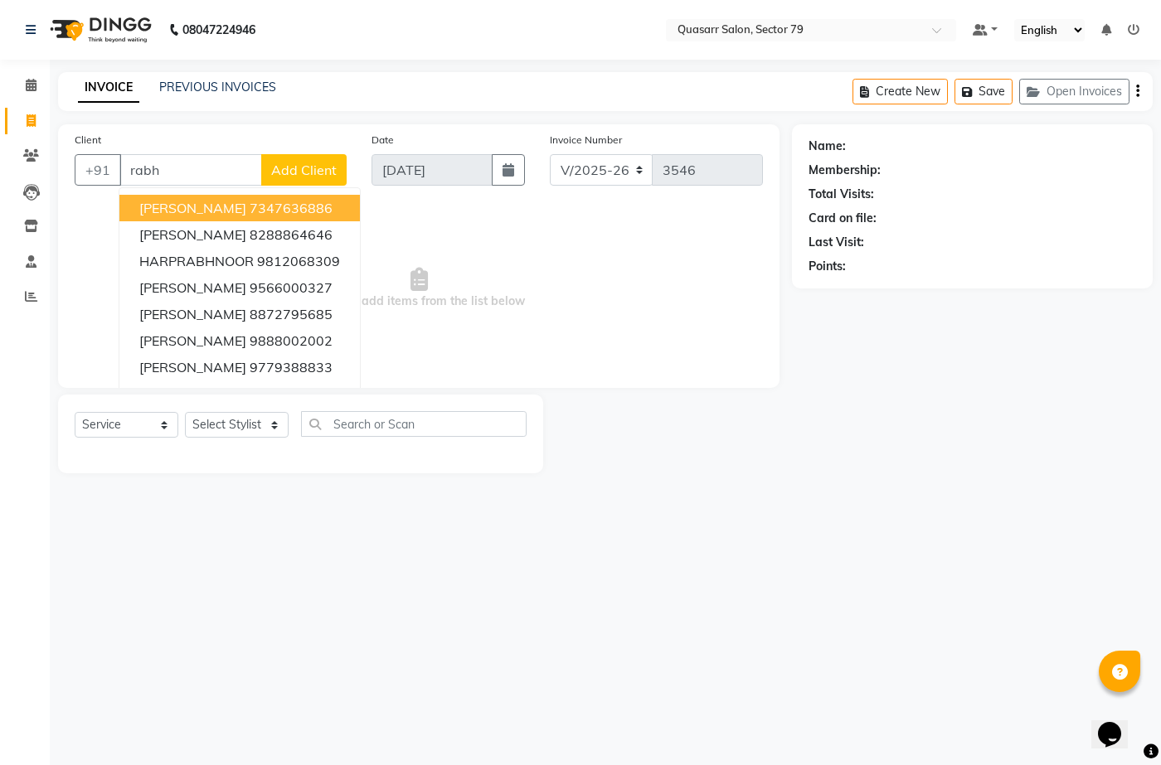
click at [205, 172] on input "rabh" at bounding box center [190, 170] width 143 height 32
type input "r"
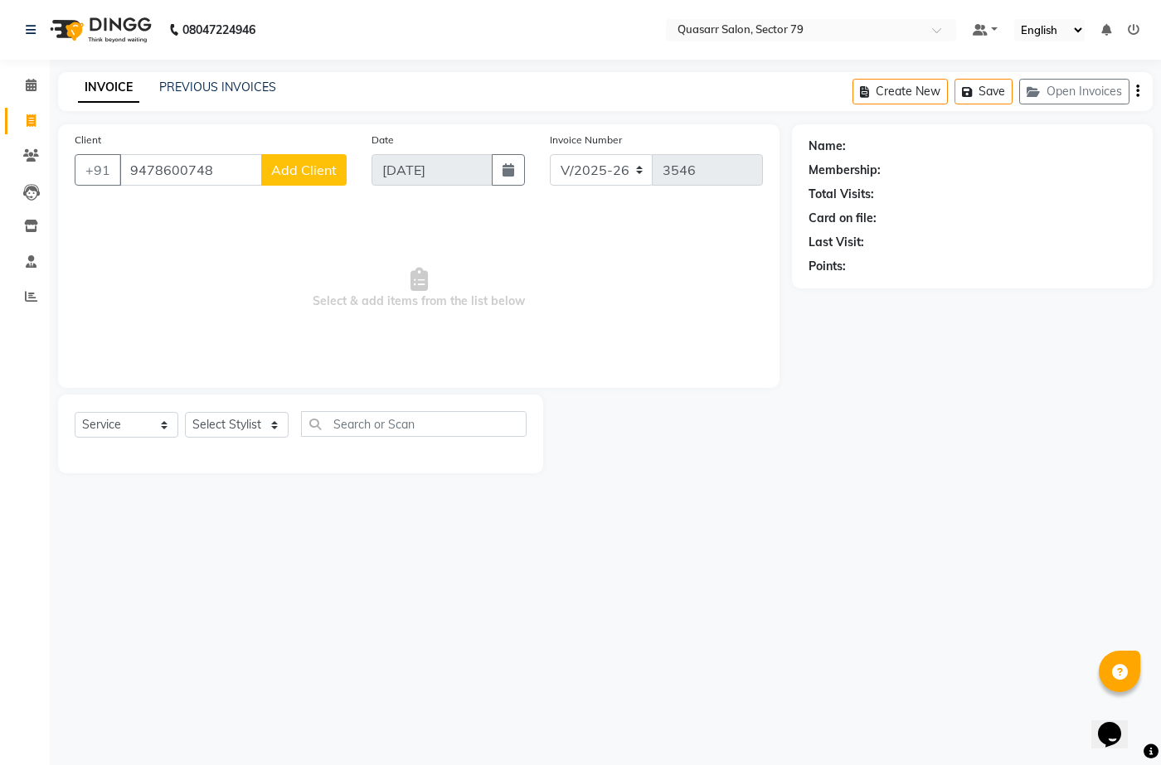
type input "9478600748"
click at [302, 172] on span "Add Client" at bounding box center [304, 170] width 66 height 17
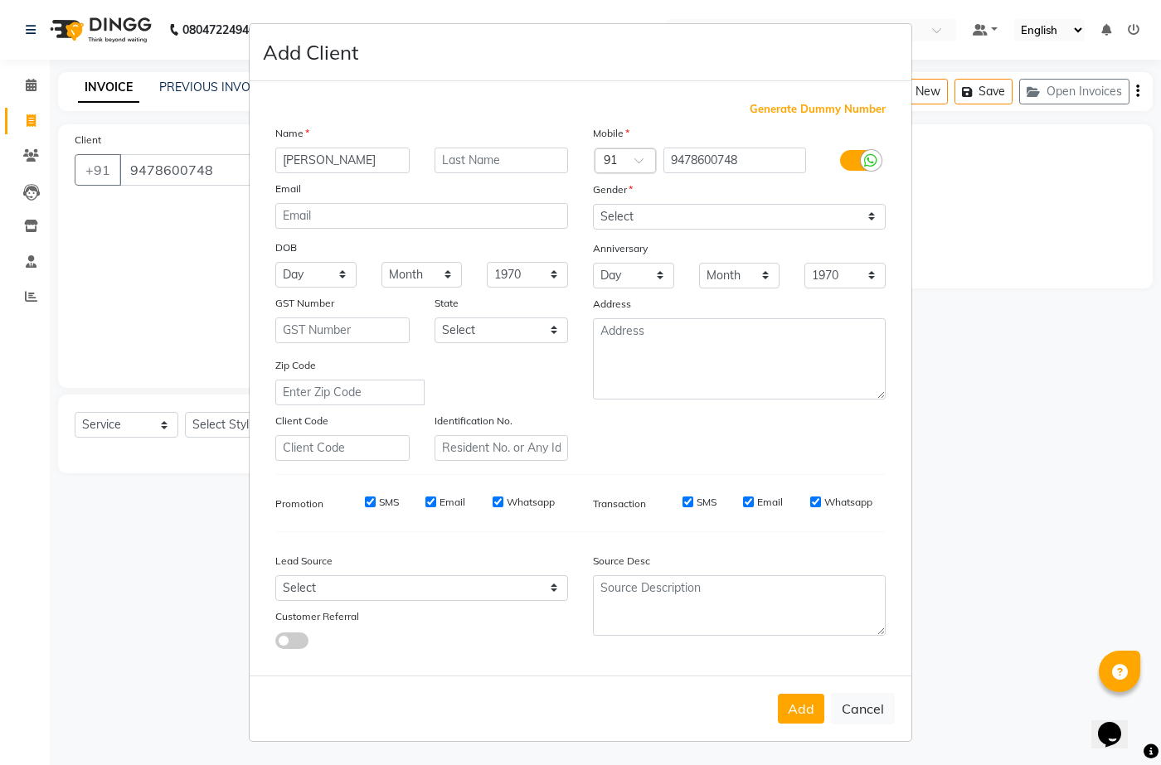
type input "[PERSON_NAME]"
click at [485, 156] on input "text" at bounding box center [502, 161] width 134 height 26
type input "Kaur"
click at [689, 210] on select "Select [DEMOGRAPHIC_DATA] [DEMOGRAPHIC_DATA] Other Prefer Not To Say" at bounding box center [739, 217] width 293 height 26
select select "[DEMOGRAPHIC_DATA]"
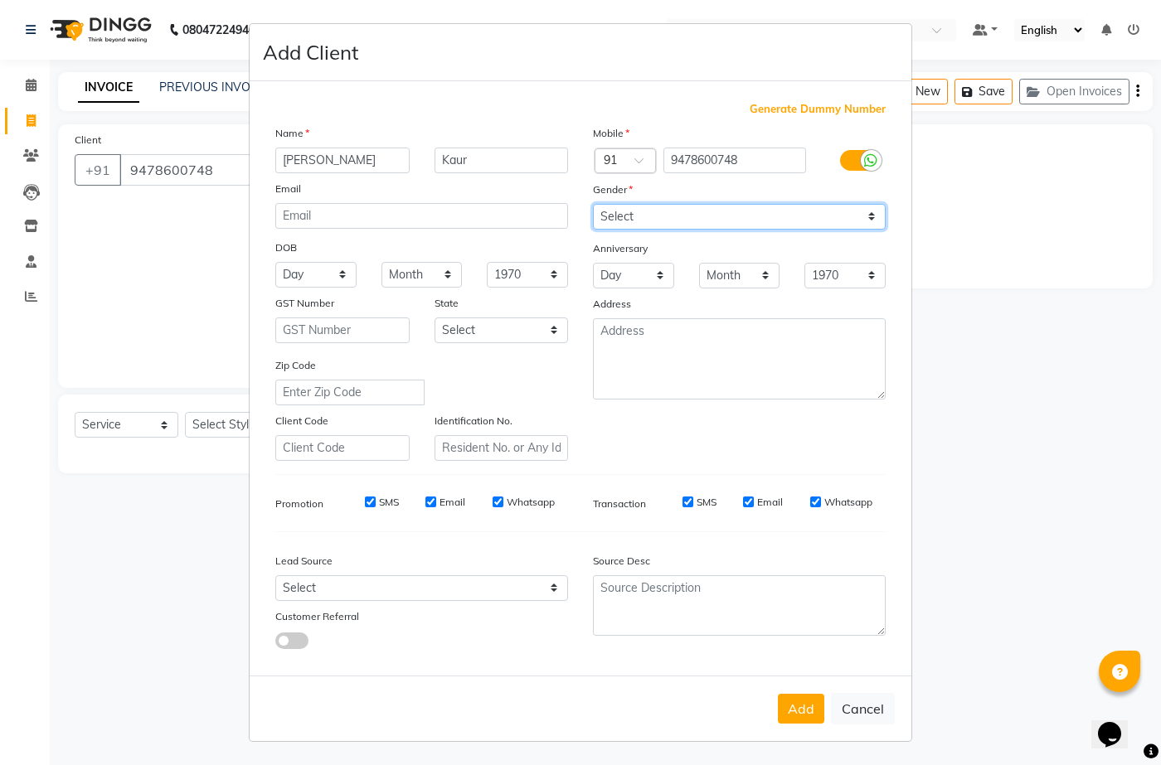
click at [593, 204] on select "Select [DEMOGRAPHIC_DATA] [DEMOGRAPHIC_DATA] Other Prefer Not To Say" at bounding box center [739, 217] width 293 height 26
click at [815, 698] on button "Add" at bounding box center [801, 709] width 46 height 30
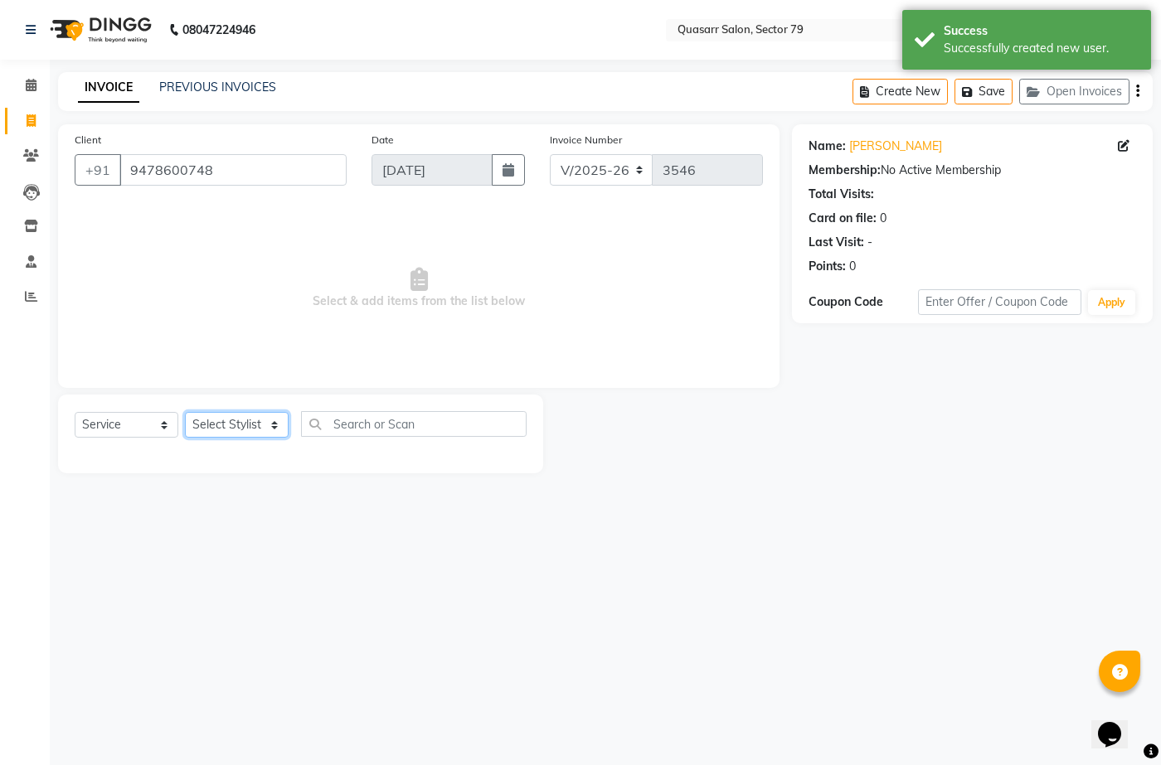
click at [255, 423] on select "Select Stylist ABOY ADDY MUA Aruna [PERSON_NAME] DEEP [PERSON_NAME] [PERSON_NAM…" at bounding box center [237, 425] width 104 height 26
click at [185, 412] on select "Select Stylist ABOY ADDY MUA Aruna [PERSON_NAME] DEEP [PERSON_NAME] [PERSON_NAM…" at bounding box center [237, 425] width 104 height 26
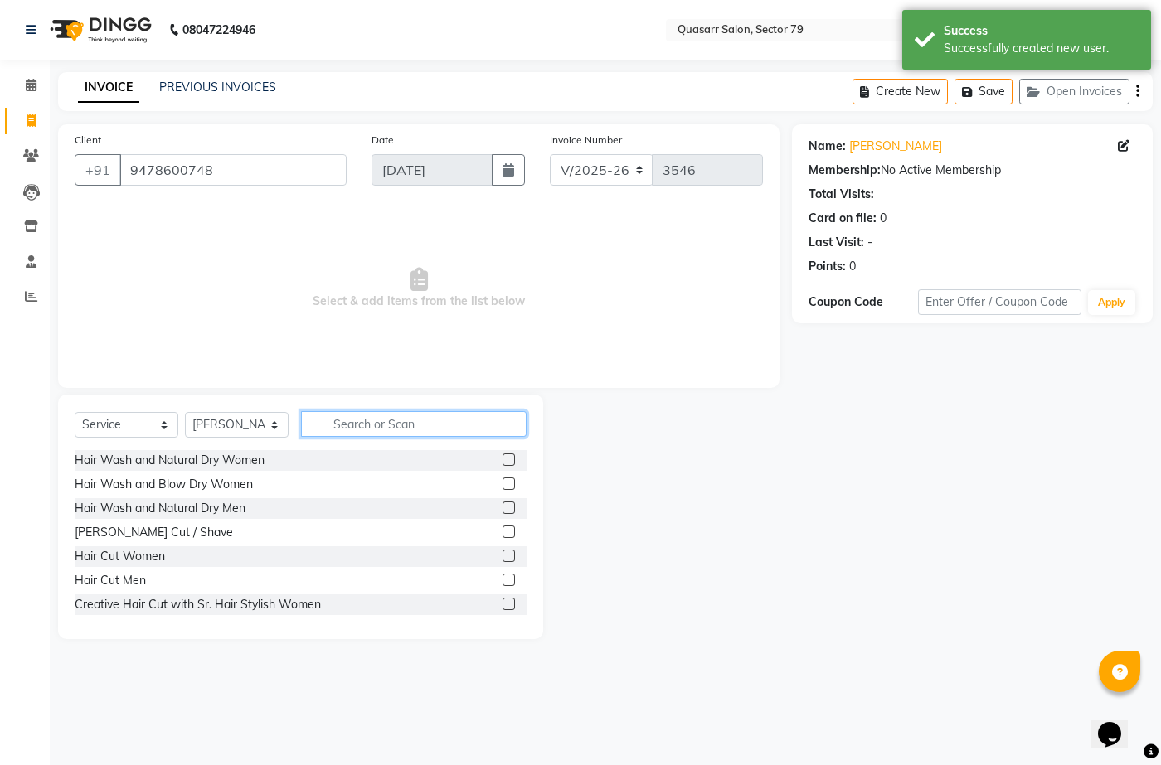
click at [345, 430] on input "text" at bounding box center [414, 424] width 226 height 26
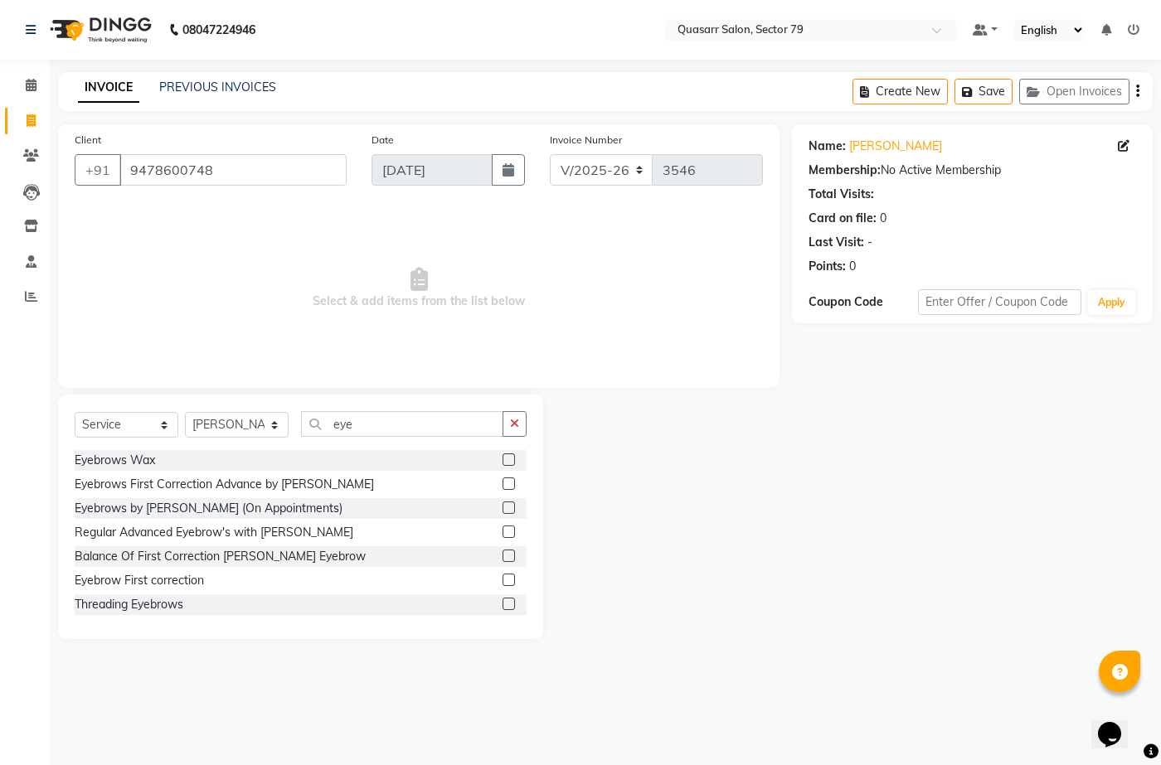
click at [503, 511] on label at bounding box center [509, 508] width 12 height 12
click at [503, 511] on input "checkbox" at bounding box center [508, 508] width 11 height 11
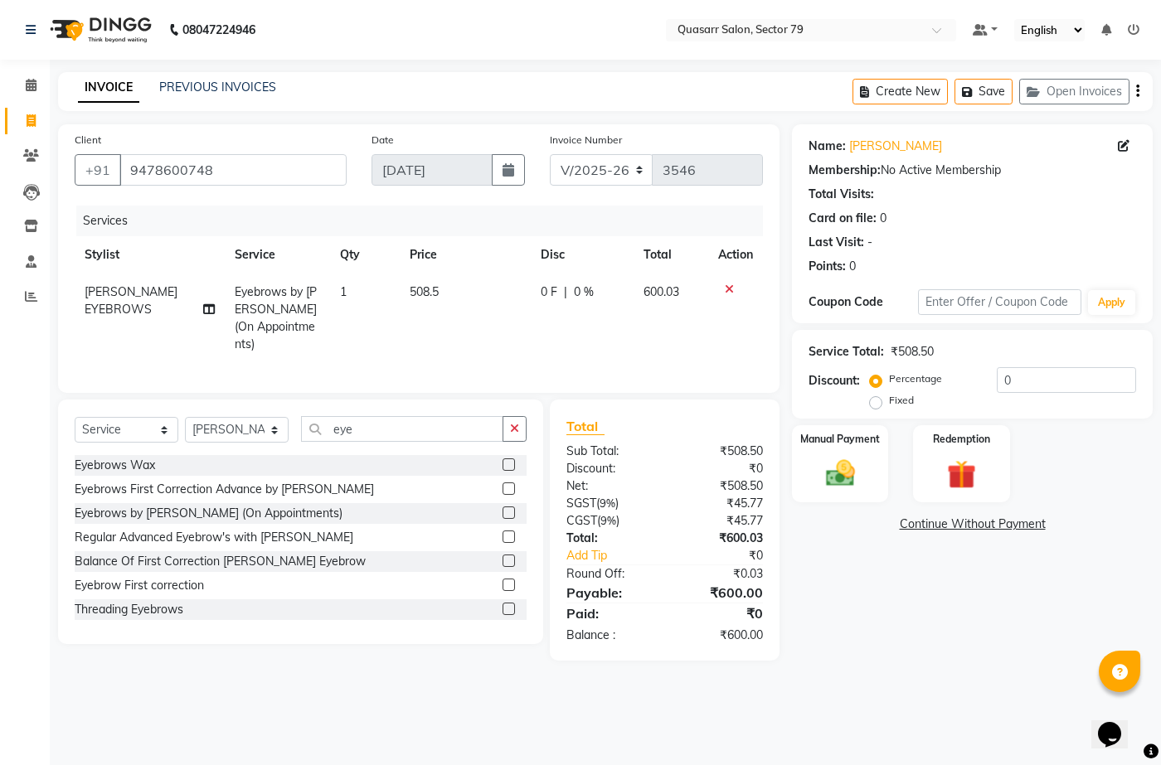
click at [503, 532] on label at bounding box center [509, 537] width 12 height 12
click at [503, 532] on input "checkbox" at bounding box center [508, 537] width 11 height 11
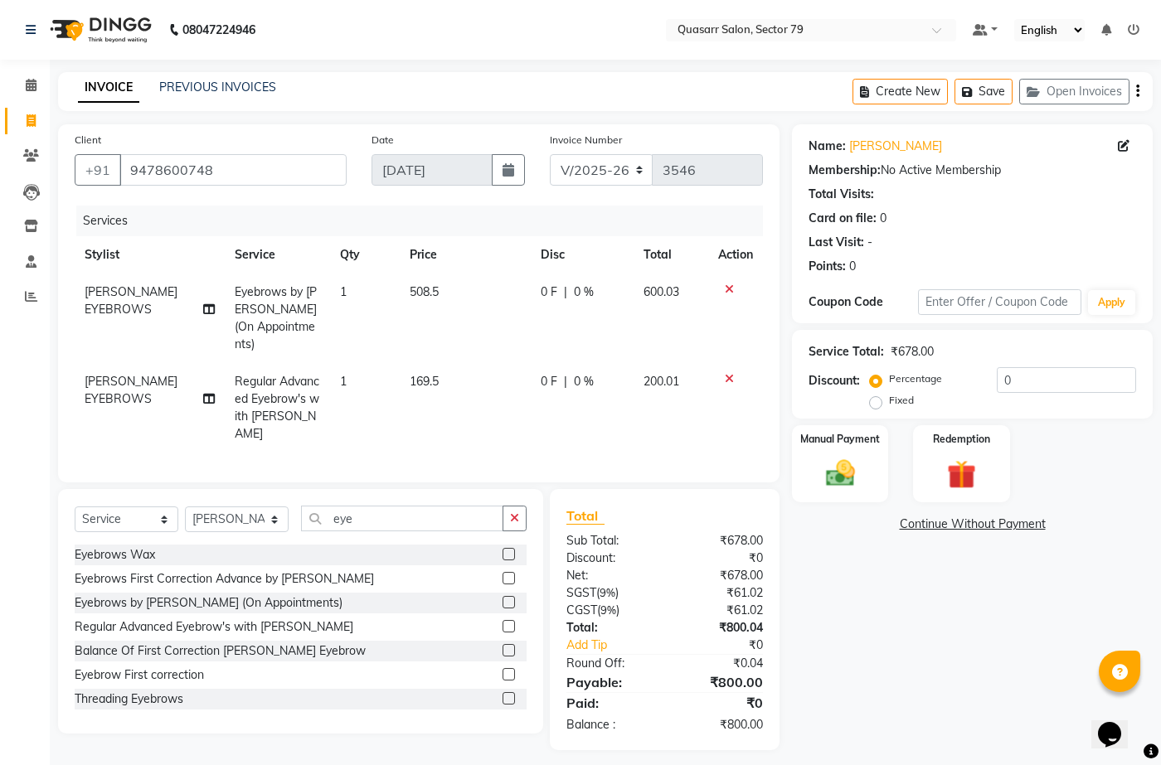
click at [729, 289] on icon at bounding box center [729, 290] width 9 height 12
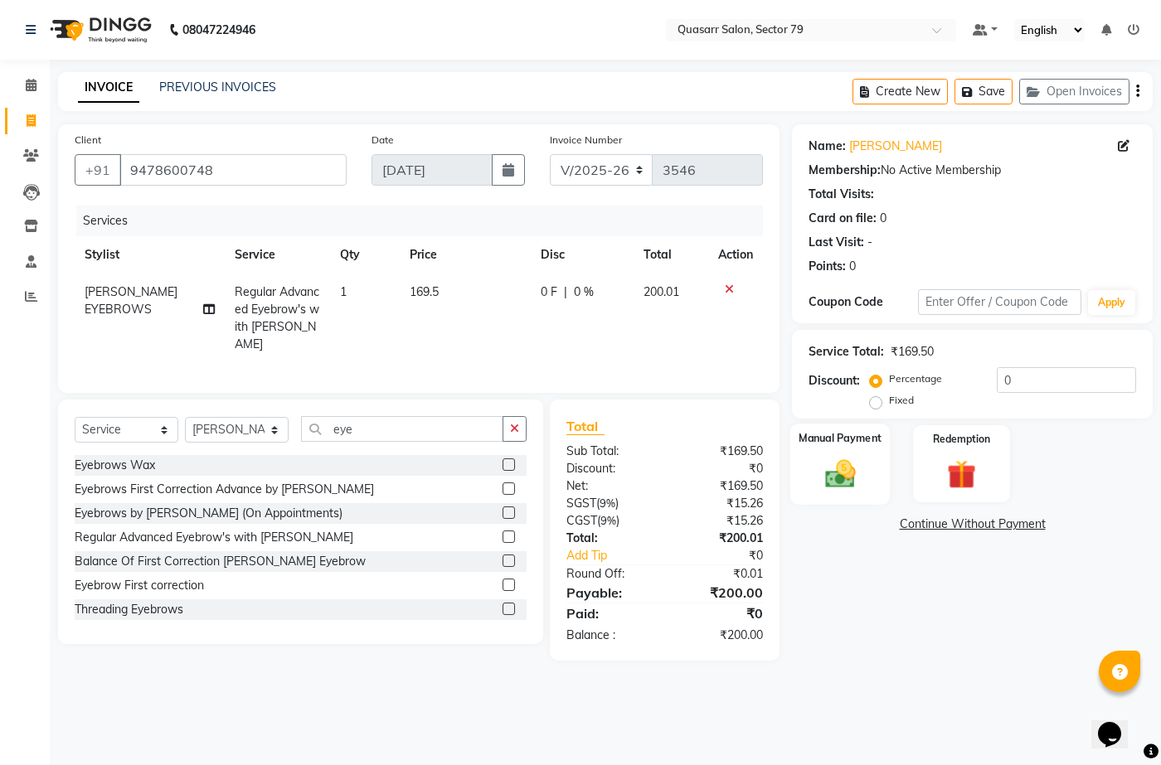
click at [838, 466] on img at bounding box center [839, 473] width 49 height 35
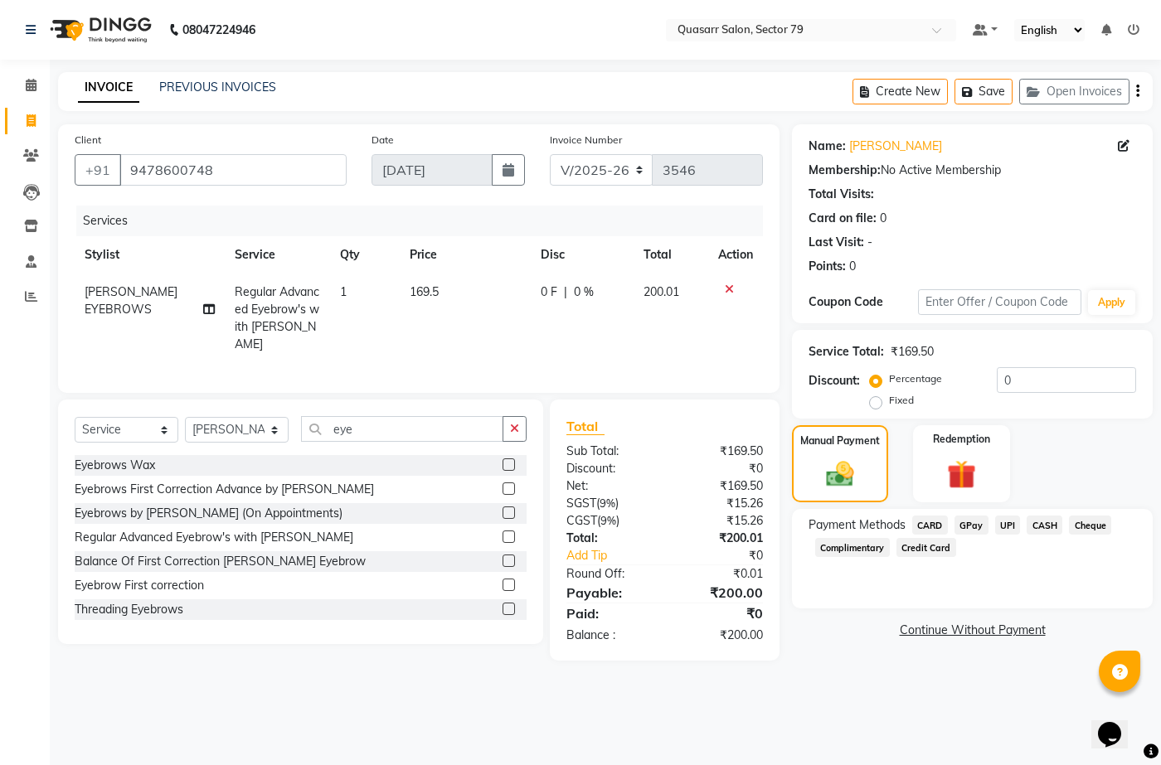
click at [1009, 518] on span "UPI" at bounding box center [1008, 525] width 26 height 19
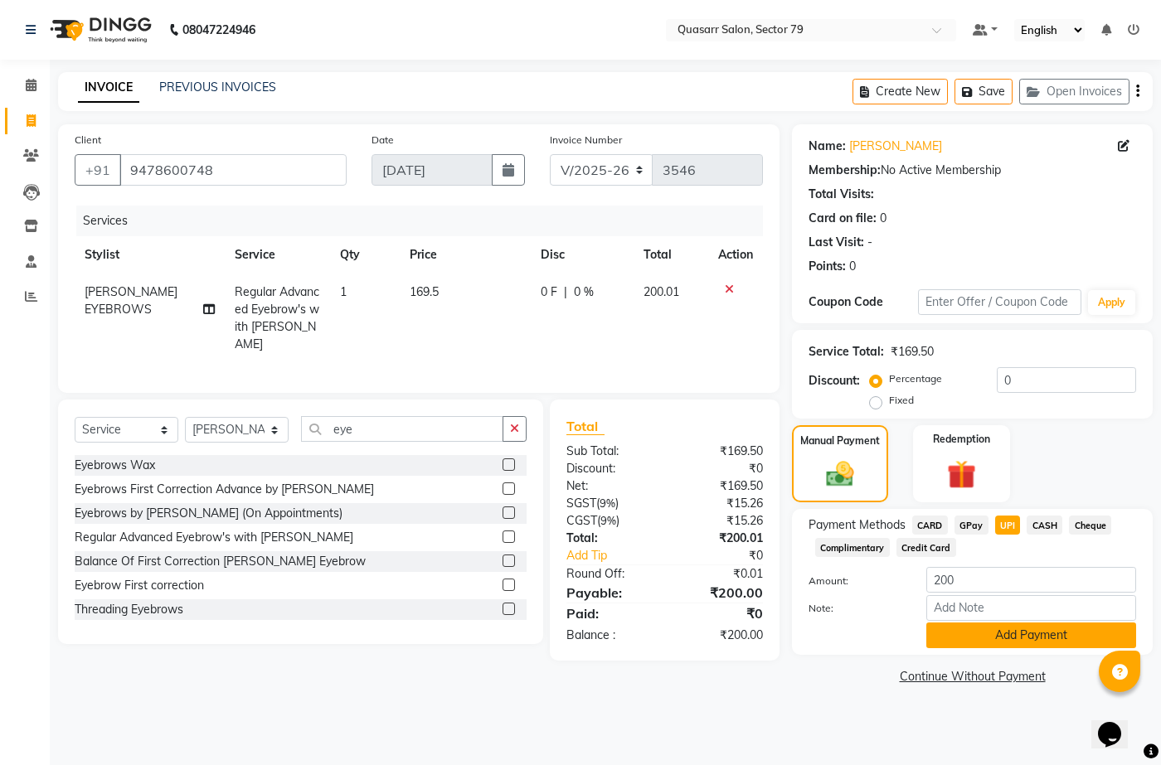
click at [1037, 637] on button "Add Payment" at bounding box center [1031, 636] width 210 height 26
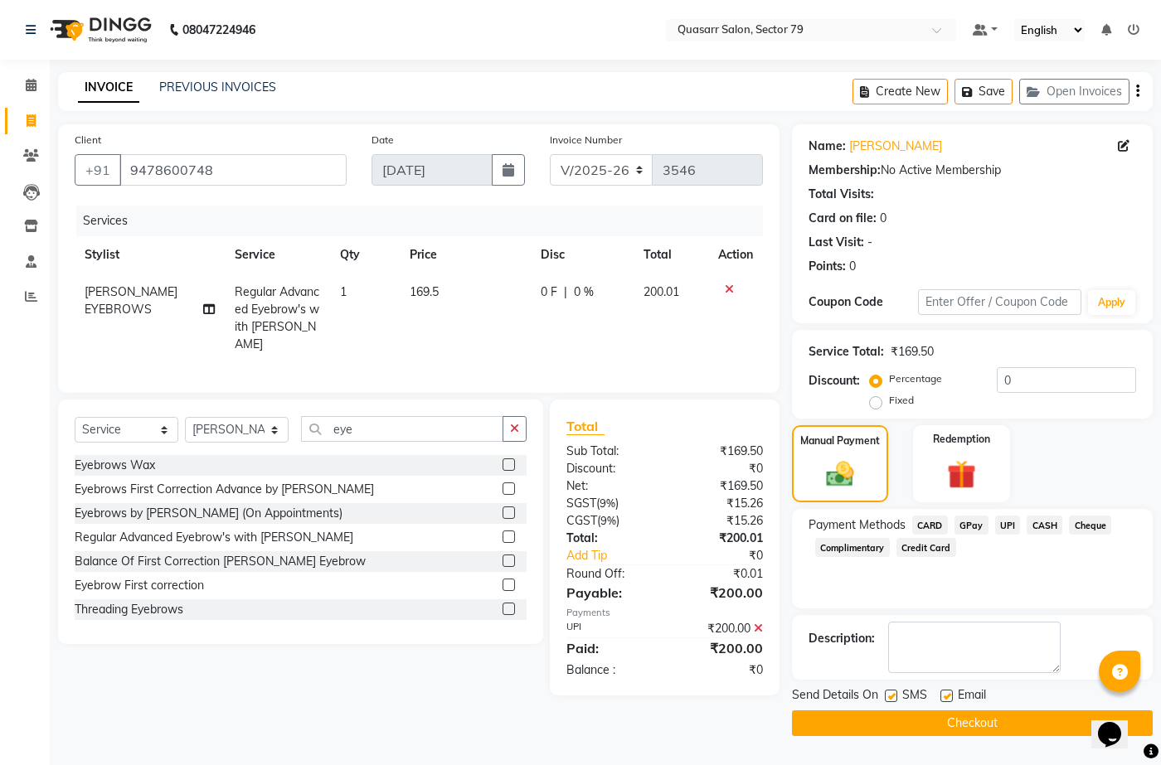
click at [948, 693] on label at bounding box center [946, 696] width 12 height 12
click at [948, 693] on input "checkbox" at bounding box center [945, 697] width 11 height 11
click at [890, 697] on label at bounding box center [891, 696] width 12 height 12
click at [890, 697] on input "checkbox" at bounding box center [890, 697] width 11 height 11
click at [892, 722] on button "Checkout" at bounding box center [972, 724] width 361 height 26
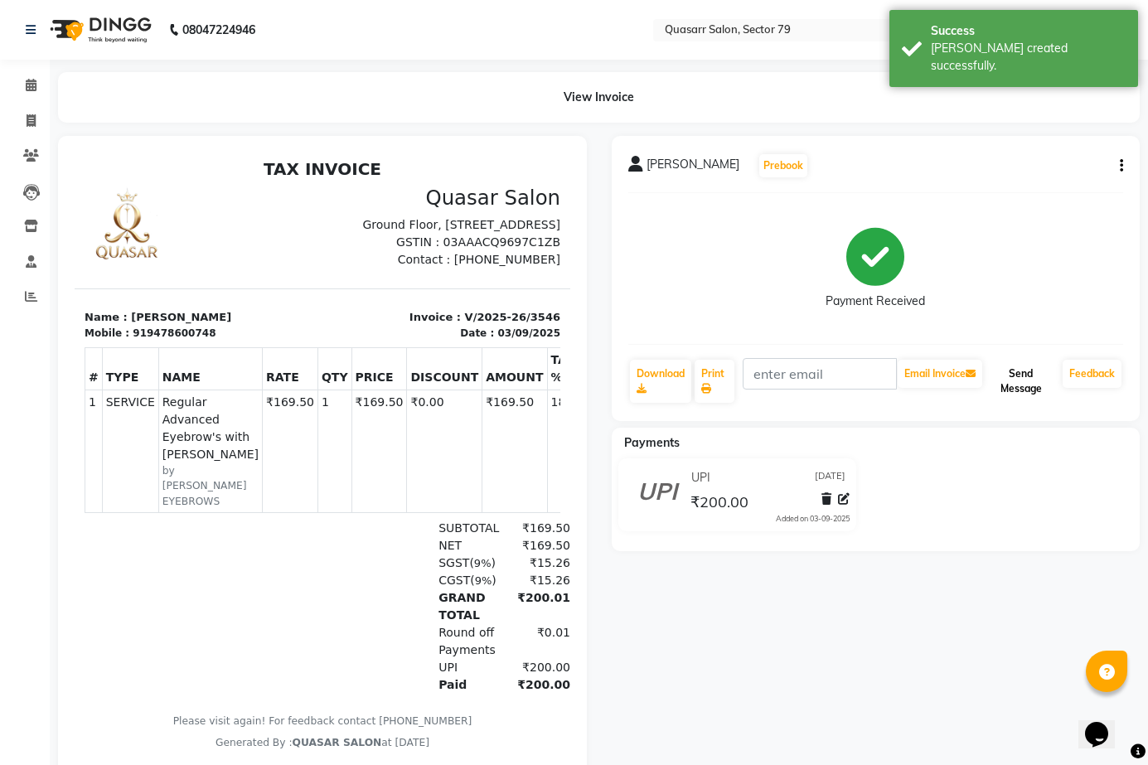
click at [1033, 388] on button "Send Message" at bounding box center [1021, 381] width 70 height 43
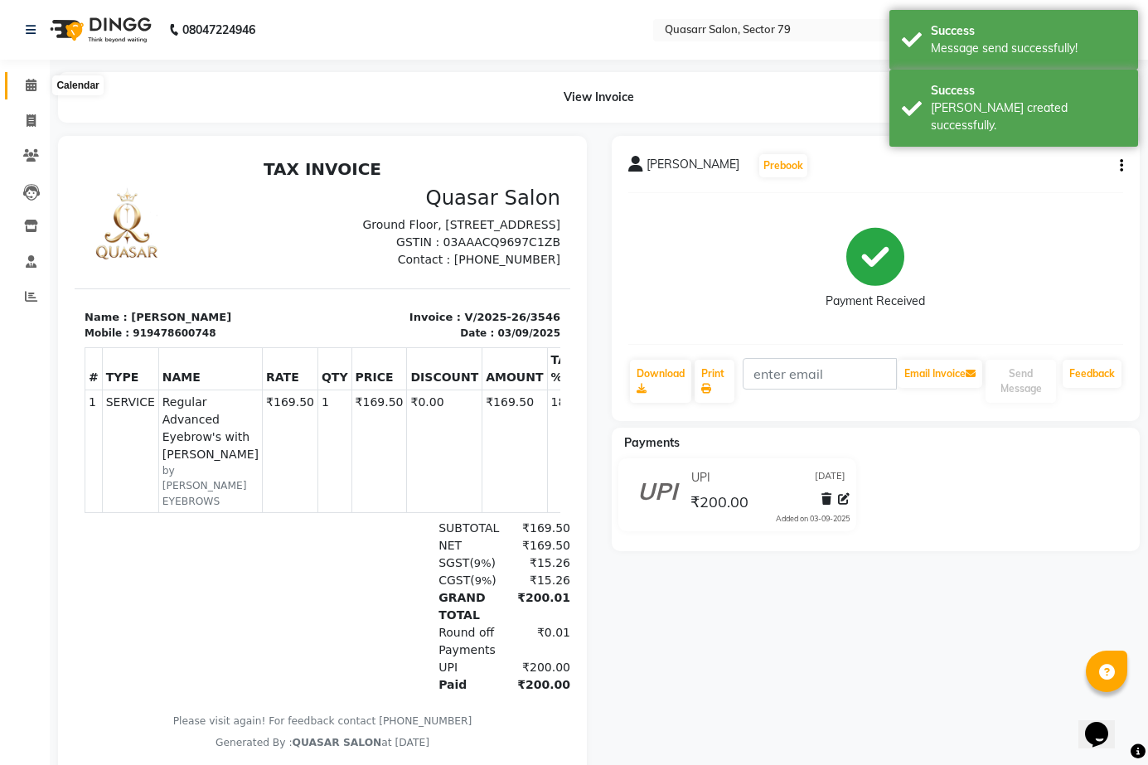
click at [40, 82] on span at bounding box center [31, 85] width 29 height 19
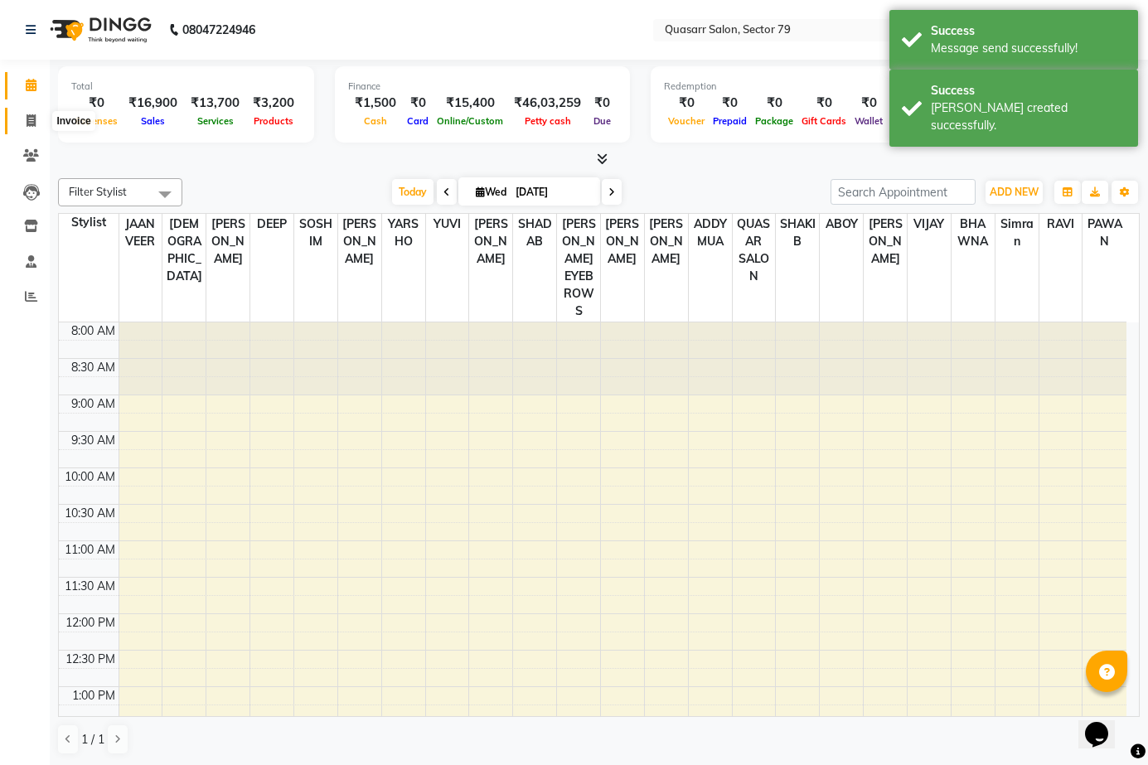
click at [37, 120] on span at bounding box center [31, 121] width 29 height 19
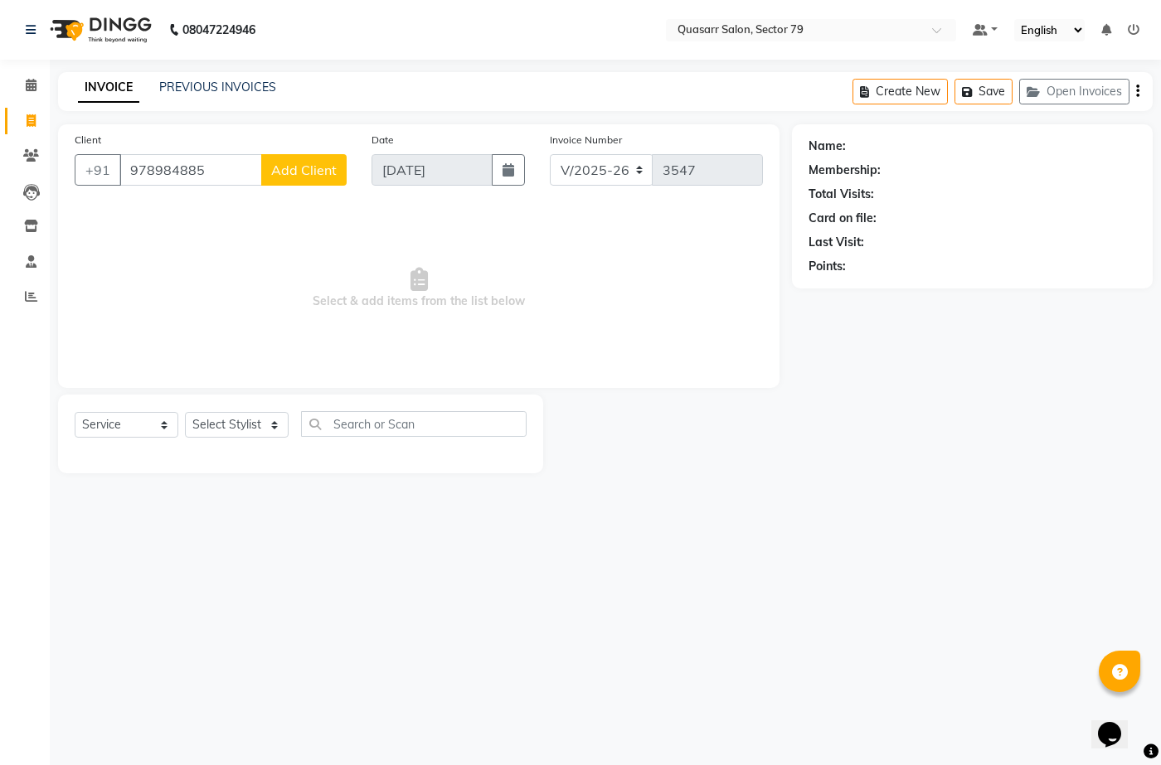
click at [136, 168] on input "978984885" at bounding box center [190, 170] width 143 height 32
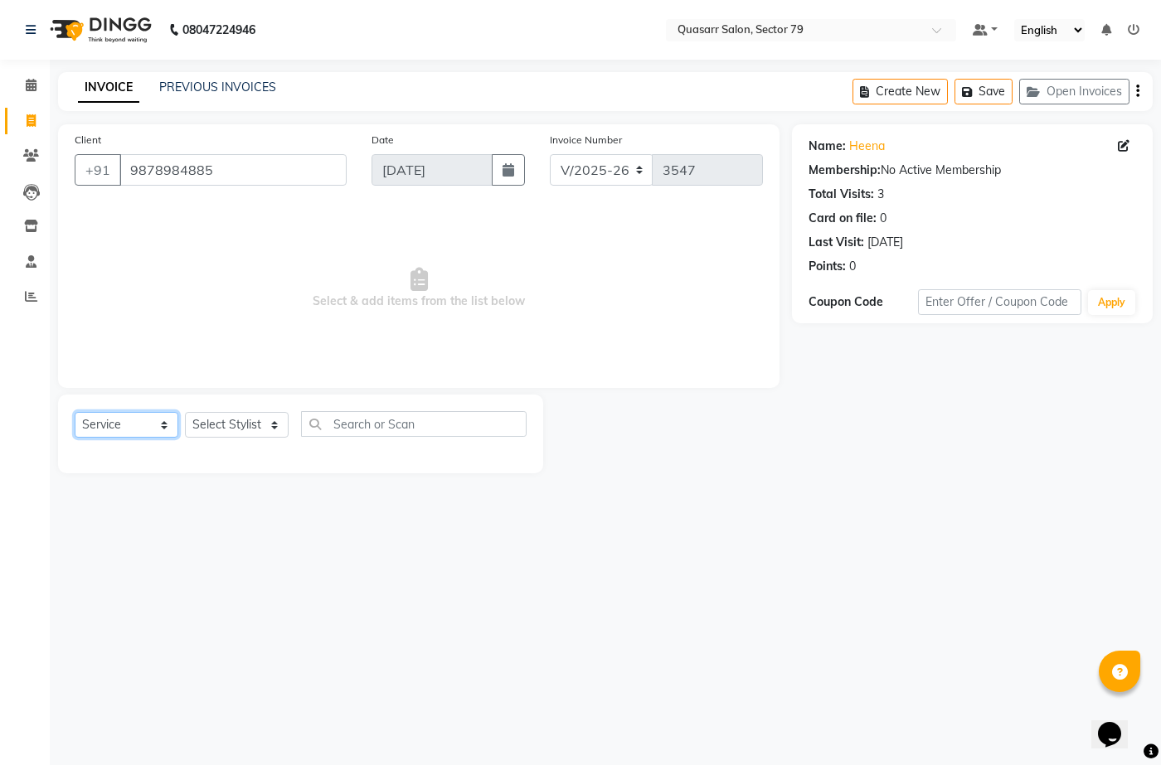
click at [162, 420] on select "Select Service Product Membership Package Voucher Prepaid Gift Card" at bounding box center [127, 425] width 104 height 26
click at [75, 412] on select "Select Service Product Membership Package Voucher Prepaid Gift Card" at bounding box center [127, 425] width 104 height 26
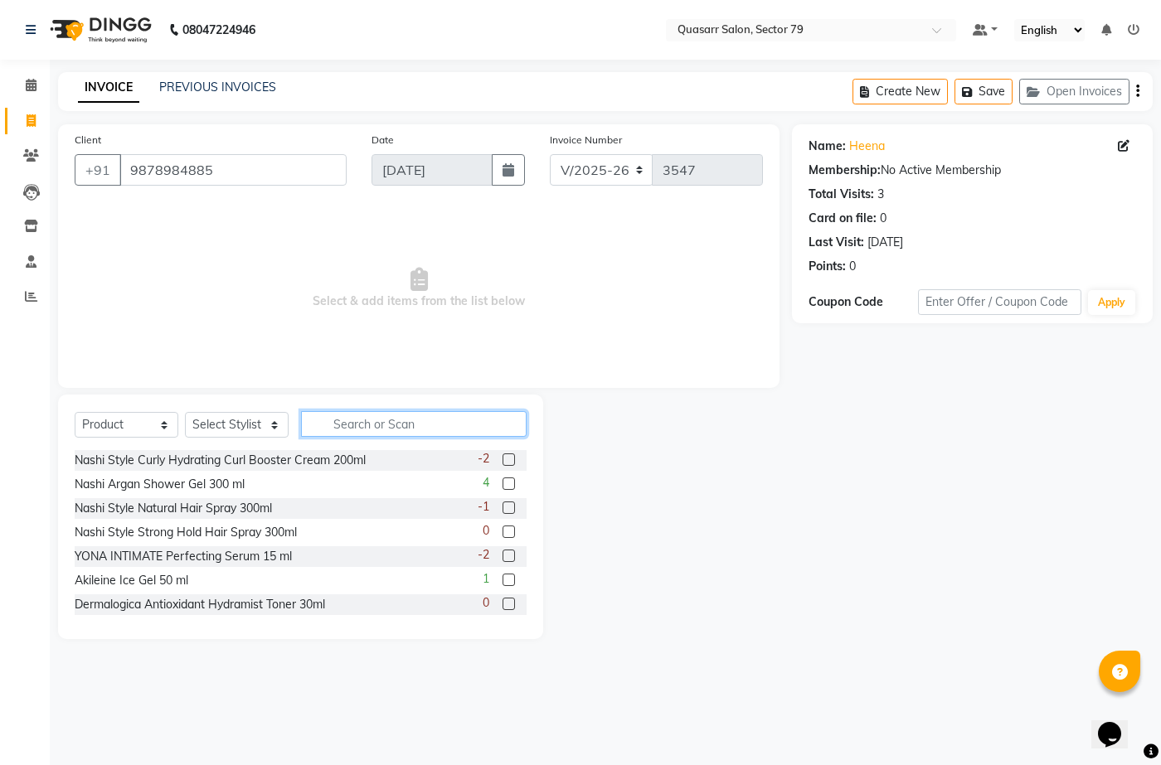
click at [364, 419] on input "text" at bounding box center [414, 424] width 226 height 26
click at [376, 425] on input "text" at bounding box center [414, 424] width 226 height 26
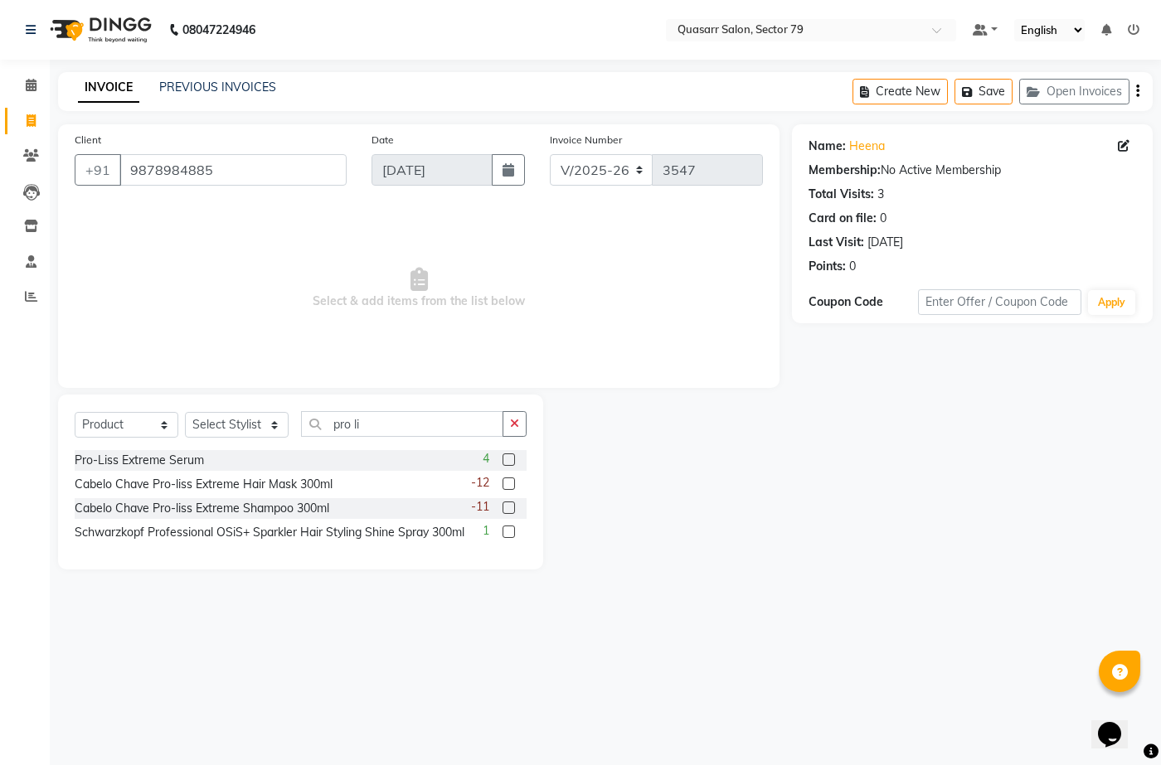
click at [506, 505] on label at bounding box center [509, 508] width 12 height 12
click at [506, 505] on input "checkbox" at bounding box center [508, 508] width 11 height 11
click at [224, 423] on select "Select Stylist ABOY ADDY MUA Aruna [PERSON_NAME] DEEP [PERSON_NAME] [PERSON_NAM…" at bounding box center [237, 425] width 104 height 26
click at [185, 412] on select "Select Stylist ABOY ADDY MUA Aruna [PERSON_NAME] DEEP [PERSON_NAME] [PERSON_NAM…" at bounding box center [237, 425] width 104 height 26
click at [505, 509] on label at bounding box center [509, 508] width 12 height 12
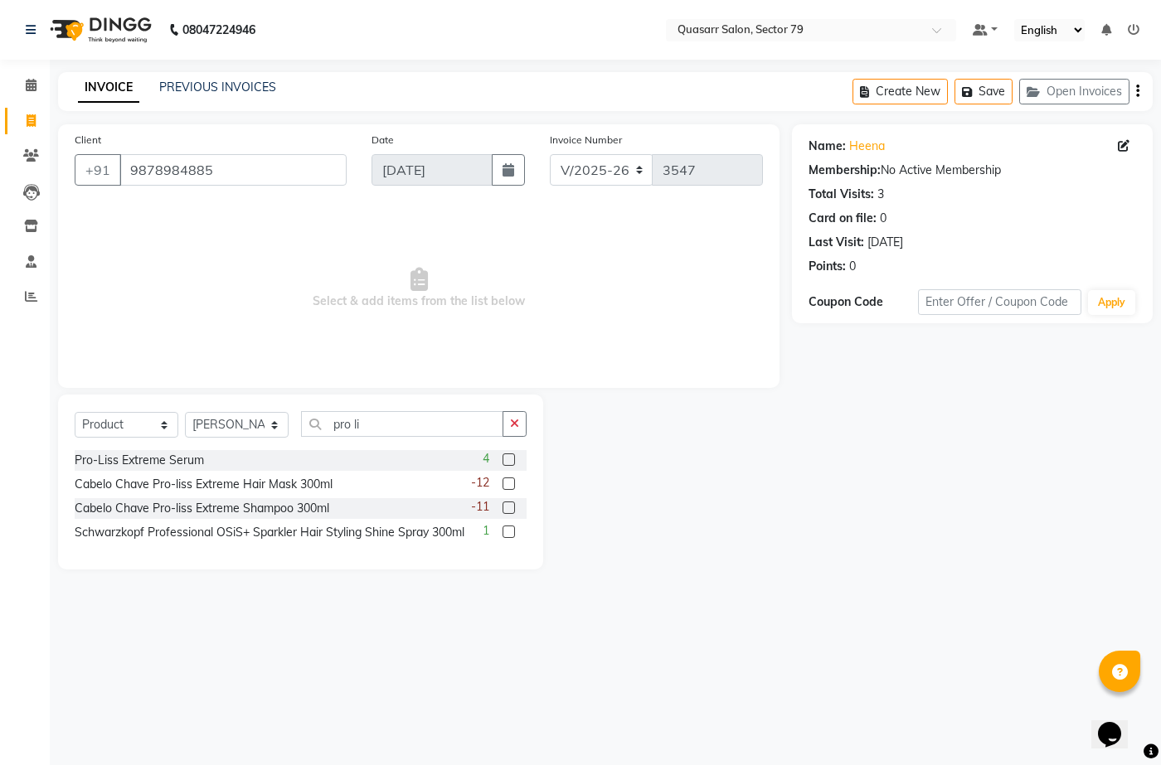
click at [505, 509] on input "checkbox" at bounding box center [508, 508] width 11 height 11
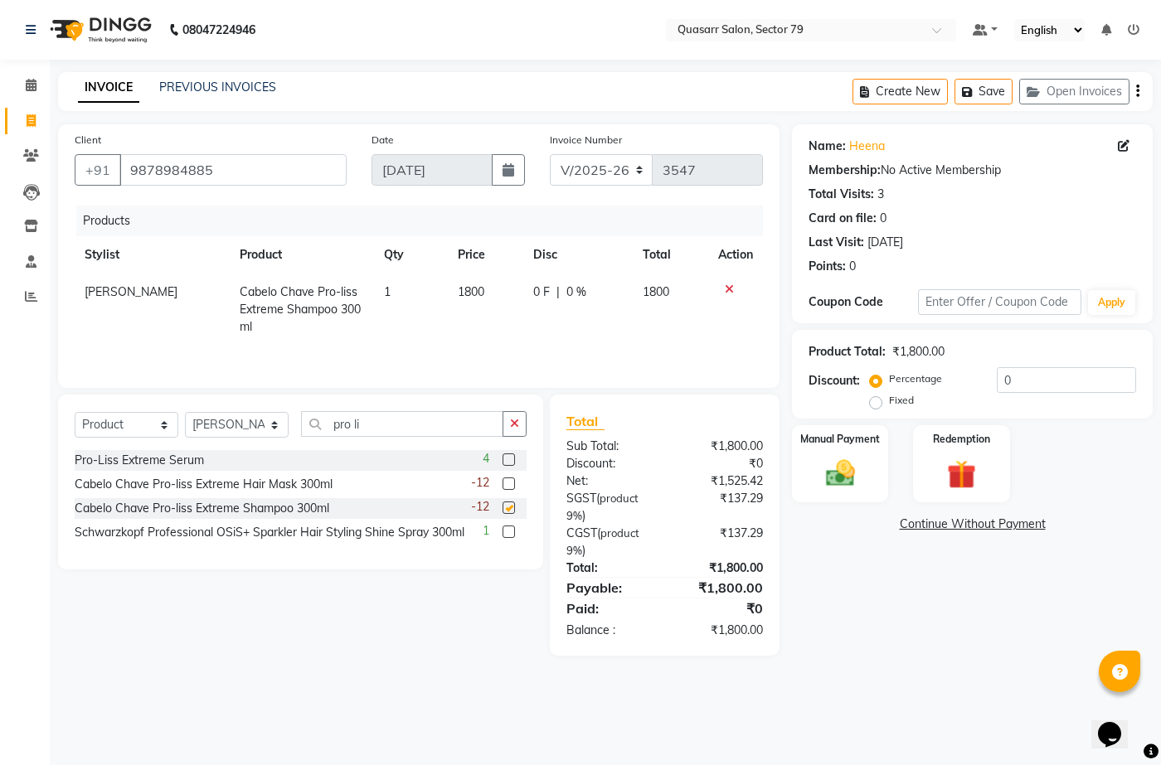
click at [507, 483] on label at bounding box center [509, 484] width 12 height 12
click at [507, 483] on input "checkbox" at bounding box center [508, 484] width 11 height 11
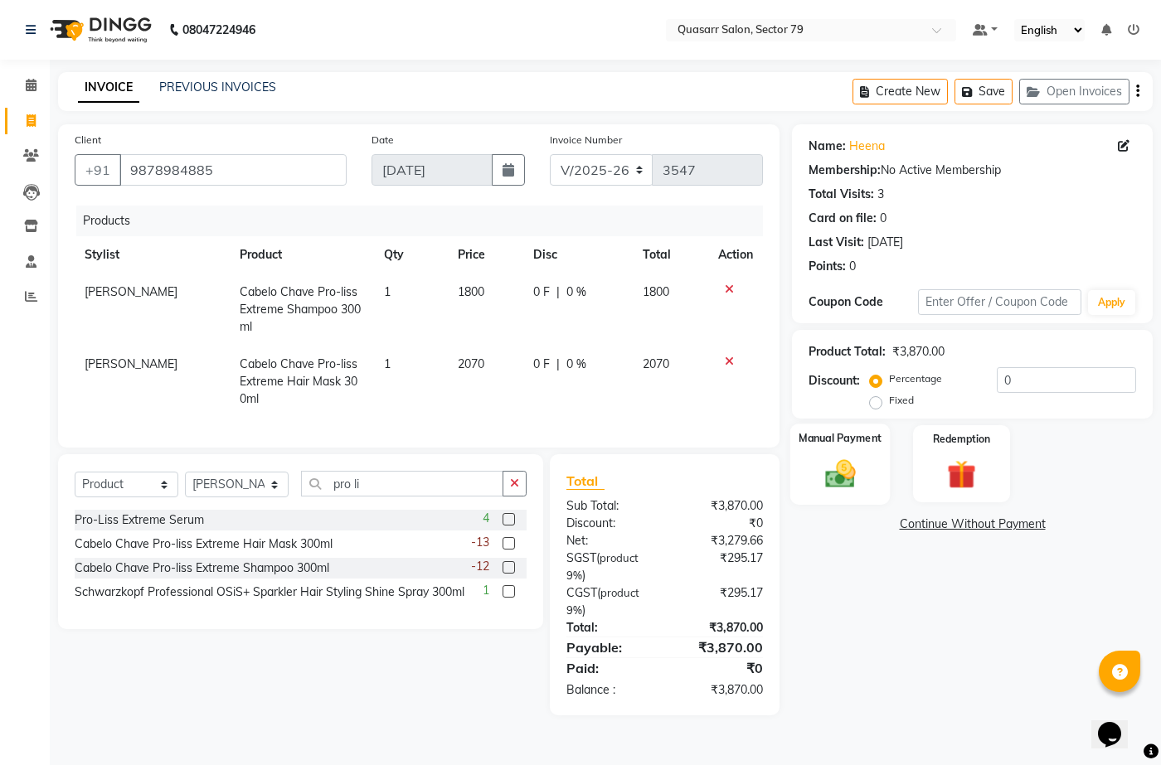
drag, startPoint x: 842, startPoint y: 472, endPoint x: 920, endPoint y: 507, distance: 85.7
click at [842, 474] on img at bounding box center [840, 474] width 47 height 34
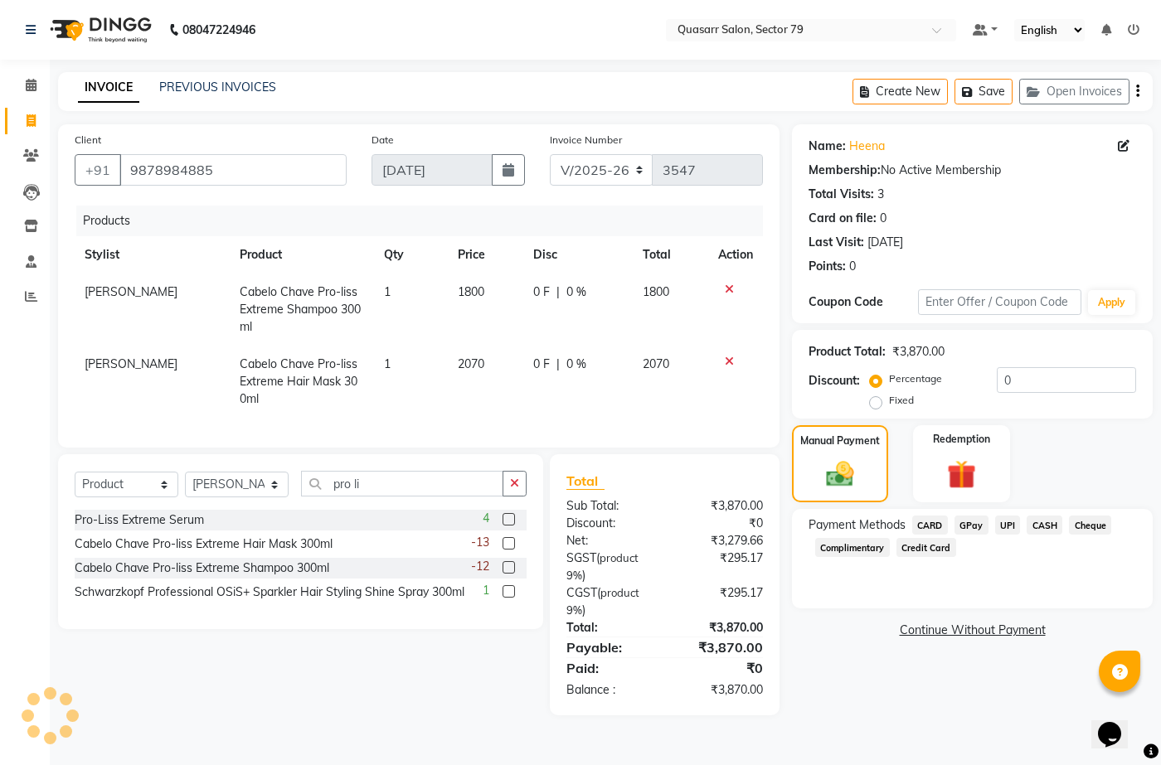
click at [1044, 523] on span "CASH" at bounding box center [1045, 525] width 36 height 19
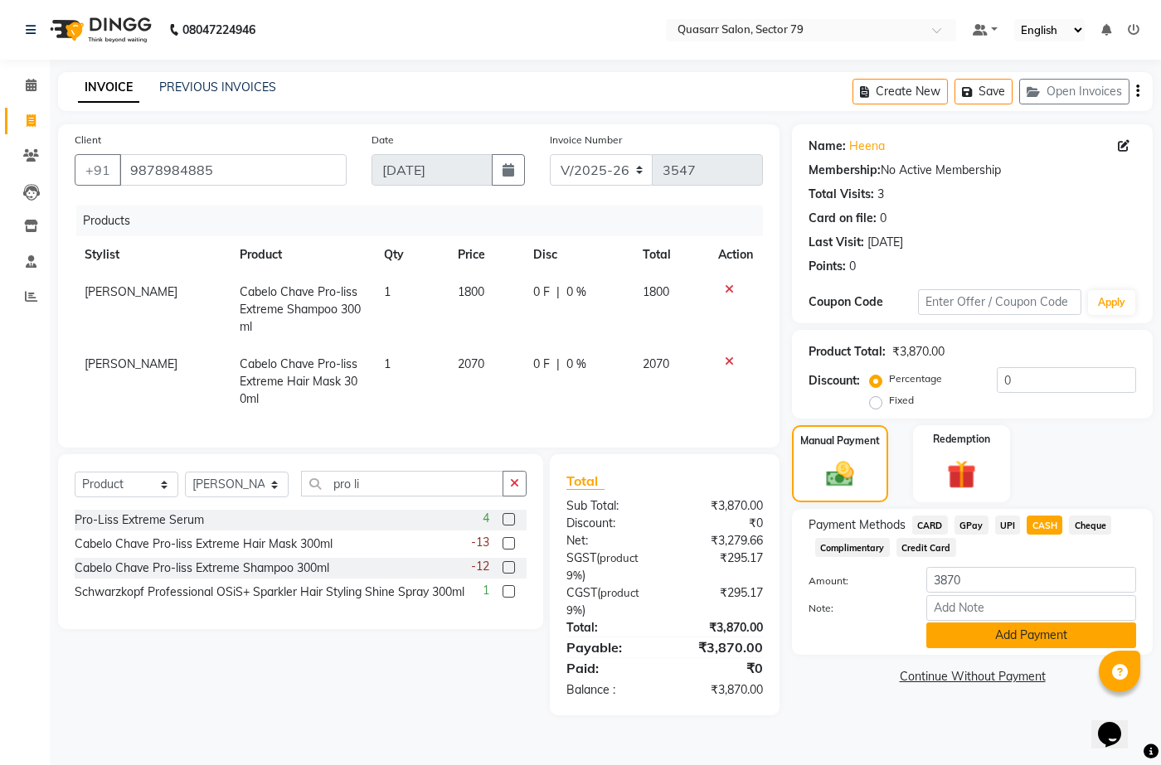
click at [1040, 639] on button "Add Payment" at bounding box center [1031, 636] width 210 height 26
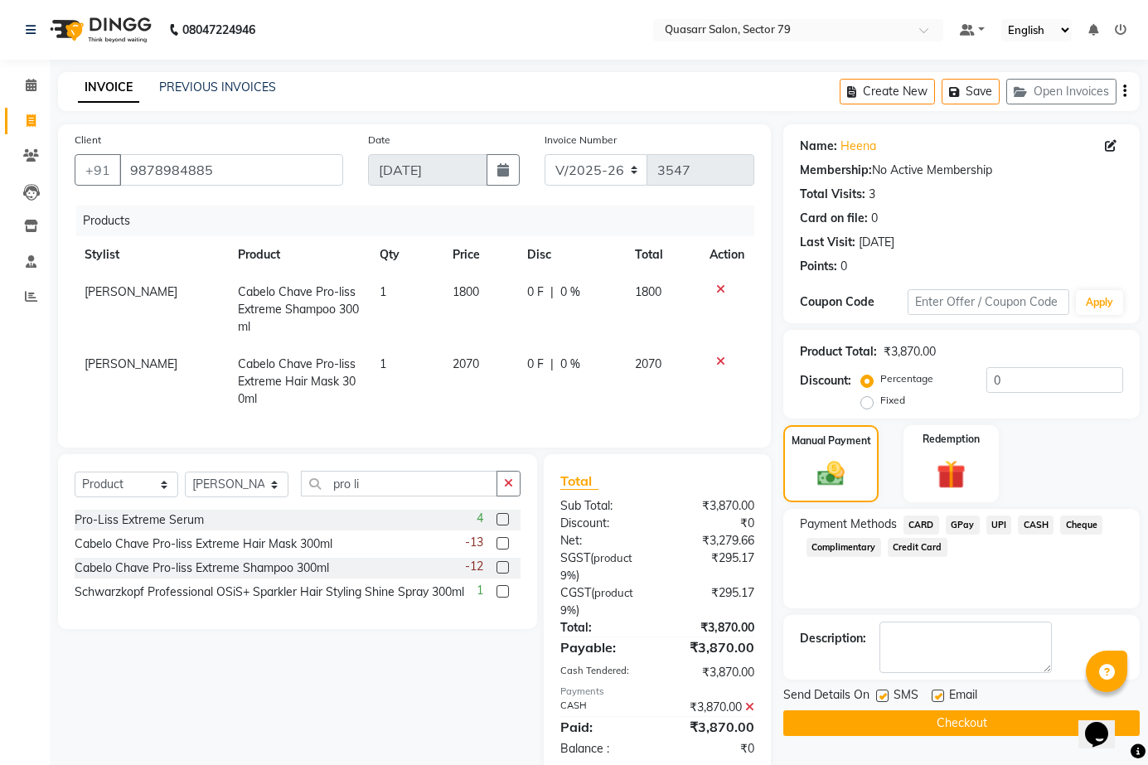
click at [943, 692] on label at bounding box center [938, 696] width 12 height 12
click at [943, 692] on input "checkbox" at bounding box center [937, 697] width 11 height 11
click at [889, 696] on label at bounding box center [882, 696] width 12 height 12
click at [887, 696] on input "checkbox" at bounding box center [881, 697] width 11 height 11
click at [892, 711] on button "Checkout" at bounding box center [962, 724] width 357 height 26
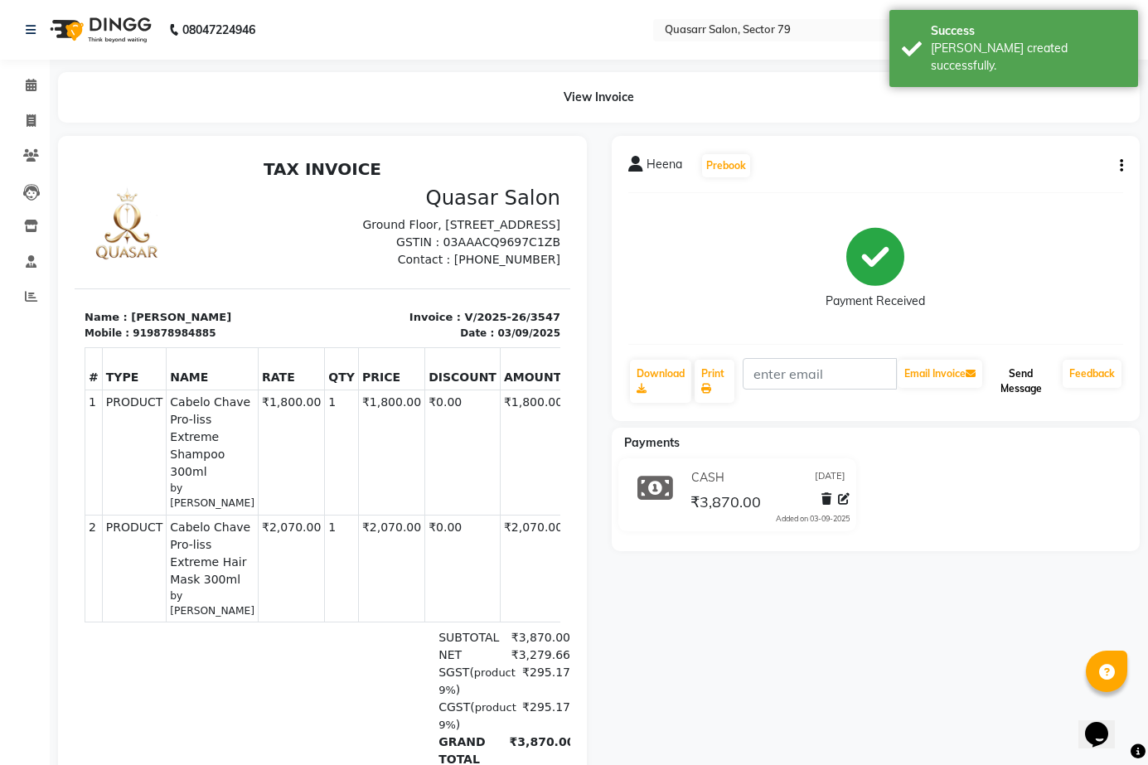
click at [1041, 396] on button "Send Message" at bounding box center [1021, 381] width 70 height 43
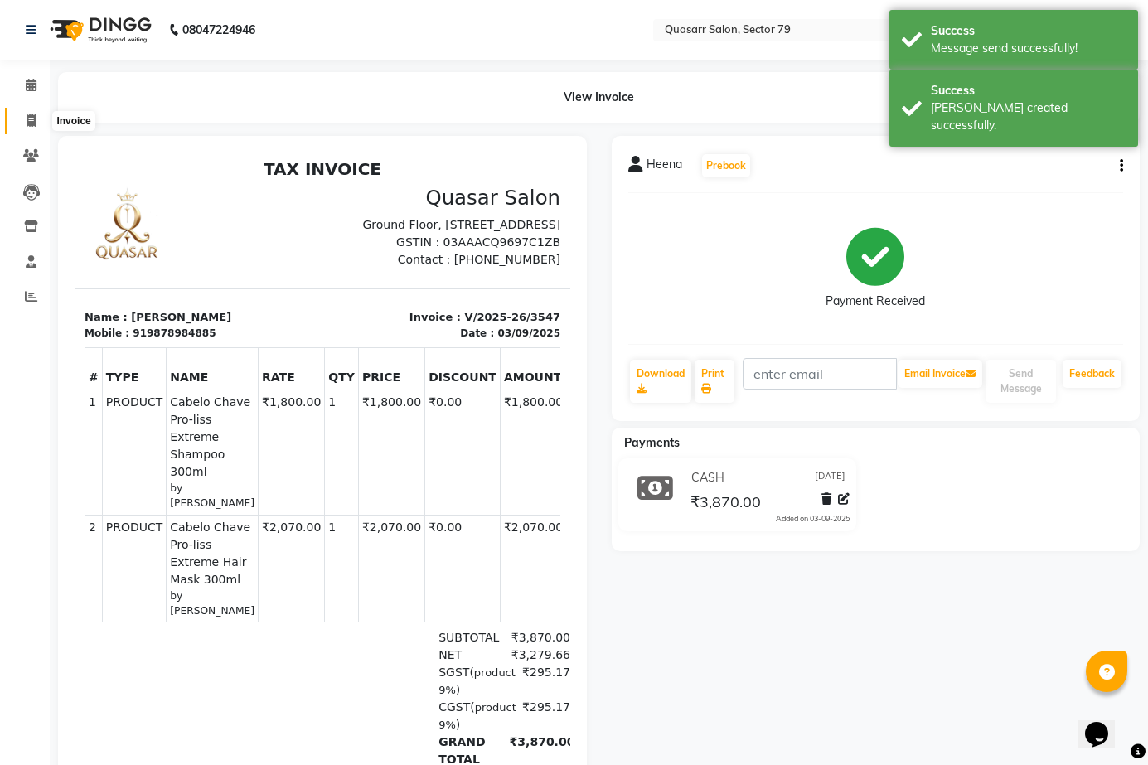
click at [38, 118] on span at bounding box center [31, 121] width 29 height 19
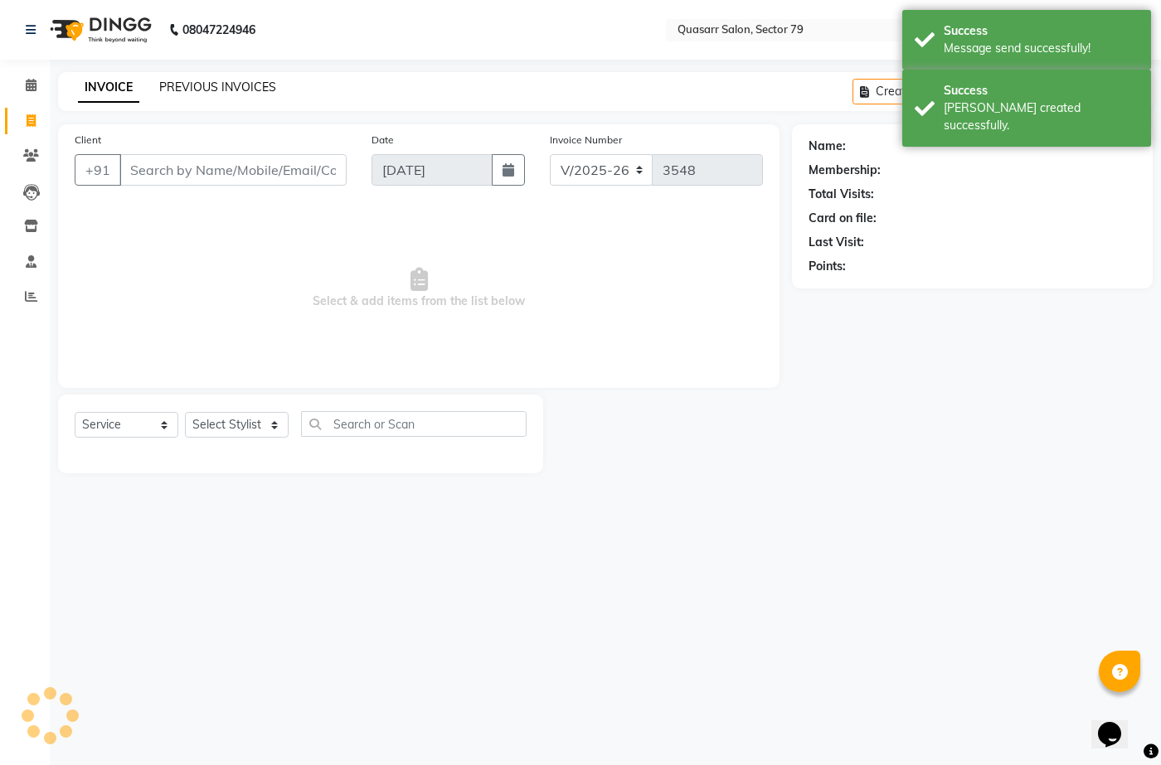
click at [221, 81] on link "PREVIOUS INVOICES" at bounding box center [217, 87] width 117 height 15
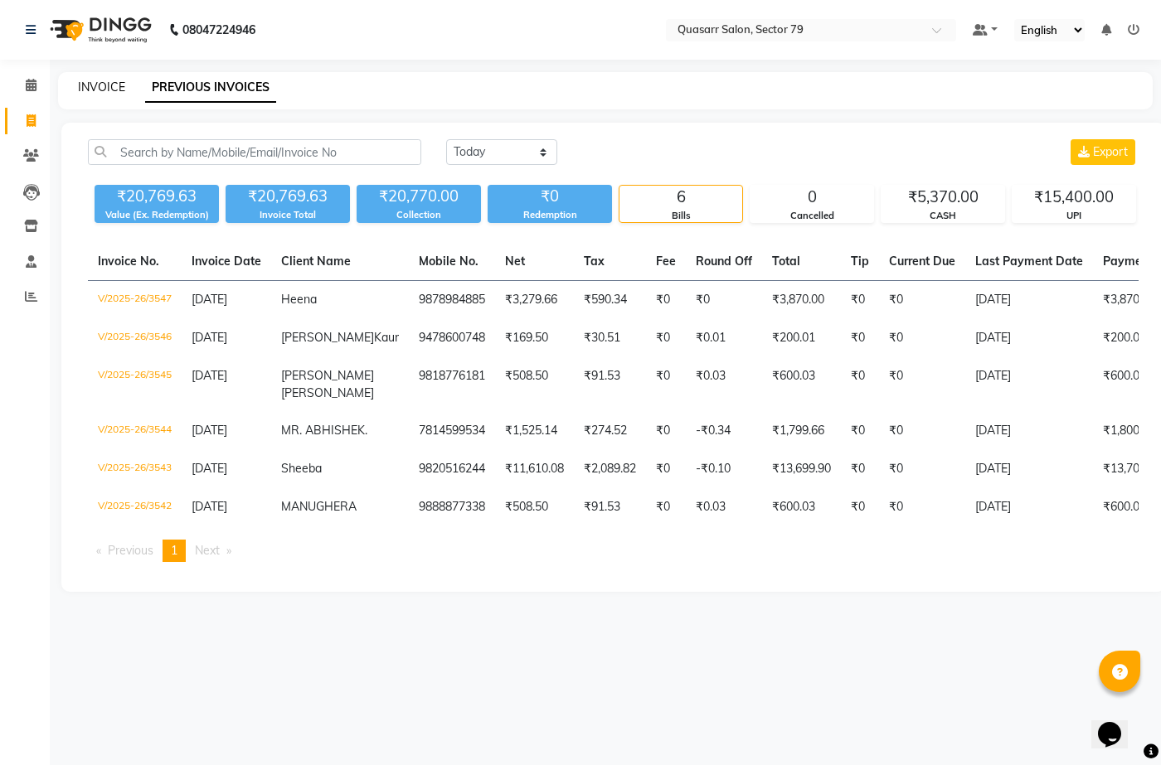
click at [108, 82] on link "INVOICE" at bounding box center [101, 87] width 47 height 15
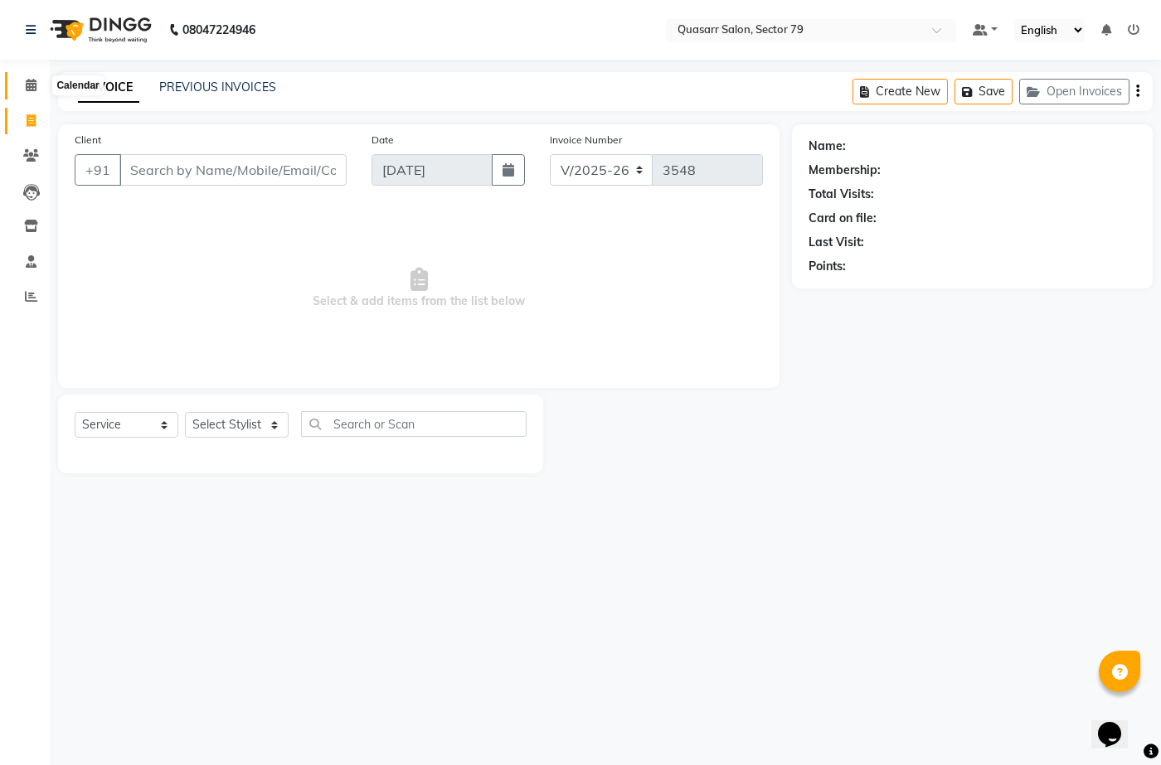
click at [30, 83] on icon at bounding box center [31, 85] width 11 height 12
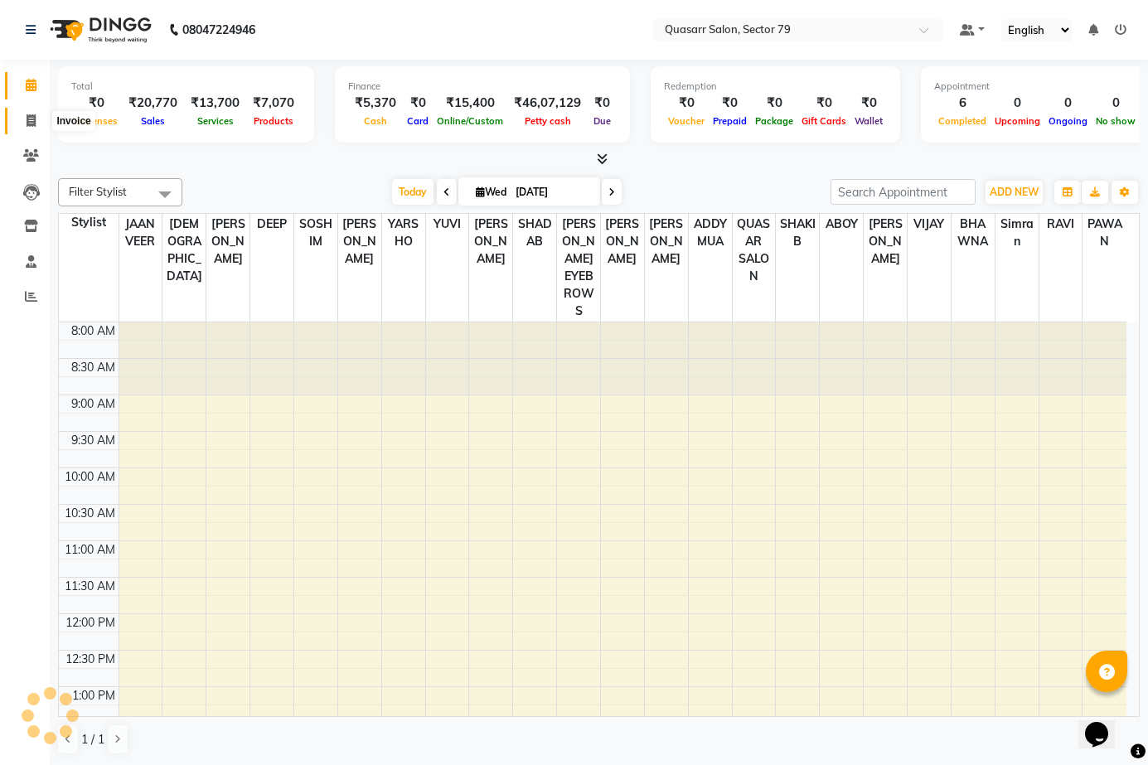
click at [34, 116] on icon at bounding box center [31, 120] width 9 height 12
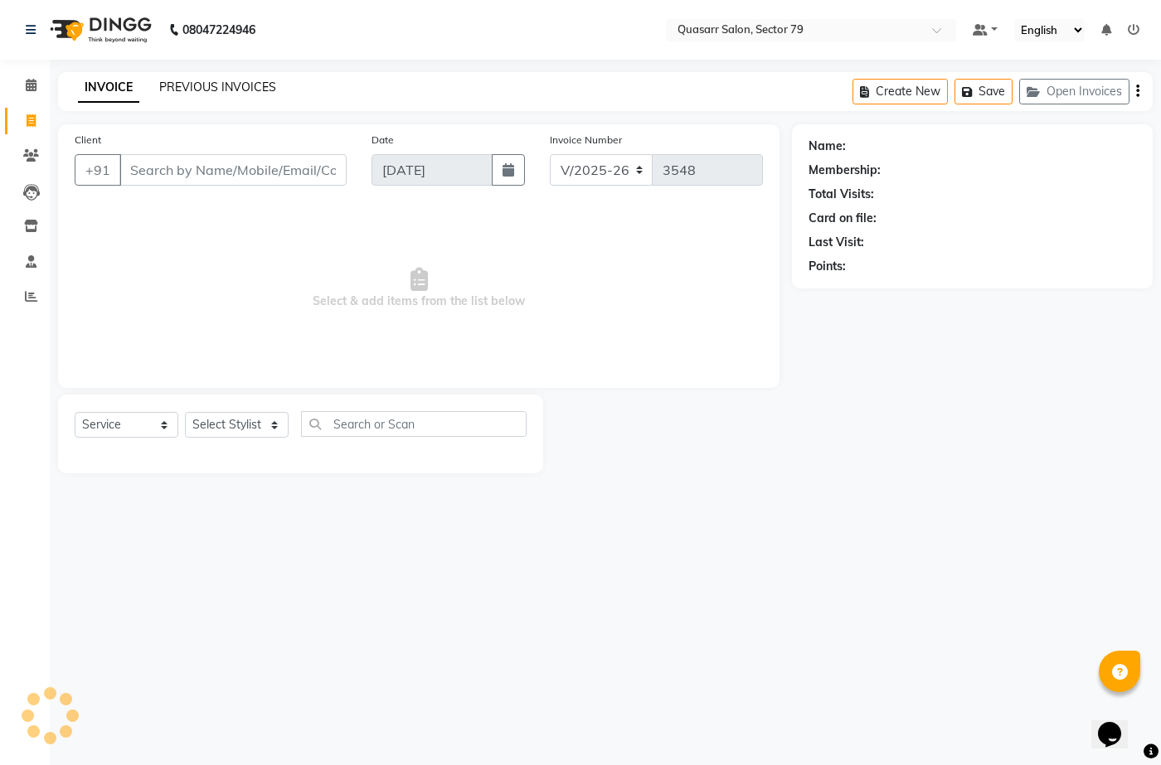
click at [178, 87] on link "PREVIOUS INVOICES" at bounding box center [217, 87] width 117 height 15
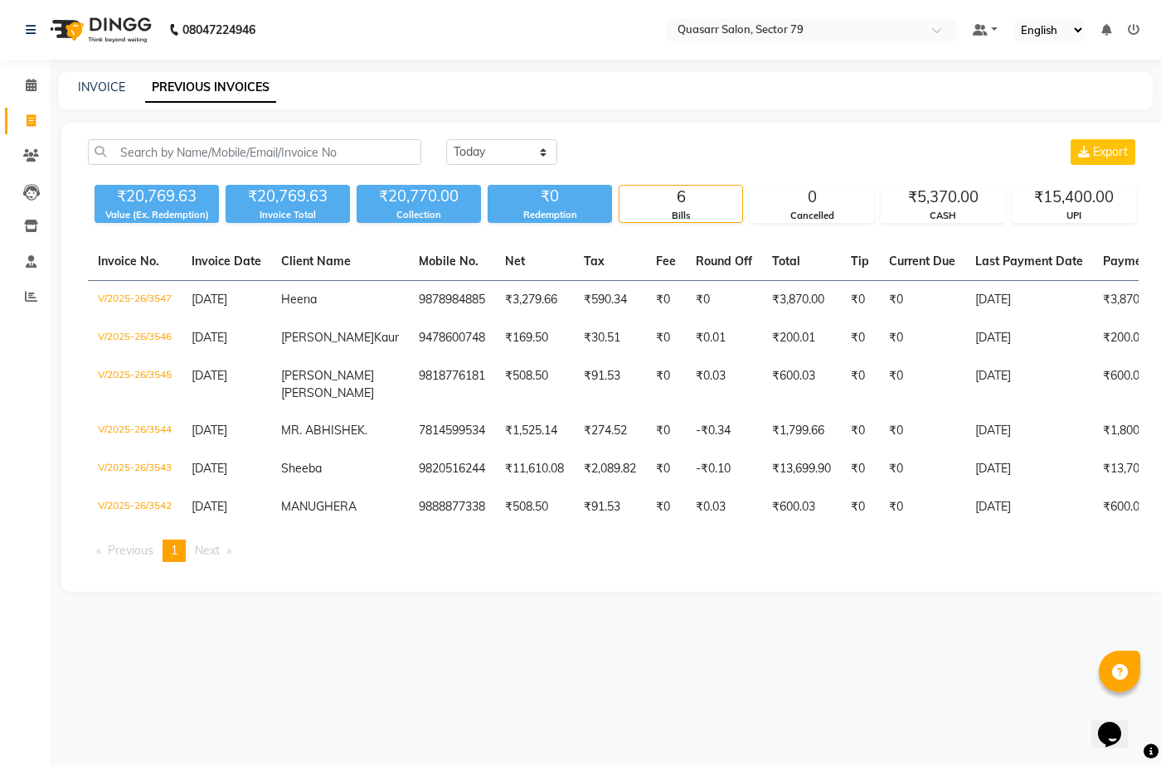
click at [578, 90] on div "INVOICE PREVIOUS INVOICES" at bounding box center [595, 87] width 1075 height 17
click at [114, 88] on link "INVOICE" at bounding box center [101, 87] width 47 height 15
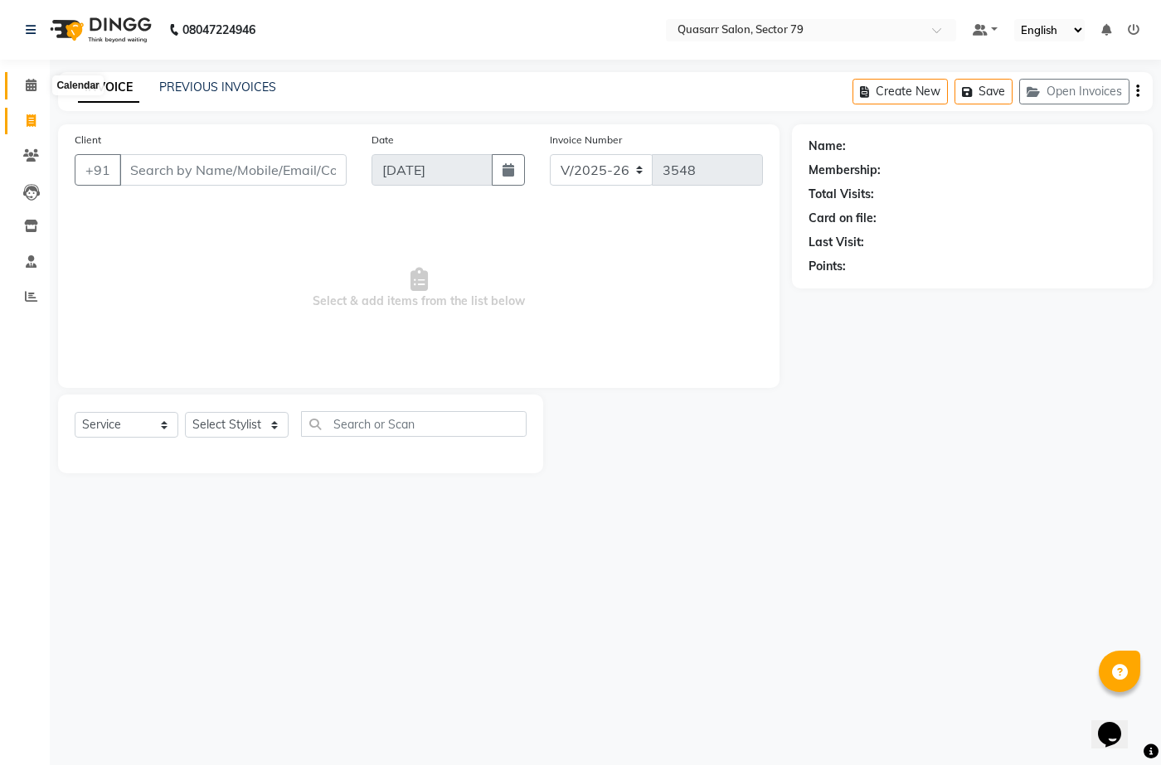
click at [30, 83] on icon at bounding box center [31, 85] width 11 height 12
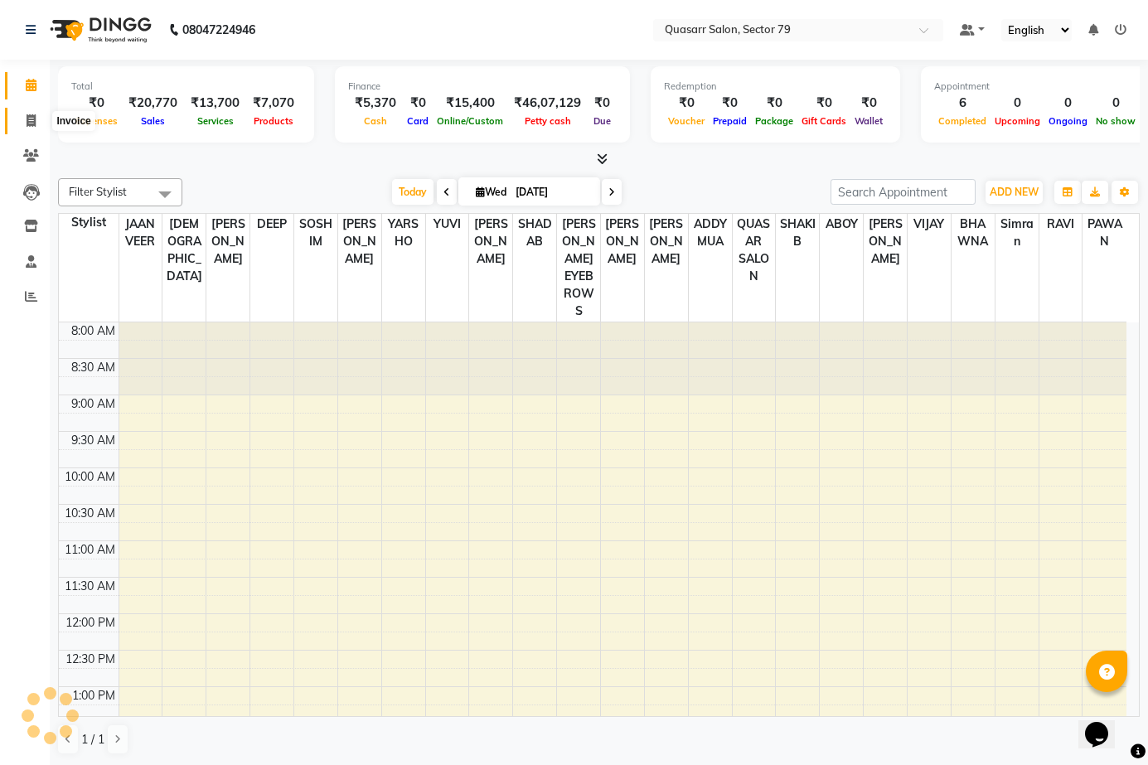
click at [33, 120] on icon at bounding box center [31, 120] width 9 height 12
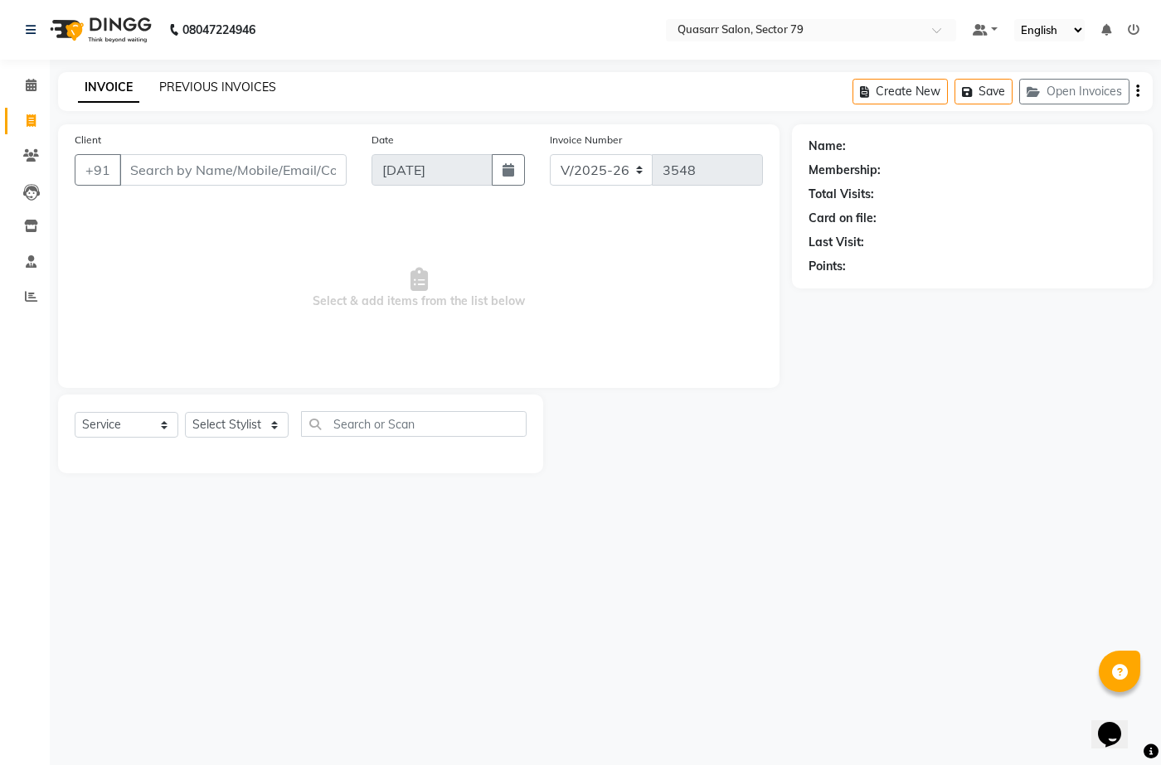
click at [221, 85] on link "PREVIOUS INVOICES" at bounding box center [217, 87] width 117 height 15
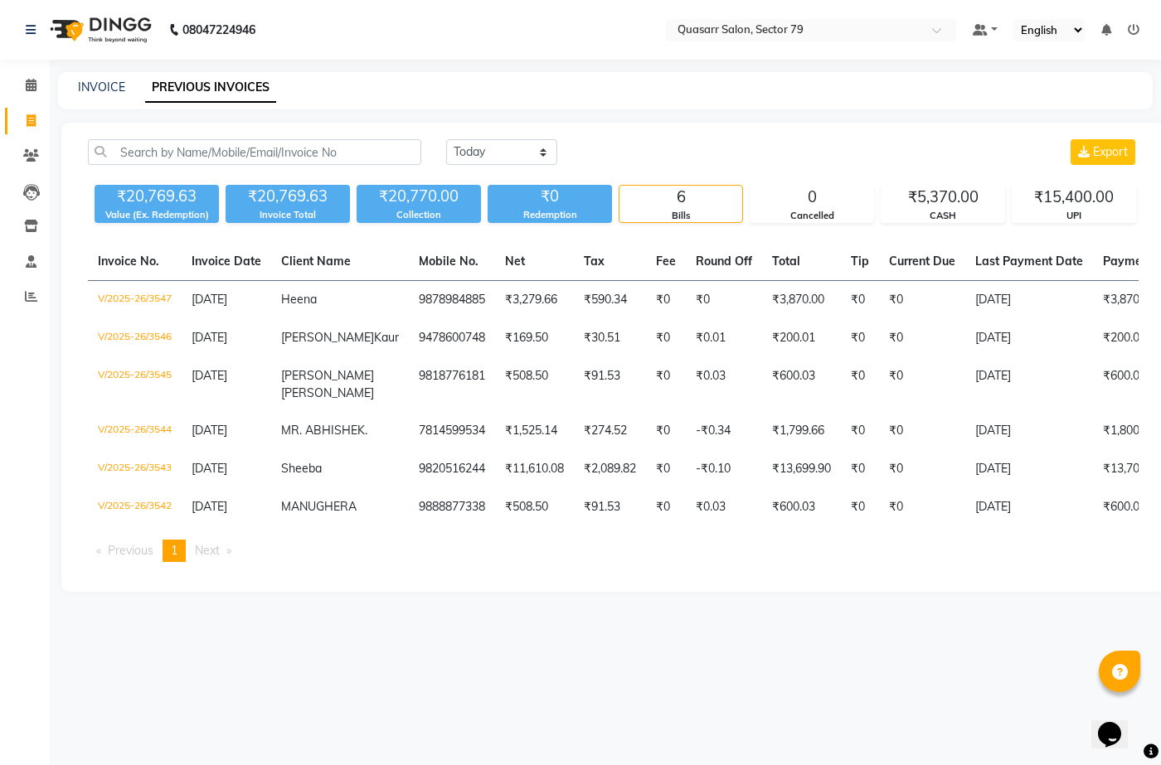
click at [105, 95] on div "INVOICE" at bounding box center [101, 87] width 47 height 17
click at [104, 87] on link "INVOICE" at bounding box center [101, 87] width 47 height 15
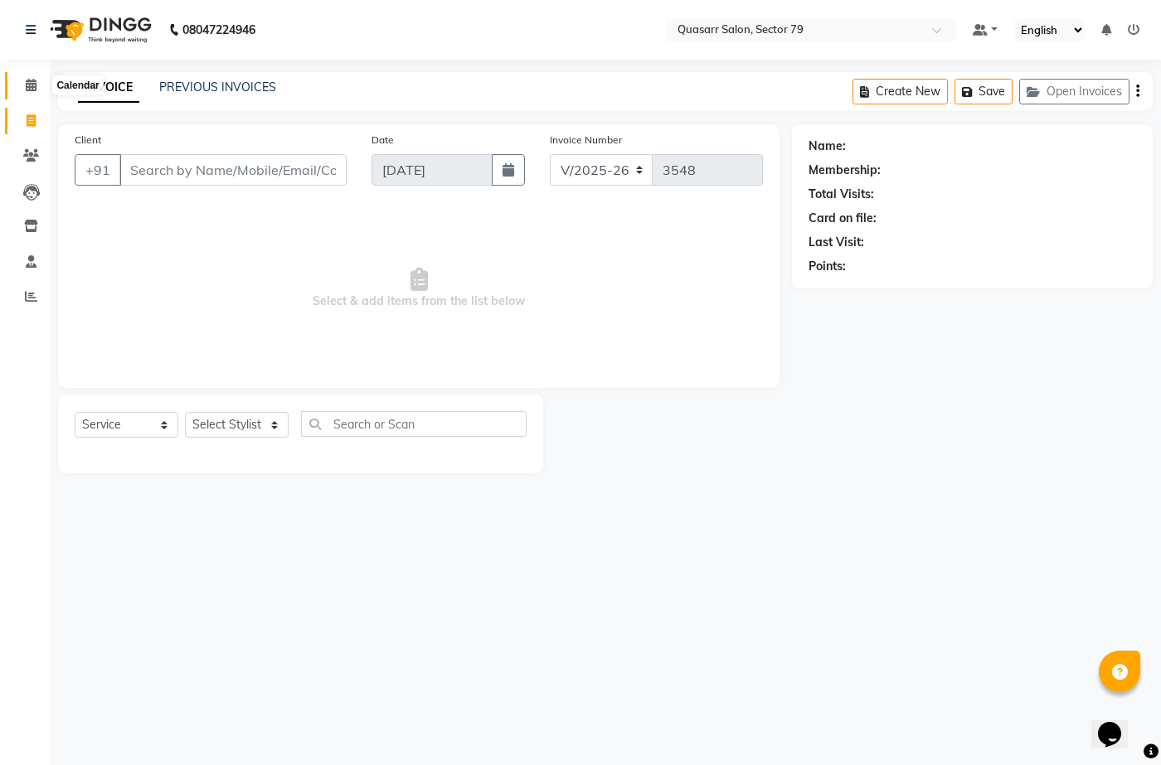
click at [26, 81] on icon at bounding box center [31, 85] width 11 height 12
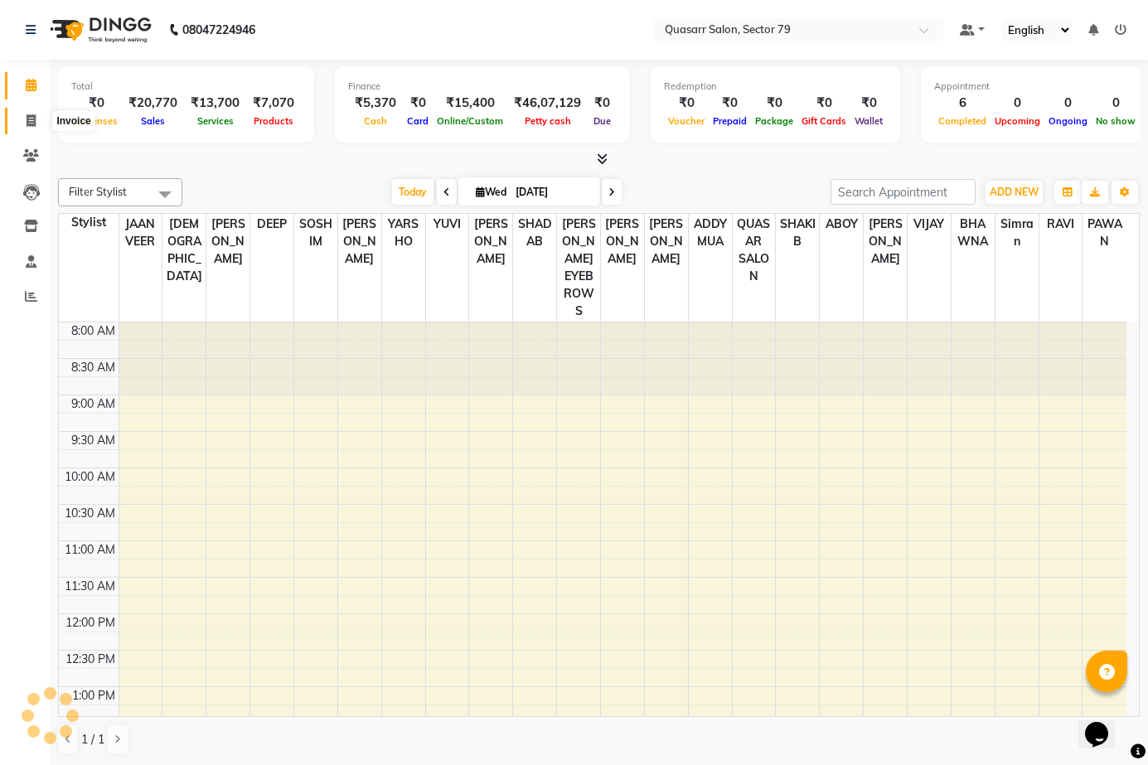
click at [32, 121] on icon at bounding box center [31, 120] width 9 height 12
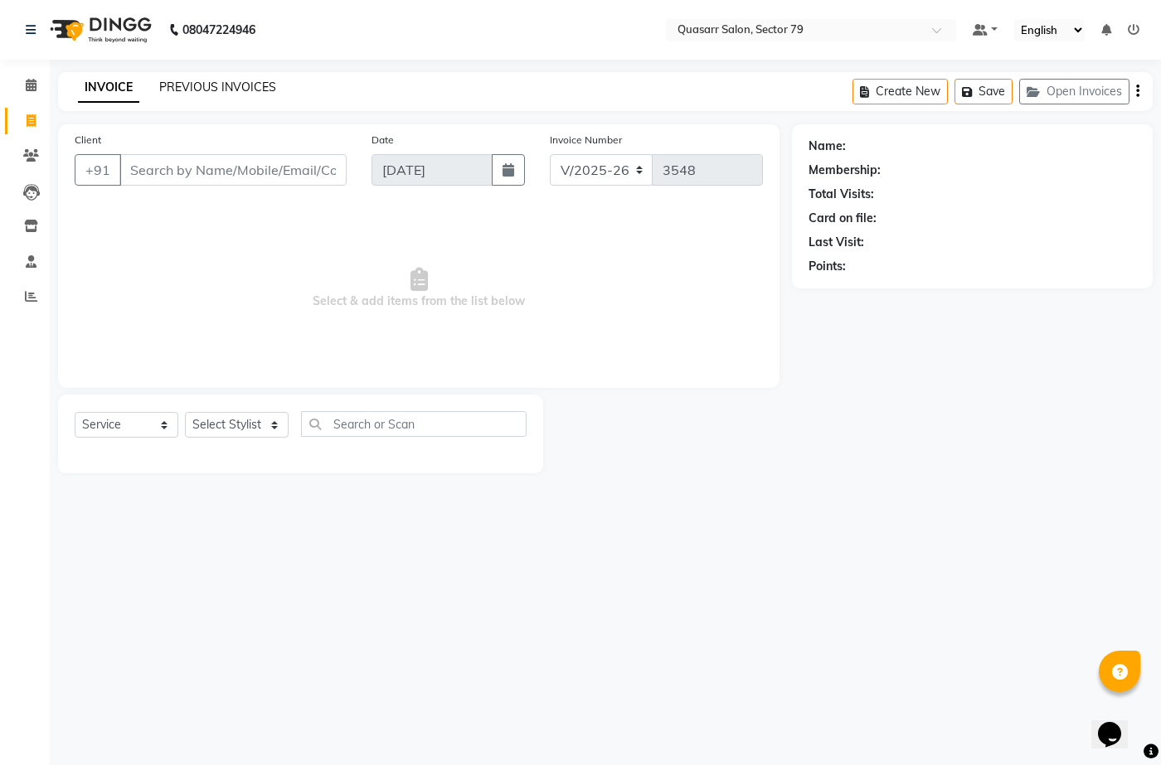
click at [191, 83] on link "PREVIOUS INVOICES" at bounding box center [217, 87] width 117 height 15
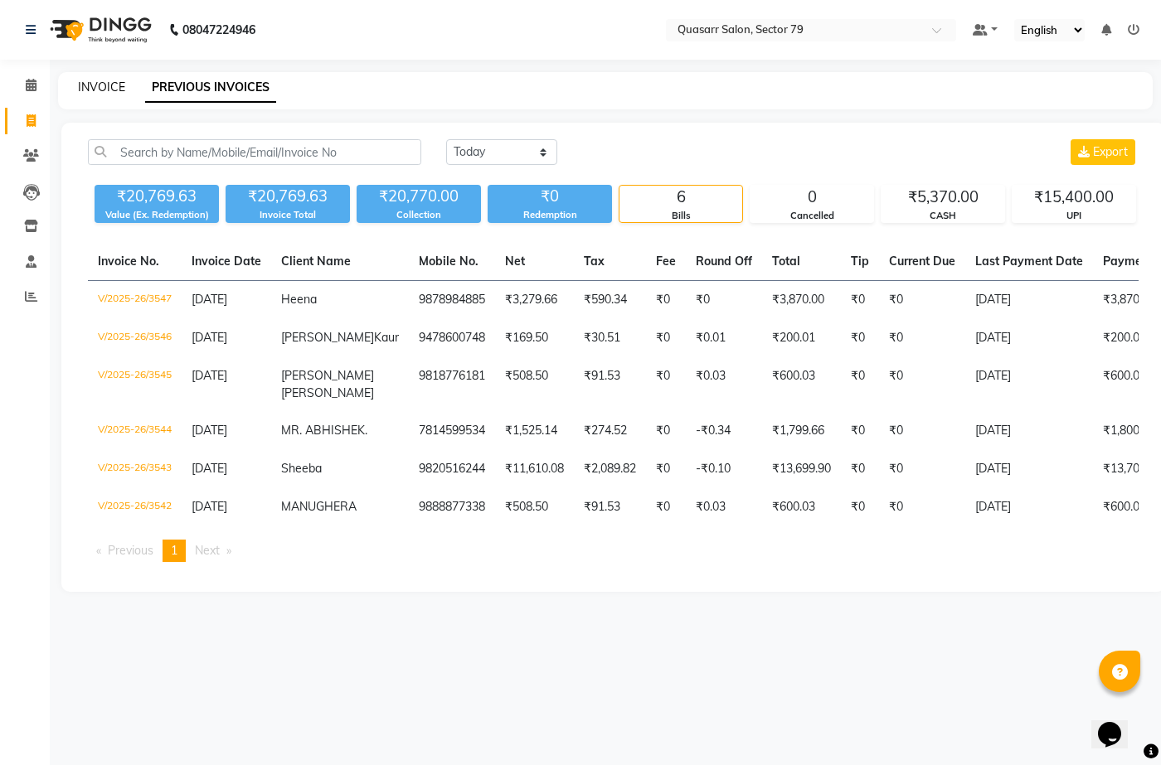
click at [110, 90] on link "INVOICE" at bounding box center [101, 87] width 47 height 15
